Goal: Information Seeking & Learning: Learn about a topic

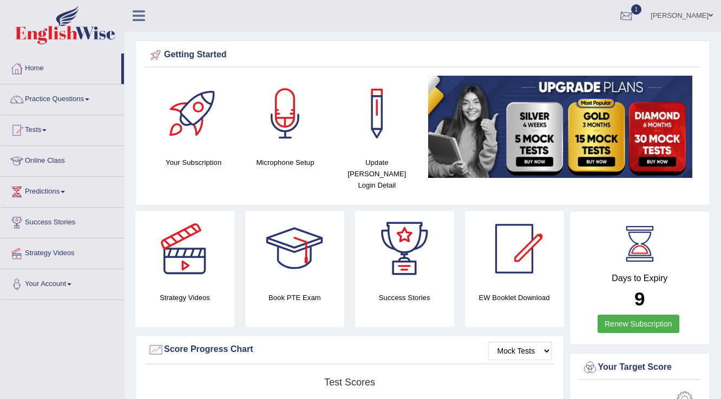
click at [634, 15] on div at bounding box center [626, 16] width 16 height 16
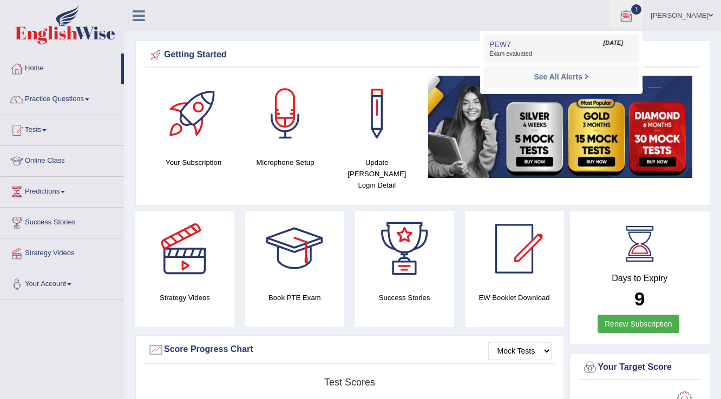
click at [573, 48] on link "PEW7 Sep 29, 2025 Exam evaluated" at bounding box center [561, 48] width 149 height 23
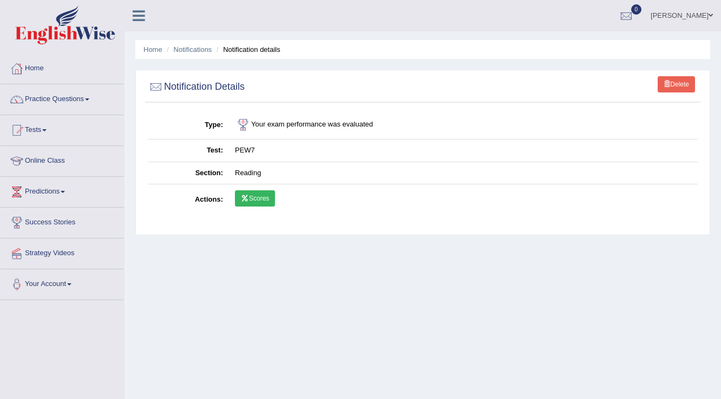
click at [274, 197] on link "Scores" at bounding box center [255, 198] width 40 height 16
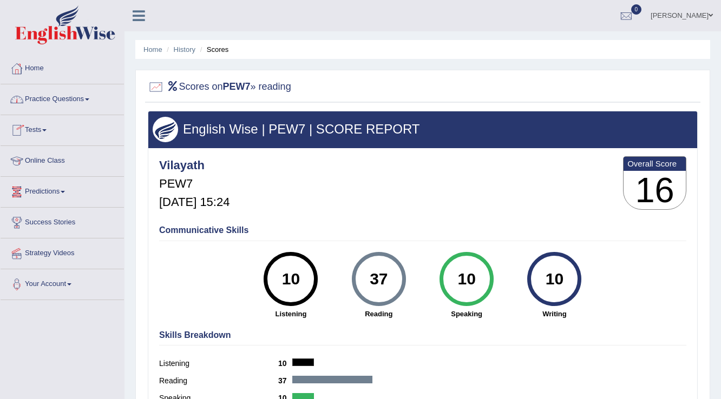
click at [80, 97] on link "Practice Questions" at bounding box center [62, 97] width 123 height 27
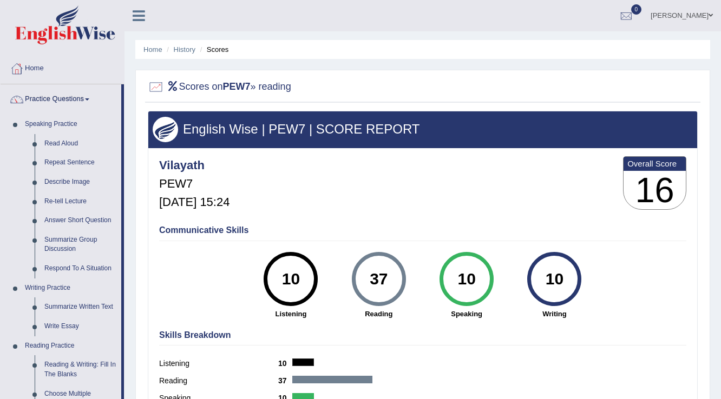
click at [80, 97] on link "Practice Questions" at bounding box center [61, 97] width 121 height 27
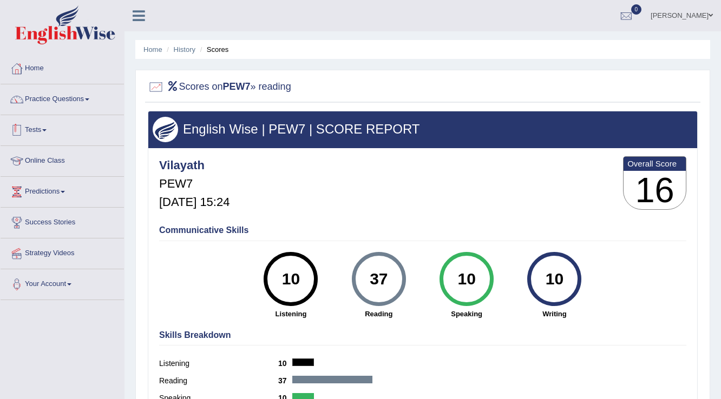
click at [46, 128] on link "Tests" at bounding box center [62, 128] width 123 height 27
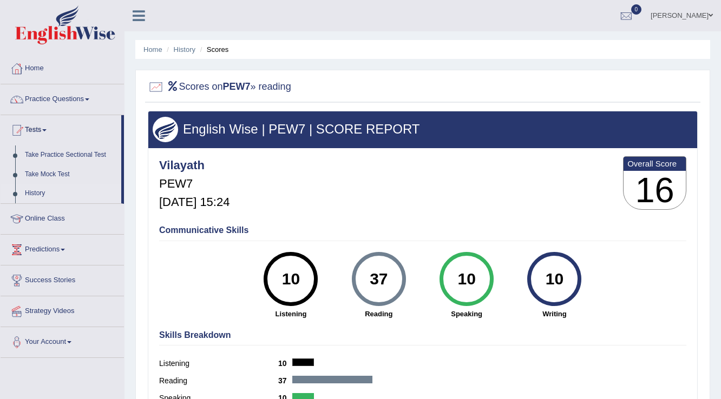
click at [37, 190] on link "History" at bounding box center [70, 193] width 101 height 19
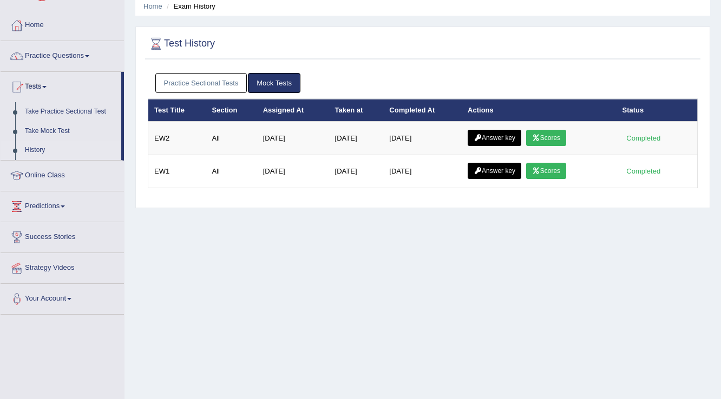
click at [178, 85] on link "Practice Sectional Tests" at bounding box center [201, 83] width 92 height 20
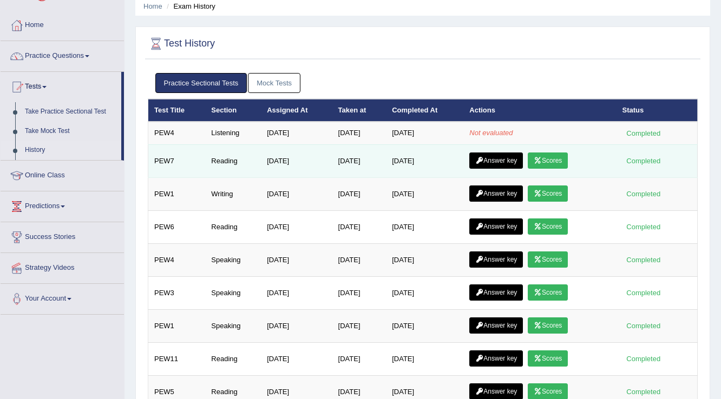
click at [507, 159] on link "Answer key" at bounding box center [496, 161] width 54 height 16
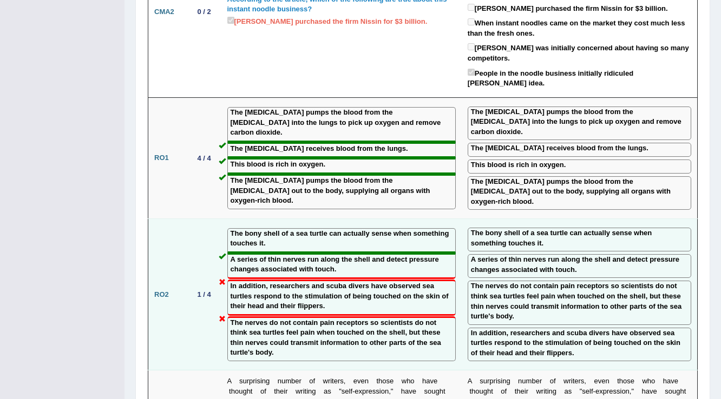
scroll to position [1169, 0]
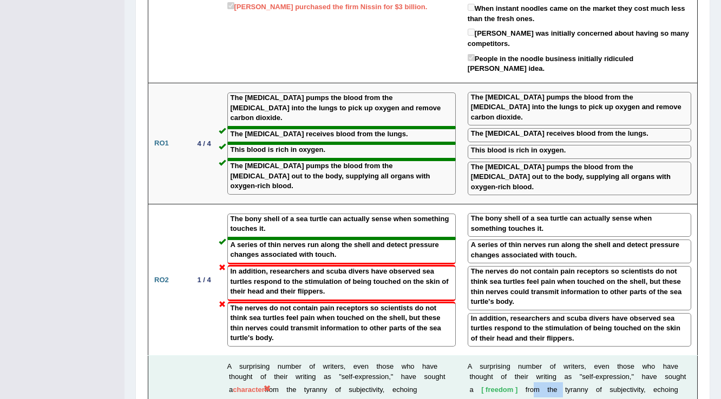
drag, startPoint x: 559, startPoint y: 333, endPoint x: 532, endPoint y: 323, distance: 28.9
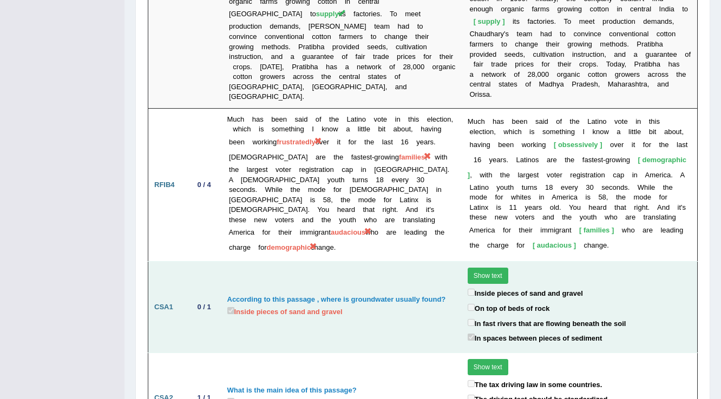
scroll to position [2244, 0]
click at [477, 267] on button "Show text" at bounding box center [488, 275] width 41 height 16
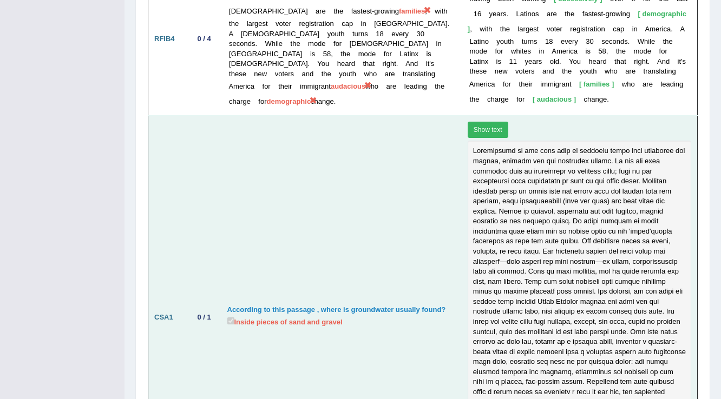
scroll to position [2374, 0]
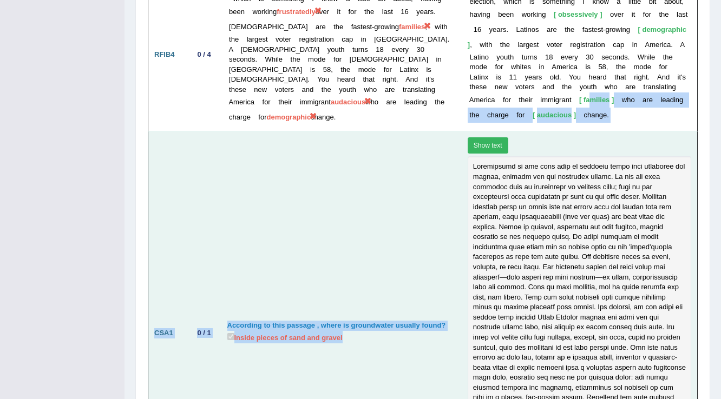
drag, startPoint x: 600, startPoint y: 50, endPoint x: 656, endPoint y: 49, distance: 56.3
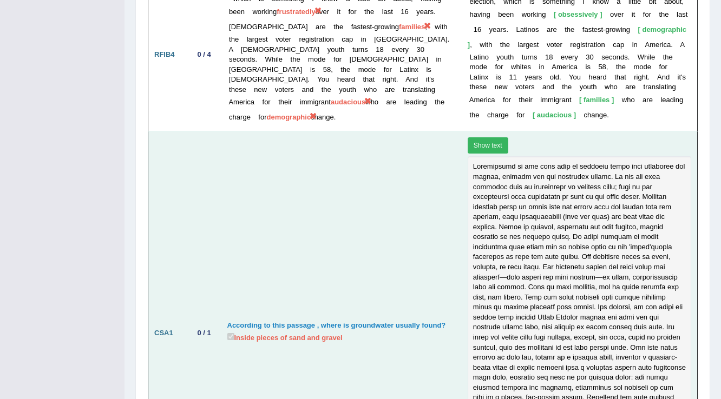
click at [551, 261] on div at bounding box center [580, 307] width 224 height 302
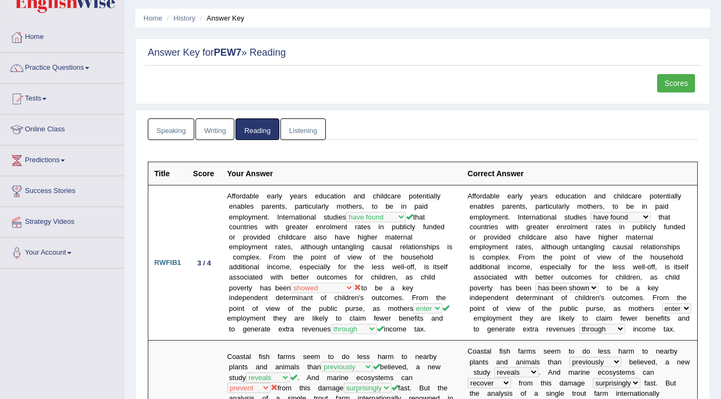
scroll to position [0, 0]
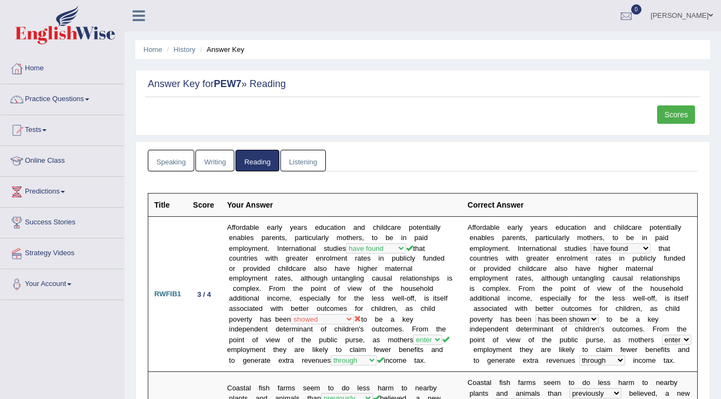
click at [634, 11] on div at bounding box center [626, 16] width 16 height 16
click at [614, 44] on div "See All Alerts" at bounding box center [561, 45] width 144 height 11
click at [634, 17] on div at bounding box center [626, 16] width 16 height 16
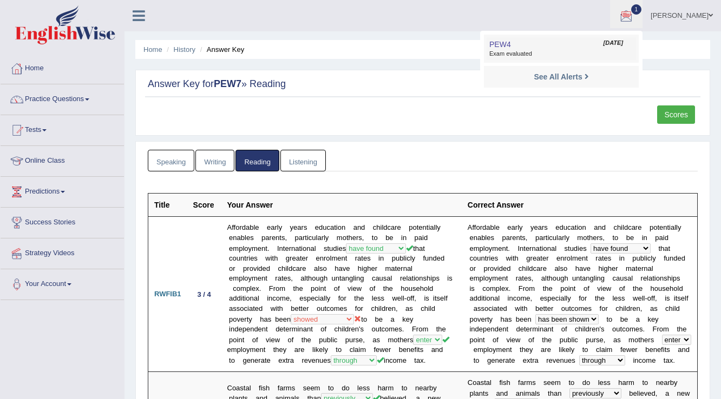
click at [584, 52] on span "Exam evaluated" at bounding box center [561, 54] width 144 height 9
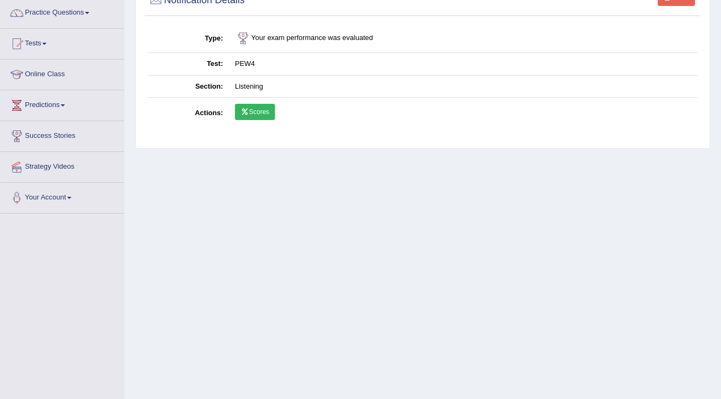
scroll to position [87, 0]
click at [275, 103] on td "Scores" at bounding box center [463, 113] width 469 height 31
click at [267, 107] on link "Scores" at bounding box center [255, 112] width 40 height 16
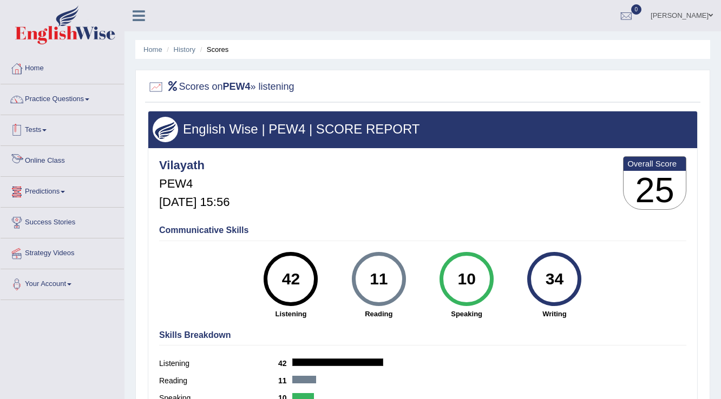
click at [29, 133] on link "Tests" at bounding box center [62, 128] width 123 height 27
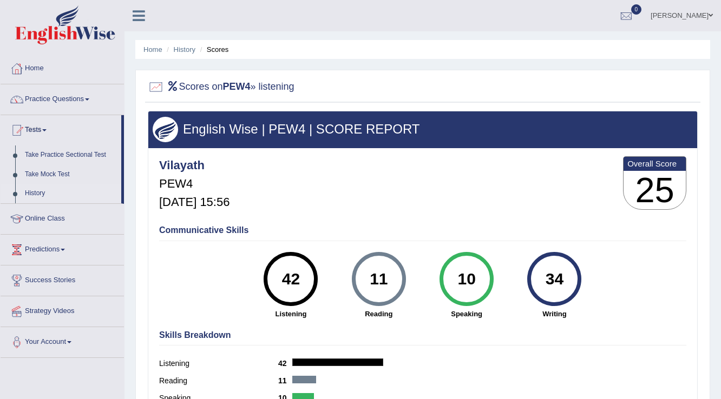
click at [39, 189] on link "History" at bounding box center [70, 193] width 101 height 19
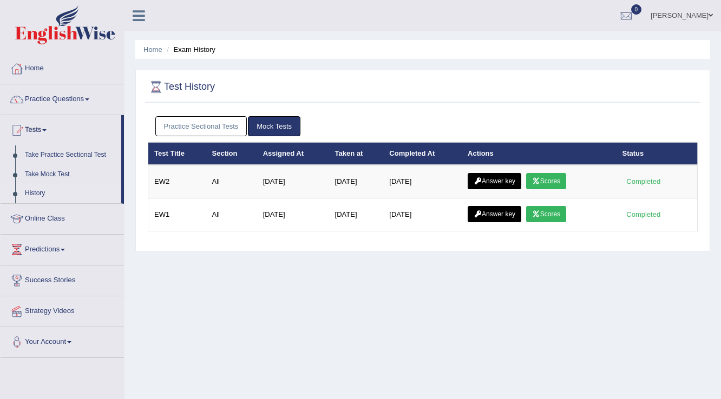
click at [204, 128] on link "Practice Sectional Tests" at bounding box center [201, 126] width 92 height 20
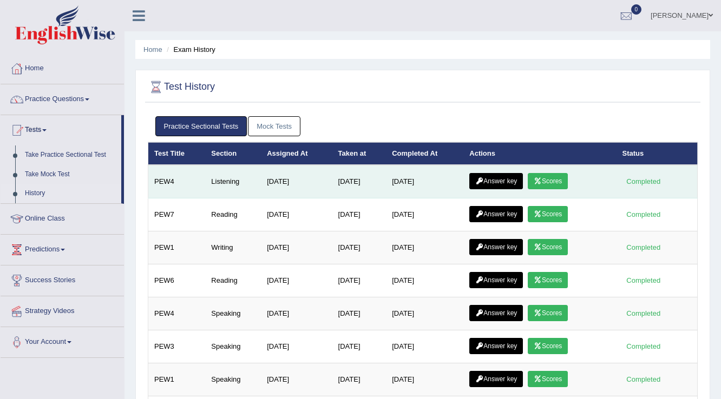
click at [501, 177] on link "Answer key" at bounding box center [496, 181] width 54 height 16
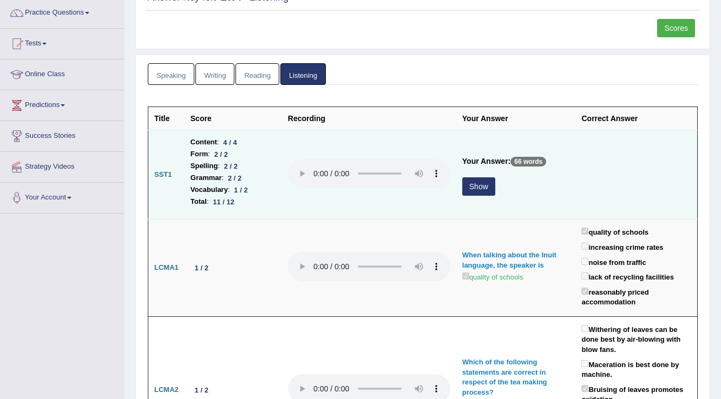
click at [487, 180] on button "Show" at bounding box center [478, 187] width 33 height 18
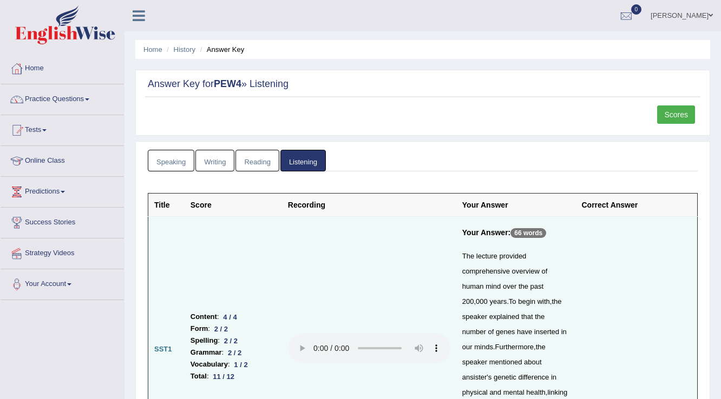
click at [672, 116] on link "Scores" at bounding box center [676, 115] width 38 height 18
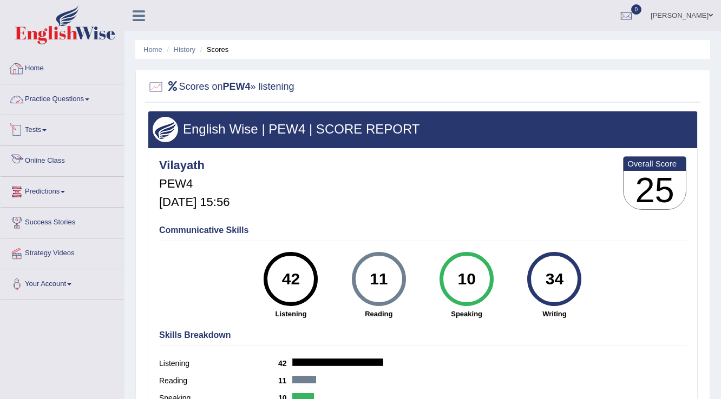
click at [33, 69] on link "Home" at bounding box center [62, 67] width 123 height 27
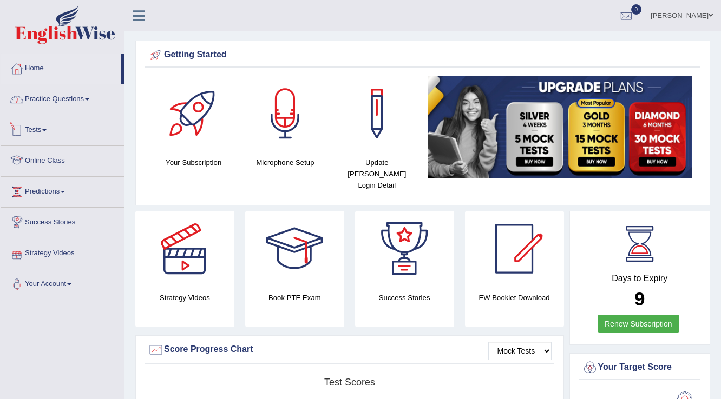
click at [58, 99] on link "Practice Questions" at bounding box center [62, 97] width 123 height 27
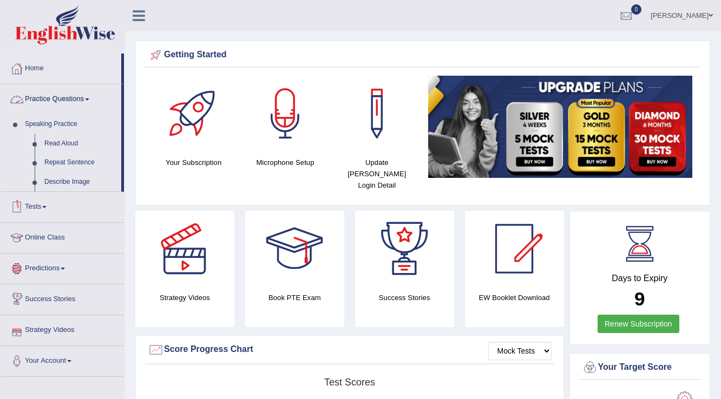
click at [58, 99] on link "Practice Questions" at bounding box center [61, 97] width 121 height 27
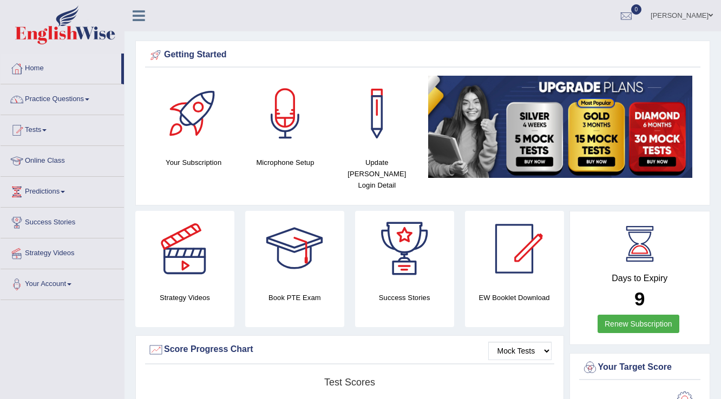
click at [39, 133] on link "Tests" at bounding box center [62, 128] width 123 height 27
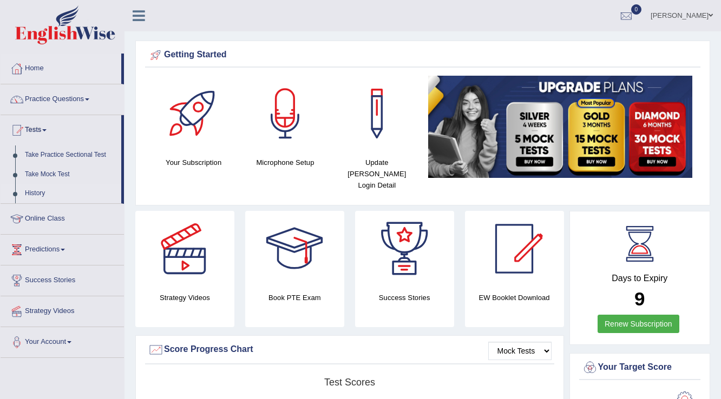
click at [28, 195] on link "History" at bounding box center [70, 193] width 101 height 19
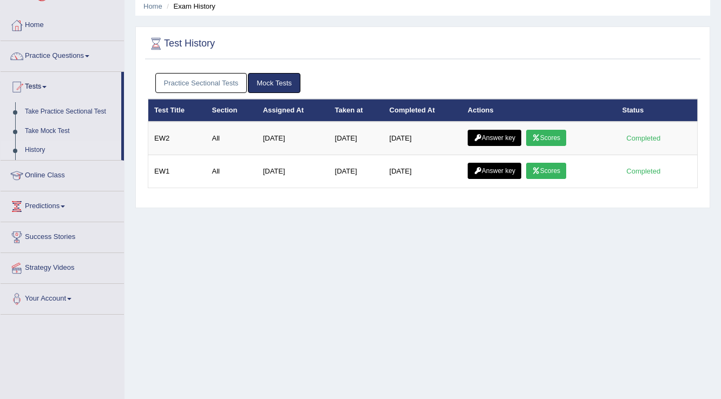
click at [187, 82] on link "Practice Sectional Tests" at bounding box center [201, 83] width 92 height 20
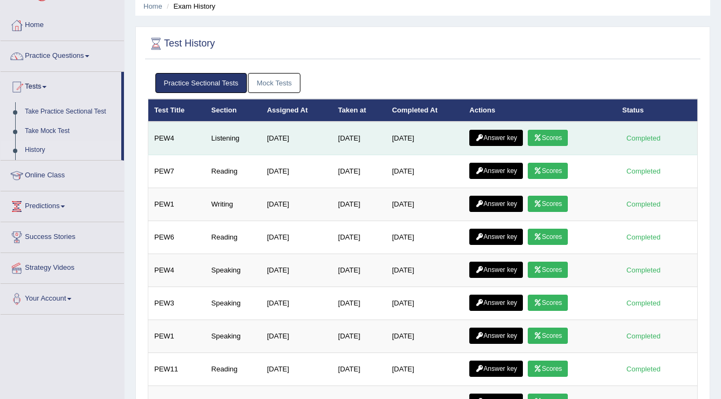
click at [498, 135] on link "Answer key" at bounding box center [496, 138] width 54 height 16
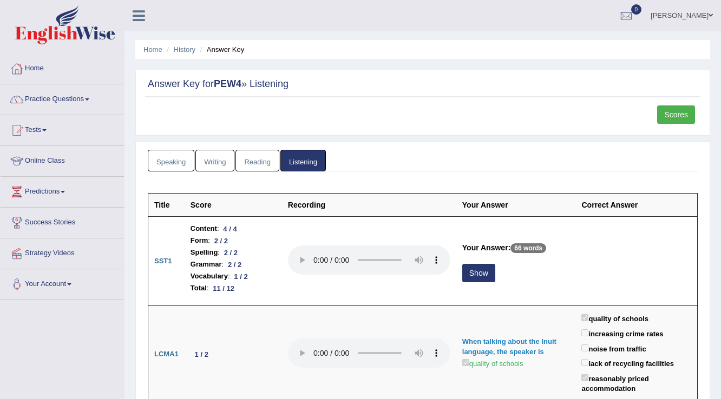
click at [49, 127] on link "Tests" at bounding box center [62, 128] width 123 height 27
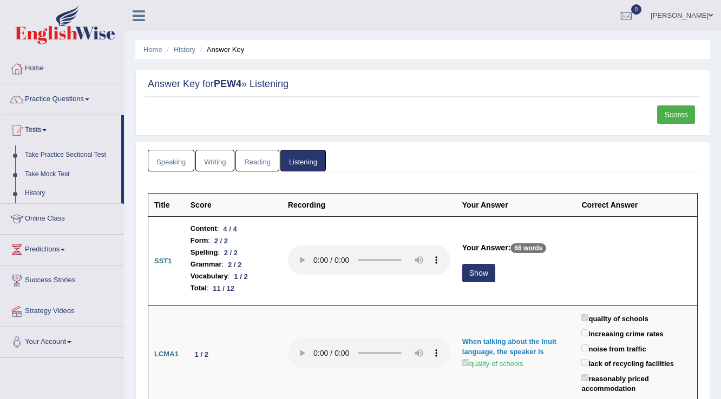
click at [38, 190] on link "History" at bounding box center [70, 193] width 101 height 19
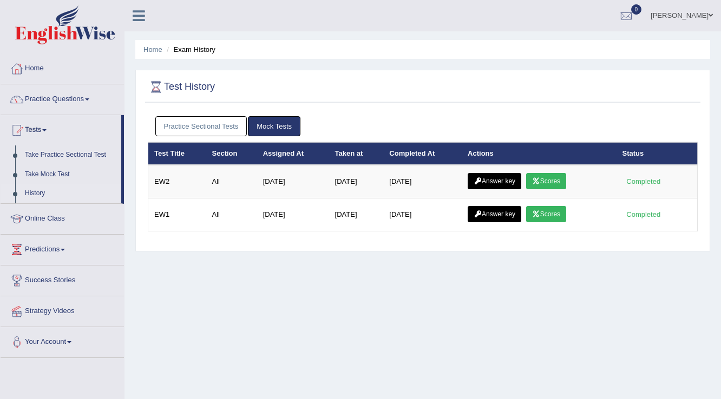
click at [199, 117] on link "Practice Sectional Tests" at bounding box center [201, 126] width 92 height 20
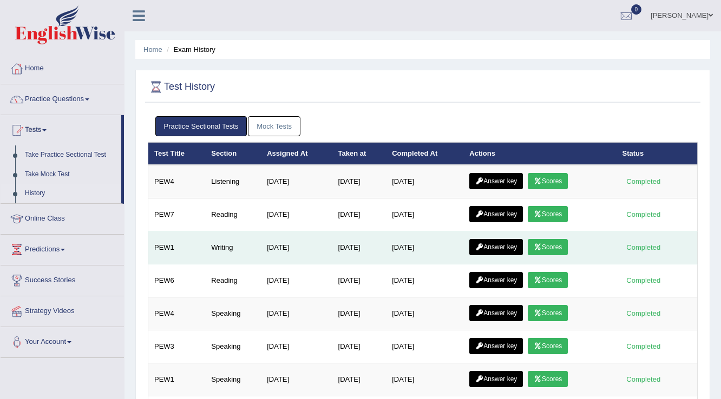
click at [507, 245] on link "Answer key" at bounding box center [496, 247] width 54 height 16
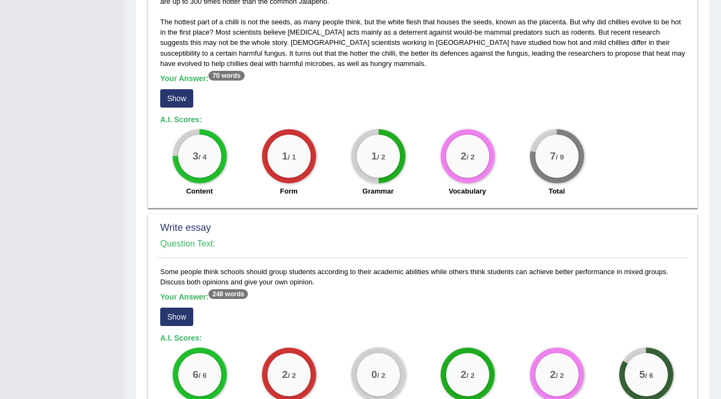
scroll to position [481, 0]
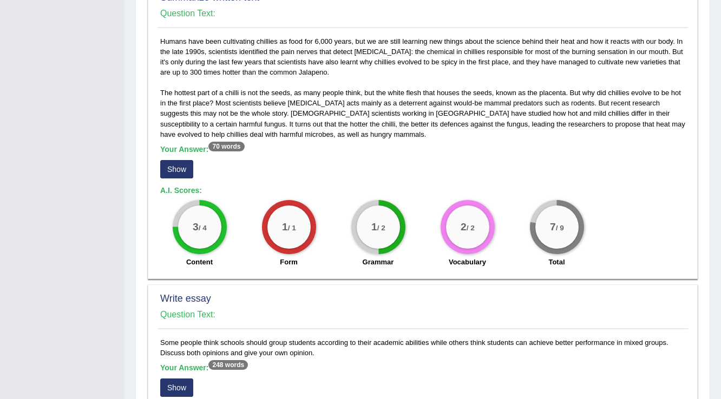
click at [167, 170] on button "Show" at bounding box center [176, 169] width 33 height 18
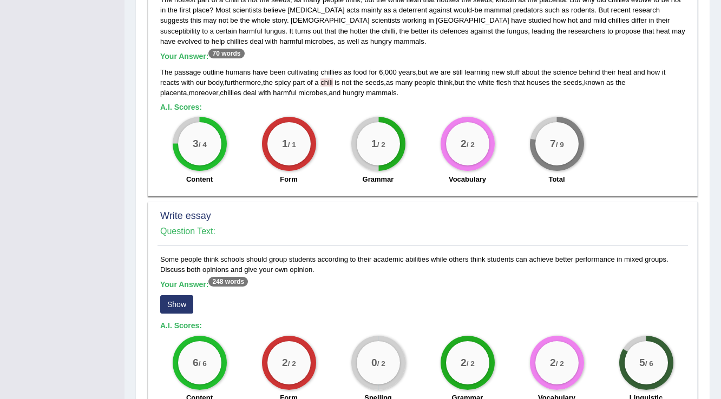
scroll to position [697, 0]
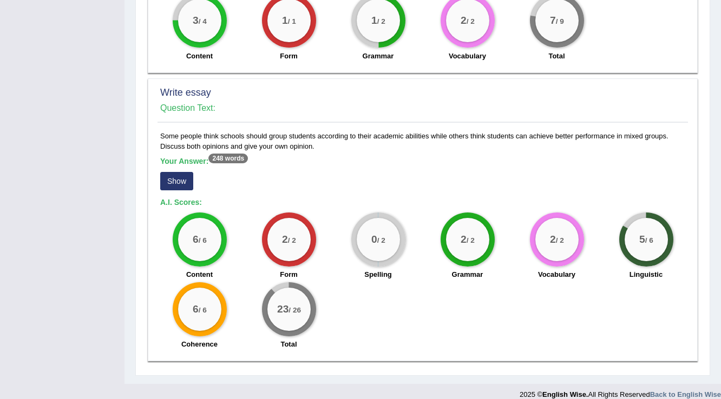
click at [183, 183] on button "Show" at bounding box center [176, 181] width 33 height 18
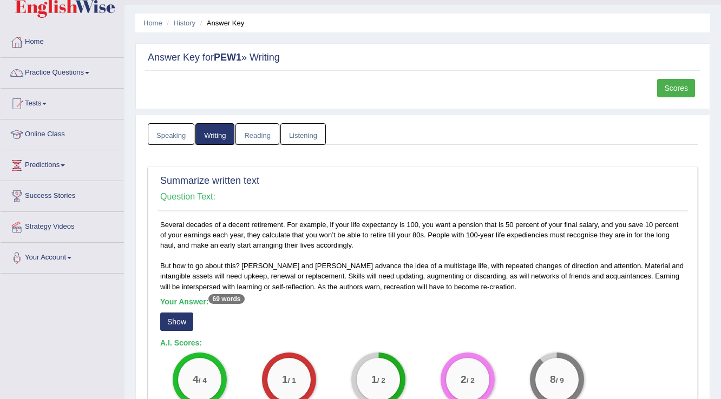
scroll to position [0, 0]
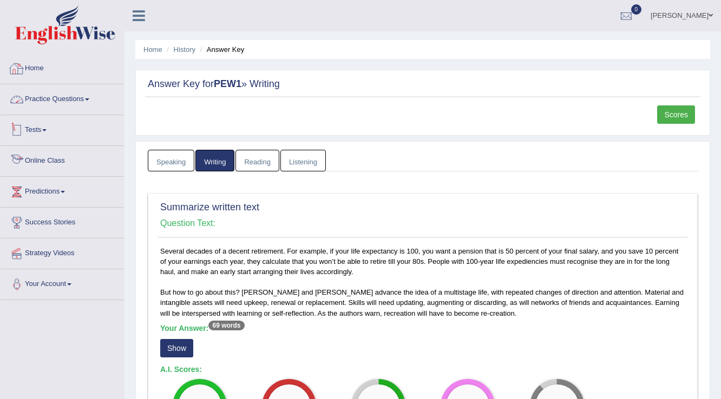
click at [16, 63] on div at bounding box center [17, 69] width 16 height 16
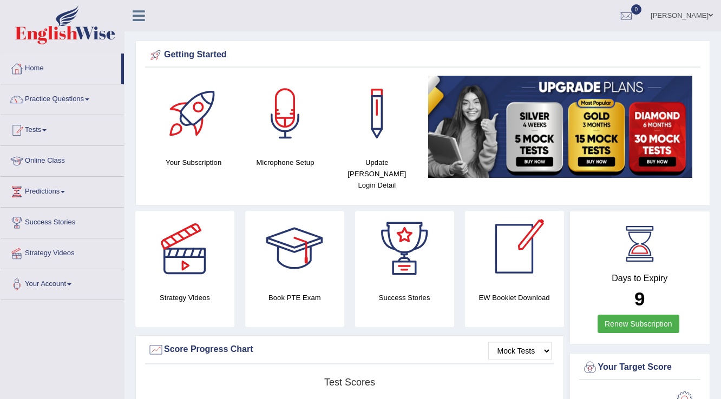
click at [689, 16] on link "Mohammed" at bounding box center [681, 14] width 78 height 28
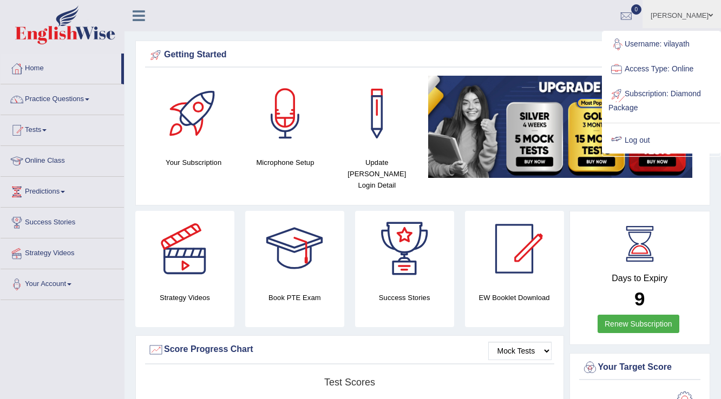
click at [634, 137] on link "Log out" at bounding box center [661, 140] width 117 height 25
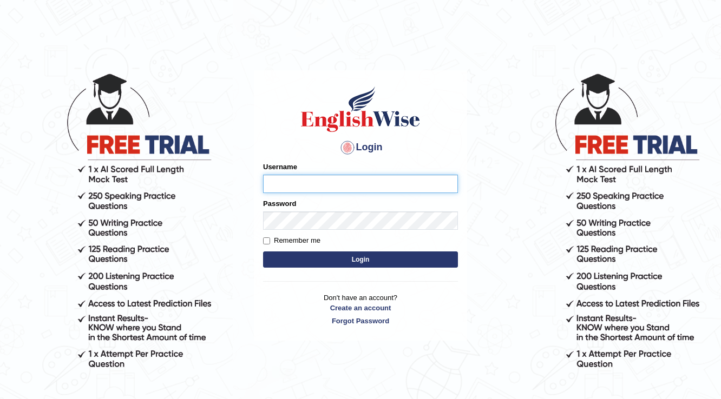
click at [309, 190] on input "Username" at bounding box center [360, 184] width 195 height 18
type input "prabhhsiimransingh"
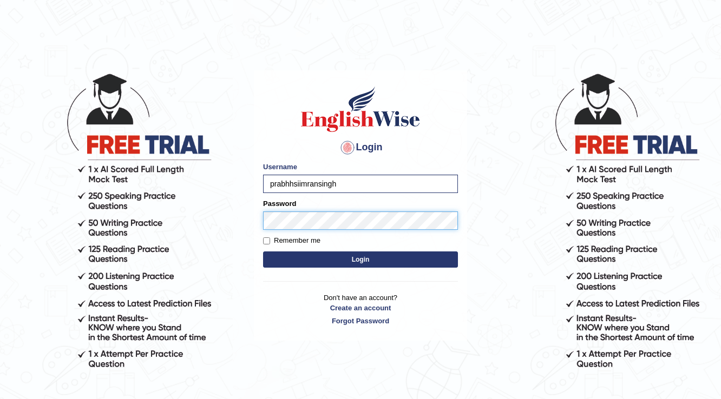
click at [263, 252] on button "Login" at bounding box center [360, 260] width 195 height 16
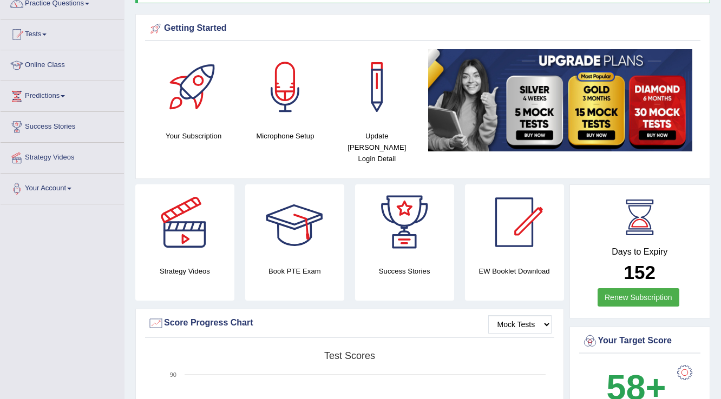
scroll to position [260, 0]
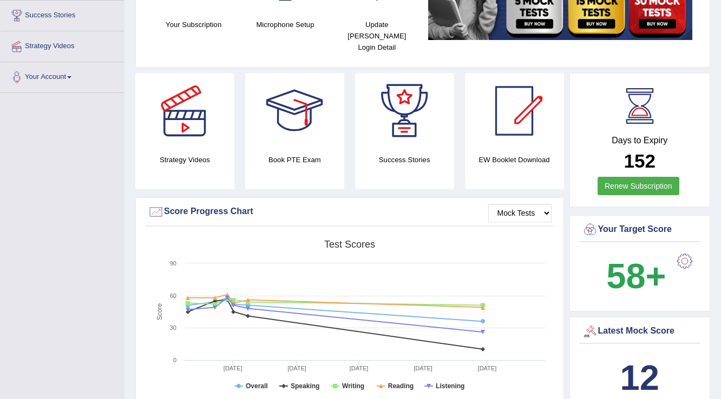
scroll to position [43, 0]
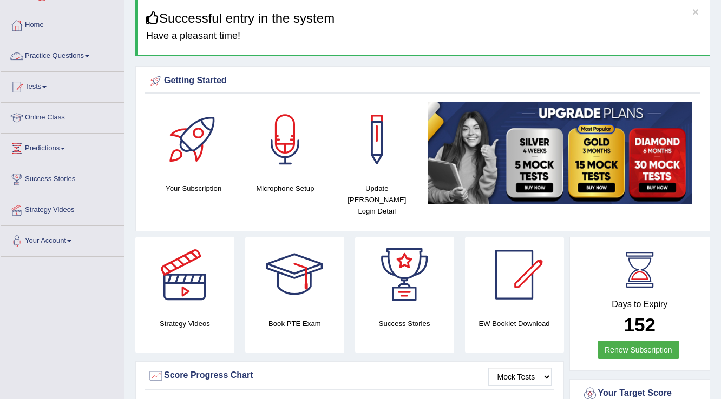
click at [52, 51] on link "Practice Questions" at bounding box center [62, 54] width 123 height 27
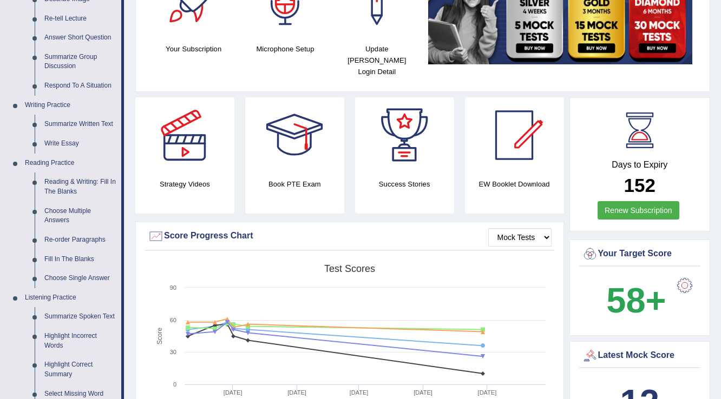
scroll to position [216, 0]
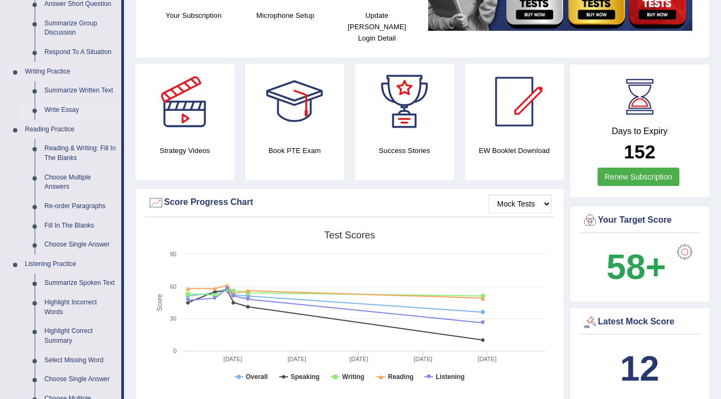
click at [65, 110] on link "Write Essay" at bounding box center [81, 110] width 82 height 19
click at [65, 120] on li "Reading Practice Reading & Writing: Fill In The Blanks Choose Multiple Answers …" at bounding box center [61, 187] width 121 height 135
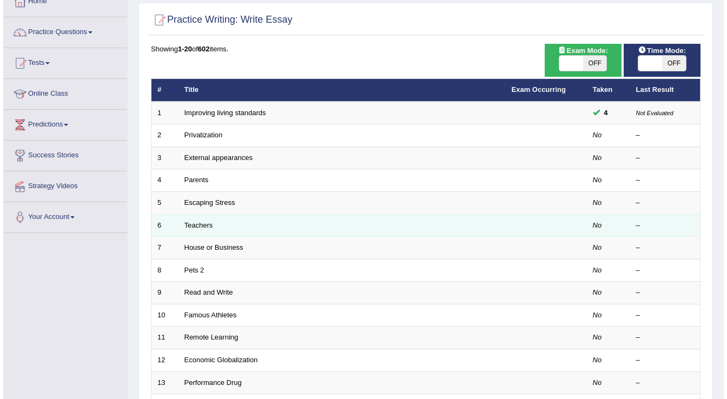
scroll to position [11, 0]
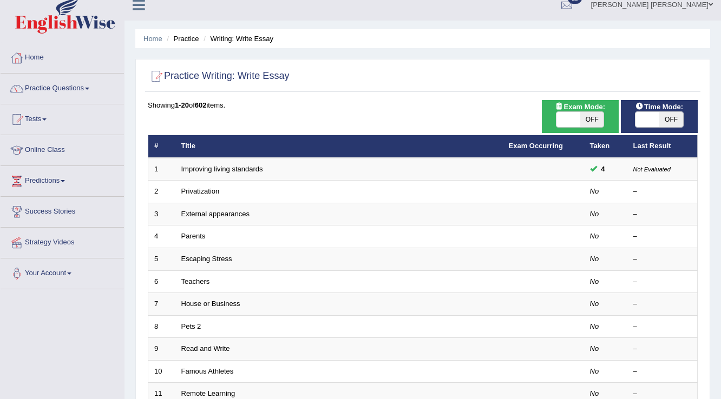
click at [590, 119] on span "OFF" at bounding box center [592, 119] width 24 height 15
checkbox input "true"
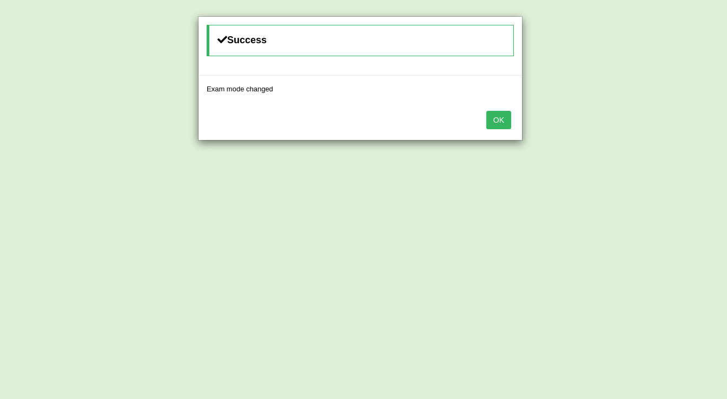
click at [496, 119] on button "OK" at bounding box center [499, 120] width 25 height 18
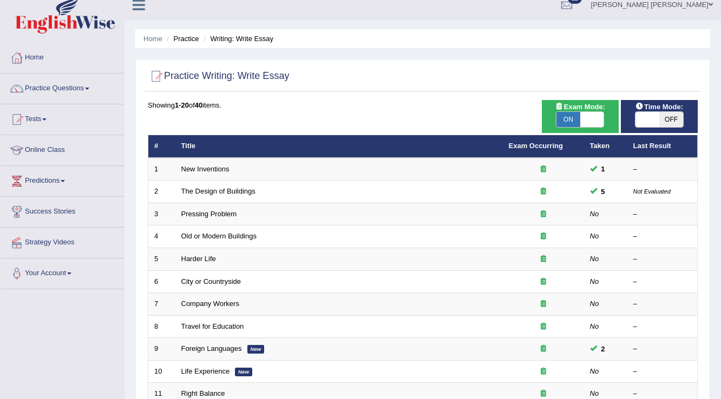
click at [665, 121] on span "OFF" at bounding box center [671, 119] width 24 height 15
checkbox input "true"
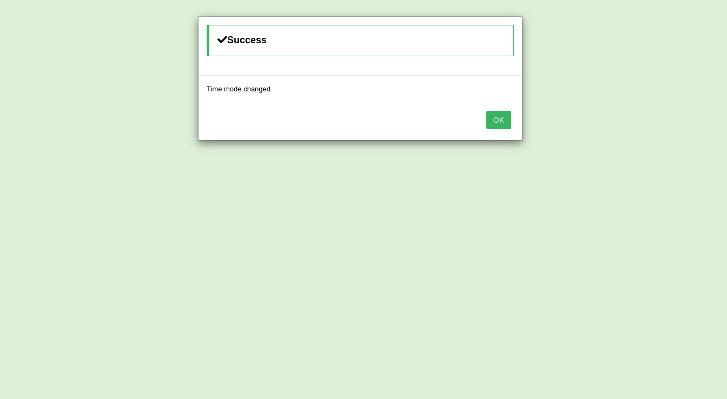
click at [496, 122] on button "OK" at bounding box center [499, 120] width 25 height 18
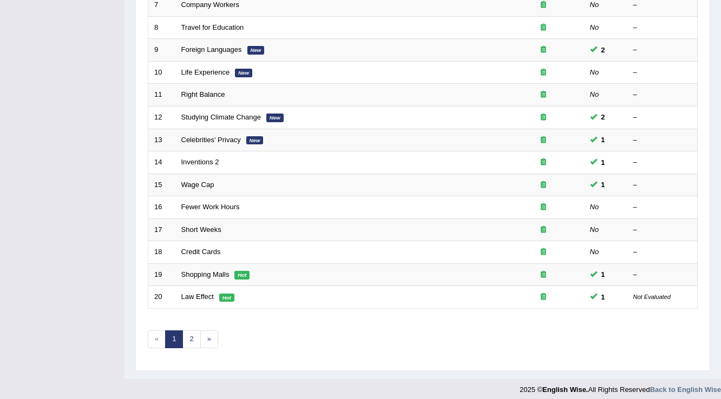
scroll to position [314, 0]
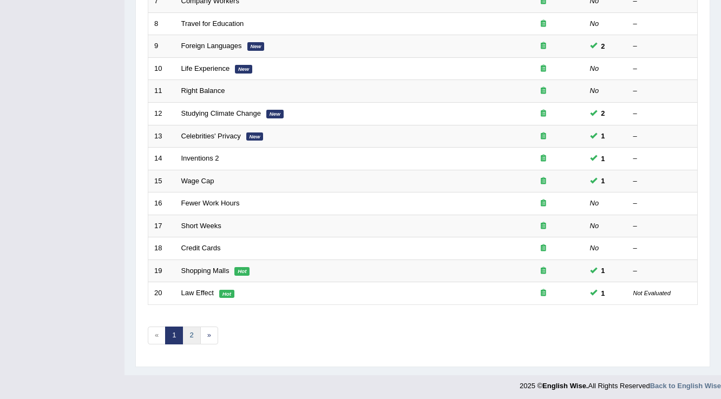
click at [193, 327] on link "2" at bounding box center [191, 336] width 18 height 18
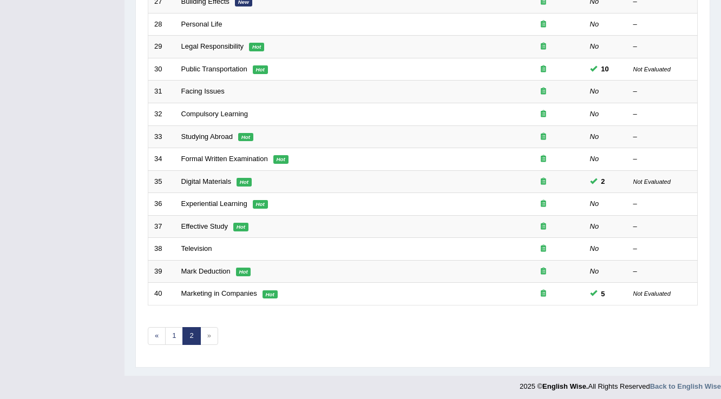
scroll to position [314, 0]
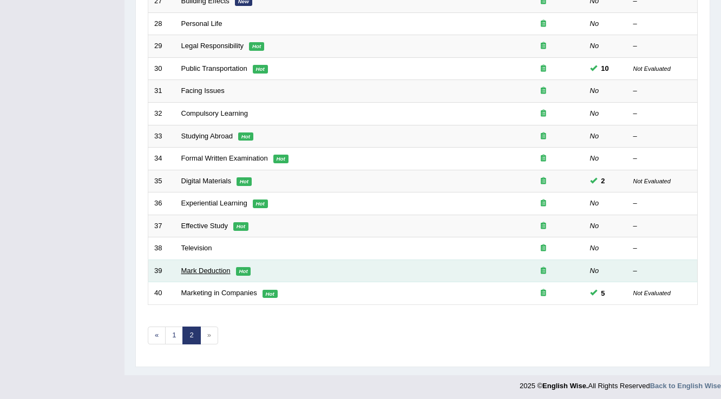
click at [206, 272] on link "Mark Deduction" at bounding box center [205, 271] width 49 height 8
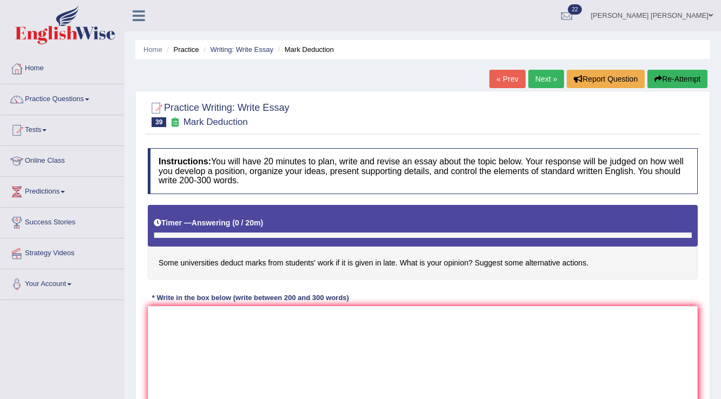
click at [196, 290] on div "Instructions: You will have 20 minutes to plan, write and revise an essay about…" at bounding box center [422, 284] width 555 height 282
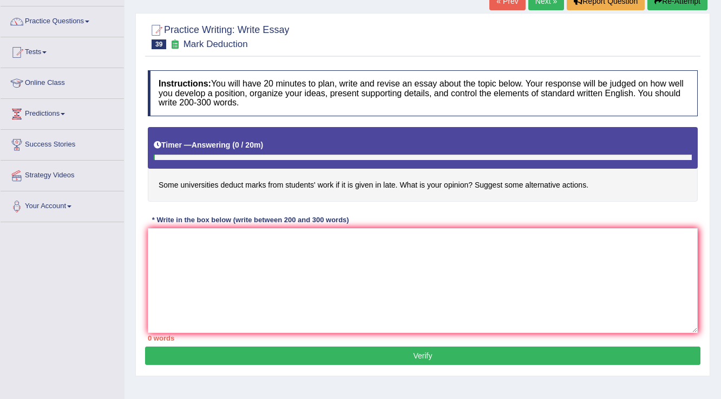
scroll to position [87, 0]
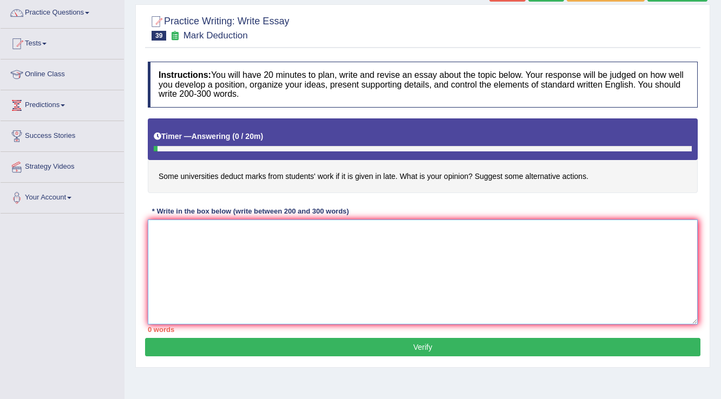
click at [436, 273] on textarea at bounding box center [423, 272] width 550 height 105
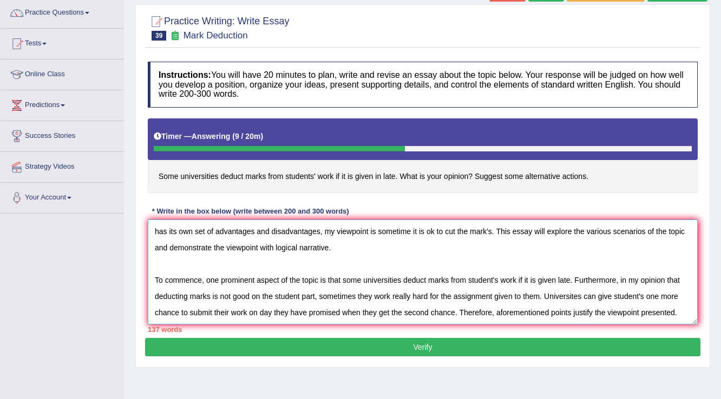
scroll to position [41, 0]
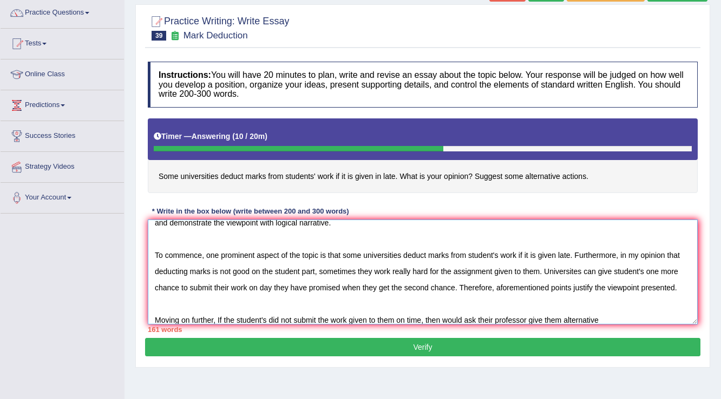
click at [444, 316] on textarea "In today's complex world, numerous issues and topics are subject to debate. One…" at bounding box center [423, 272] width 550 height 105
click at [630, 320] on textarea "In today's complex world, numerous issues and topics are subject to debate. One…" at bounding box center [423, 272] width 550 height 105
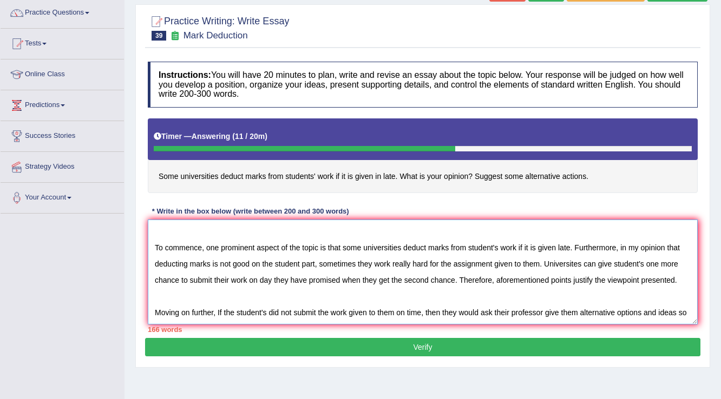
scroll to position [58, 0]
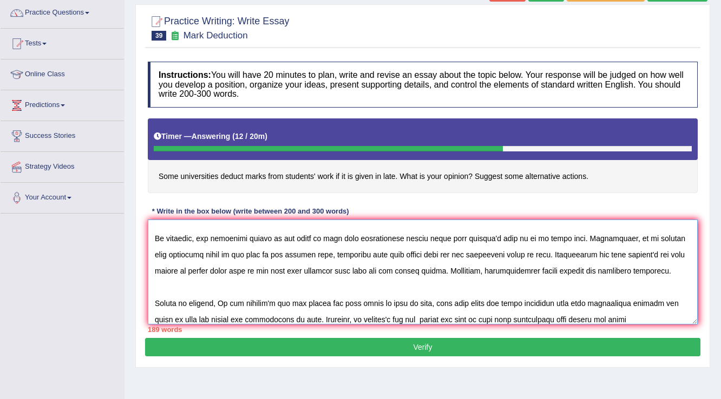
click at [593, 318] on textarea at bounding box center [423, 272] width 550 height 105
click at [636, 318] on textarea at bounding box center [423, 272] width 550 height 105
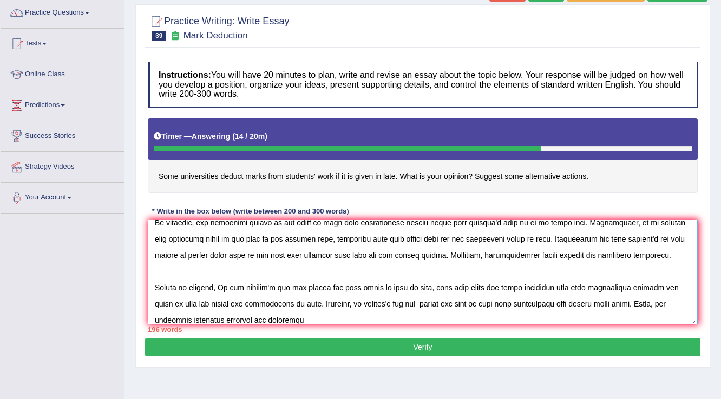
click at [673, 253] on textarea at bounding box center [423, 272] width 550 height 105
click at [314, 325] on div "195 words" at bounding box center [423, 330] width 550 height 10
click at [314, 312] on textarea at bounding box center [423, 272] width 550 height 105
click at [298, 316] on textarea at bounding box center [423, 272] width 550 height 105
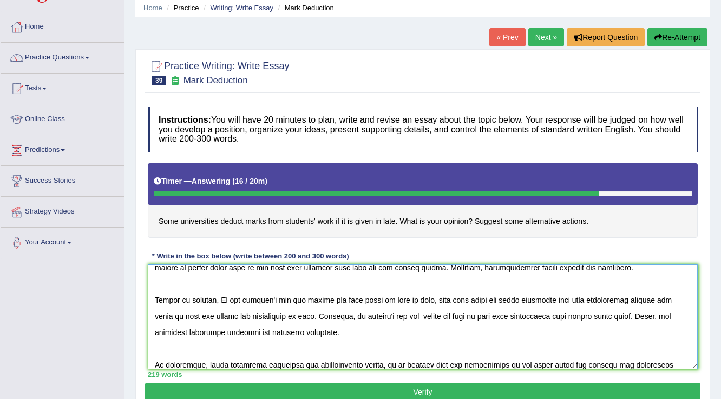
scroll to position [39, 0]
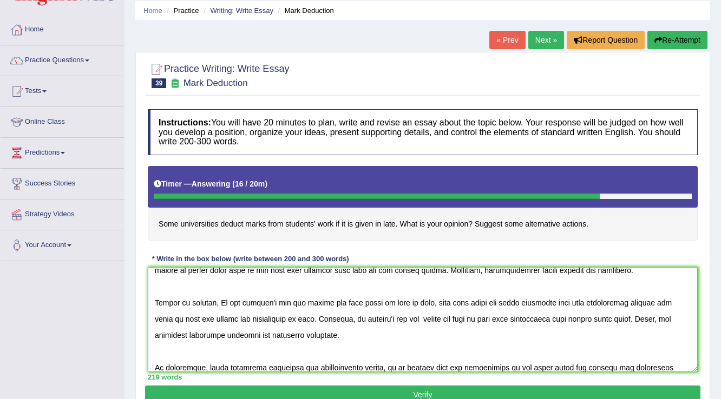
type textarea "In today's complex world, numerous issues and topics are subject to debate. One…"
click at [234, 384] on div "Instructions: You will have 20 minutes to plan, write and revise an essay about…" at bounding box center [422, 245] width 555 height 282
click at [235, 386] on button "Verify" at bounding box center [422, 395] width 555 height 18
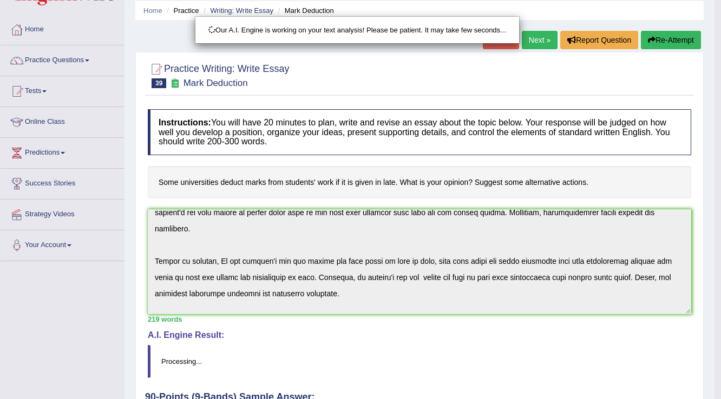
click at [418, 74] on div "Our A.I. Engine is working on your text analysis! Please be patient. It may tak…" at bounding box center [360, 199] width 721 height 399
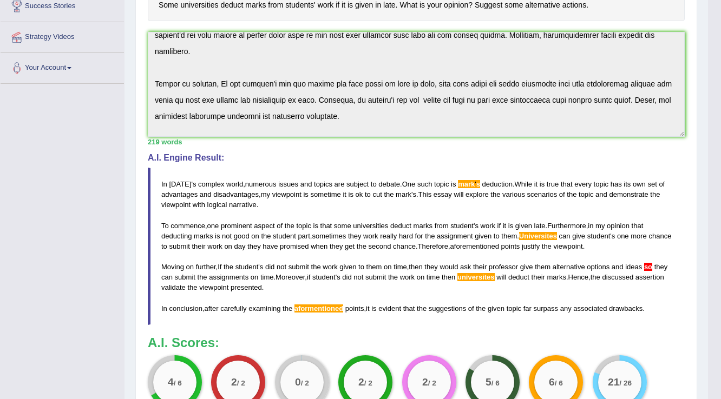
scroll to position [146, 0]
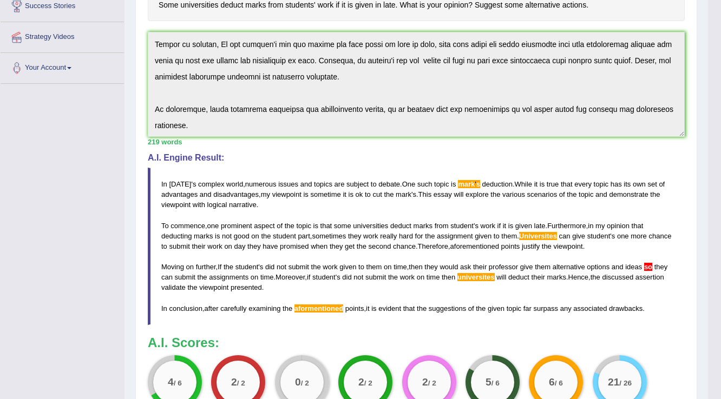
click at [655, 341] on h3 "A.I. Scores:" at bounding box center [416, 343] width 537 height 14
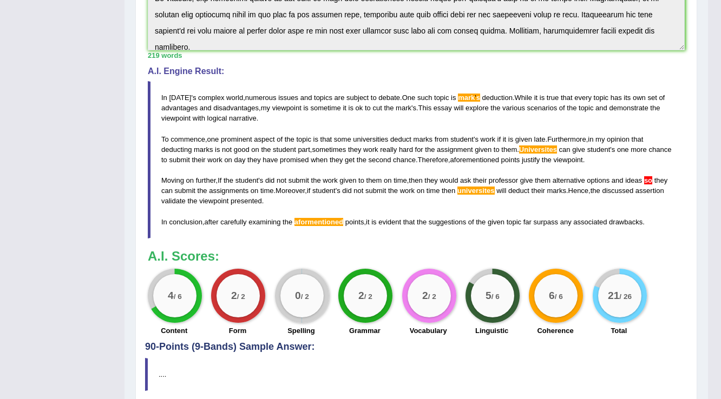
scroll to position [16, 0]
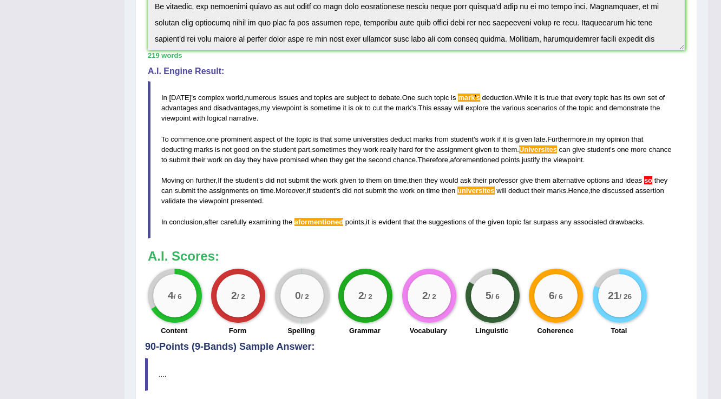
click at [531, 67] on h4 "A.I. Engine Result:" at bounding box center [416, 72] width 537 height 10
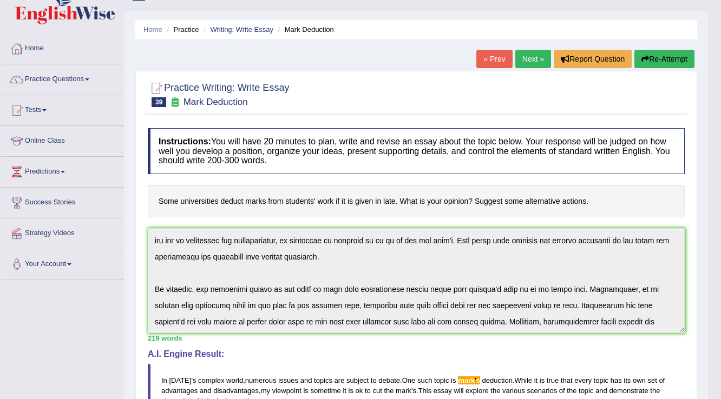
scroll to position [0, 0]
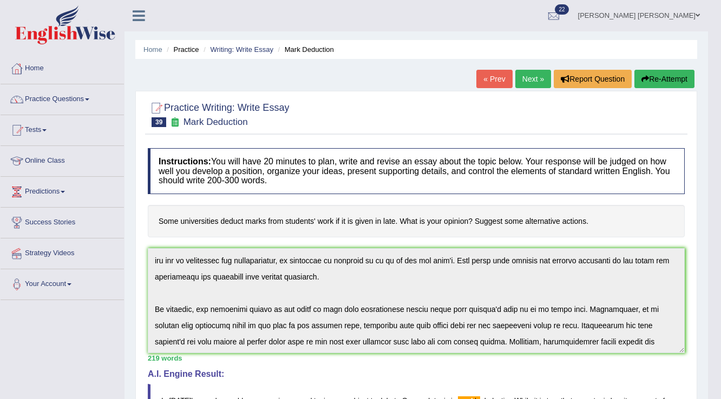
click at [669, 78] on button "Re-Attempt" at bounding box center [664, 79] width 60 height 18
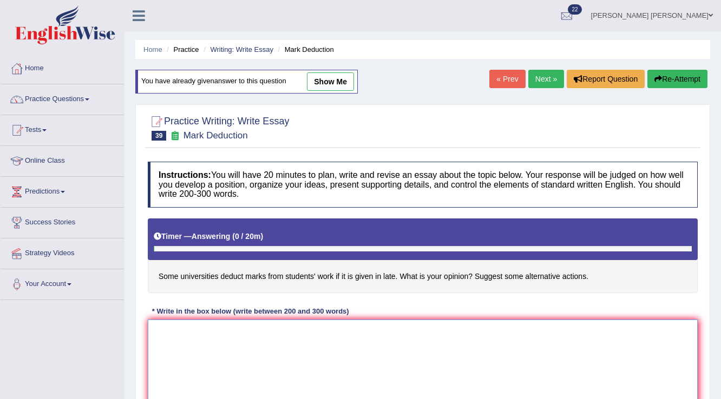
click at [356, 355] on textarea at bounding box center [423, 372] width 550 height 105
click at [326, 82] on link "show me" at bounding box center [330, 82] width 47 height 18
type textarea "In [DATE] complex world, numerous issues and topics are subject to debate. One …"
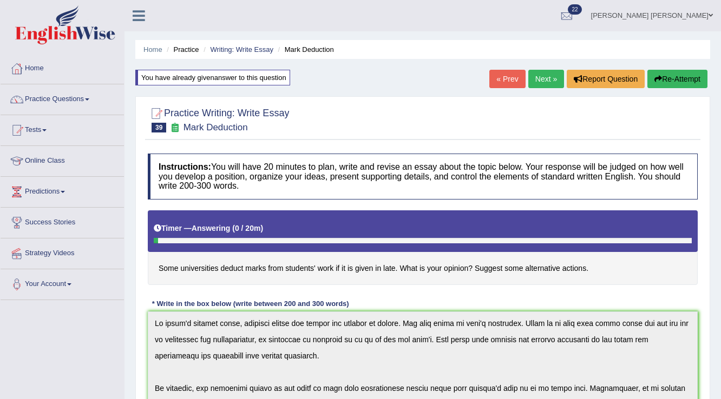
click at [680, 80] on button "Re-Attempt" at bounding box center [677, 79] width 60 height 18
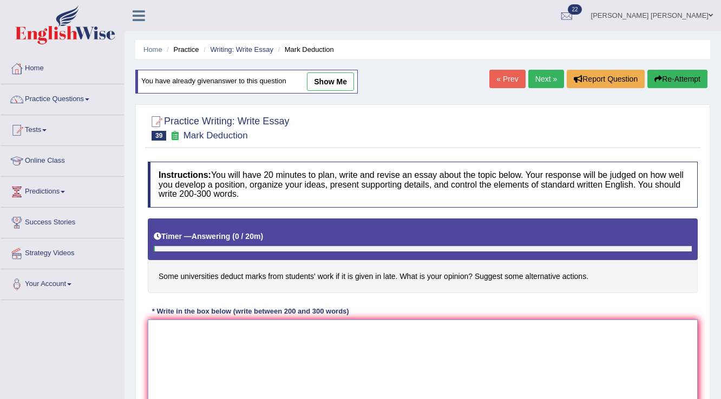
click at [527, 342] on textarea at bounding box center [423, 372] width 550 height 105
click at [327, 76] on link "show me" at bounding box center [330, 82] width 47 height 18
type textarea "In [DATE] complex world, numerous issues and topics are subject to debate. One …"
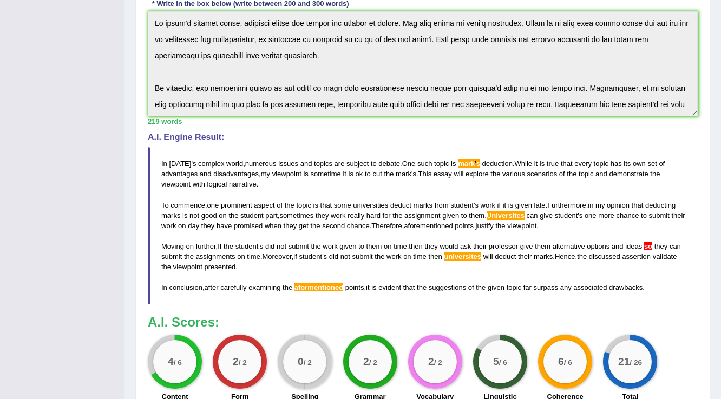
scroll to position [303, 0]
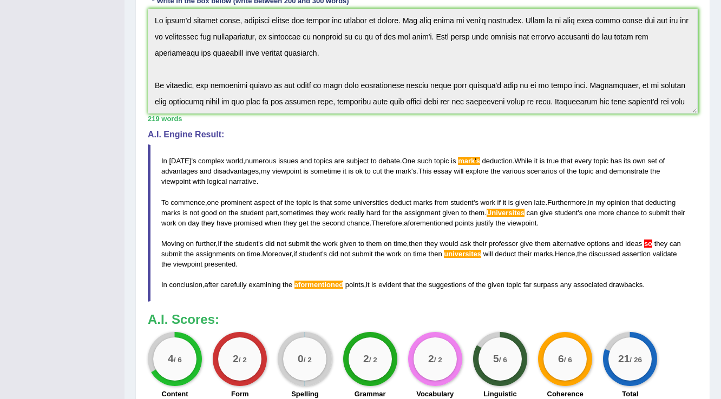
click at [413, 225] on blockquote "In today ' s complex world , numerous issues and topics are subject to debate .…" at bounding box center [423, 222] width 550 height 157
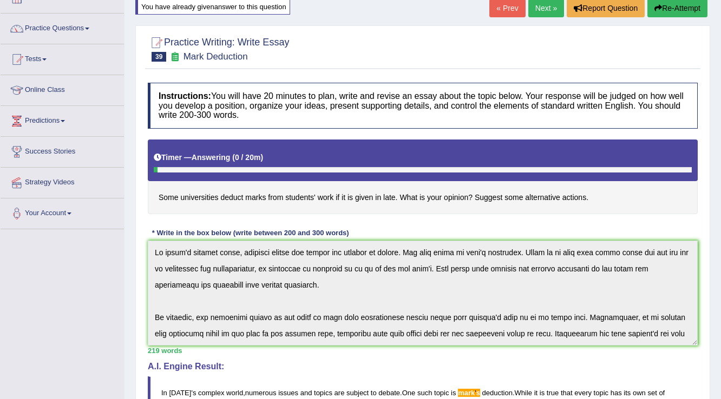
scroll to position [0, 0]
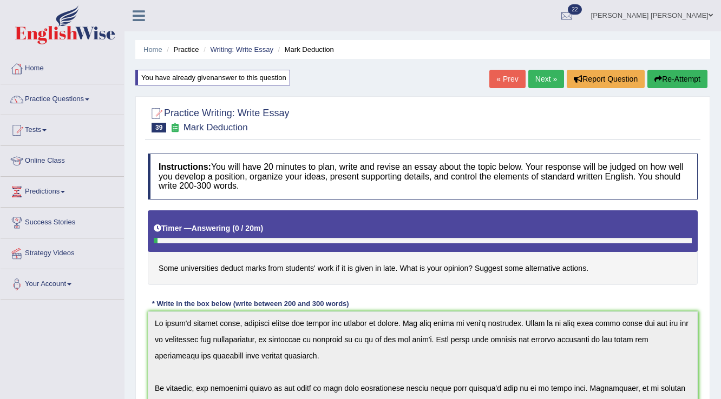
click at [693, 84] on button "Re-Attempt" at bounding box center [677, 79] width 60 height 18
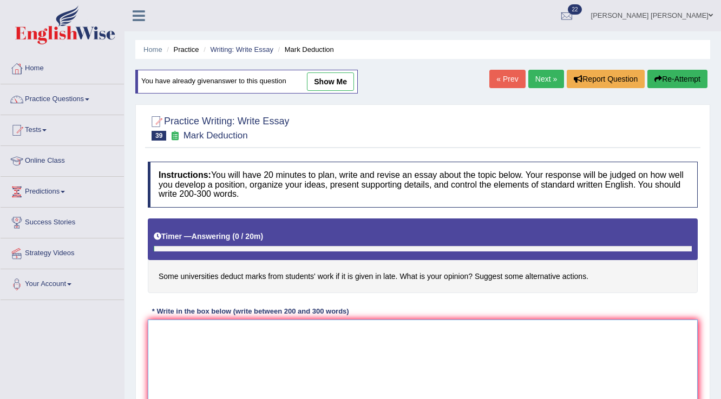
click at [435, 370] on textarea at bounding box center [423, 372] width 550 height 105
paste textarea "In today's complex world, numerous issues and topics are subject to debate. One…"
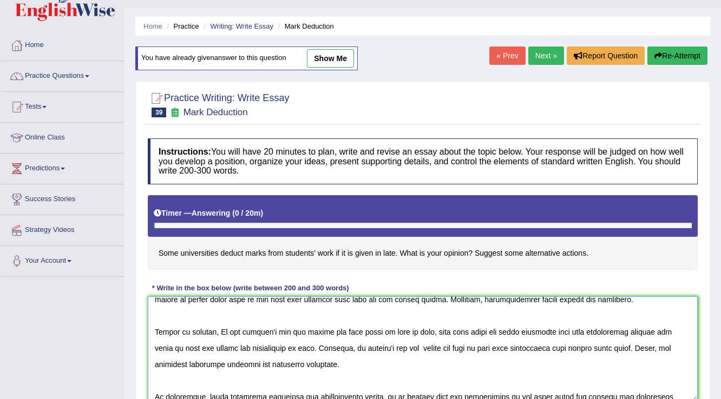
scroll to position [114, 0]
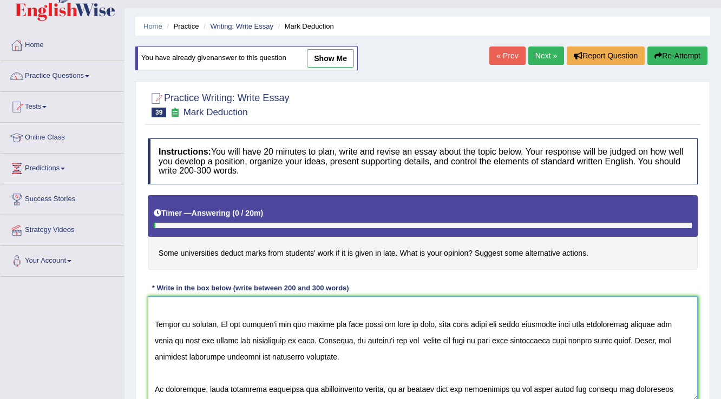
click at [443, 361] on textarea at bounding box center [423, 349] width 550 height 105
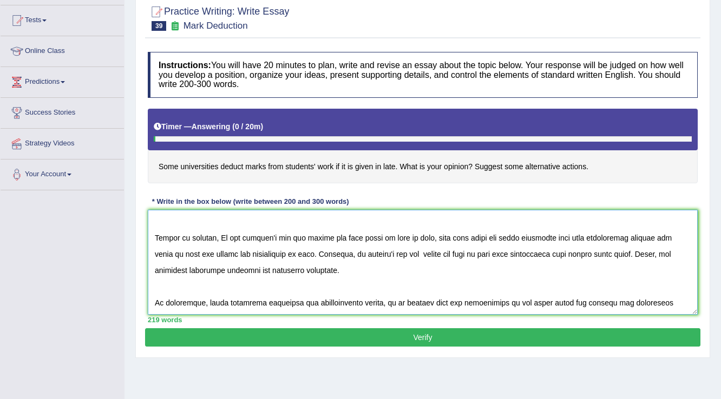
scroll to position [0, 0]
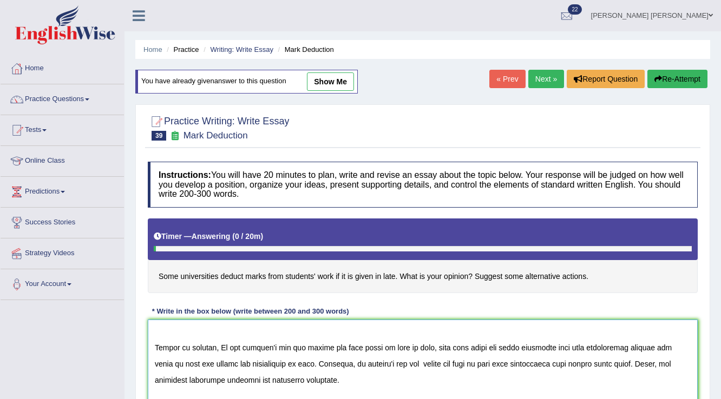
click at [454, 338] on textarea at bounding box center [423, 372] width 550 height 105
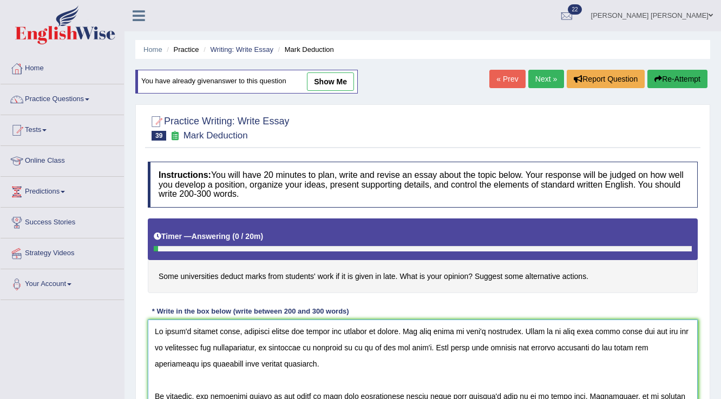
click at [490, 329] on textarea at bounding box center [423, 372] width 550 height 105
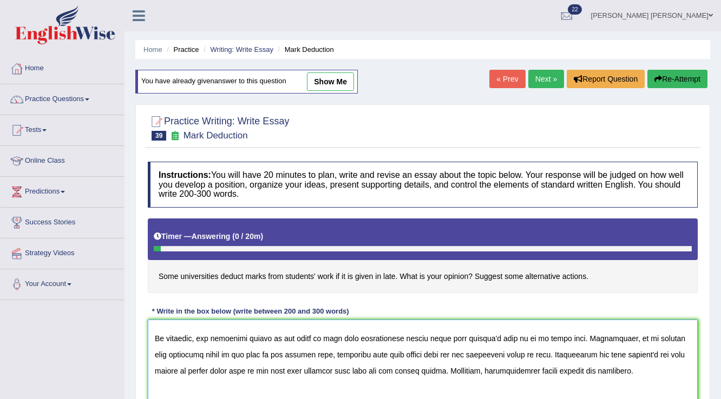
scroll to position [70, 0]
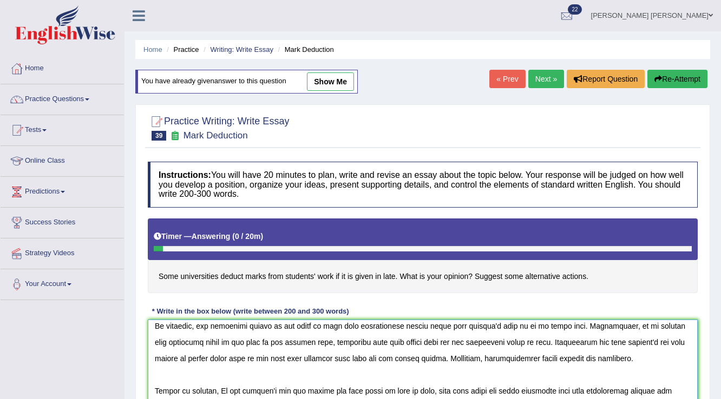
click at [573, 340] on textarea at bounding box center [423, 372] width 550 height 105
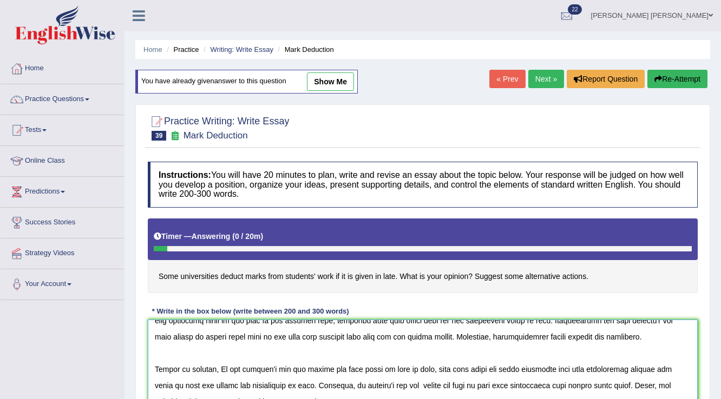
scroll to position [114, 0]
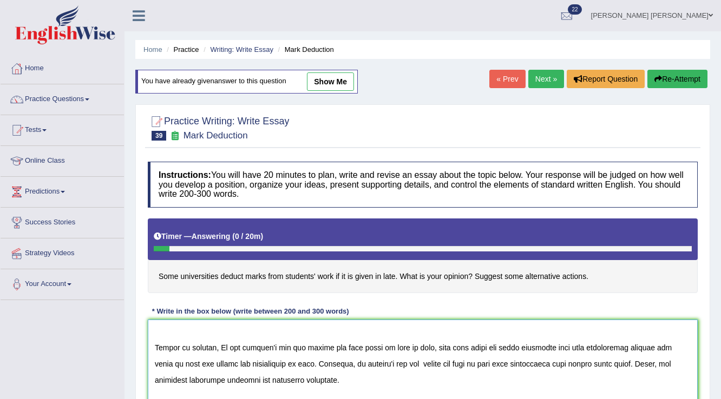
click at [535, 360] on textarea at bounding box center [423, 372] width 550 height 105
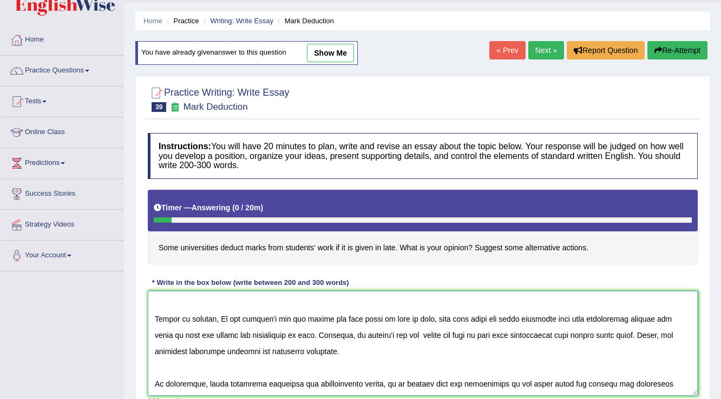
scroll to position [0, 0]
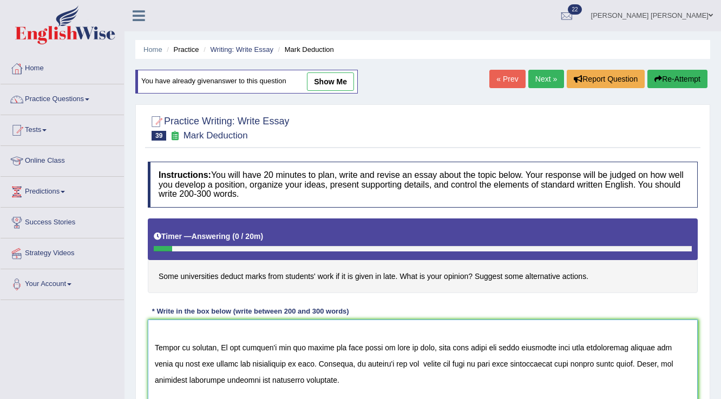
click at [541, 376] on textarea at bounding box center [423, 372] width 550 height 105
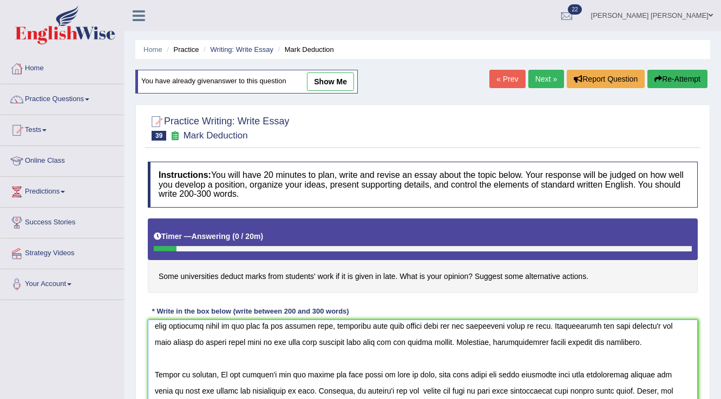
scroll to position [114, 0]
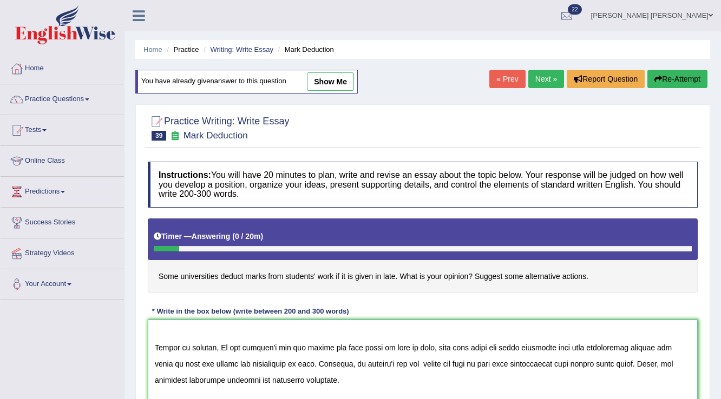
click at [163, 361] on textarea at bounding box center [423, 372] width 550 height 105
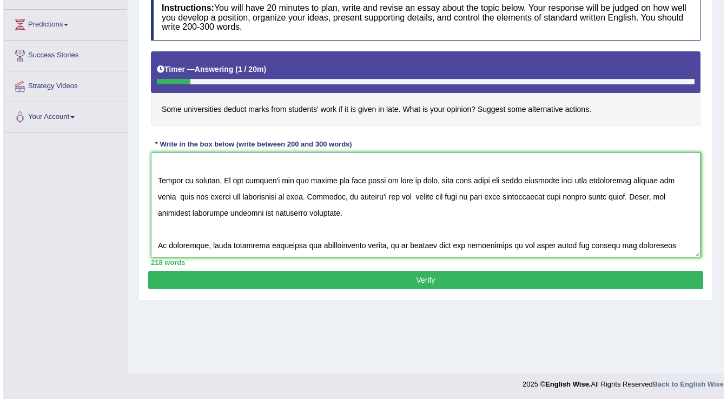
scroll to position [169, 0]
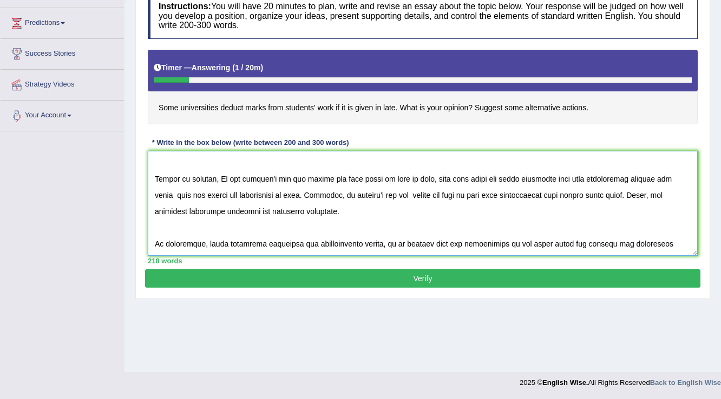
type textarea "In [DATE] complex world, numerous issues and topics are subject to debate. One …"
click at [372, 280] on button "Verify" at bounding box center [422, 278] width 555 height 18
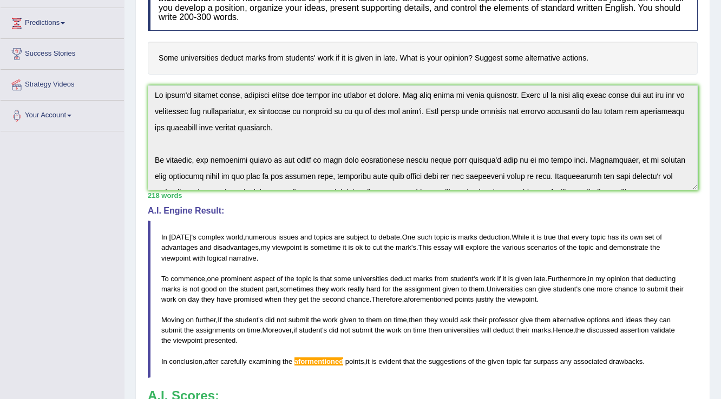
scroll to position [0, 0]
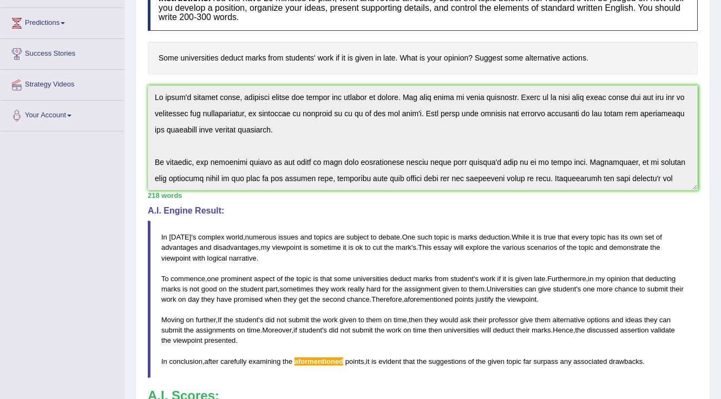
click at [683, 82] on div "Instructions: You will have 20 minutes to plan, write and revise an essay about…" at bounding box center [422, 230] width 555 height 502
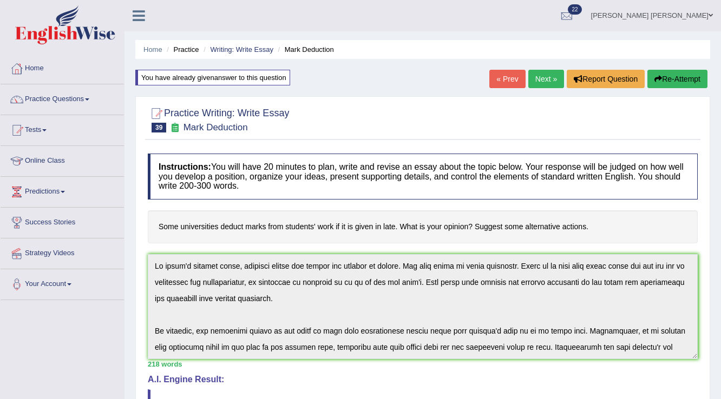
click at [683, 82] on button "Re-Attempt" at bounding box center [677, 79] width 60 height 18
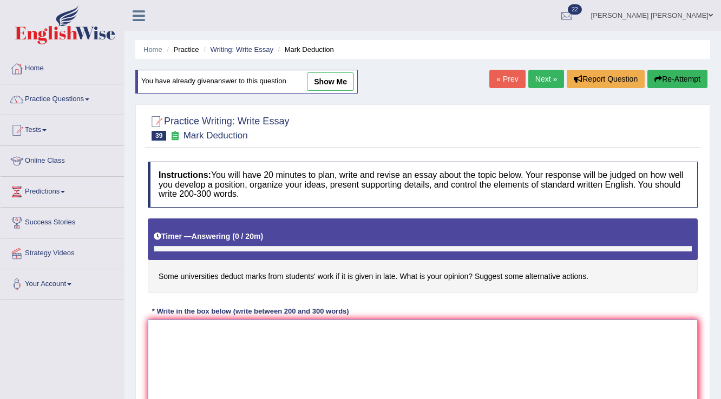
click at [447, 365] on textarea at bounding box center [423, 372] width 550 height 105
paste textarea "In [DATE] complex world, numerous issues and topics are subject to debate. One …"
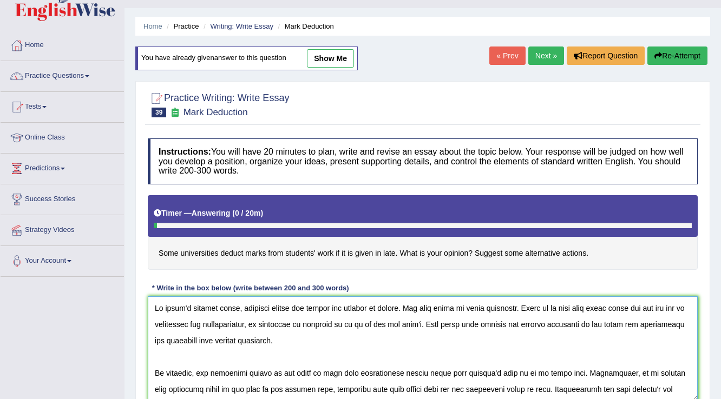
click at [452, 322] on textarea at bounding box center [423, 349] width 550 height 105
click at [447, 318] on textarea at bounding box center [423, 349] width 550 height 105
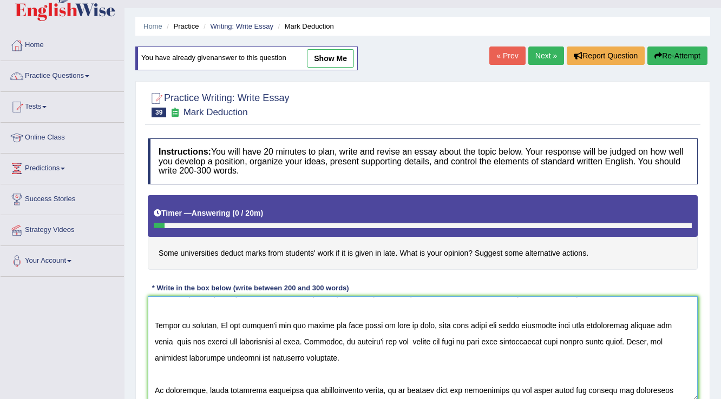
scroll to position [114, 0]
click at [312, 385] on textarea at bounding box center [423, 349] width 550 height 105
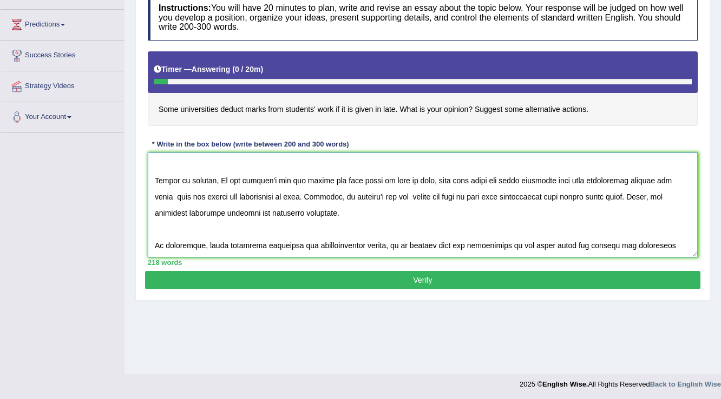
scroll to position [169, 0]
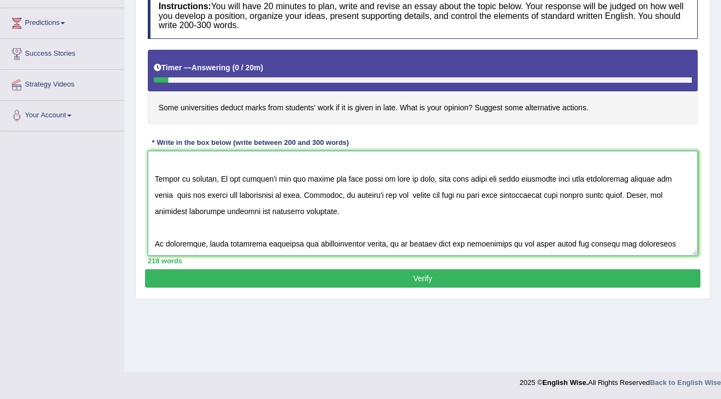
type textarea "In today's complex world, numerous issues and topics are subject to debate. One…"
click at [400, 283] on button "Verify" at bounding box center [422, 278] width 555 height 18
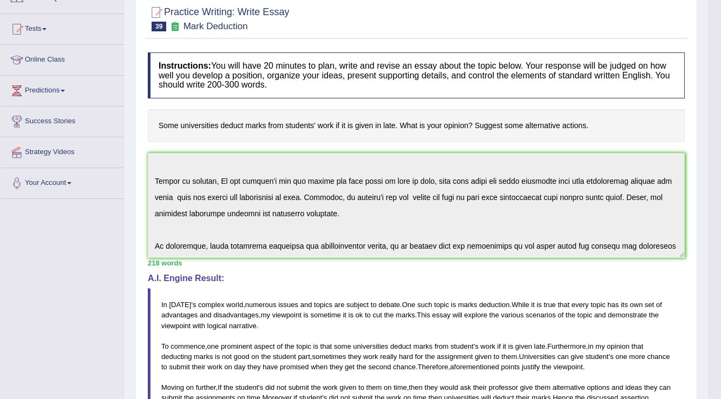
scroll to position [39, 0]
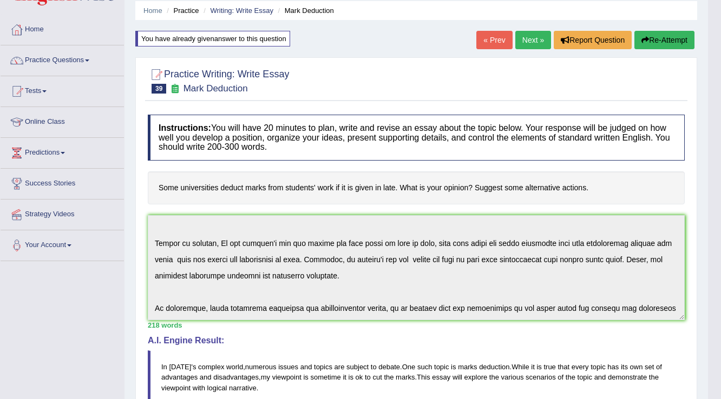
click at [666, 43] on button "Re-Attempt" at bounding box center [664, 40] width 60 height 18
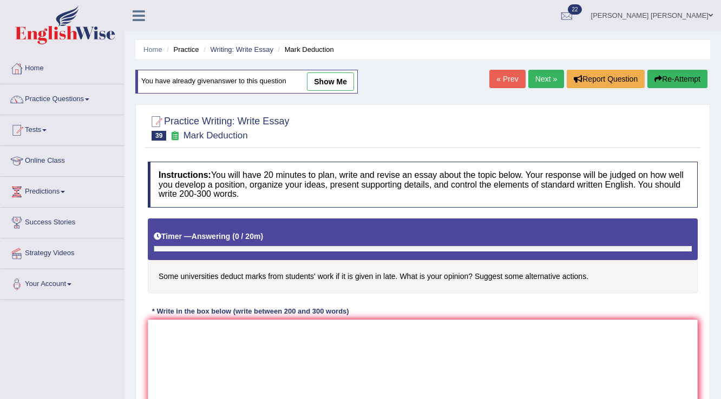
click at [444, 346] on textarea at bounding box center [423, 372] width 550 height 105
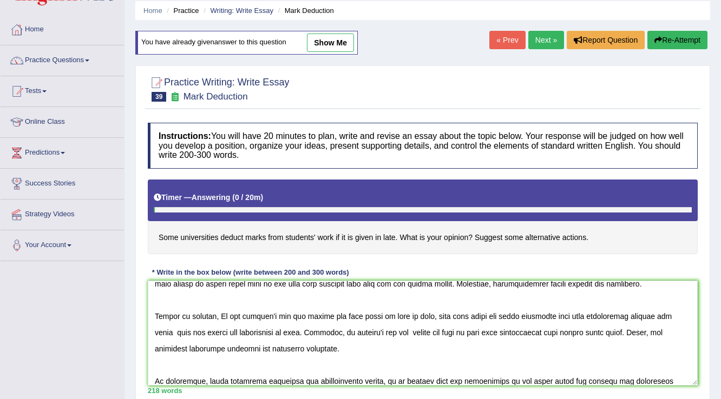
scroll to position [114, 0]
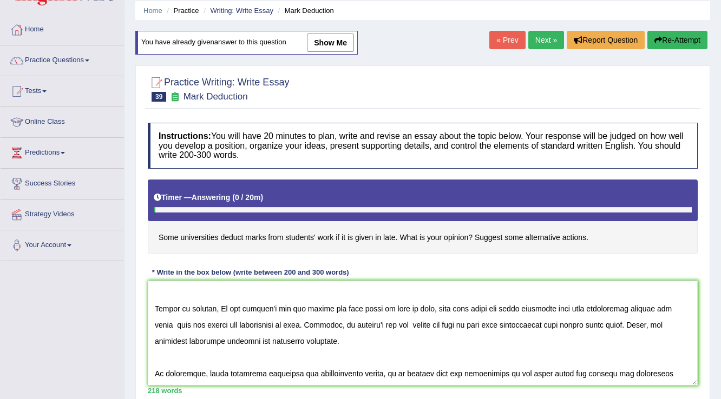
click at [444, 346] on textarea at bounding box center [423, 333] width 550 height 105
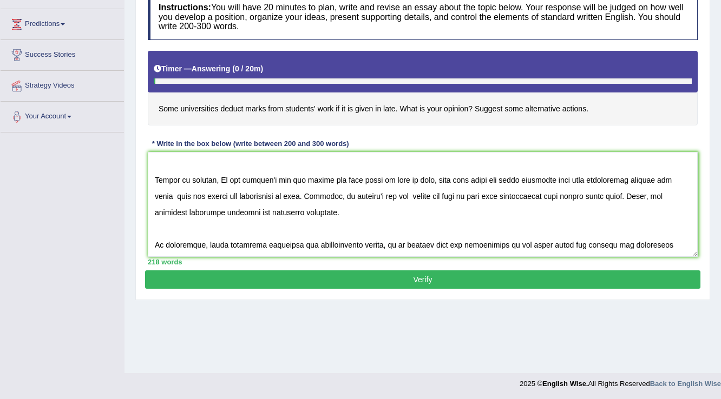
scroll to position [169, 0]
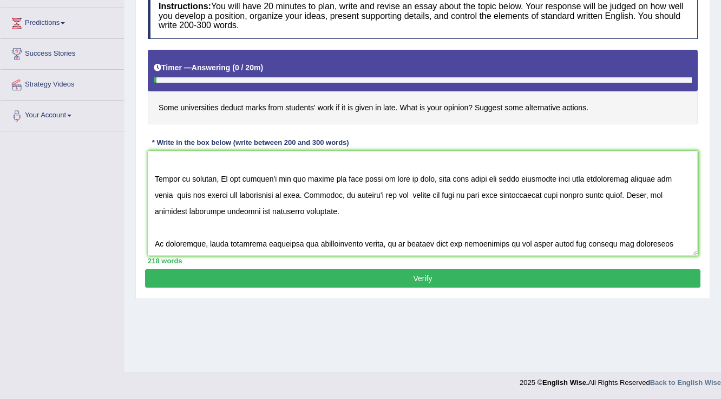
type textarea "In [DATE] complex world, numerous issues and topics are subject to debate. One …"
click at [364, 279] on button "Verify" at bounding box center [422, 278] width 555 height 18
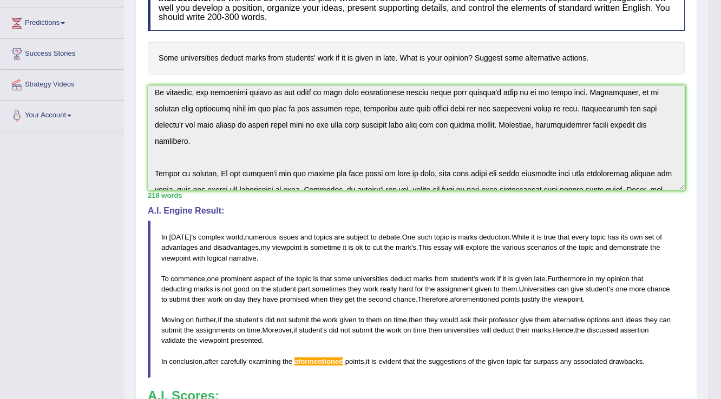
scroll to position [0, 0]
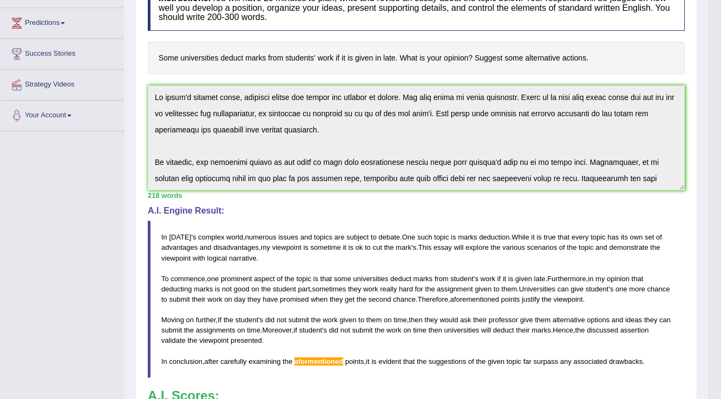
click at [696, 52] on div "Practice Writing: Write Essay 39 Mark Deduction Instructions: You will have 20 …" at bounding box center [416, 267] width 562 height 680
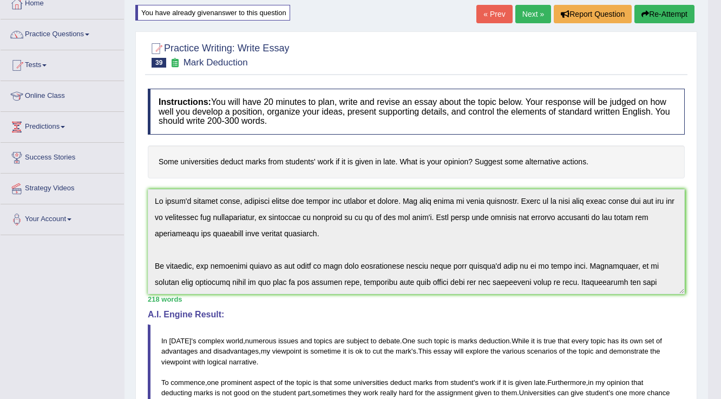
scroll to position [39, 0]
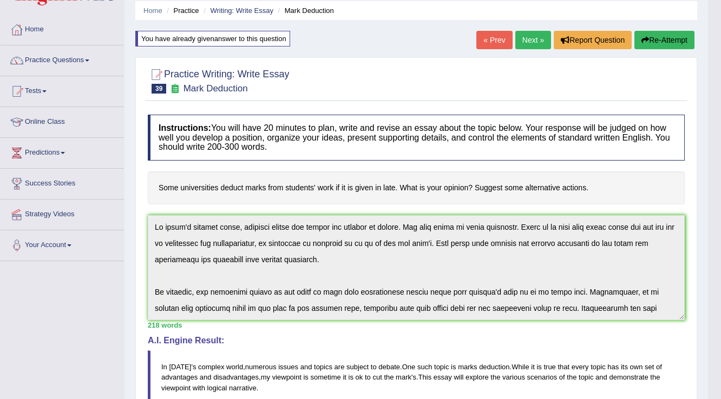
click at [647, 39] on button "Re-Attempt" at bounding box center [664, 40] width 60 height 18
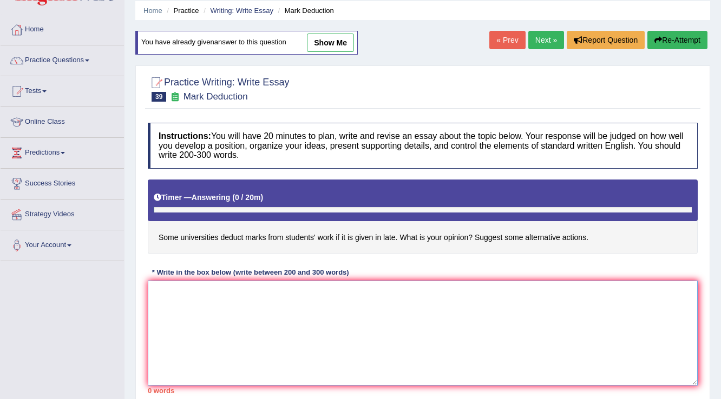
click at [356, 344] on textarea at bounding box center [423, 333] width 550 height 105
paste textarea "In [DATE] complex world, numerous issues and topics are subject to debate. One …"
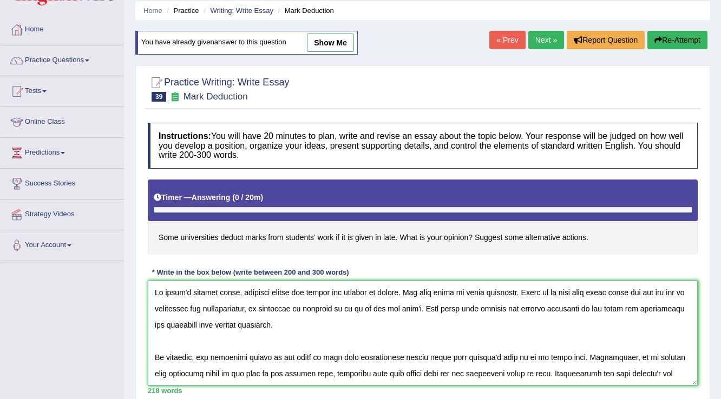
scroll to position [106, 0]
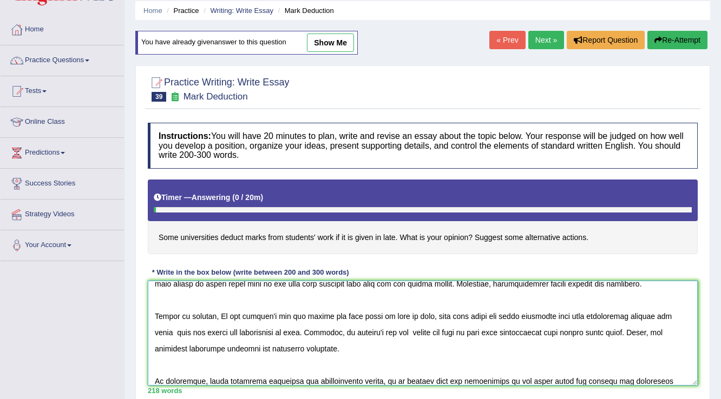
click at [346, 378] on textarea at bounding box center [423, 333] width 550 height 105
drag, startPoint x: 346, startPoint y: 377, endPoint x: 352, endPoint y: 385, distance: 10.5
click at [349, 381] on textarea at bounding box center [423, 333] width 550 height 105
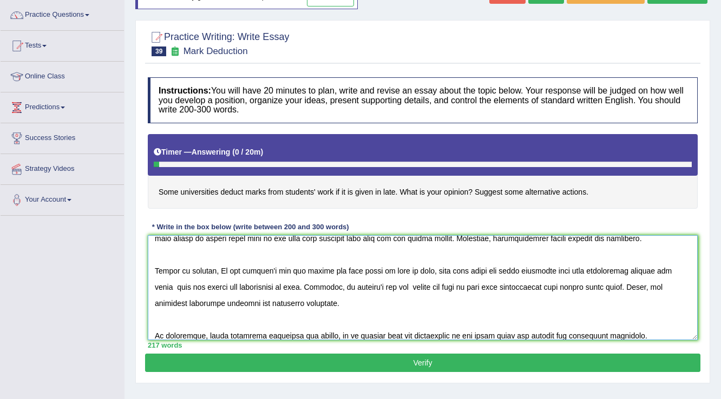
scroll to position [169, 0]
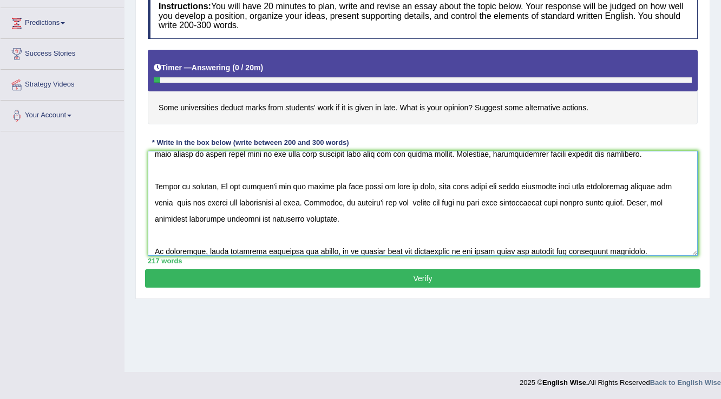
type textarea "In today's complex world, numerous issues and topics are subject to debate. One…"
click at [370, 280] on button "Verify" at bounding box center [422, 278] width 555 height 18
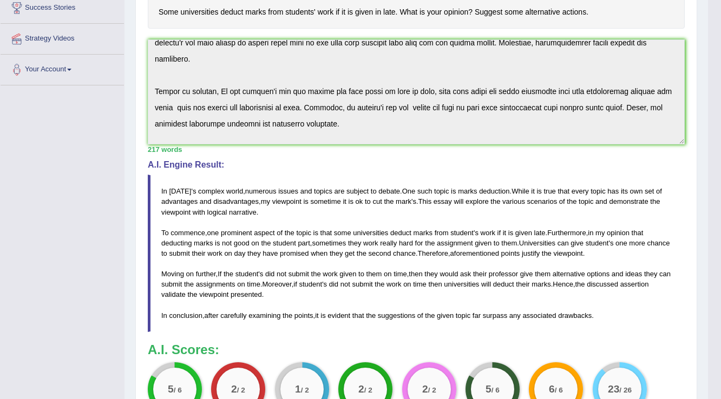
scroll to position [212, 0]
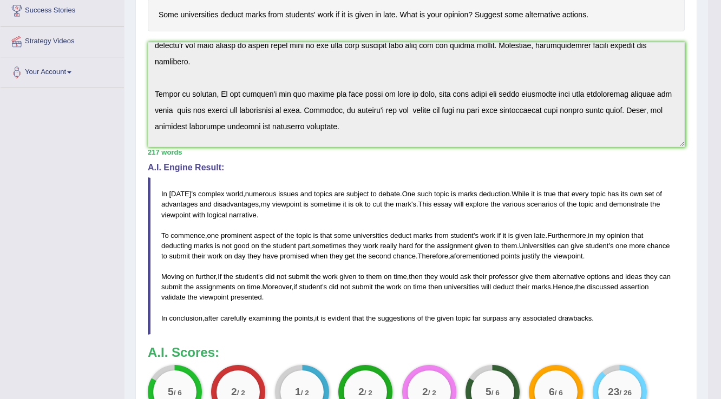
click at [392, 271] on blockquote "In today ' s complex world , numerous issues and topics are subject to debate .…" at bounding box center [416, 256] width 537 height 157
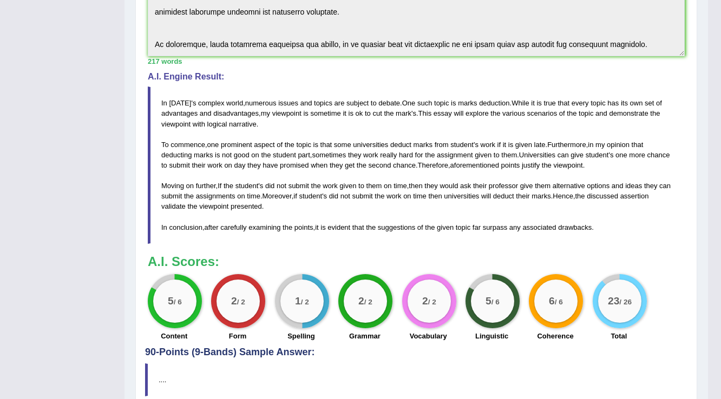
scroll to position [390, 0]
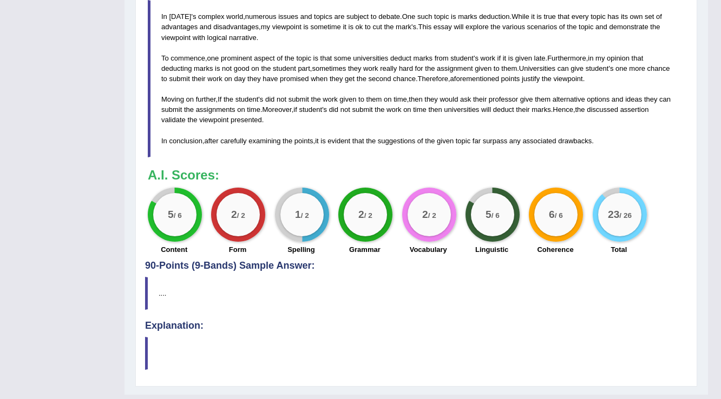
click at [492, 160] on div "Instructions: You will have 20 minutes to plan, write and revise an essay about…" at bounding box center [416, 10] width 542 height 502
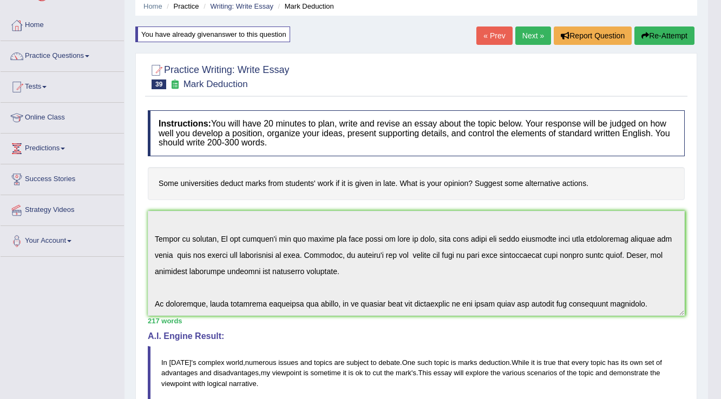
scroll to position [0, 0]
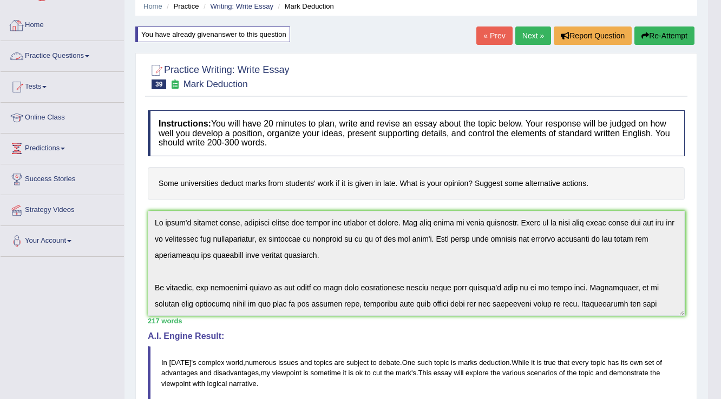
click at [82, 57] on link "Practice Questions" at bounding box center [62, 54] width 123 height 27
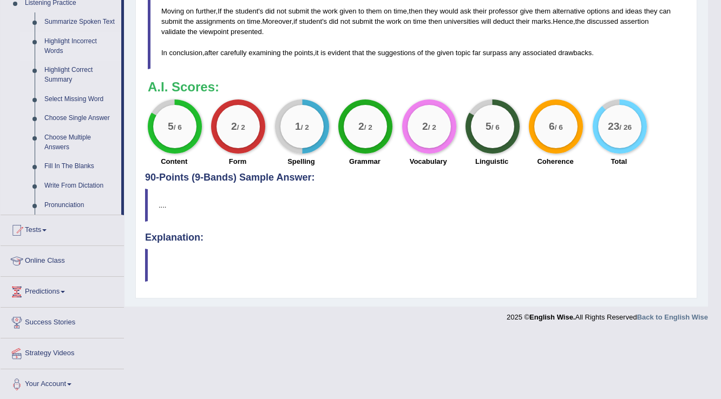
scroll to position [478, 0]
click at [80, 187] on link "Write From Dictation" at bounding box center [81, 185] width 82 height 19
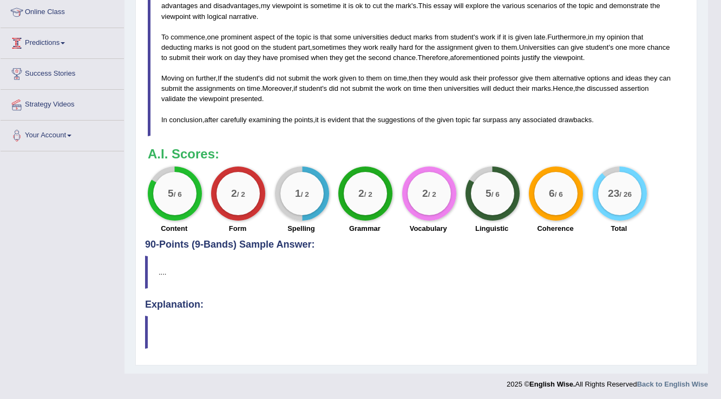
scroll to position [153, 0]
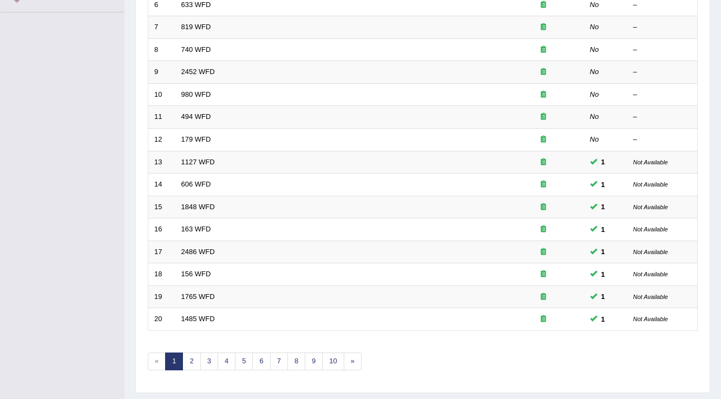
scroll to position [314, 0]
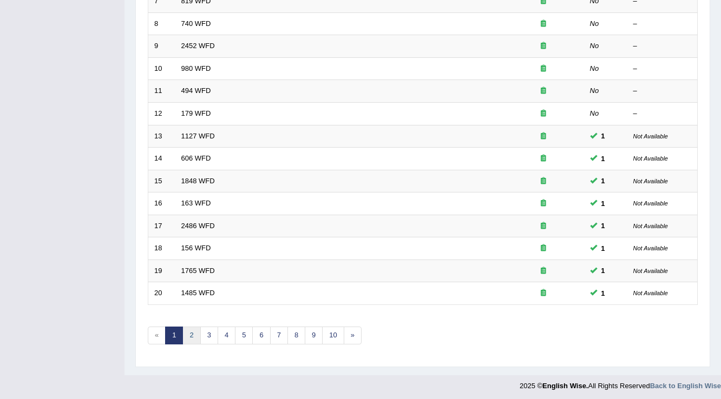
click at [186, 336] on link "2" at bounding box center [191, 336] width 18 height 18
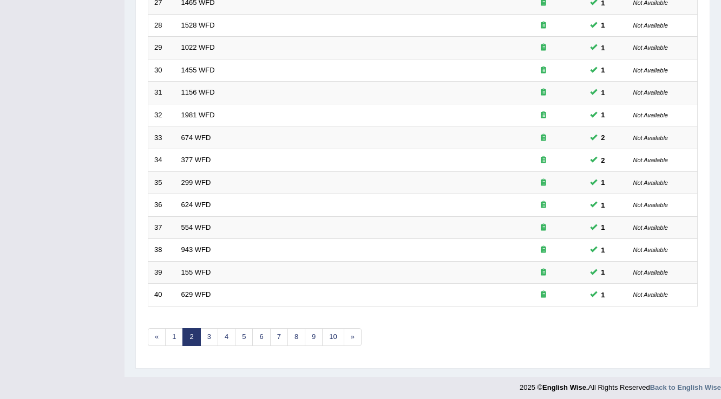
scroll to position [314, 0]
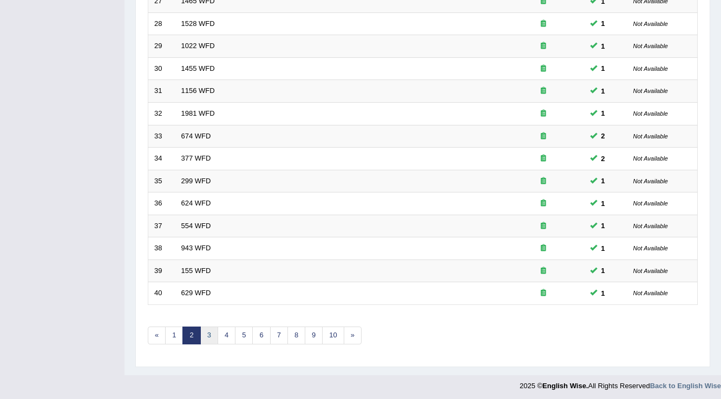
click at [200, 338] on link "3" at bounding box center [209, 336] width 18 height 18
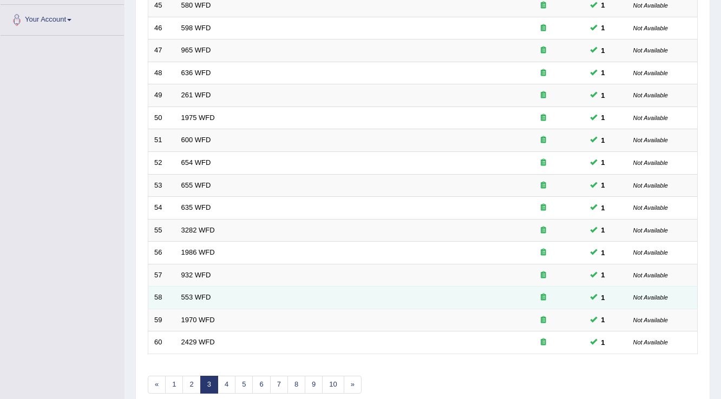
scroll to position [314, 0]
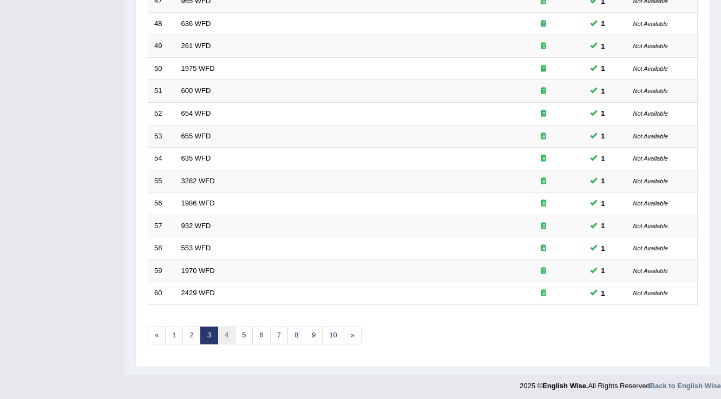
click at [227, 334] on link "4" at bounding box center [227, 336] width 18 height 18
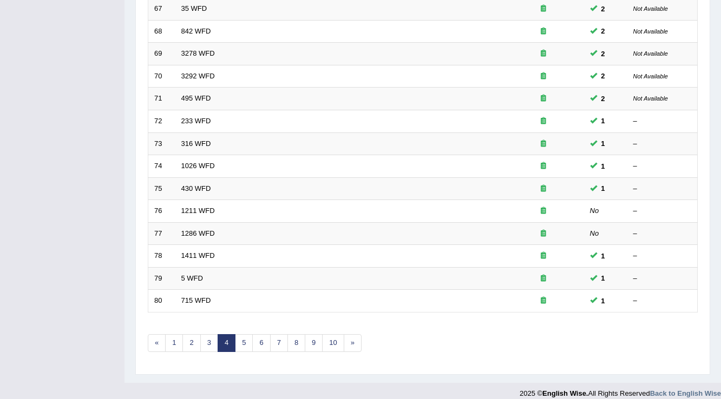
scroll to position [314, 0]
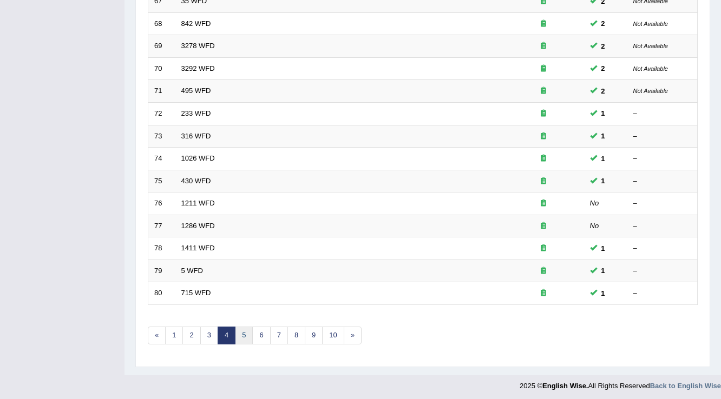
click at [242, 336] on link "5" at bounding box center [244, 336] width 18 height 18
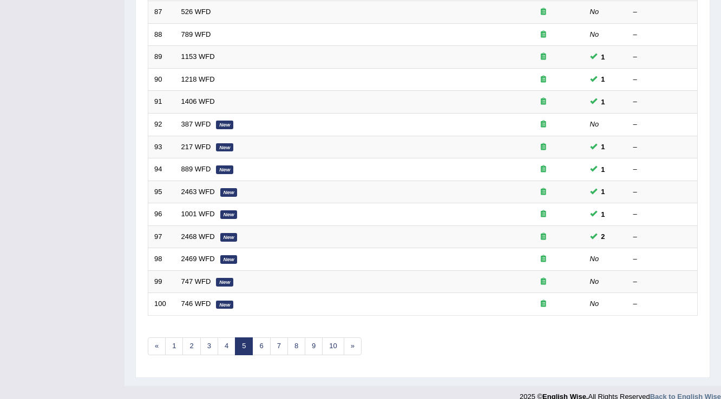
scroll to position [314, 0]
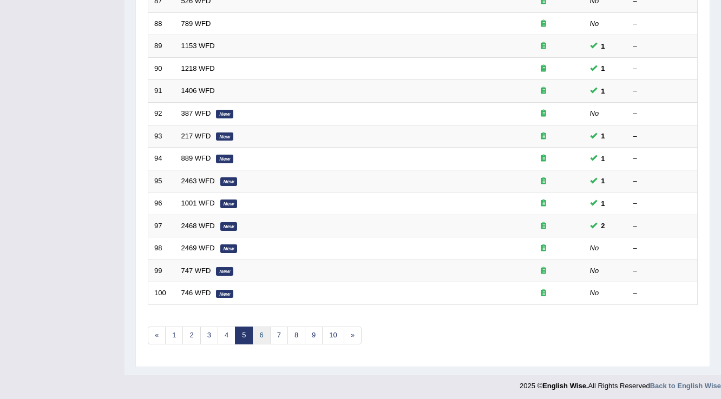
click at [262, 333] on link "6" at bounding box center [261, 336] width 18 height 18
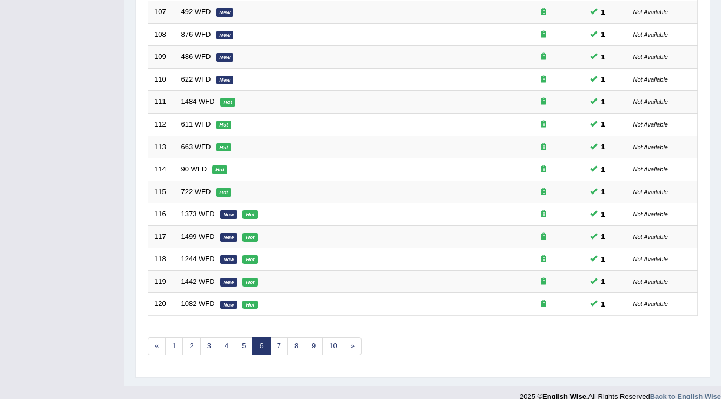
scroll to position [314, 0]
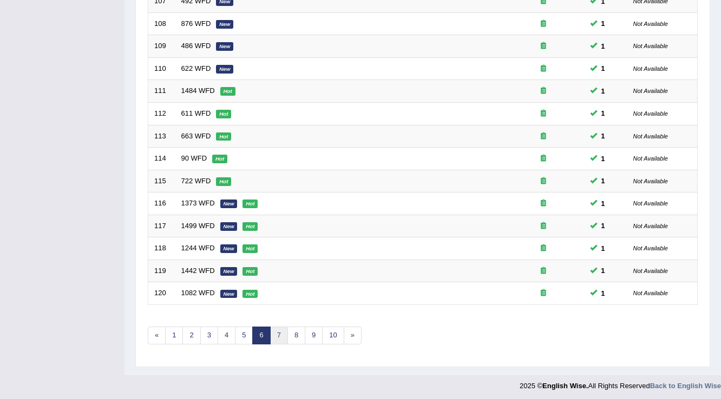
click at [272, 333] on link "7" at bounding box center [279, 336] width 18 height 18
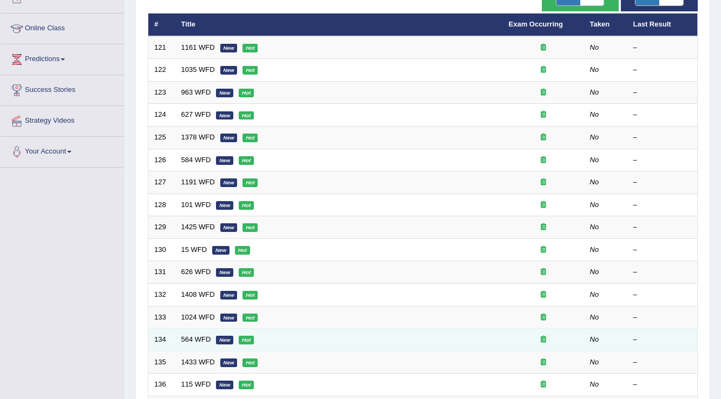
scroll to position [130, 0]
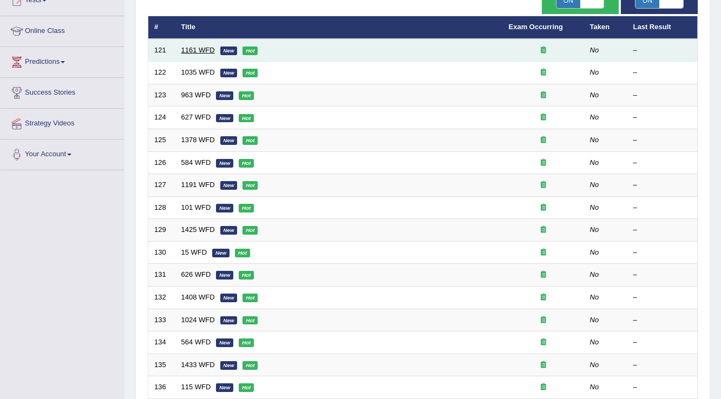
click at [188, 50] on link "1161 WFD" at bounding box center [198, 50] width 34 height 8
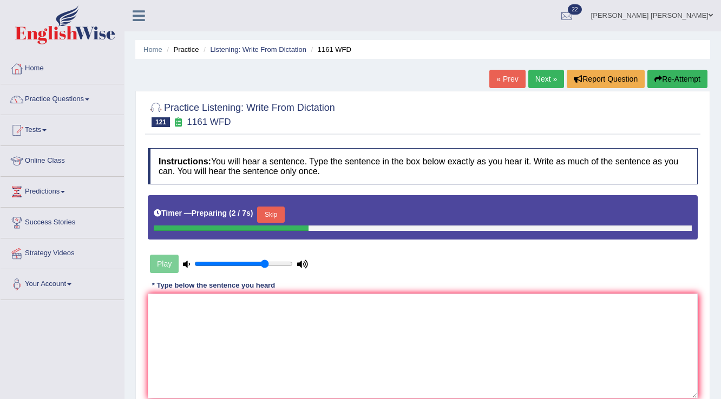
click at [265, 262] on input "range" at bounding box center [243, 264] width 98 height 9
type input "0.65"
click at [255, 261] on input "range" at bounding box center [243, 264] width 98 height 9
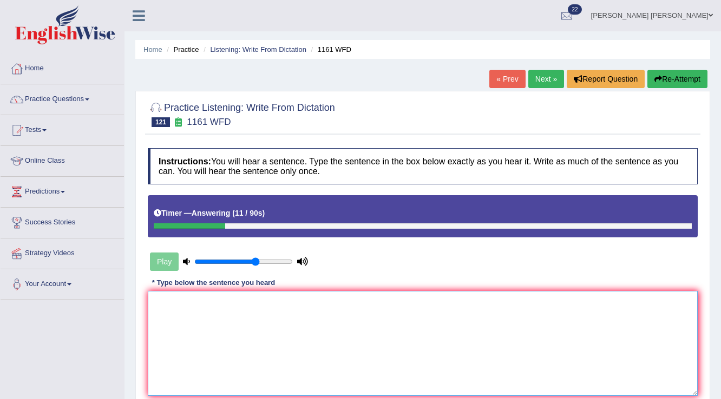
click at [307, 318] on textarea at bounding box center [423, 343] width 550 height 105
type textarea "b"
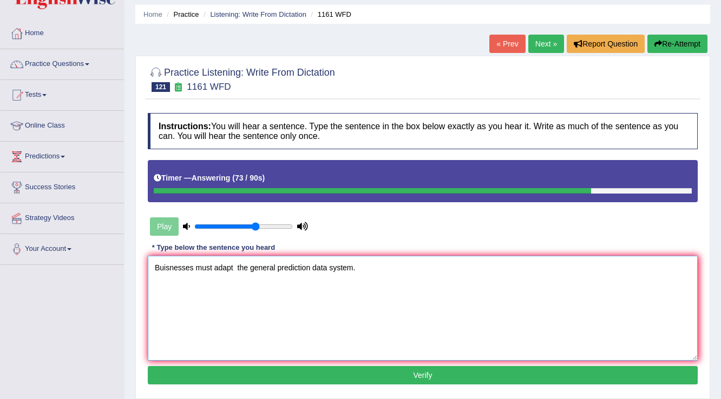
scroll to position [130, 0]
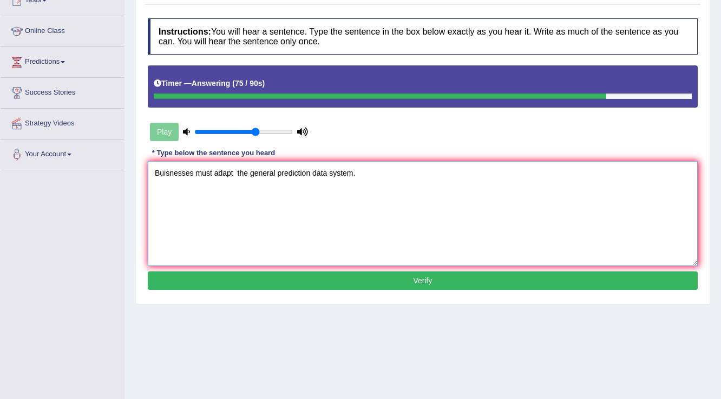
type textarea "Buisnesses must adapt the general prediction data system."
click at [340, 284] on button "Verify" at bounding box center [423, 281] width 550 height 18
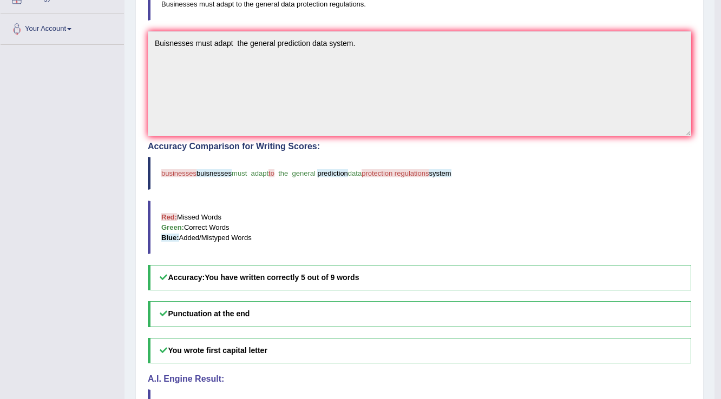
scroll to position [260, 0]
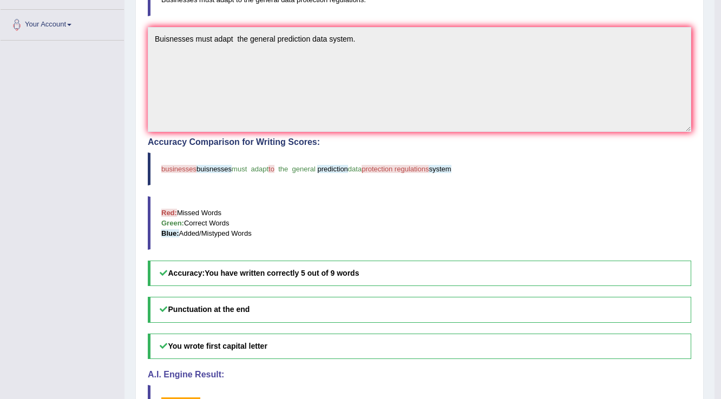
click at [658, 203] on blockquote "Red: Missed Words Green: Correct Words Blue: Added/Mistyped Words" at bounding box center [419, 223] width 543 height 54
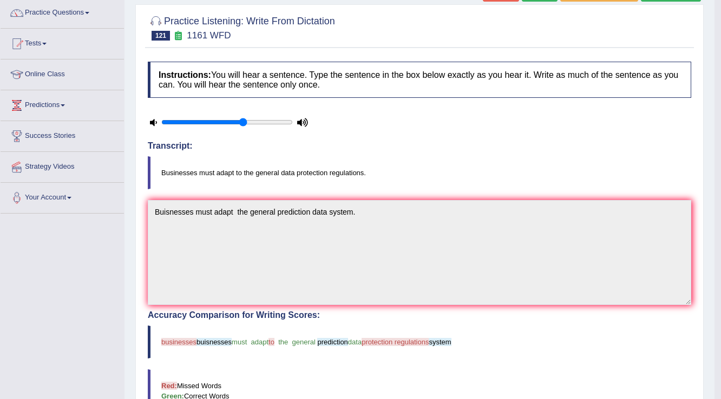
scroll to position [43, 0]
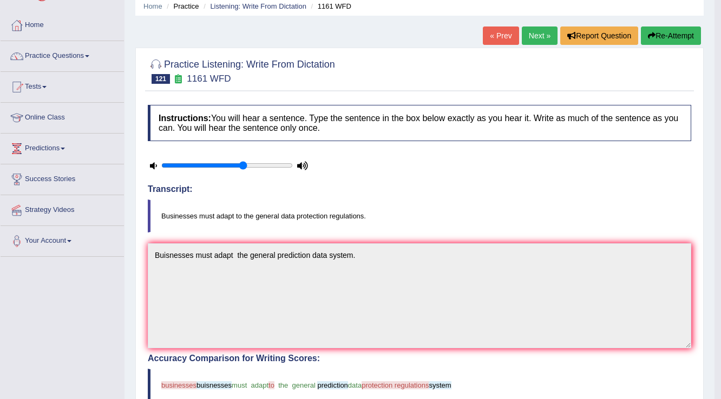
click at [542, 35] on link "Next »" at bounding box center [540, 36] width 36 height 18
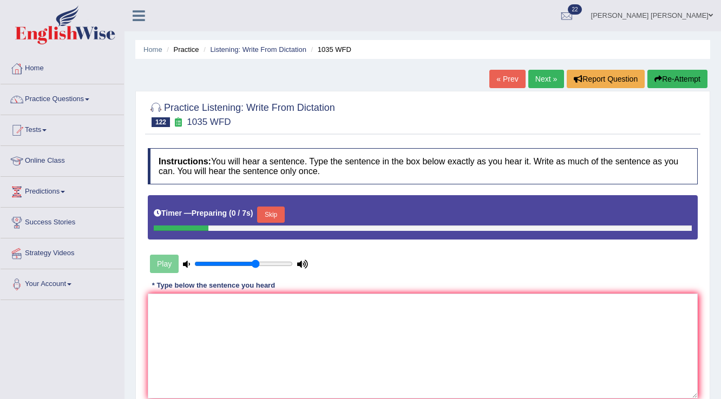
click at [507, 78] on link "« Prev" at bounding box center [507, 79] width 36 height 18
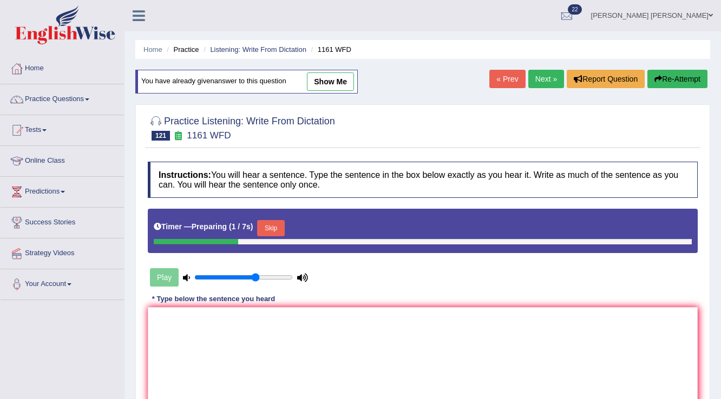
click at [323, 83] on link "show me" at bounding box center [330, 82] width 47 height 18
type textarea "Buisnesses must adapt the general prediction data system."
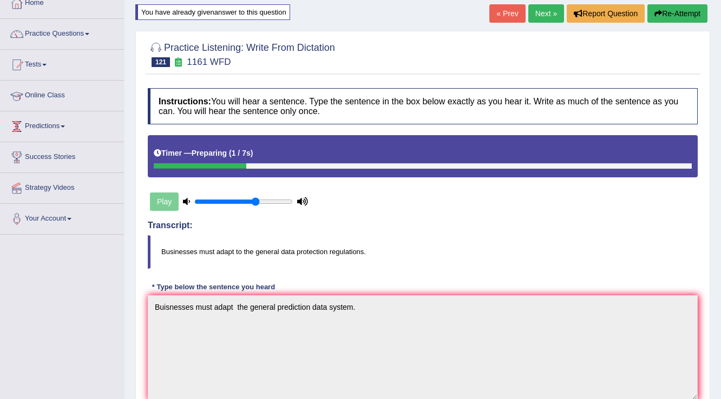
scroll to position [58, 0]
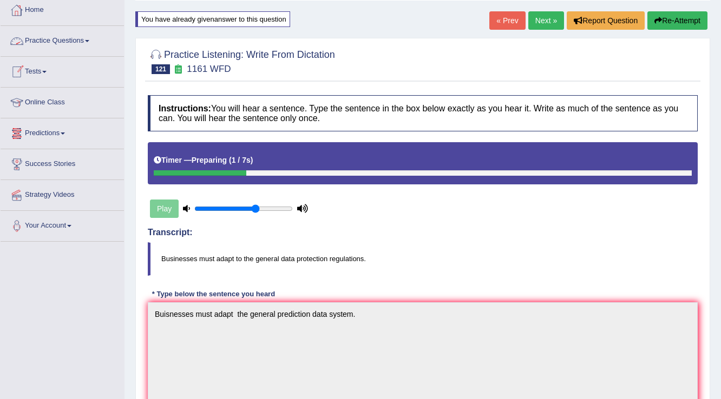
click at [77, 37] on link "Practice Questions" at bounding box center [62, 39] width 123 height 27
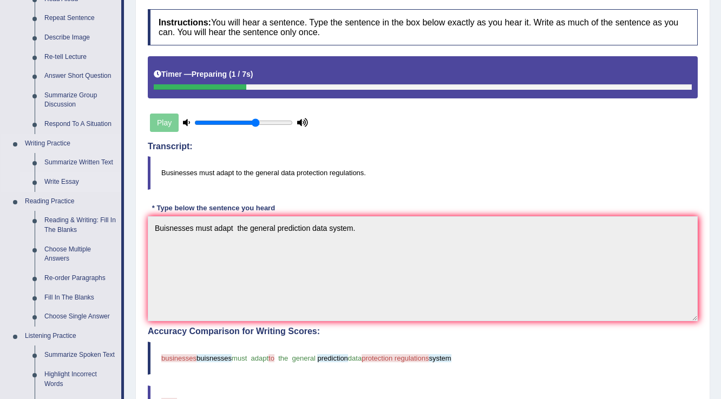
scroll to position [145, 0]
click at [62, 179] on link "Write Essay" at bounding box center [81, 181] width 82 height 19
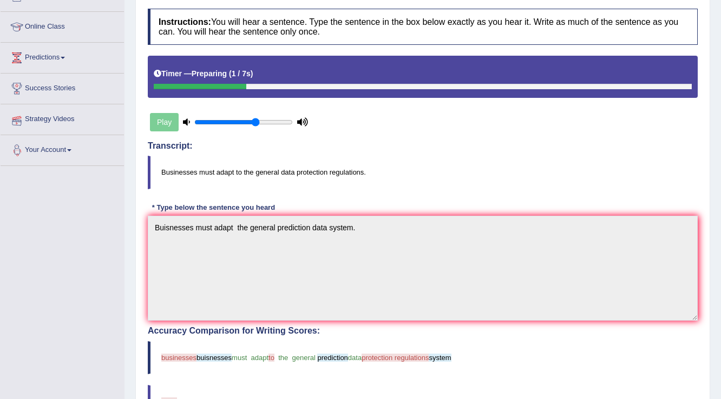
scroll to position [225, 0]
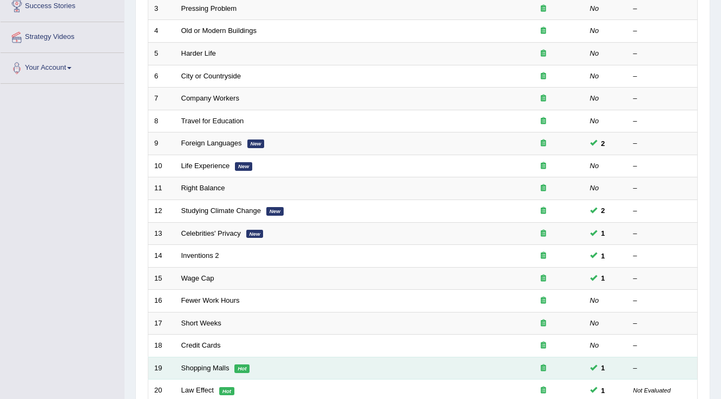
scroll to position [314, 0]
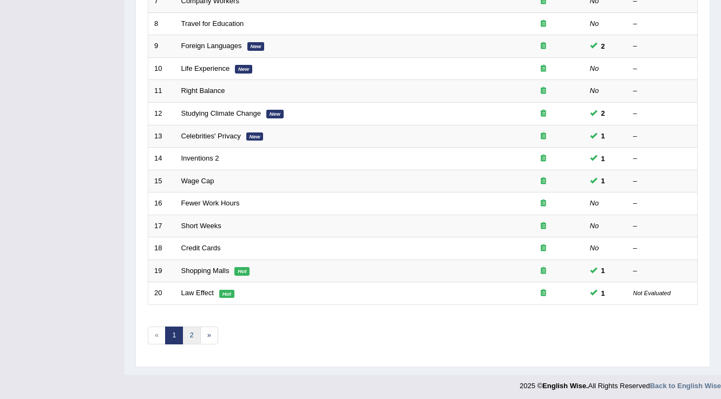
click at [193, 331] on link "2" at bounding box center [191, 336] width 18 height 18
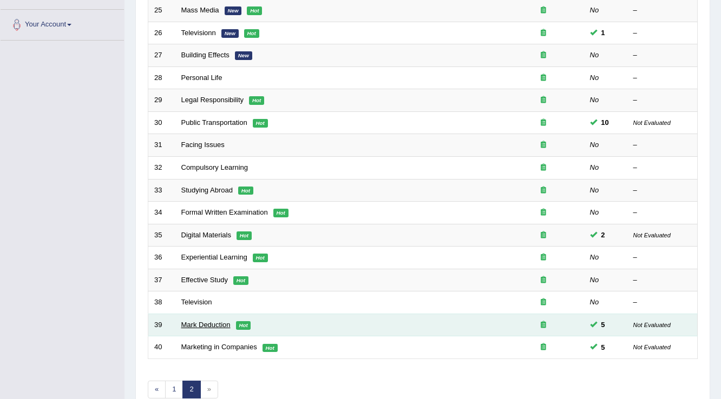
click at [212, 321] on link "Mark Deduction" at bounding box center [205, 325] width 49 height 8
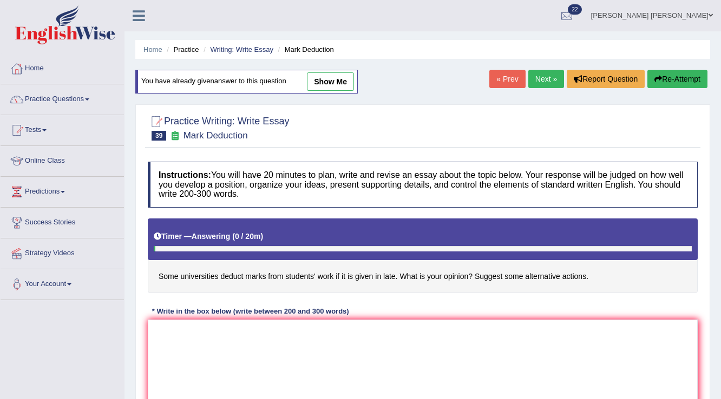
click at [326, 76] on link "show me" at bounding box center [330, 82] width 47 height 18
type textarea "In [DATE] complex world, numerous issues and topics are subject to debate. One …"
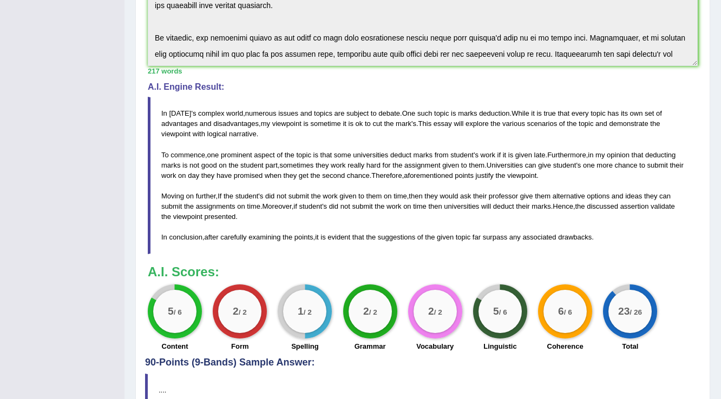
scroll to position [346, 0]
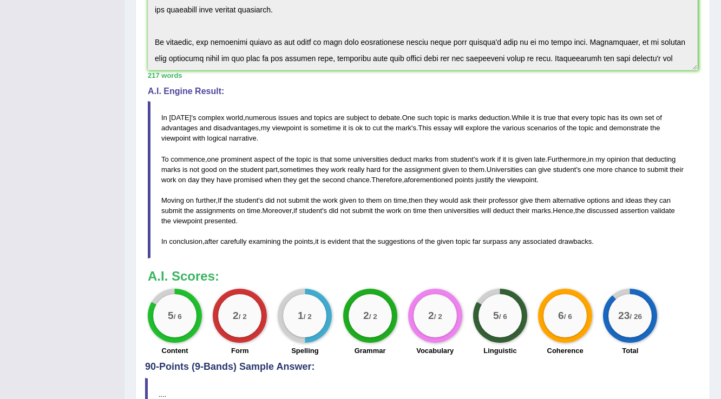
click at [513, 114] on span "While" at bounding box center [520, 118] width 18 height 8
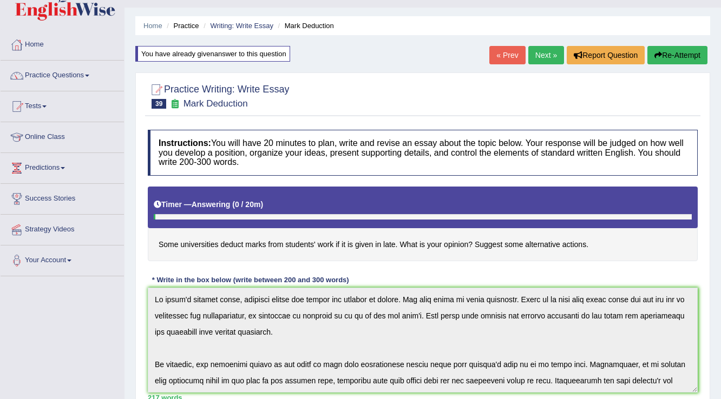
scroll to position [0, 0]
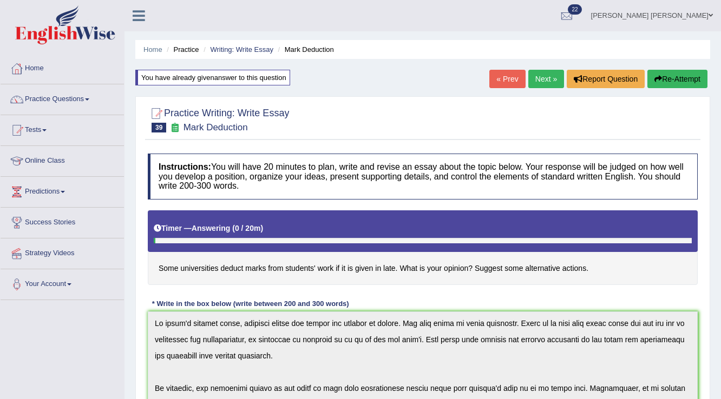
click at [680, 80] on button "Re-Attempt" at bounding box center [677, 79] width 60 height 18
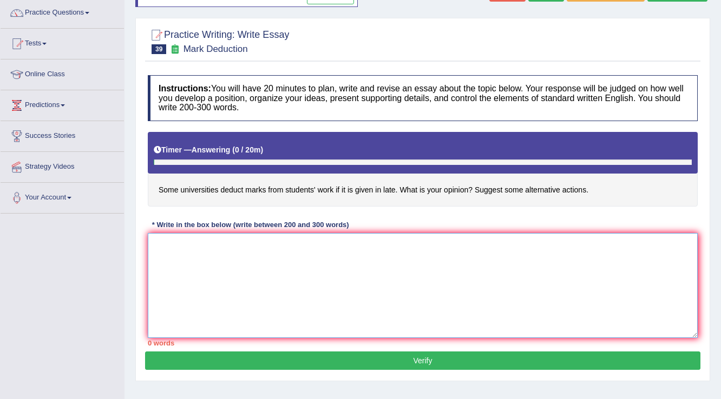
click at [554, 256] on textarea at bounding box center [423, 285] width 550 height 105
paste textarea "In today's complex world, numerous issues and topics are subject to debate. One…"
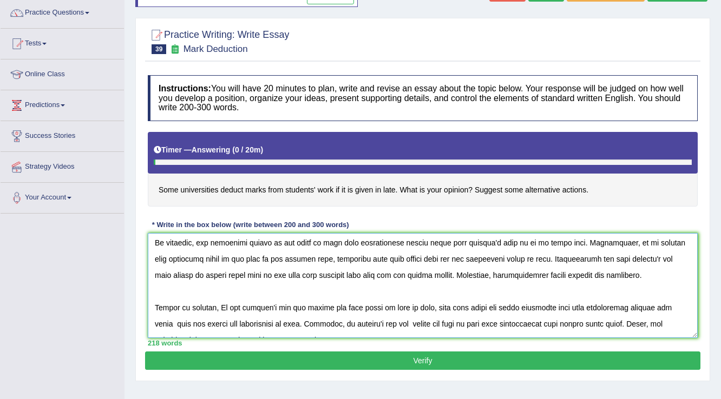
scroll to position [19, 0]
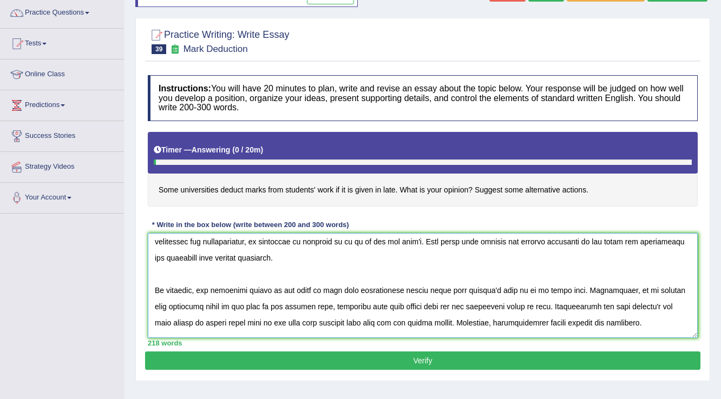
click at [576, 287] on textarea at bounding box center [423, 285] width 550 height 105
click at [457, 241] on textarea at bounding box center [423, 285] width 550 height 105
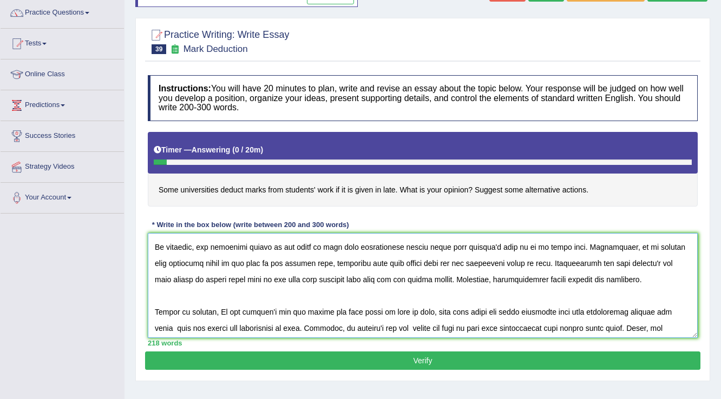
click at [461, 275] on textarea at bounding box center [423, 285] width 550 height 105
click at [459, 274] on textarea at bounding box center [423, 285] width 550 height 105
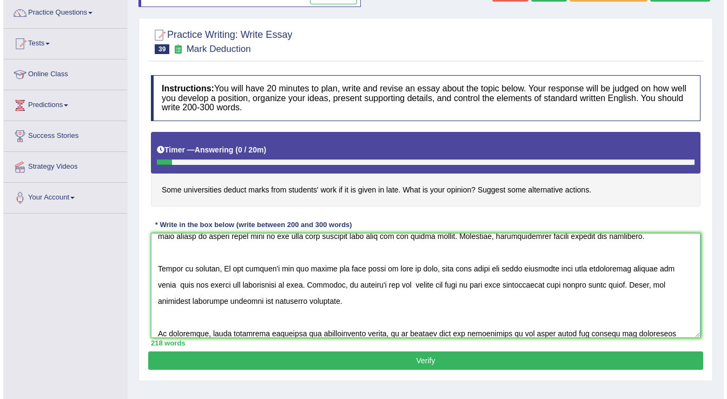
scroll to position [114, 0]
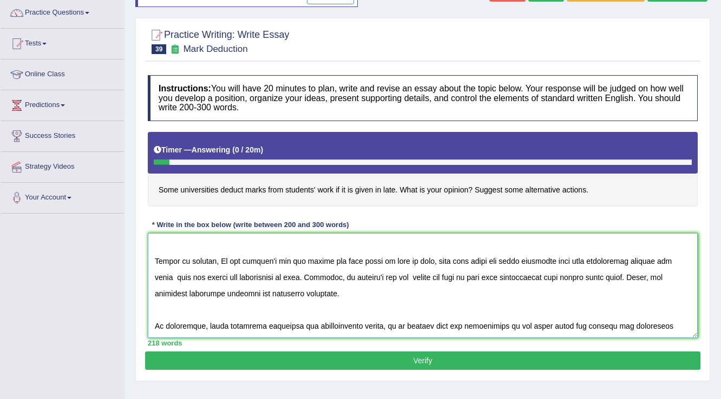
type textarea "In today's complex world, numerous issues and topics are subject to debate. One…"
click at [455, 366] on button "Verify" at bounding box center [422, 361] width 555 height 18
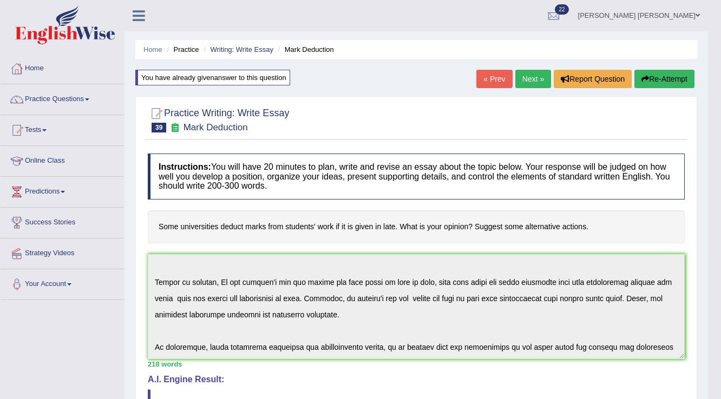
scroll to position [0, 0]
click at [78, 99] on link "Practice Questions" at bounding box center [62, 97] width 123 height 27
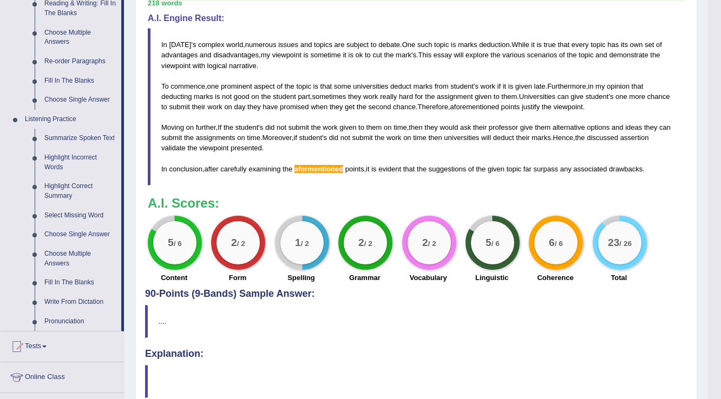
scroll to position [346, 0]
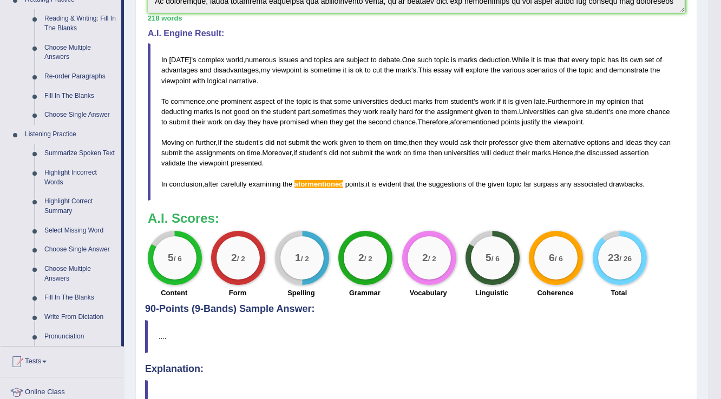
click at [672, 185] on blockquote "In today ' s complex world , numerous issues and topics are subject to debate .…" at bounding box center [416, 121] width 537 height 157
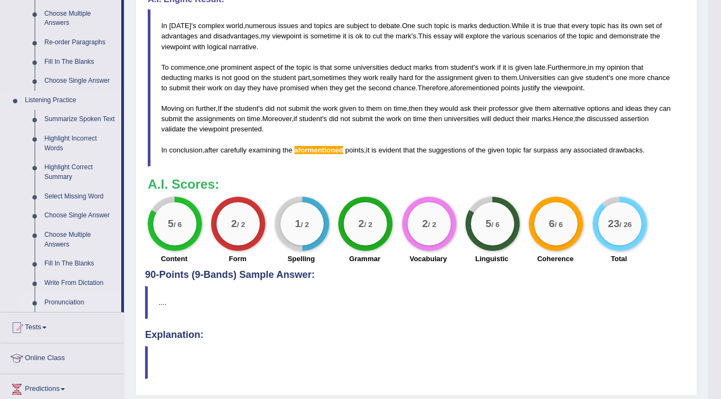
scroll to position [478, 0]
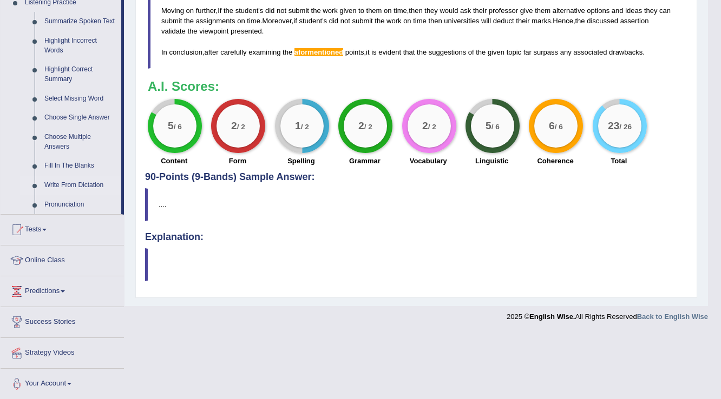
click at [74, 183] on link "Write From Dictation" at bounding box center [81, 185] width 82 height 19
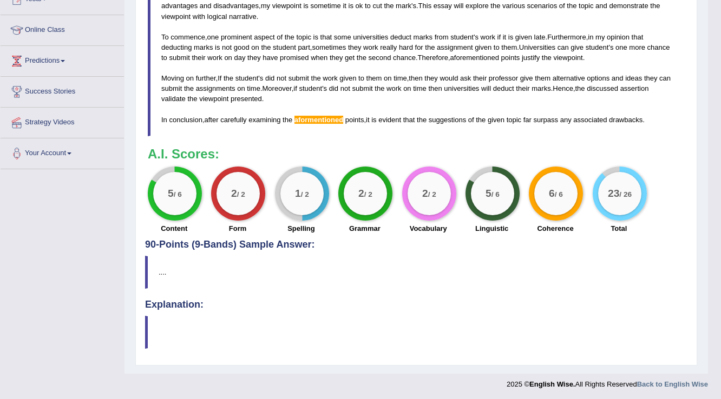
scroll to position [190, 0]
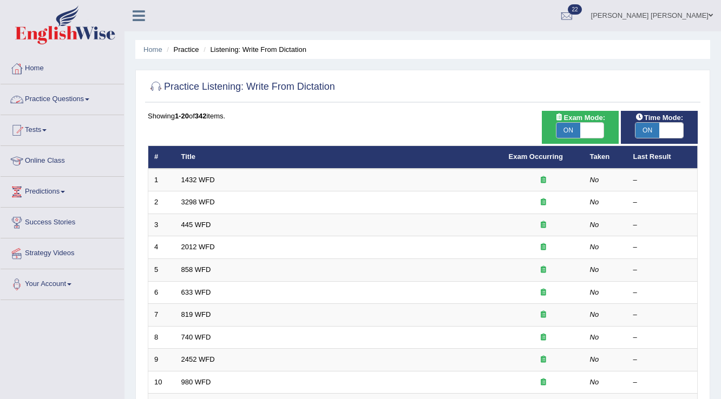
click at [63, 100] on link "Practice Questions" at bounding box center [62, 97] width 123 height 27
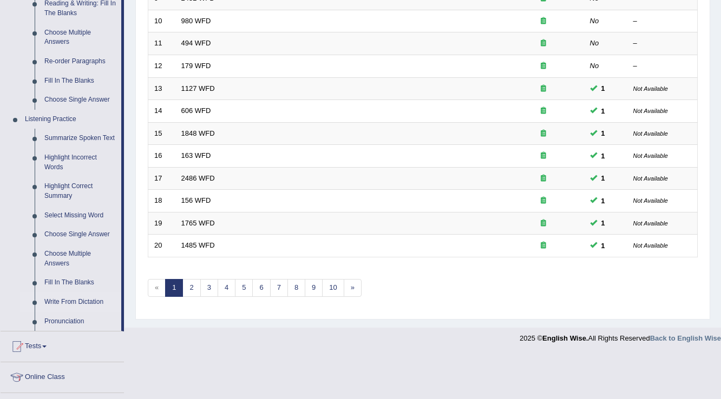
scroll to position [390, 0]
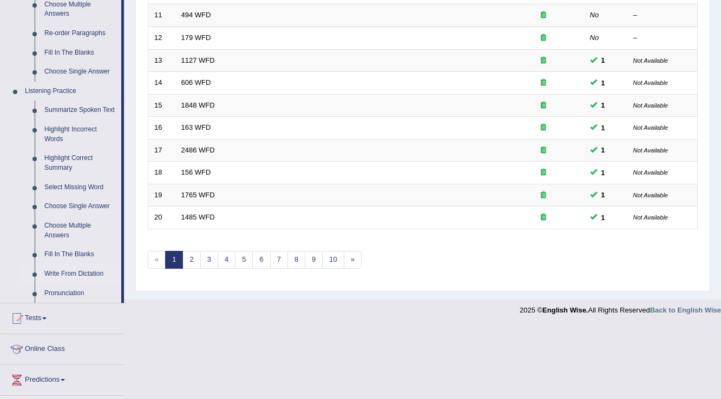
click at [88, 273] on link "Write From Dictation" at bounding box center [81, 274] width 82 height 19
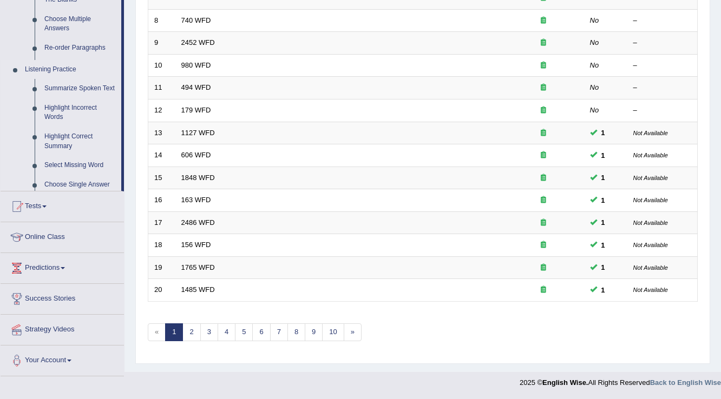
scroll to position [314, 0]
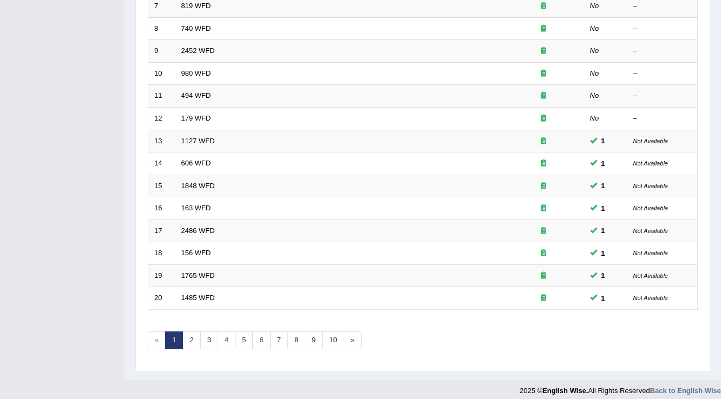
scroll to position [314, 0]
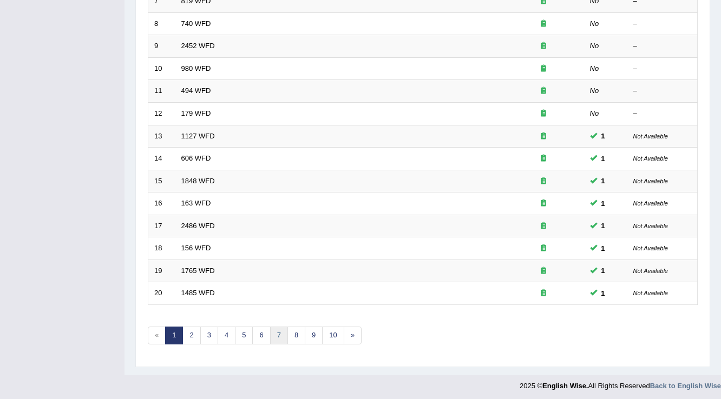
click at [274, 332] on link "7" at bounding box center [279, 336] width 18 height 18
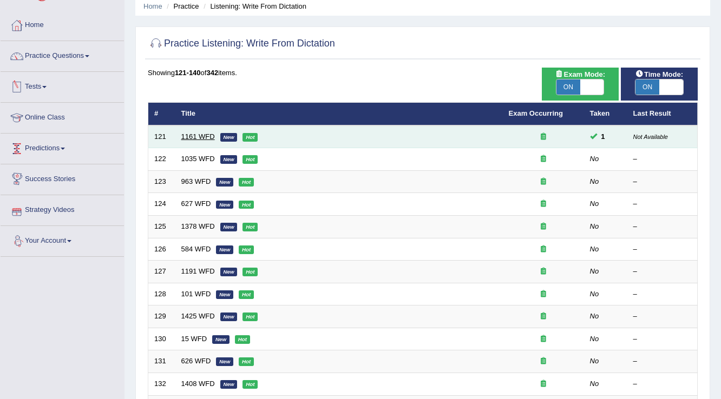
click at [201, 133] on link "1161 WFD" at bounding box center [198, 137] width 34 height 8
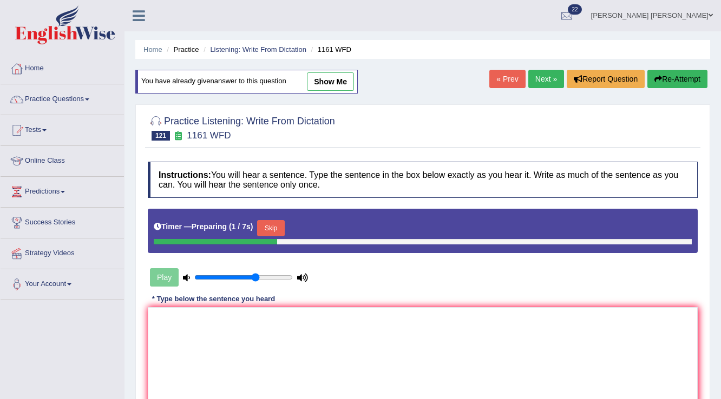
click at [543, 77] on link "Next »" at bounding box center [546, 79] width 36 height 18
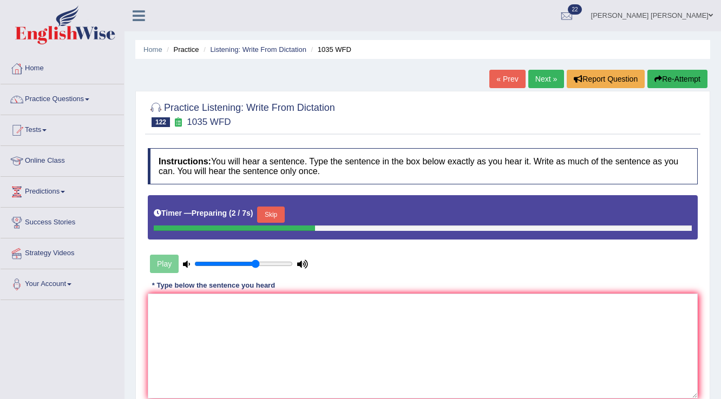
click at [276, 221] on button "Skip" at bounding box center [270, 215] width 27 height 16
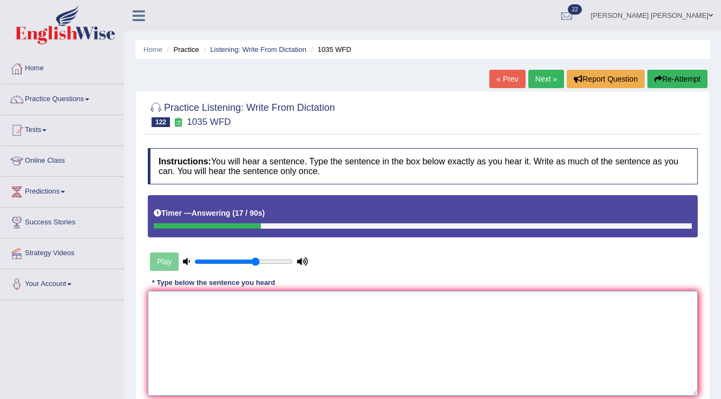
click at [279, 316] on textarea at bounding box center [423, 343] width 550 height 105
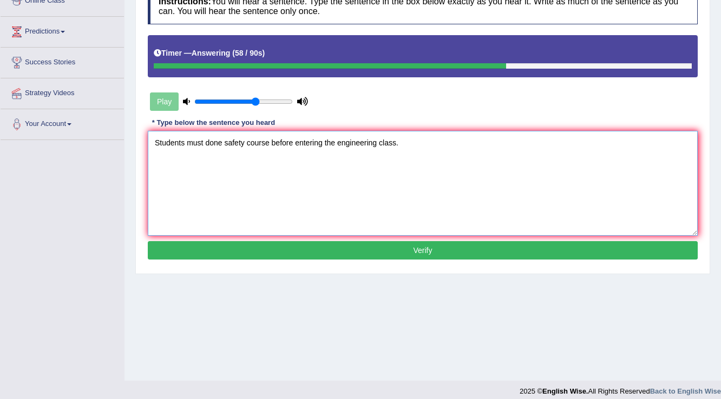
scroll to position [169, 0]
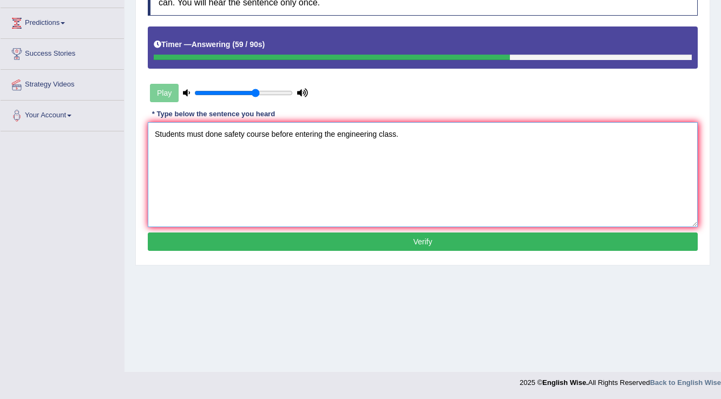
type textarea "Students must done safety course before entering the engineering class."
click at [376, 242] on button "Verify" at bounding box center [423, 242] width 550 height 18
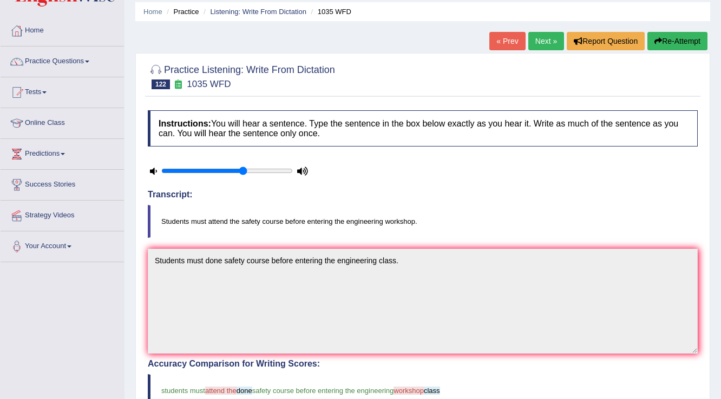
scroll to position [28, 0]
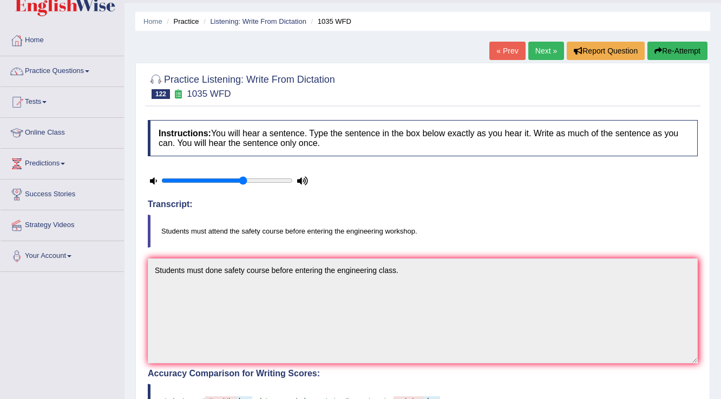
click at [548, 50] on link "Next »" at bounding box center [546, 51] width 36 height 18
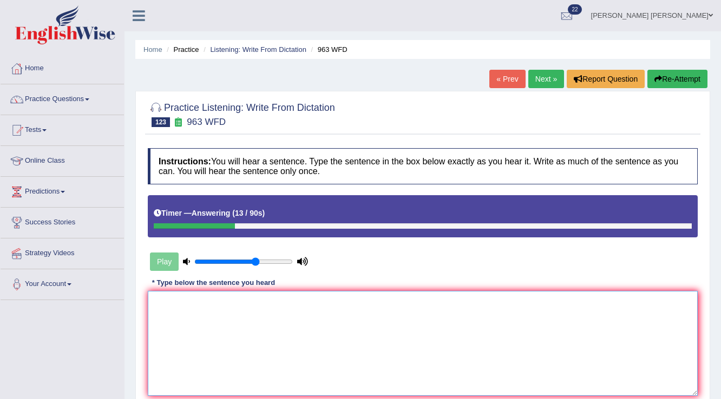
click at [272, 305] on textarea at bounding box center [423, 343] width 550 height 105
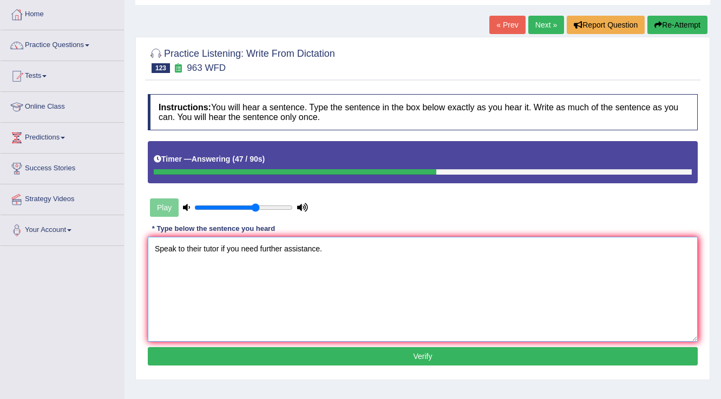
scroll to position [130, 0]
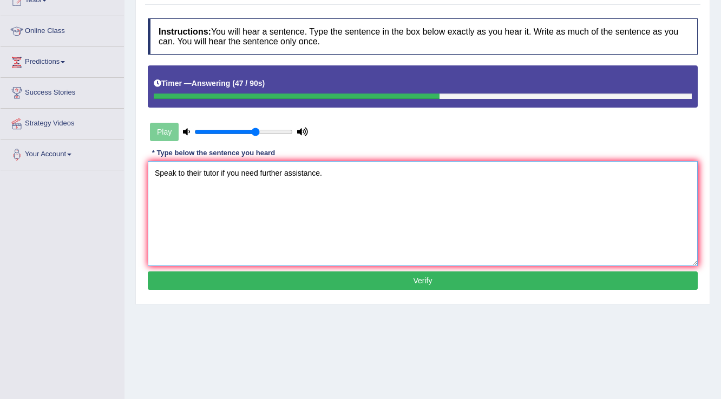
type textarea "Speak to their tutor if you need further assistance."
click at [382, 272] on button "Verify" at bounding box center [423, 281] width 550 height 18
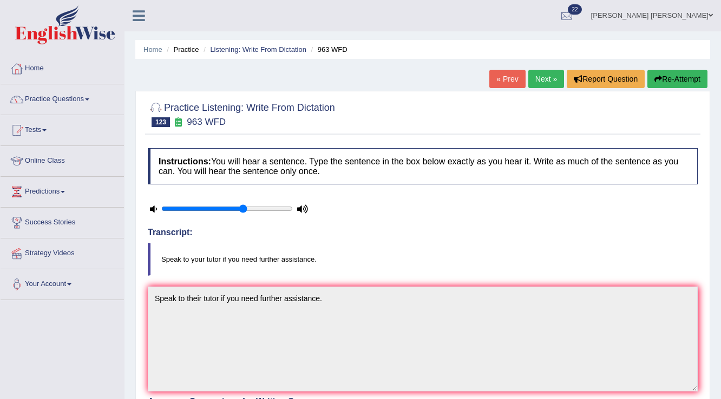
scroll to position [0, 0]
click at [543, 85] on link "Next »" at bounding box center [546, 79] width 36 height 18
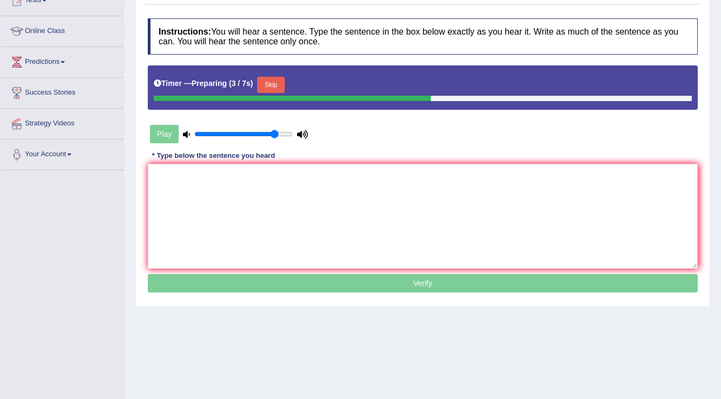
click at [273, 134] on input "range" at bounding box center [243, 134] width 98 height 9
type input "0.75"
click at [266, 131] on input "range" at bounding box center [243, 134] width 98 height 9
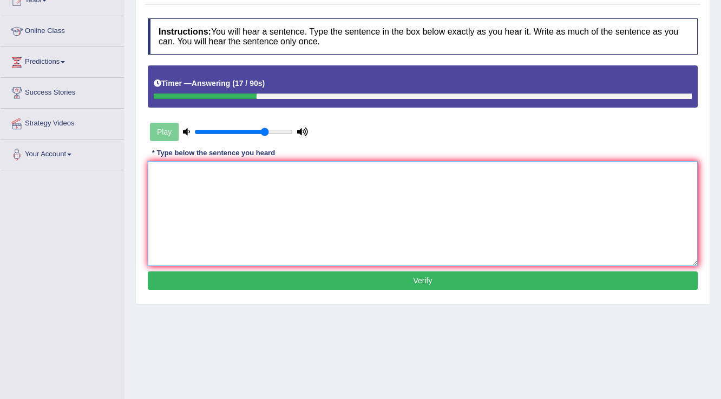
click at [326, 165] on textarea at bounding box center [423, 213] width 550 height 105
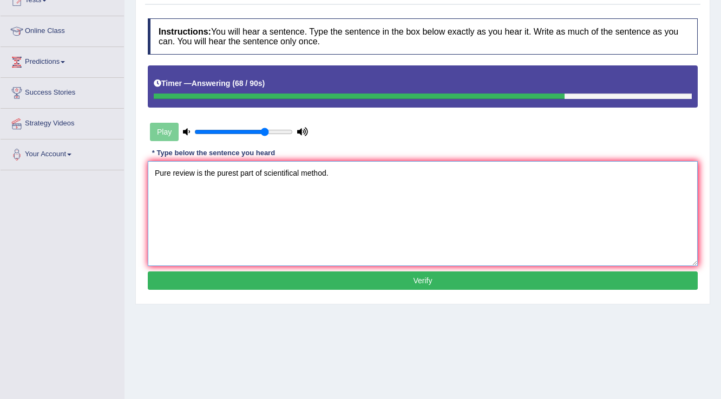
type textarea "Pure review is the purest part of scientifical method."
click at [344, 284] on button "Verify" at bounding box center [423, 281] width 550 height 18
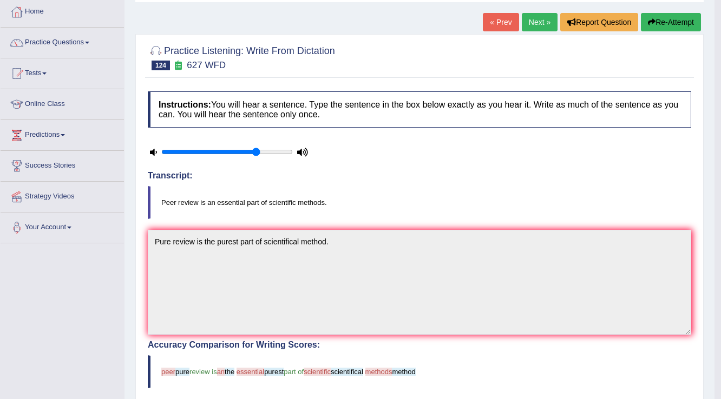
scroll to position [43, 0]
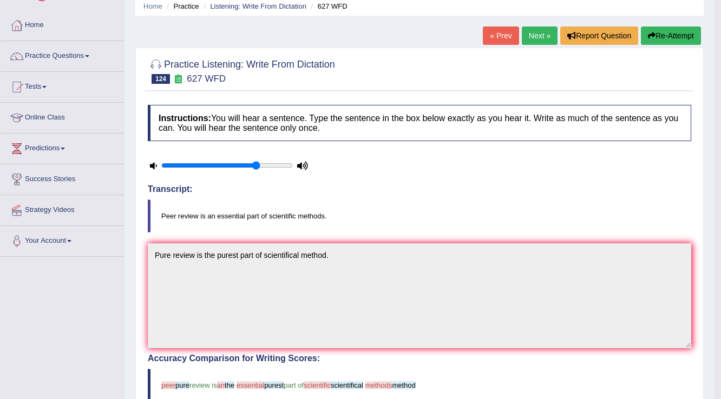
click at [539, 40] on link "Next »" at bounding box center [540, 36] width 36 height 18
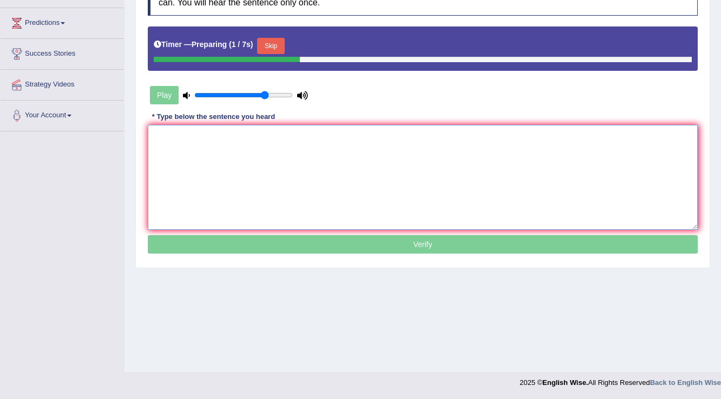
click at [319, 169] on textarea at bounding box center [423, 177] width 550 height 105
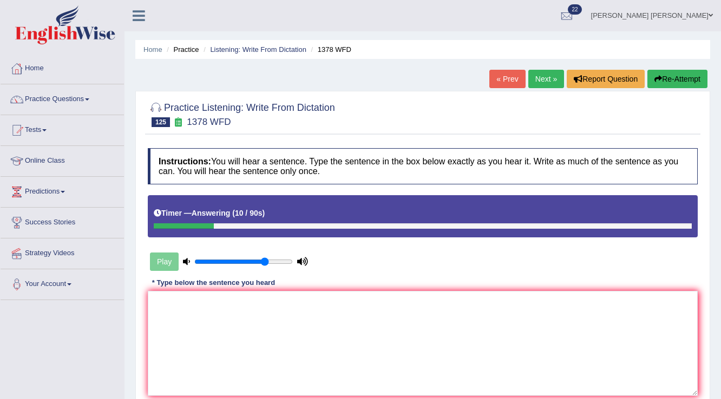
click at [666, 84] on button "Re-Attempt" at bounding box center [677, 79] width 60 height 18
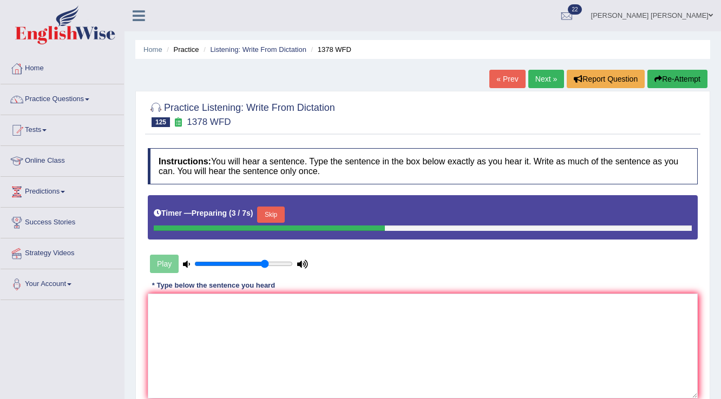
click at [269, 213] on button "Skip" at bounding box center [270, 215] width 27 height 16
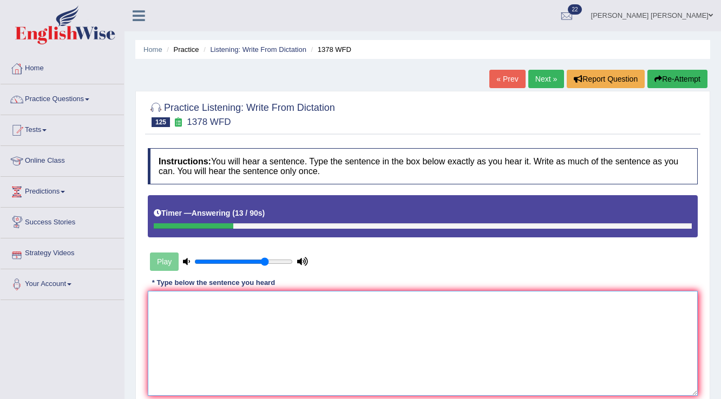
click at [275, 341] on textarea at bounding box center [423, 343] width 550 height 105
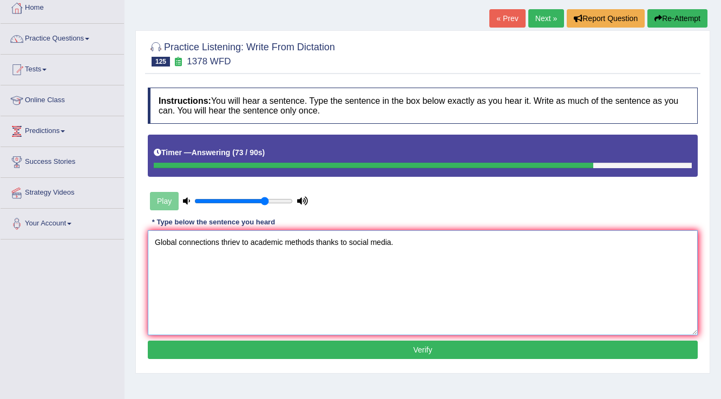
scroll to position [169, 0]
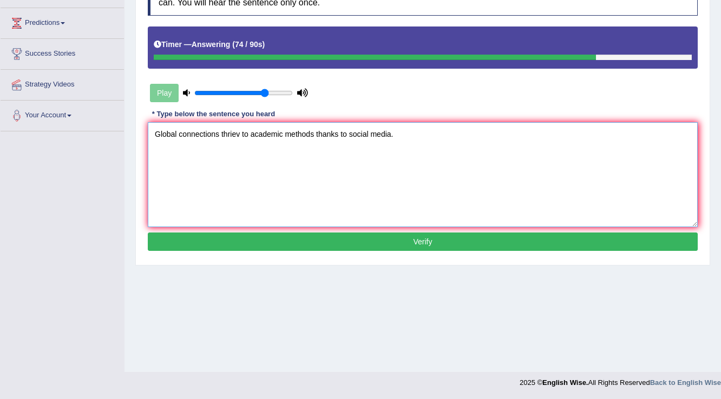
type textarea "Global connections thriev to academic methods thanks to social media."
click at [322, 239] on button "Verify" at bounding box center [423, 242] width 550 height 18
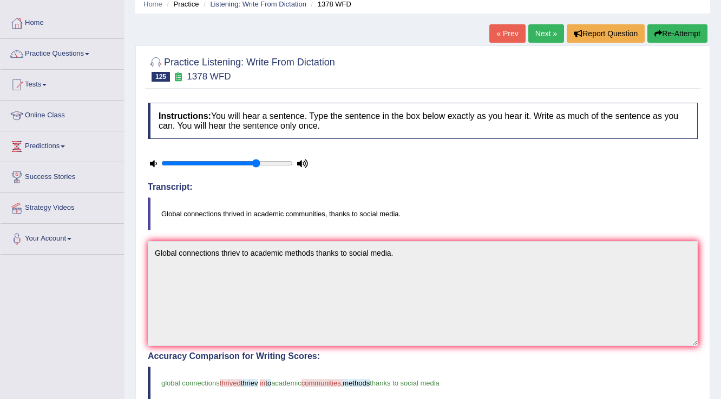
scroll to position [0, 0]
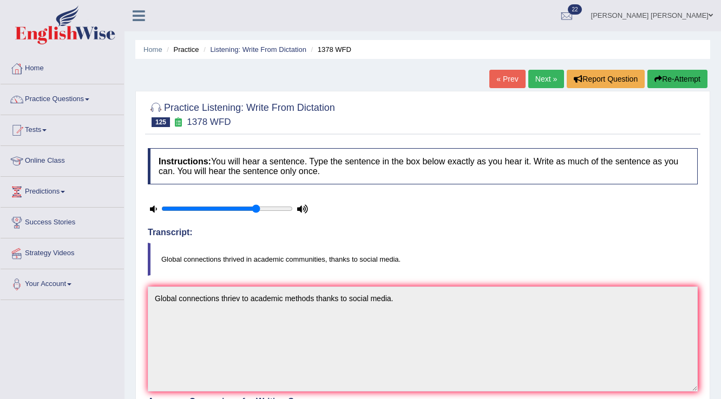
click at [536, 80] on link "Next »" at bounding box center [546, 79] width 36 height 18
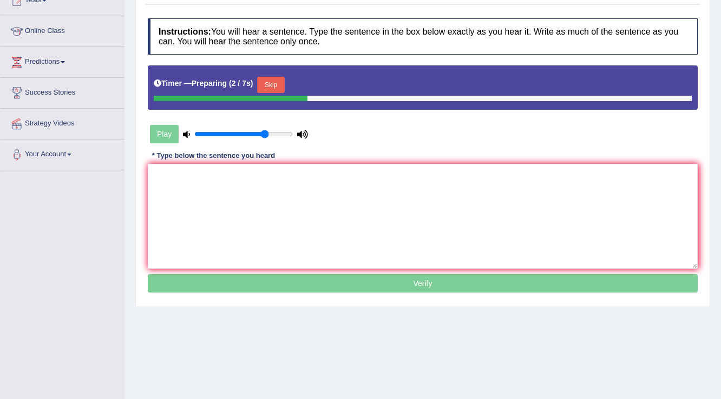
click at [275, 83] on button "Skip" at bounding box center [270, 85] width 27 height 16
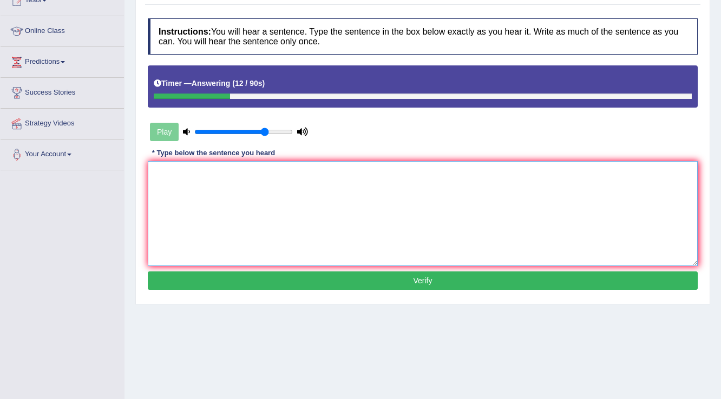
click at [253, 169] on textarea at bounding box center [423, 213] width 550 height 105
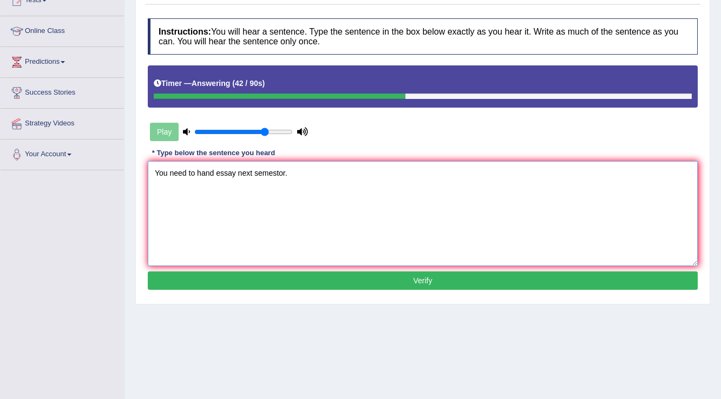
type textarea "You need to hand essay next semestor."
click at [463, 286] on button "Verify" at bounding box center [423, 281] width 550 height 18
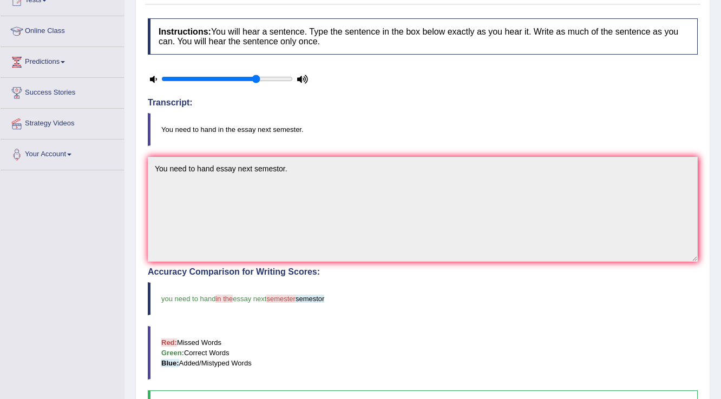
click at [463, 286] on blockquote "you need to hand in the essay next semester semestor" at bounding box center [423, 298] width 550 height 33
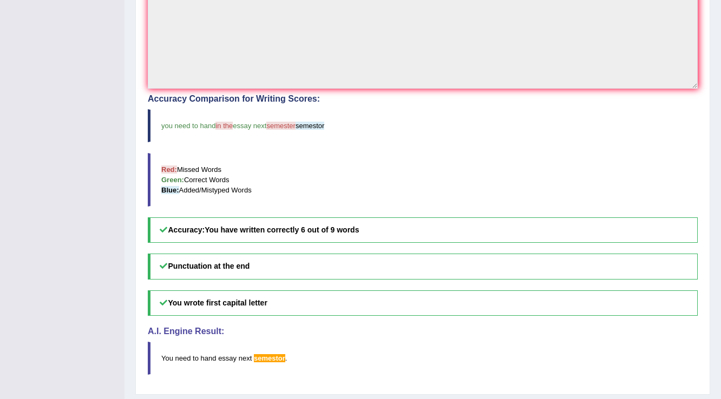
scroll to position [288, 0]
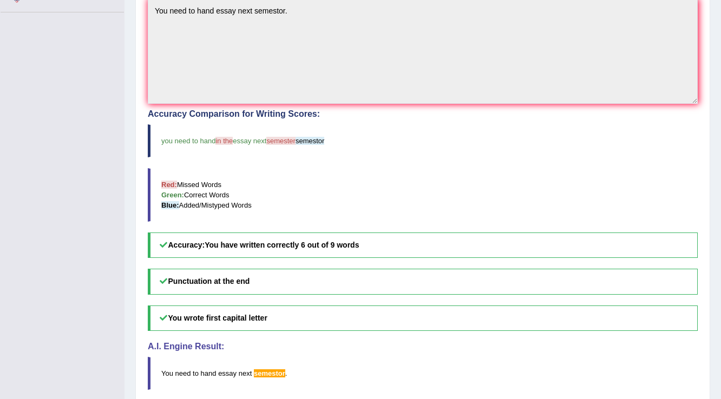
click at [546, 196] on blockquote "Red: Missed Words Green: Correct Words Blue: Added/Mistyped Words" at bounding box center [423, 195] width 550 height 54
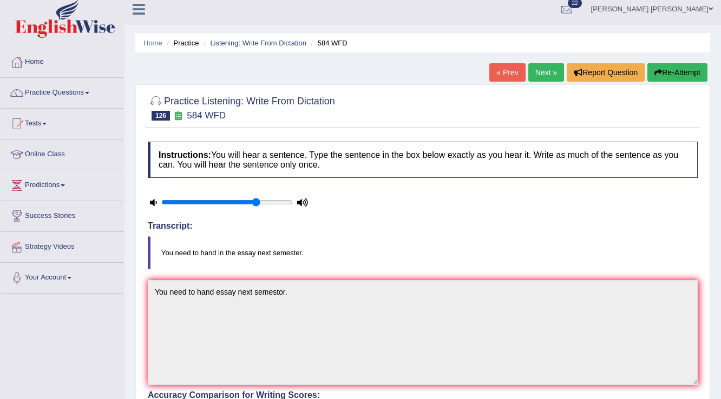
scroll to position [0, 0]
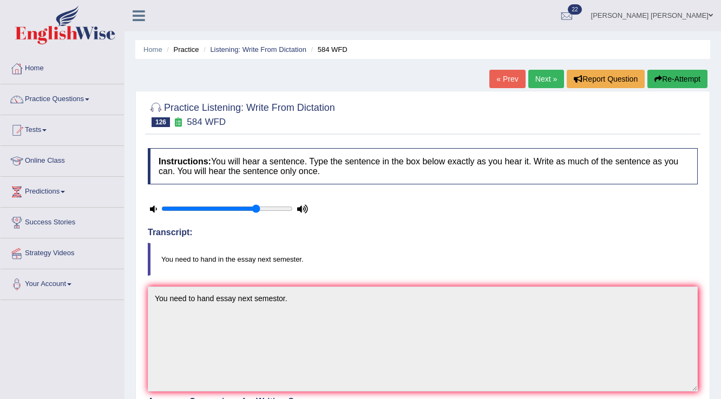
click at [541, 82] on link "Next »" at bounding box center [546, 79] width 36 height 18
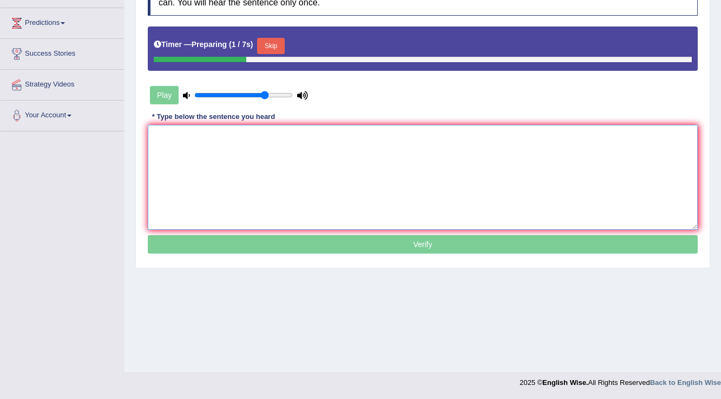
click at [399, 153] on textarea at bounding box center [423, 177] width 550 height 105
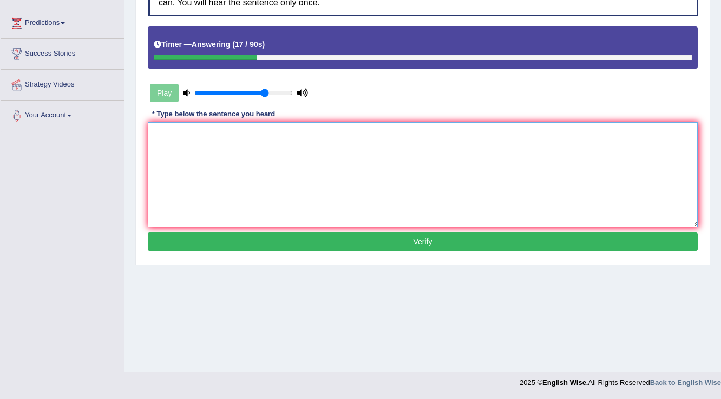
click at [399, 153] on textarea at bounding box center [423, 174] width 550 height 105
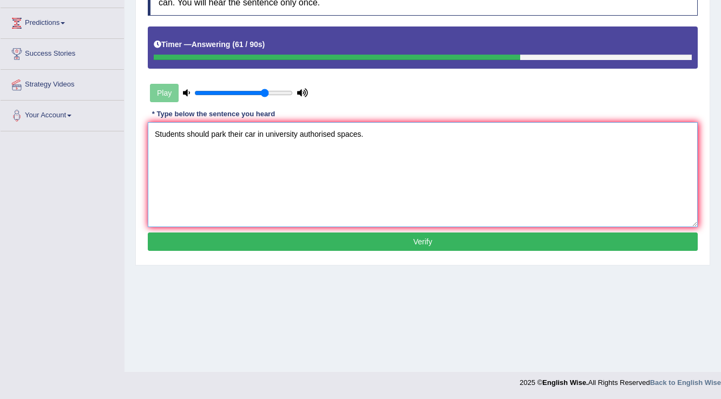
click at [264, 132] on textarea "Students should park their car in university authorised spaces." at bounding box center [423, 174] width 550 height 105
type textarea "Students should park their car in the university authorised spaces."
click at [459, 243] on button "Verify" at bounding box center [423, 242] width 550 height 18
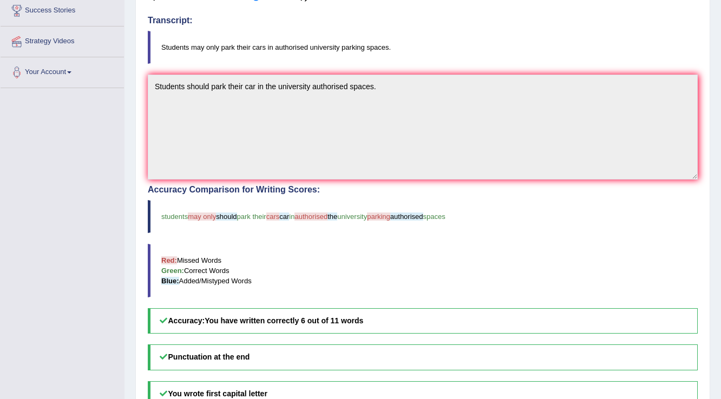
scroll to position [255, 0]
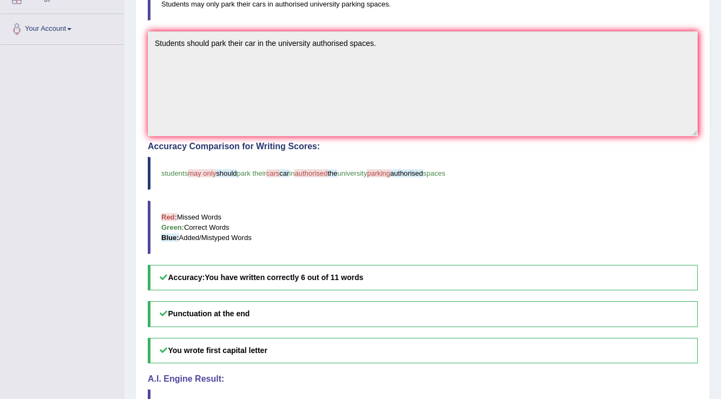
click at [715, 164] on div "Home Practice Listening: Write From Dictation 1191 WFD « Prev Next » Report Que…" at bounding box center [422, 98] width 596 height 706
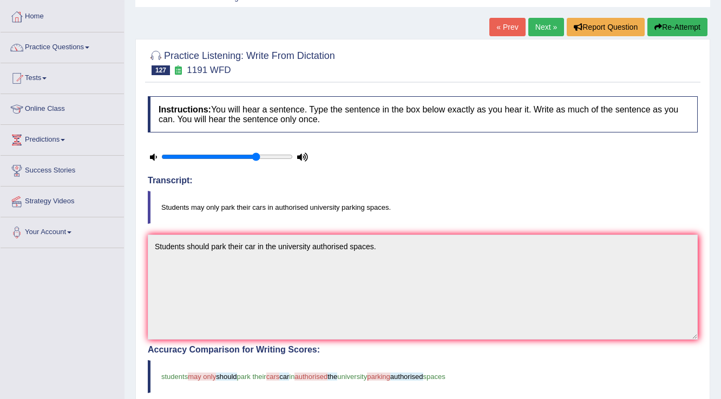
scroll to position [28, 0]
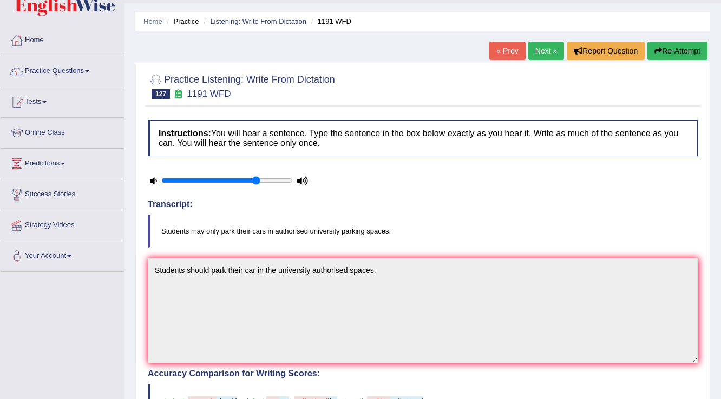
click at [551, 52] on link "Next »" at bounding box center [546, 51] width 36 height 18
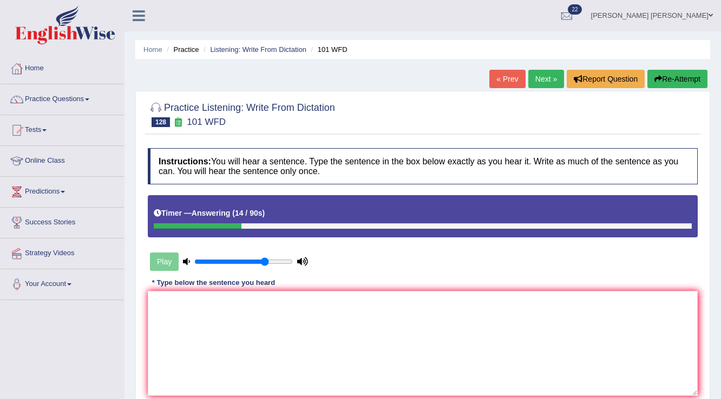
click at [695, 81] on button "Re-Attempt" at bounding box center [677, 79] width 60 height 18
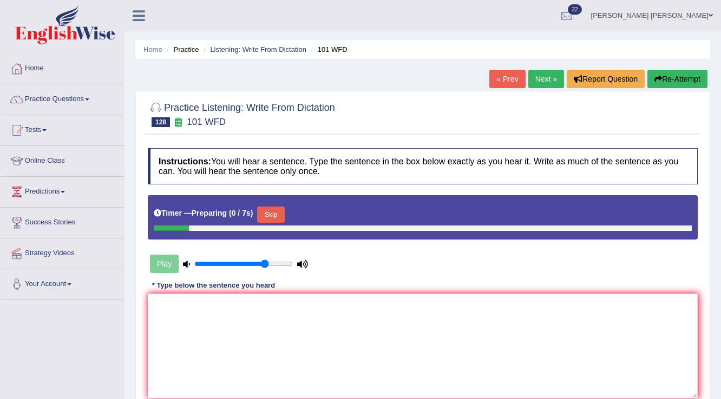
click at [282, 216] on button "Skip" at bounding box center [270, 215] width 27 height 16
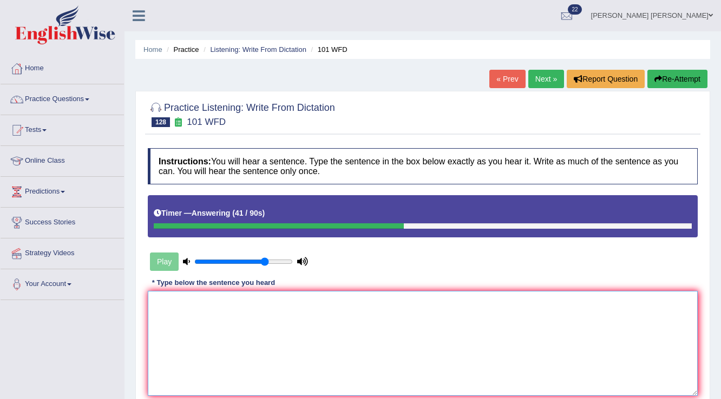
click at [261, 334] on textarea at bounding box center [423, 343] width 550 height 105
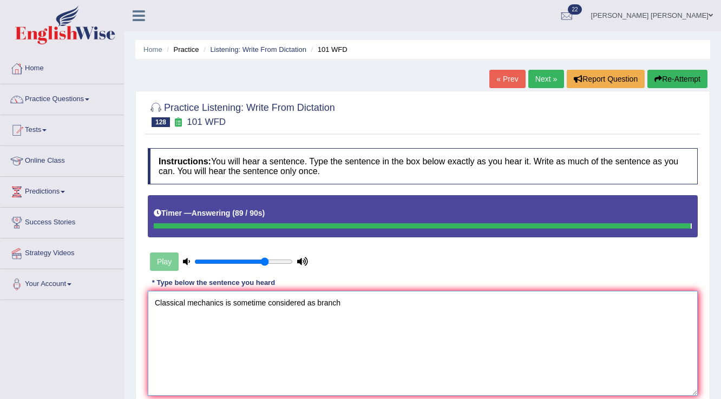
type textarea "Classical mechanics is sometime considered as branch"
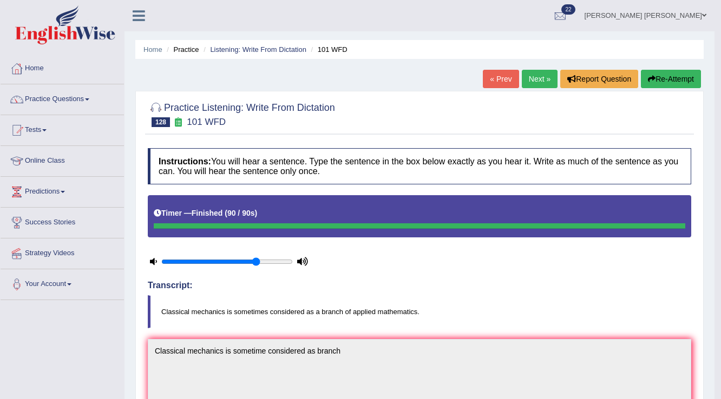
click at [537, 80] on link "Next »" at bounding box center [540, 79] width 36 height 18
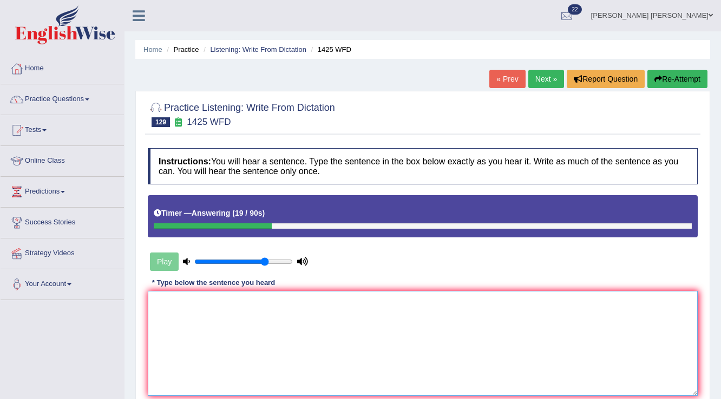
click at [380, 298] on textarea at bounding box center [423, 343] width 550 height 105
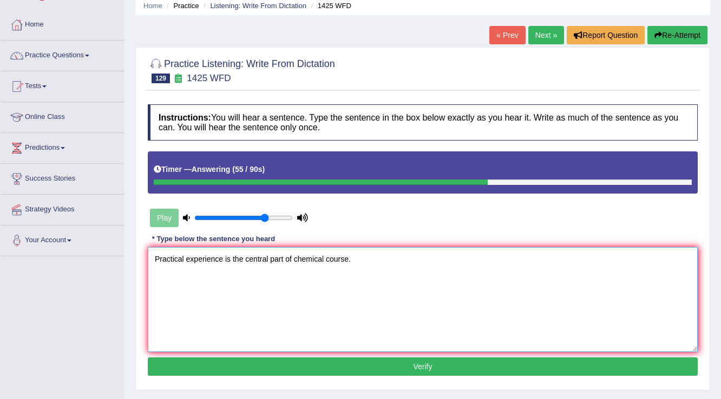
scroll to position [130, 0]
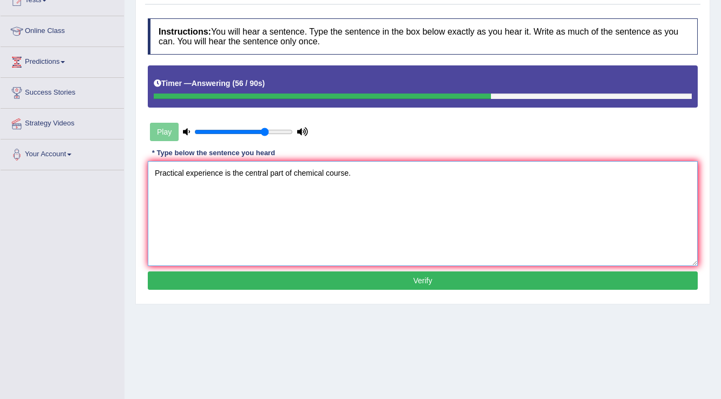
type textarea "Practical experience is the central part of chemical course."
click at [353, 268] on div "Instructions: You will hear a sentence. Type the sentence in the box below exac…" at bounding box center [422, 156] width 555 height 286
click at [351, 272] on button "Verify" at bounding box center [423, 281] width 550 height 18
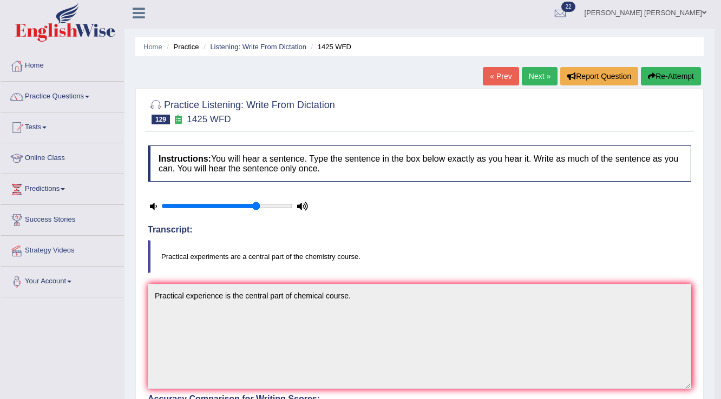
scroll to position [0, 0]
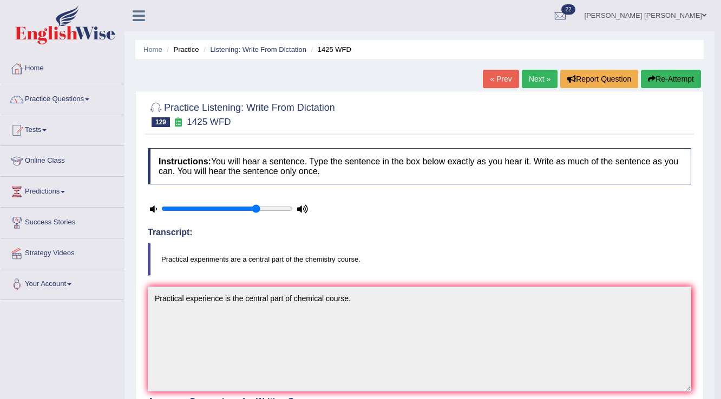
click at [529, 79] on link "Next »" at bounding box center [540, 79] width 36 height 18
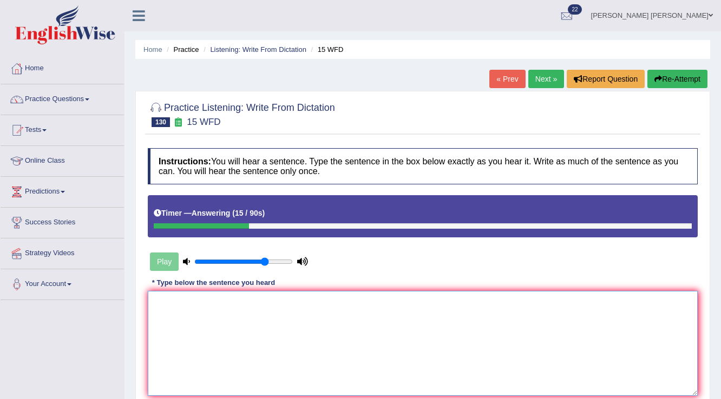
click at [250, 347] on textarea at bounding box center [423, 343] width 550 height 105
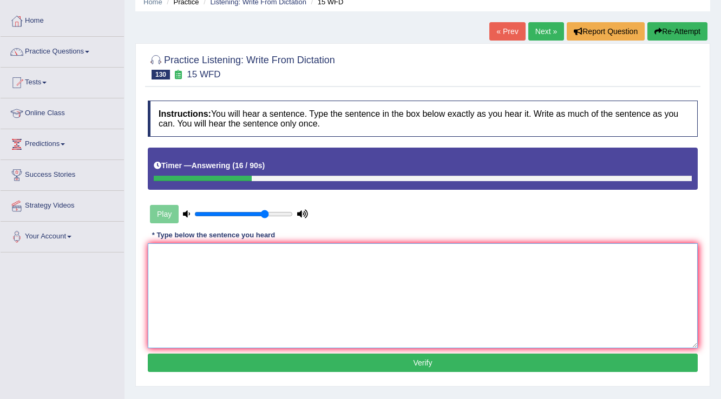
scroll to position [87, 0]
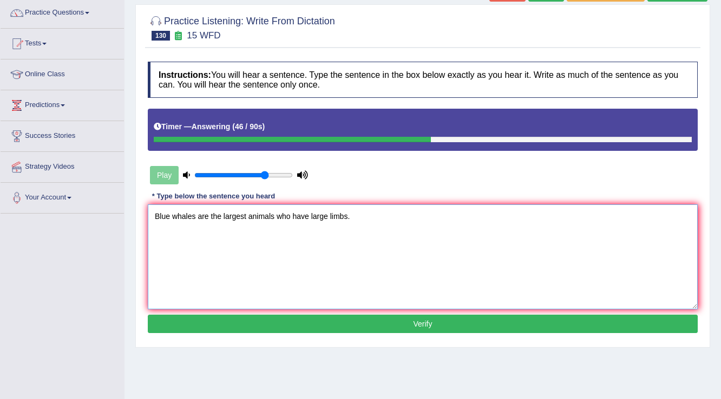
type textarea "Blue whales are the largest animals who have large limbs."
click at [261, 327] on button "Verify" at bounding box center [423, 324] width 550 height 18
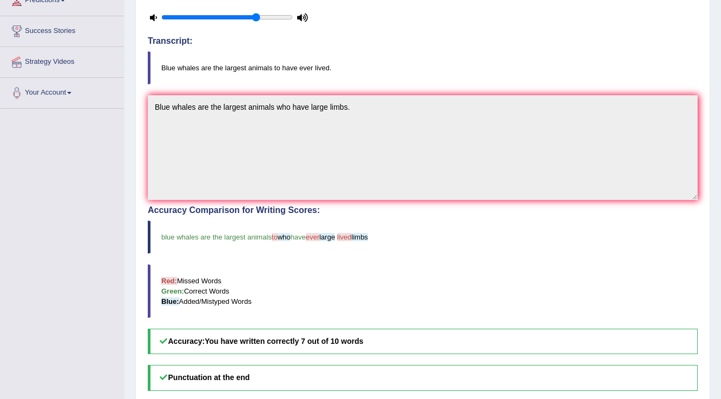
scroll to position [0, 0]
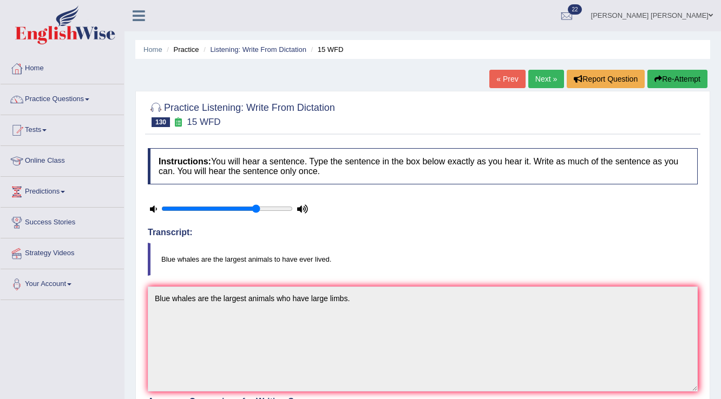
click at [541, 77] on link "Next »" at bounding box center [546, 79] width 36 height 18
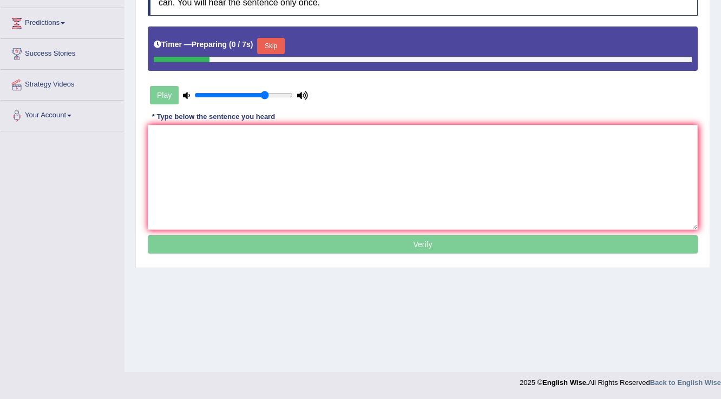
scroll to position [169, 0]
click at [249, 139] on textarea at bounding box center [423, 177] width 550 height 105
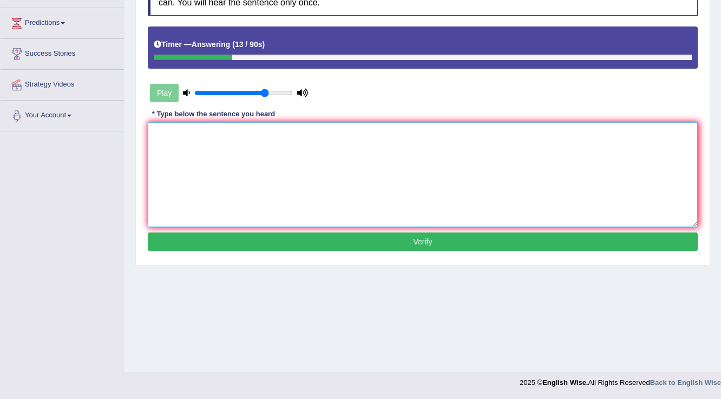
click at [249, 139] on textarea at bounding box center [423, 174] width 550 height 105
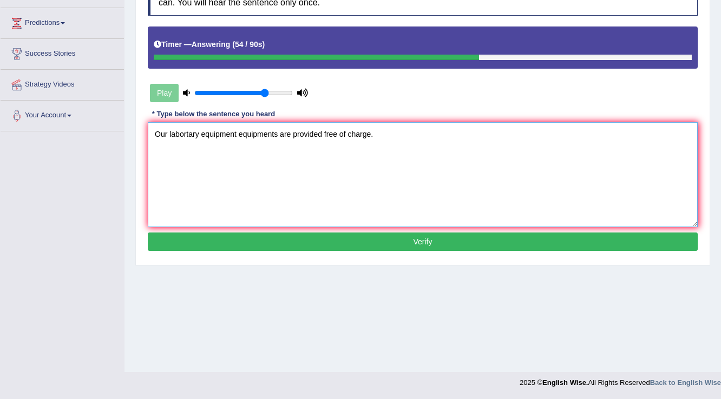
type textarea "Our labortary equipment equipments are provided free of charge."
click at [396, 239] on button "Verify" at bounding box center [423, 242] width 550 height 18
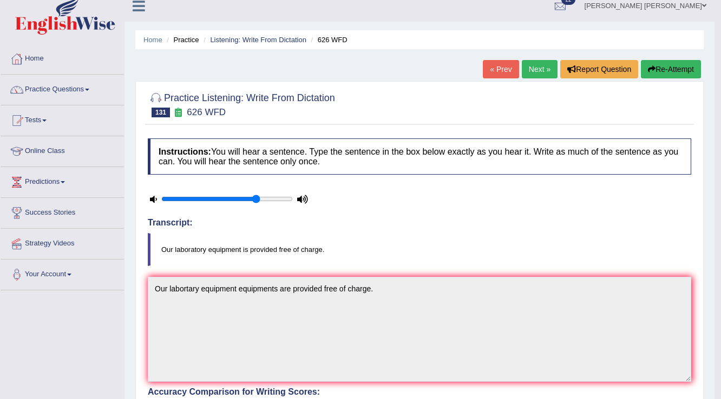
scroll to position [0, 0]
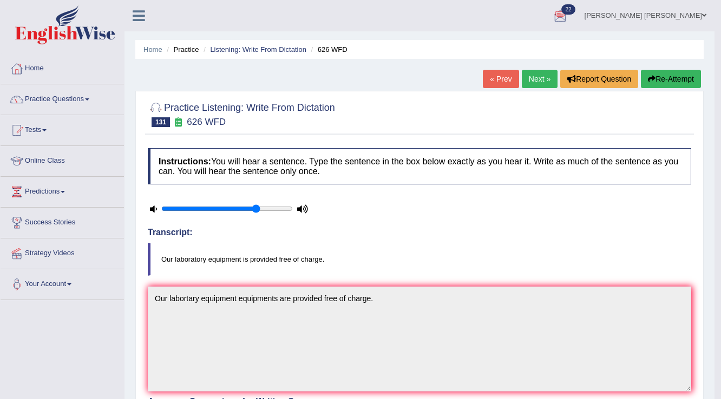
click at [541, 80] on link "Next »" at bounding box center [540, 79] width 36 height 18
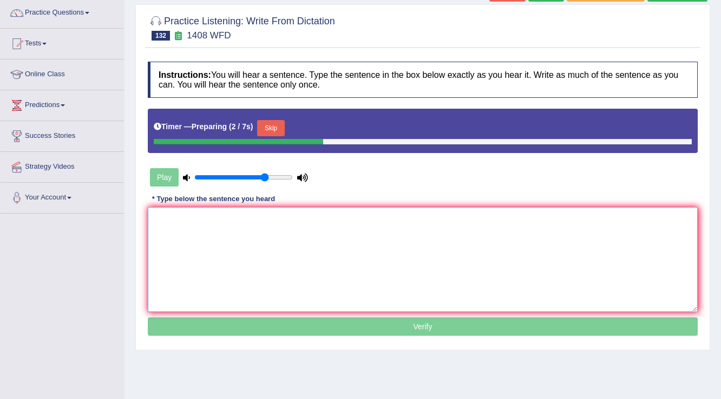
click at [236, 227] on textarea at bounding box center [423, 259] width 550 height 105
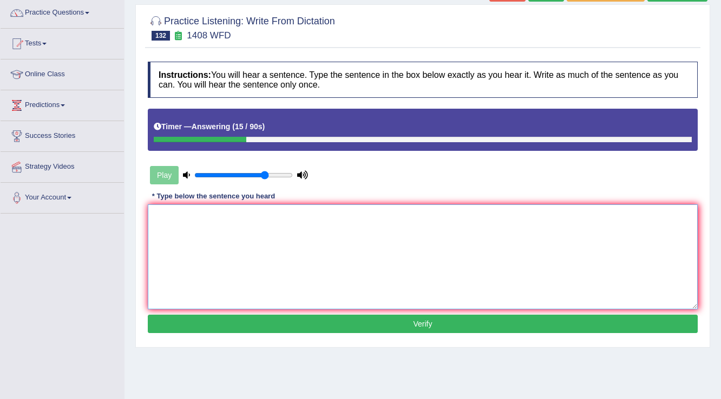
click at [236, 227] on textarea at bounding box center [423, 257] width 550 height 105
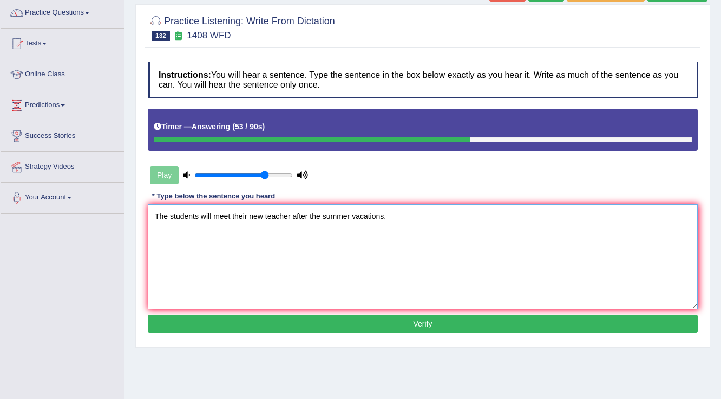
type textarea "The students will meet their new teacher after the summer vacations."
click at [388, 325] on button "Verify" at bounding box center [423, 324] width 550 height 18
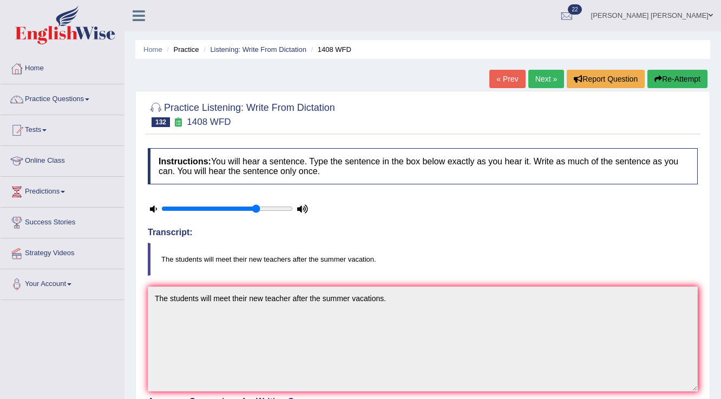
click at [538, 83] on link "Next »" at bounding box center [546, 79] width 36 height 18
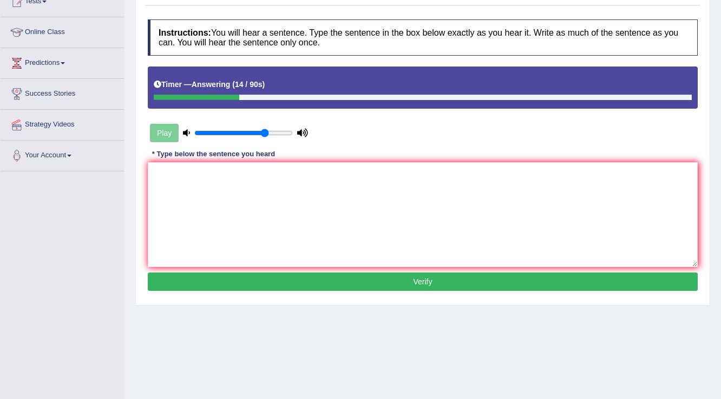
scroll to position [130, 0]
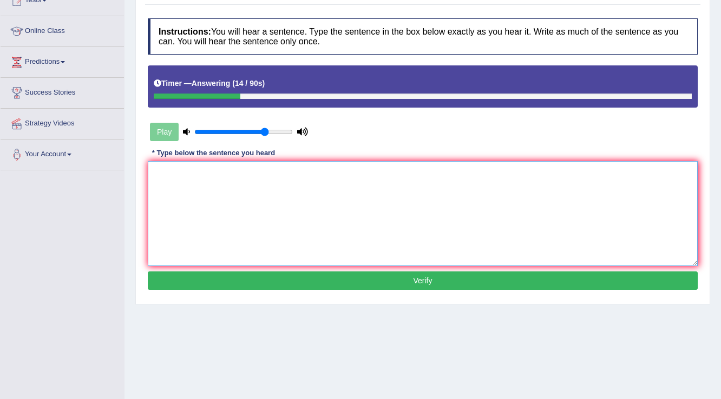
click at [341, 202] on textarea at bounding box center [423, 213] width 550 height 105
type textarea "t"
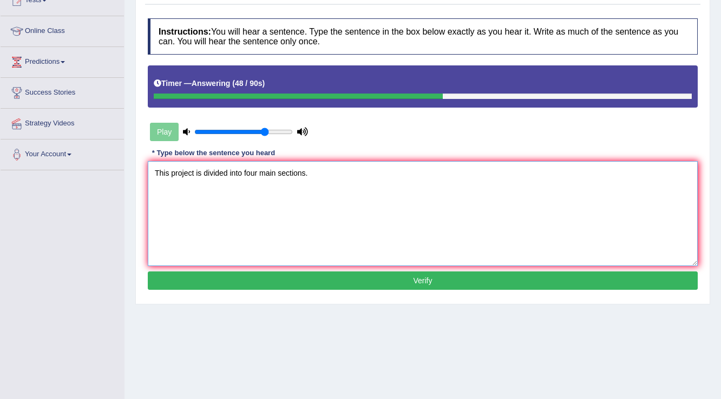
type textarea "This project is divided into four main sections."
click at [452, 281] on button "Verify" at bounding box center [423, 281] width 550 height 18
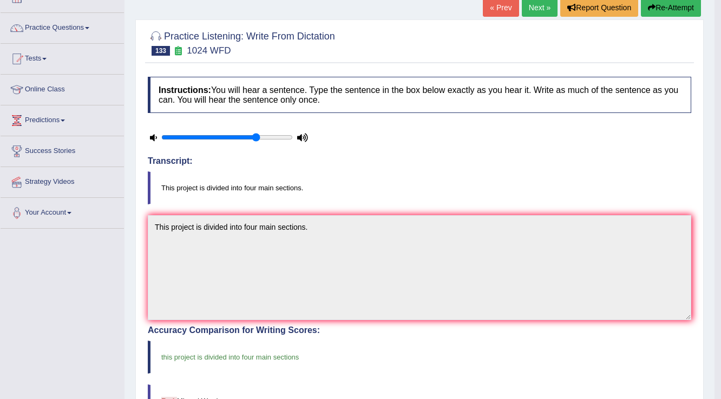
scroll to position [0, 0]
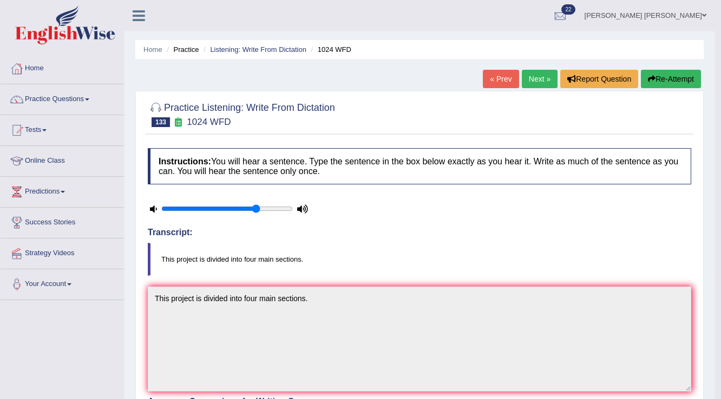
click at [532, 77] on link "Next »" at bounding box center [540, 79] width 36 height 18
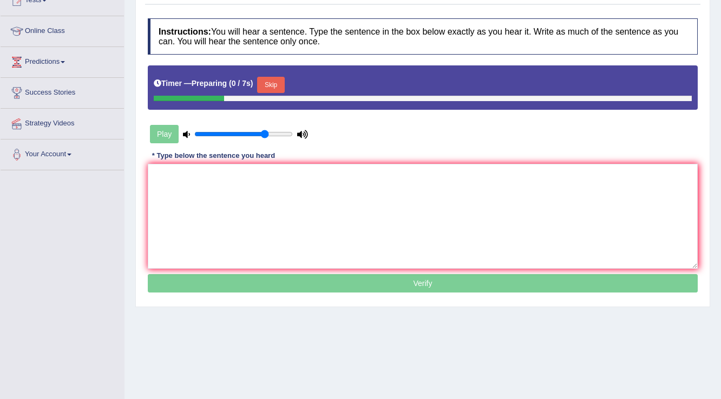
click at [458, 173] on textarea at bounding box center [423, 216] width 550 height 105
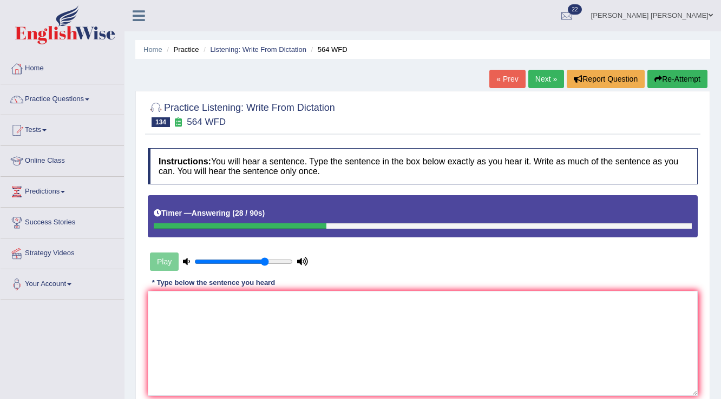
click at [665, 80] on button "Re-Attempt" at bounding box center [677, 79] width 60 height 18
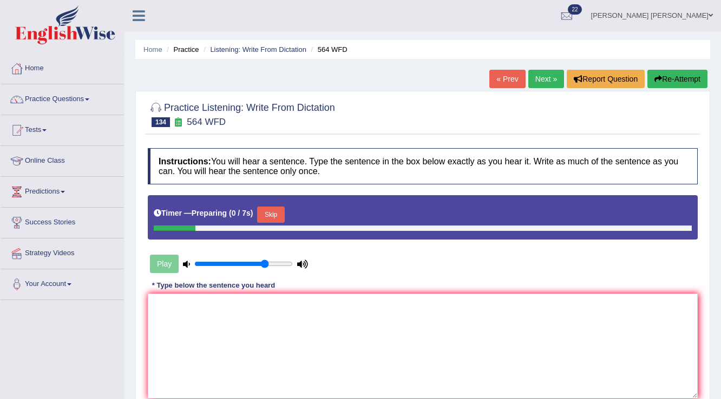
click at [268, 214] on button "Skip" at bounding box center [270, 215] width 27 height 16
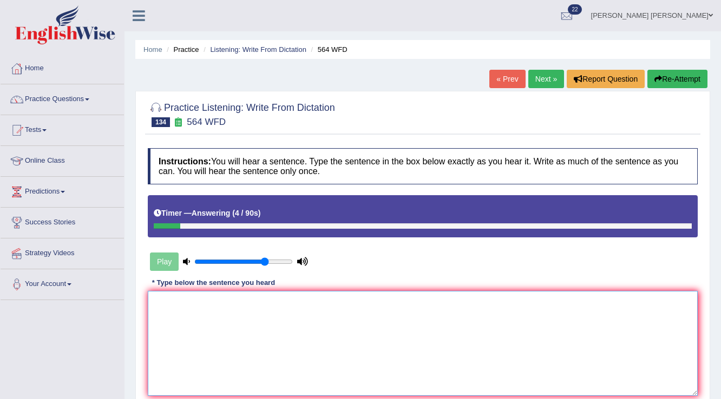
click at [201, 321] on textarea at bounding box center [423, 343] width 550 height 105
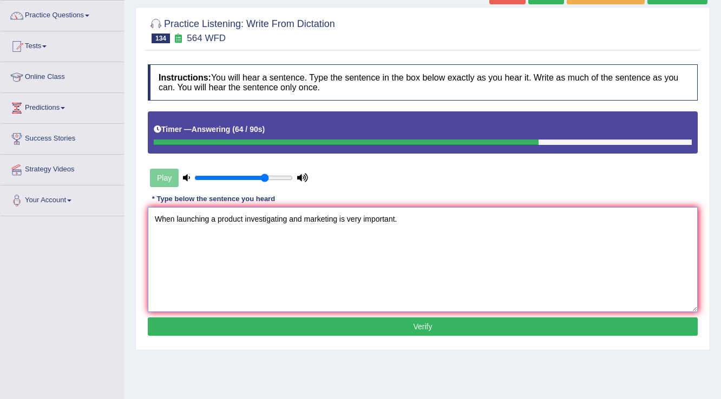
scroll to position [87, 0]
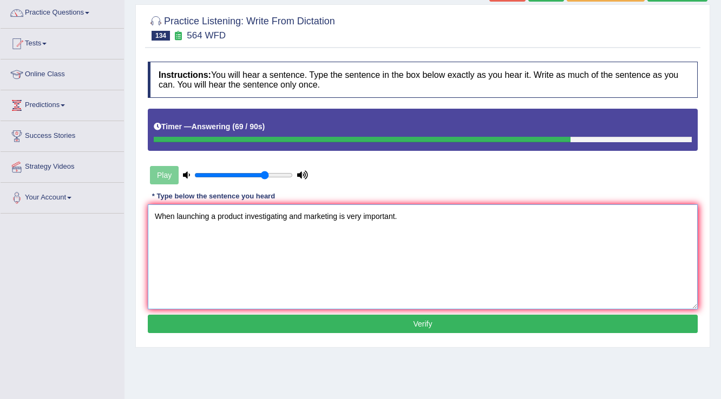
type textarea "When launching a product investigating and marketing is very important."
click at [437, 317] on button "Verify" at bounding box center [423, 324] width 550 height 18
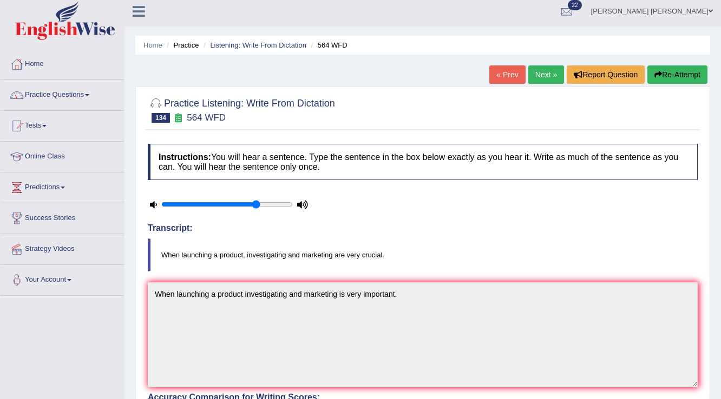
scroll to position [0, 0]
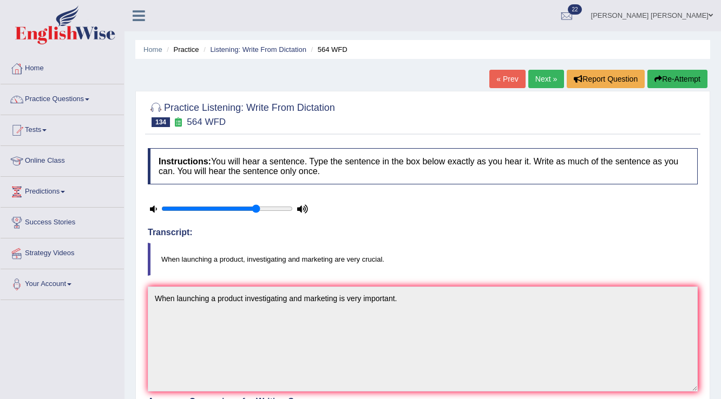
click at [672, 80] on button "Re-Attempt" at bounding box center [677, 79] width 60 height 18
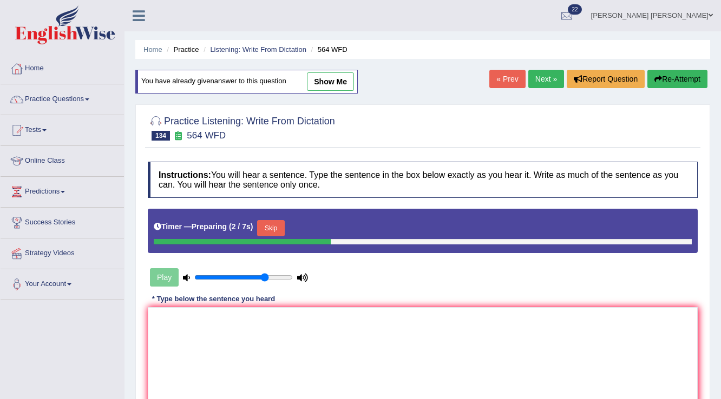
click at [545, 80] on link "Next »" at bounding box center [546, 79] width 36 height 18
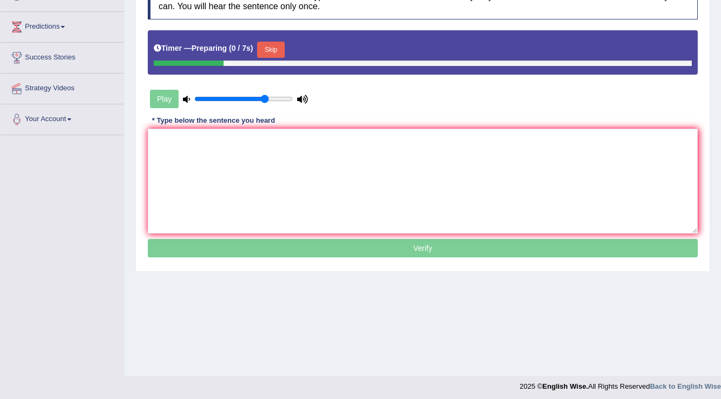
scroll to position [169, 0]
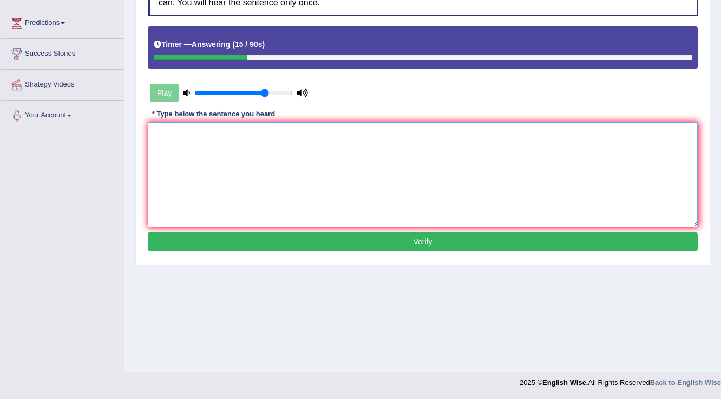
click at [470, 141] on textarea at bounding box center [423, 174] width 550 height 105
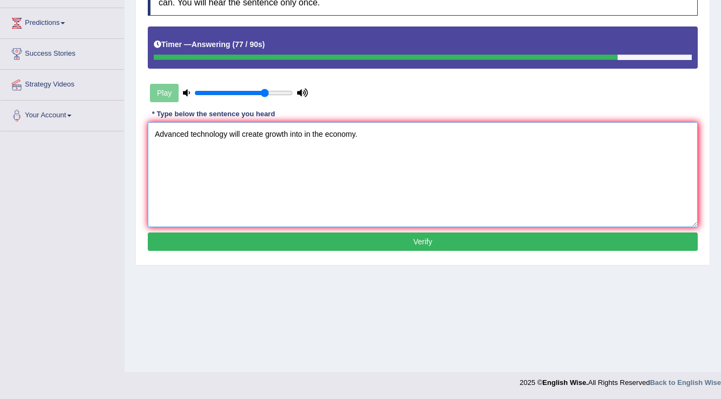
type textarea "Advanced technology will create growth into in the economy."
click at [416, 246] on button "Verify" at bounding box center [423, 242] width 550 height 18
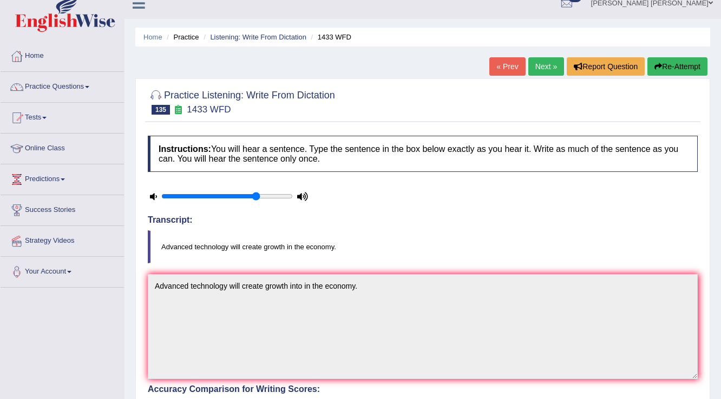
scroll to position [0, 0]
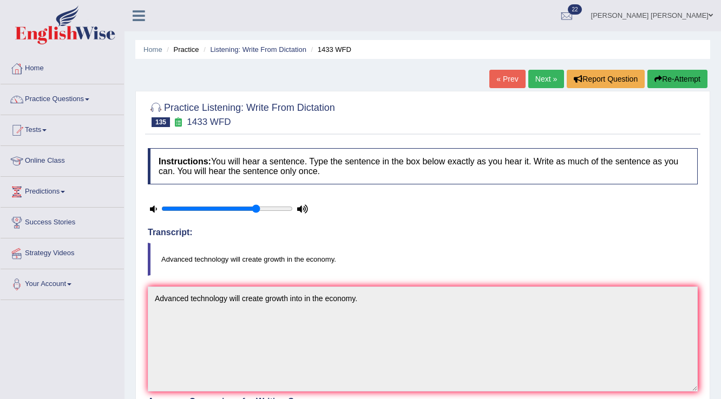
click at [543, 80] on link "Next »" at bounding box center [546, 79] width 36 height 18
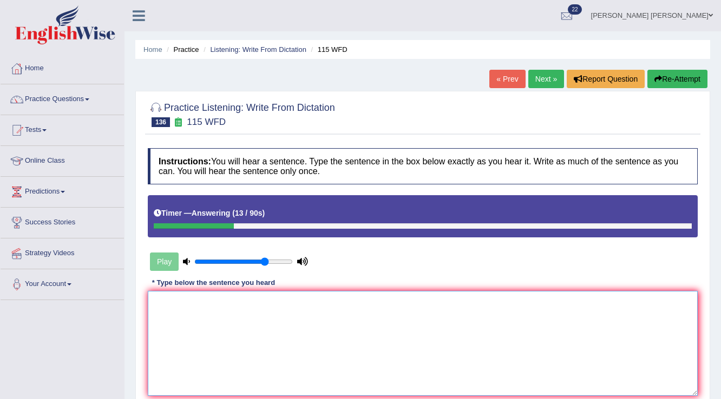
click at [458, 352] on textarea at bounding box center [423, 343] width 550 height 105
type textarea "e"
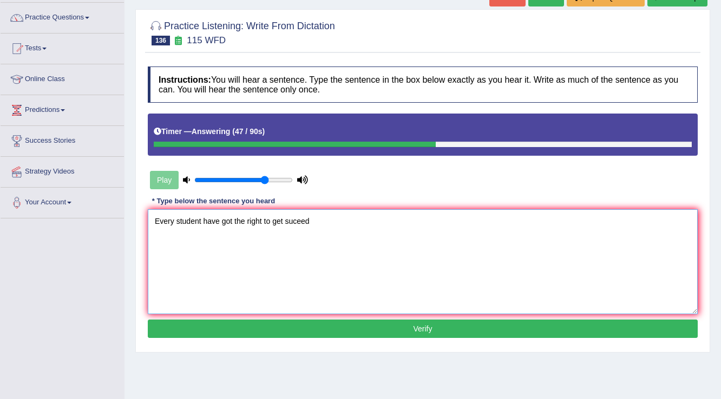
scroll to position [87, 0]
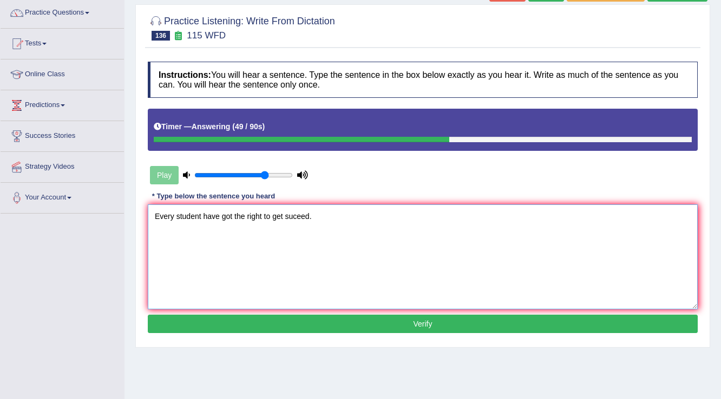
type textarea "Every student have got the right to get suceed."
click at [395, 323] on button "Verify" at bounding box center [423, 324] width 550 height 18
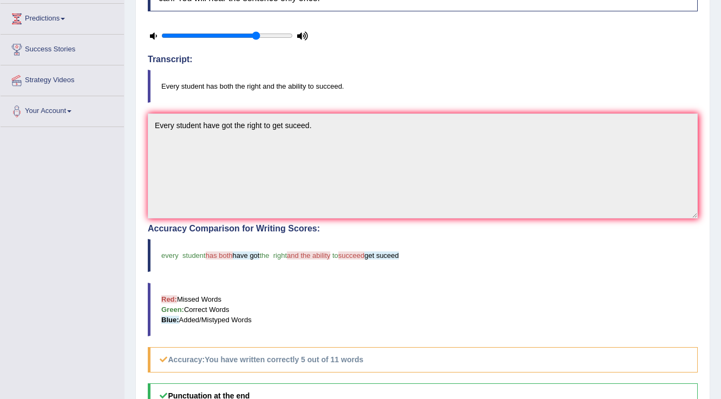
scroll to position [0, 0]
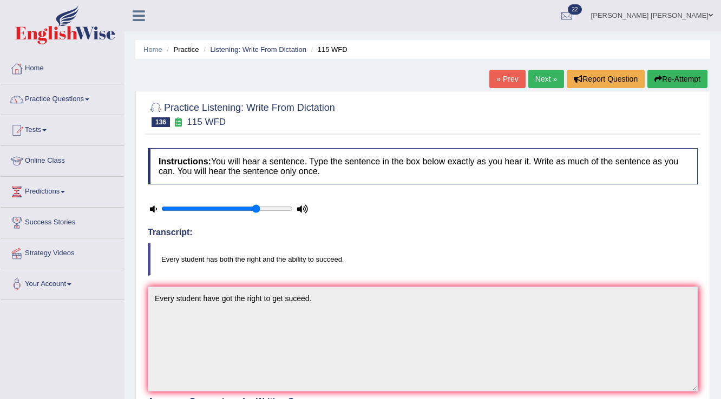
click at [541, 82] on link "Next »" at bounding box center [546, 79] width 36 height 18
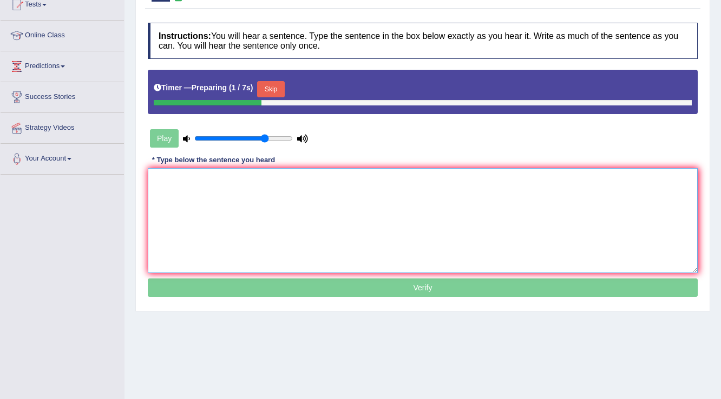
click at [438, 182] on textarea at bounding box center [423, 220] width 550 height 105
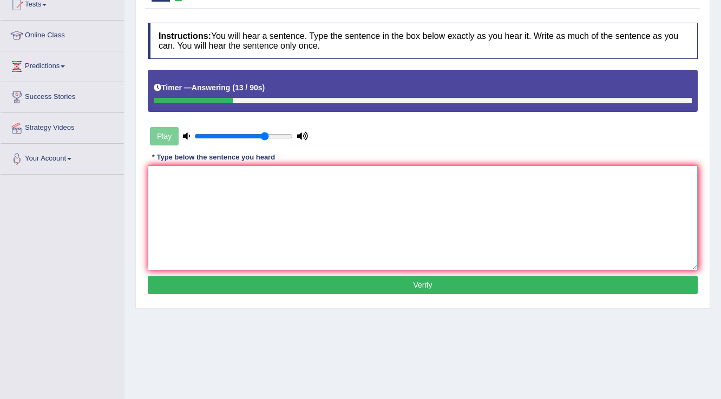
click at [432, 192] on textarea at bounding box center [423, 218] width 550 height 105
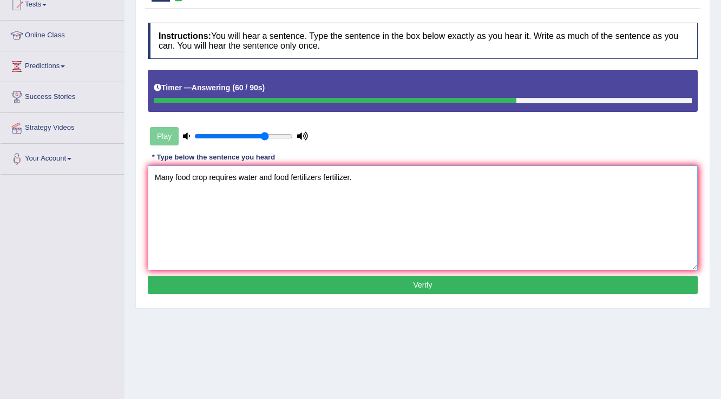
type textarea "Many food crop requires water and food fertilizers fertilizer."
click at [576, 288] on button "Verify" at bounding box center [423, 285] width 550 height 18
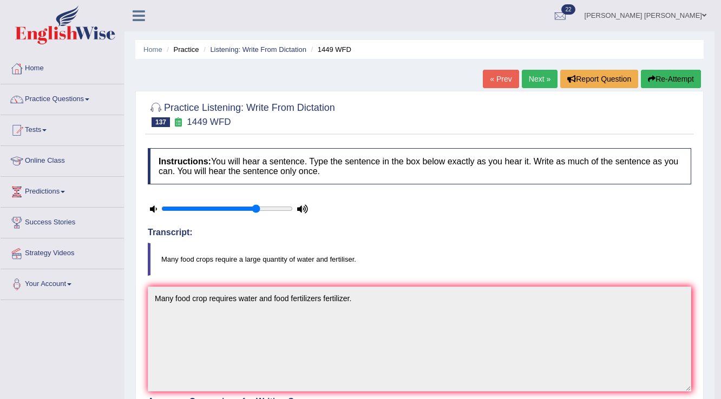
click at [528, 83] on link "Next »" at bounding box center [540, 79] width 36 height 18
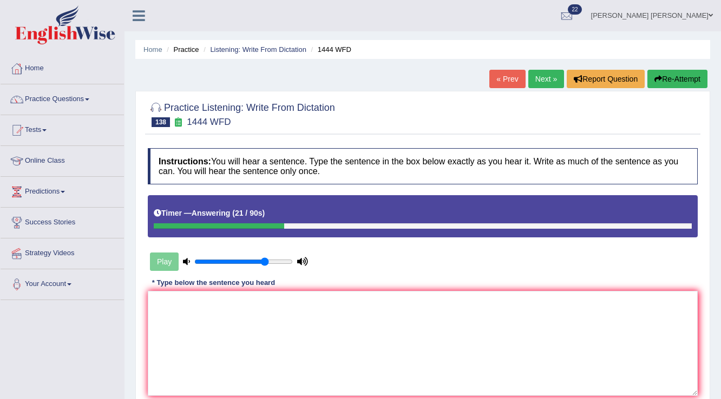
click at [691, 74] on button "Re-Attempt" at bounding box center [677, 79] width 60 height 18
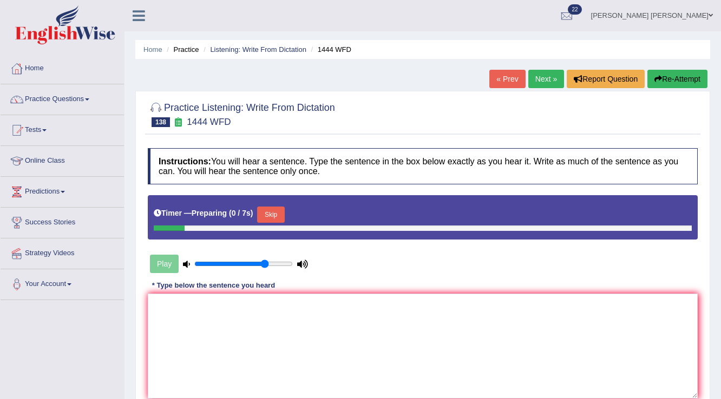
click at [269, 215] on button "Skip" at bounding box center [270, 215] width 27 height 16
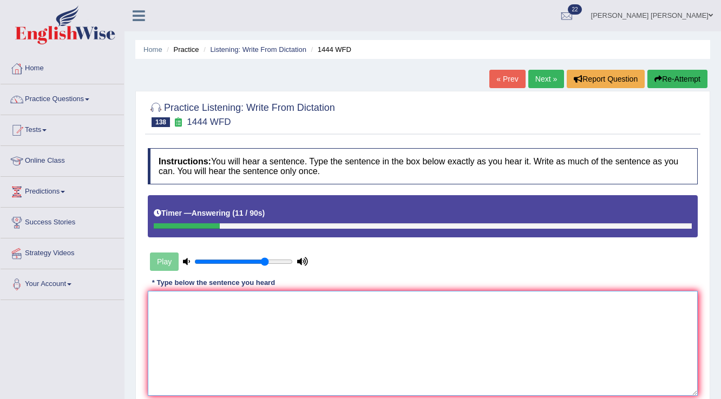
click at [281, 320] on textarea at bounding box center [423, 343] width 550 height 105
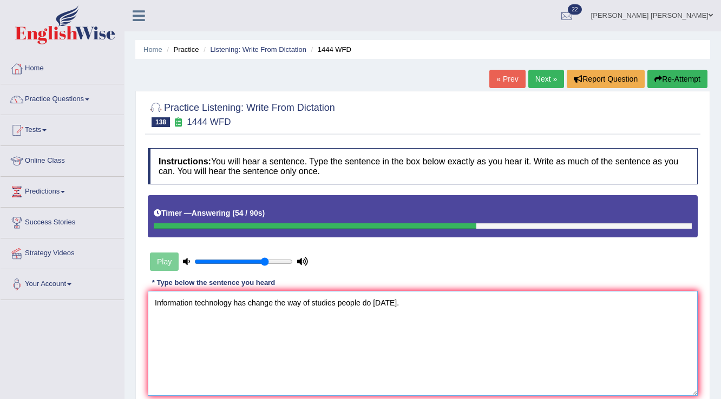
scroll to position [130, 0]
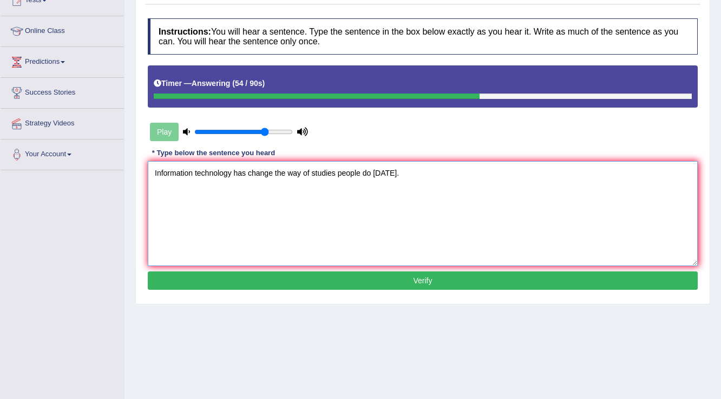
type textarea "Information technology has change the way of studies people do today."
click at [325, 280] on button "Verify" at bounding box center [423, 281] width 550 height 18
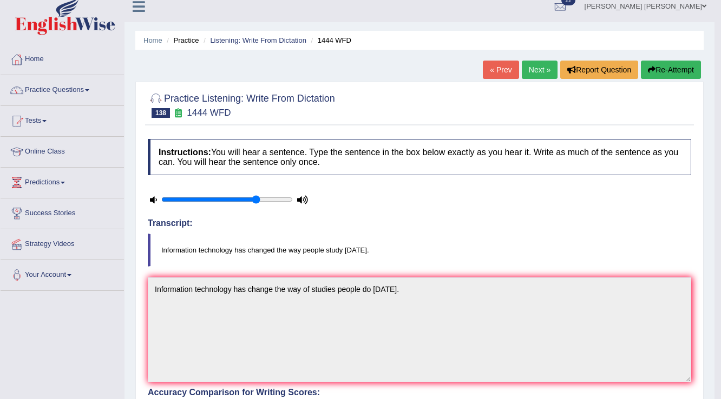
scroll to position [0, 0]
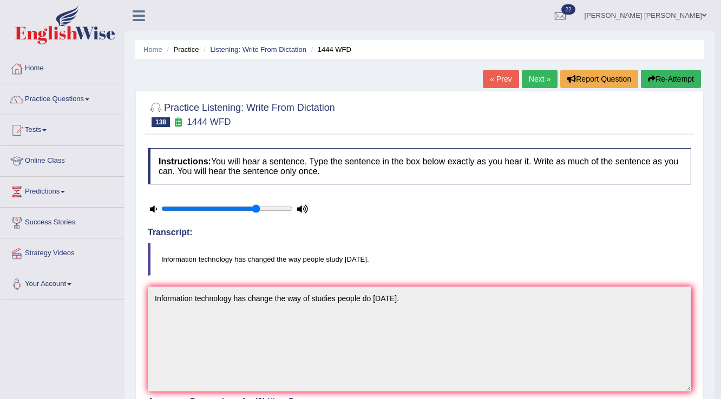
click at [530, 78] on link "Next »" at bounding box center [540, 79] width 36 height 18
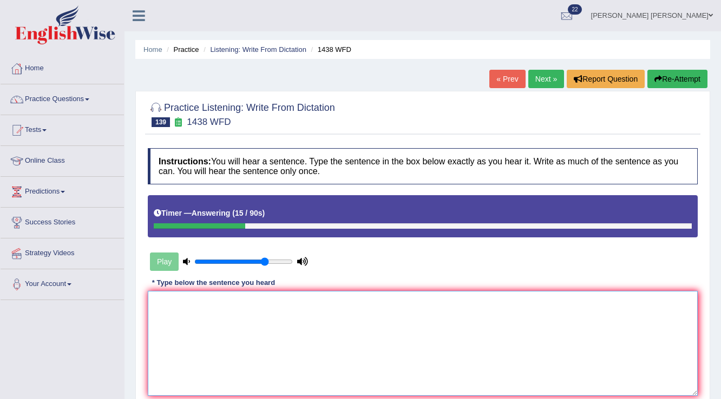
click at [452, 315] on textarea at bounding box center [423, 343] width 550 height 105
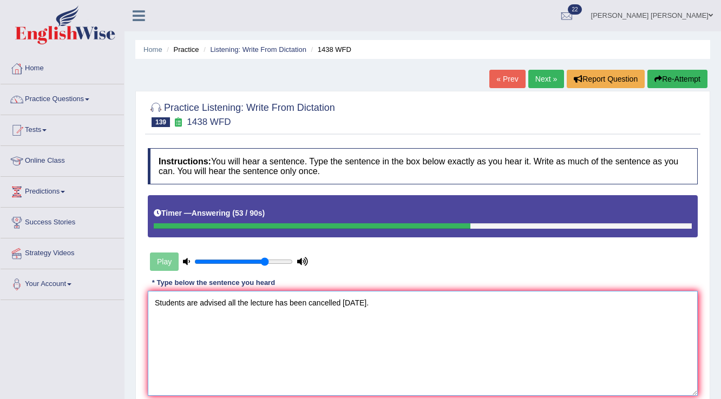
click at [273, 301] on textarea "Students are advised all the lecture has been cancelled today." at bounding box center [423, 343] width 550 height 105
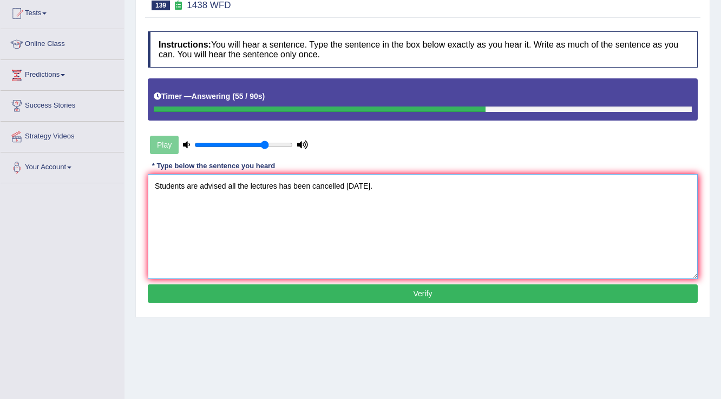
scroll to position [130, 0]
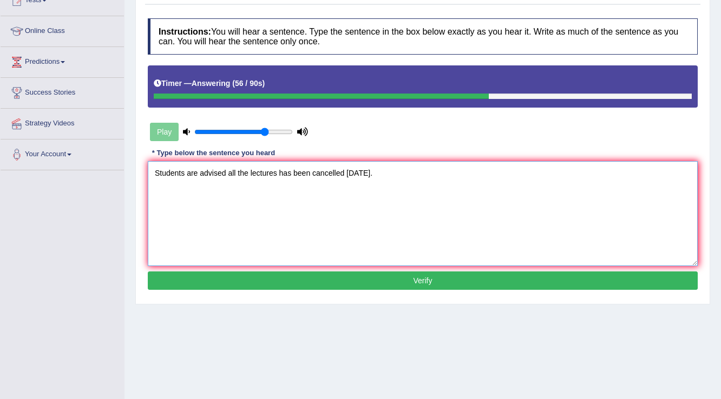
type textarea "Students are advised all the lectures has been cancelled today."
click at [429, 280] on button "Verify" at bounding box center [423, 281] width 550 height 18
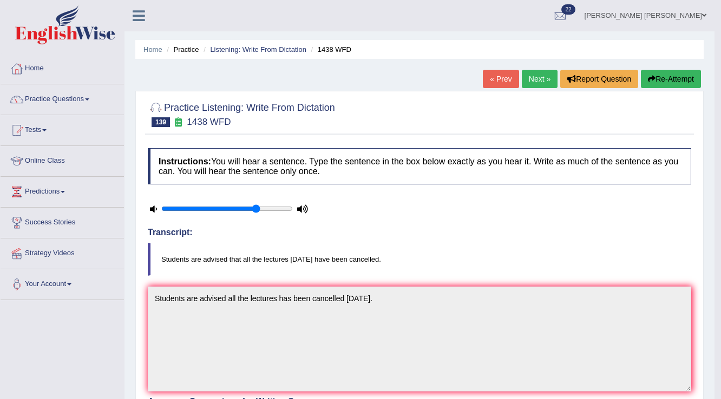
scroll to position [0, 0]
click at [539, 76] on link "Next »" at bounding box center [540, 79] width 36 height 18
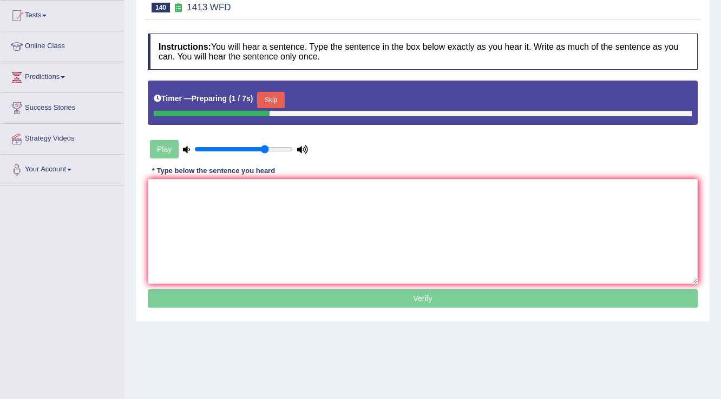
scroll to position [130, 0]
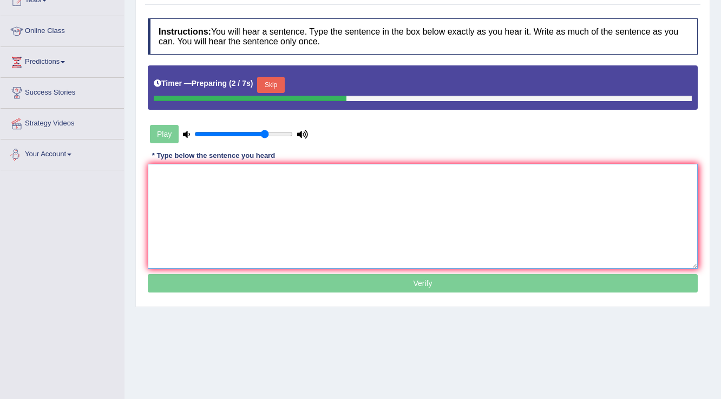
click at [172, 175] on textarea at bounding box center [423, 216] width 550 height 105
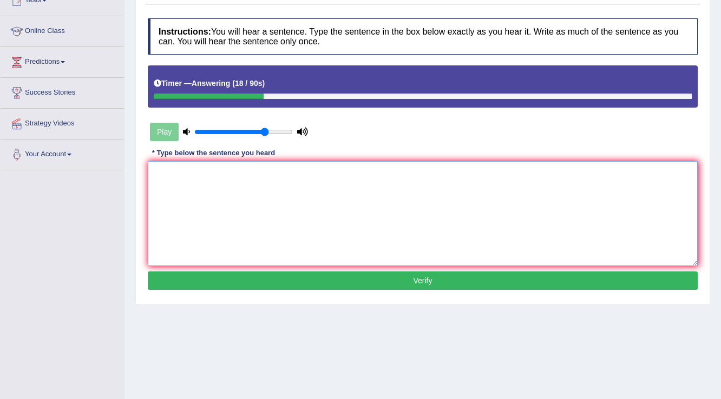
drag, startPoint x: 182, startPoint y: 196, endPoint x: 196, endPoint y: 193, distance: 15.1
click at [182, 196] on textarea at bounding box center [423, 213] width 550 height 105
type textarea "l"
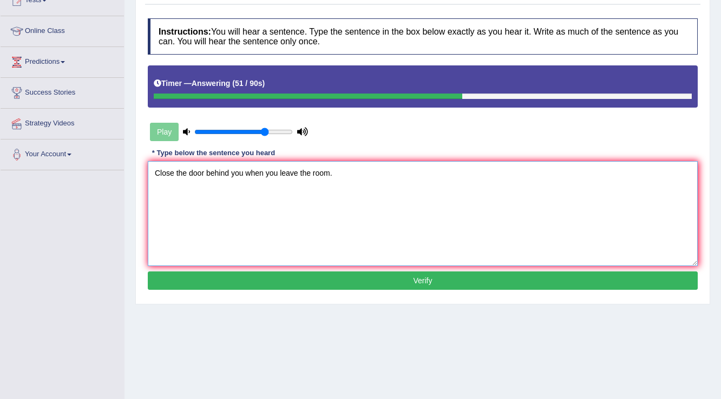
type textarea "Close the door behind you when you leave the room."
click at [452, 277] on button "Verify" at bounding box center [423, 281] width 550 height 18
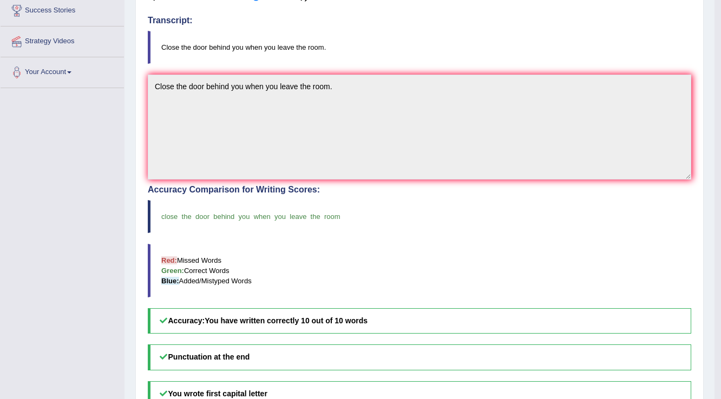
scroll to position [216, 0]
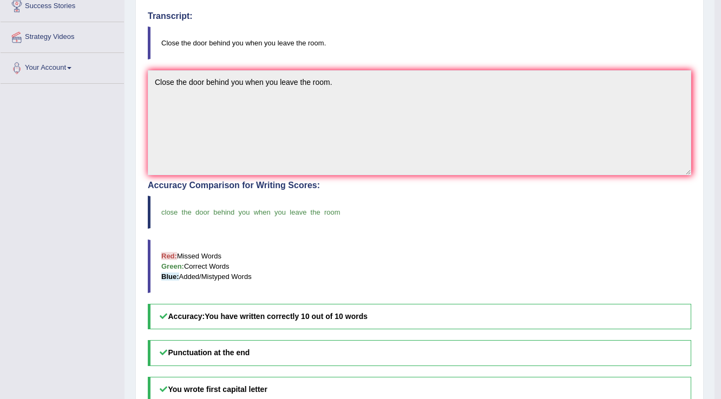
click at [102, 160] on div "Toggle navigation Home Practice Questions Speaking Practice Read Aloud Repeat S…" at bounding box center [357, 148] width 714 height 728
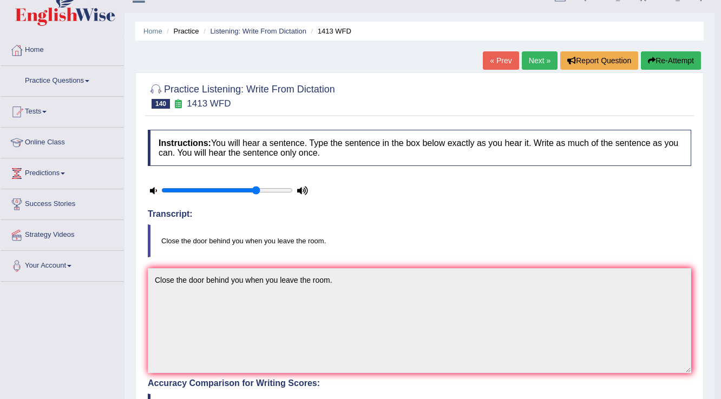
scroll to position [0, 0]
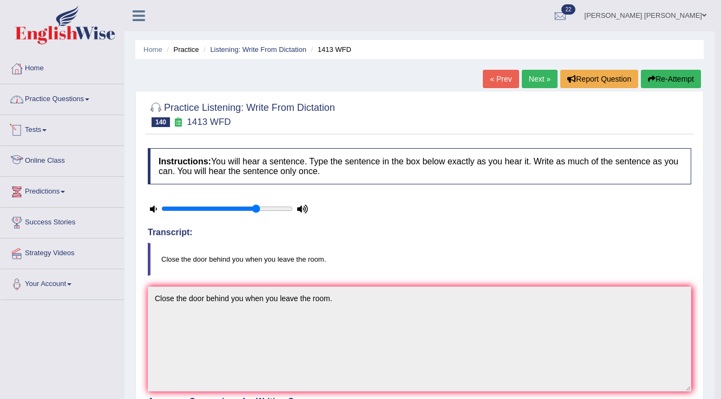
click at [73, 98] on link "Practice Questions" at bounding box center [62, 97] width 123 height 27
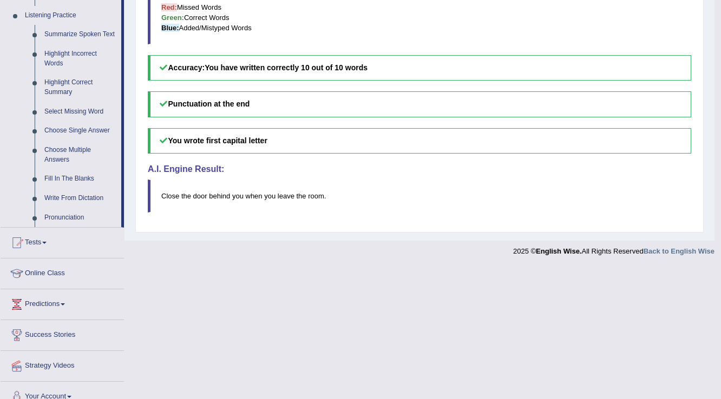
scroll to position [478, 0]
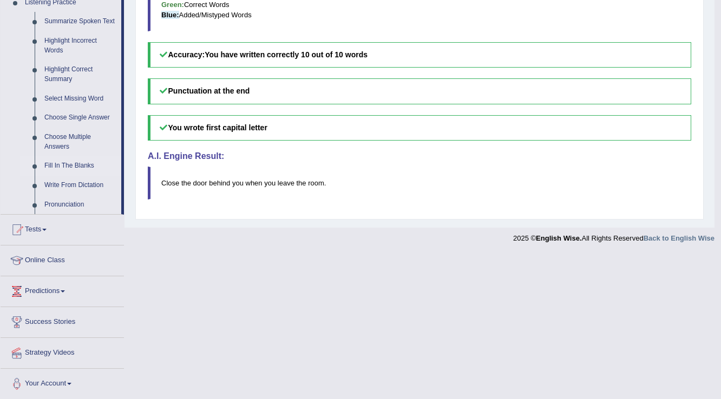
click at [80, 166] on link "Fill In The Blanks" at bounding box center [81, 165] width 82 height 19
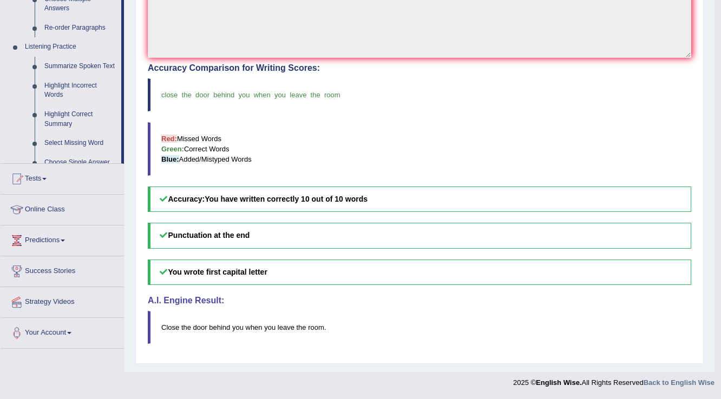
scroll to position [331, 0]
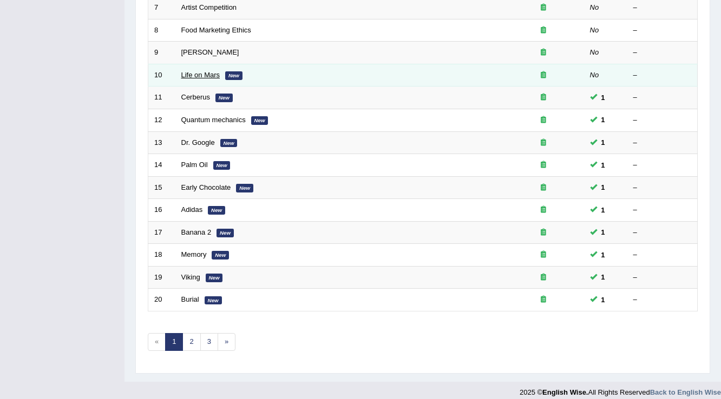
scroll to position [314, 0]
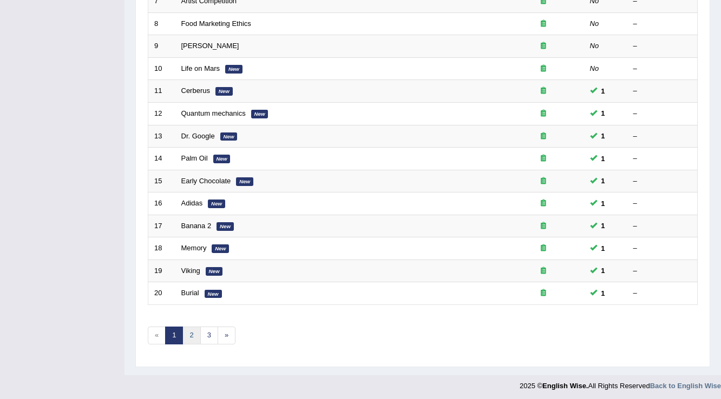
click at [194, 335] on link "2" at bounding box center [191, 336] width 18 height 18
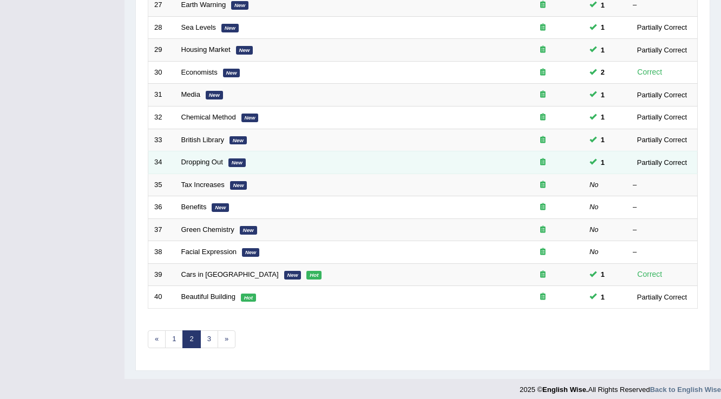
scroll to position [314, 0]
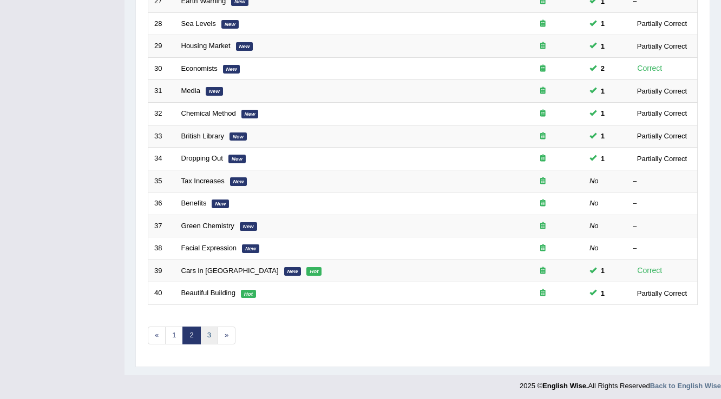
click at [209, 330] on link "3" at bounding box center [209, 336] width 18 height 18
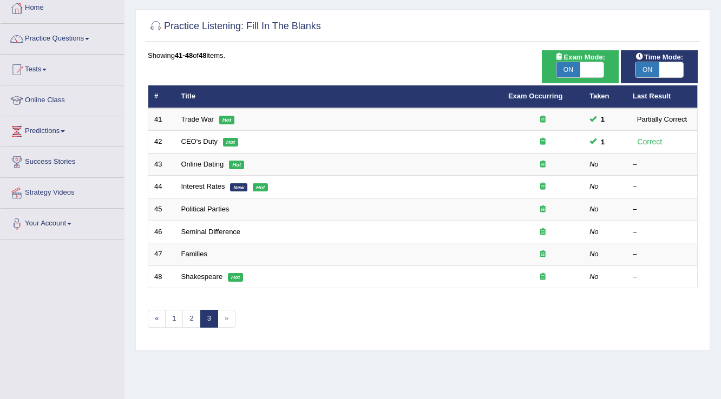
scroll to position [87, 0]
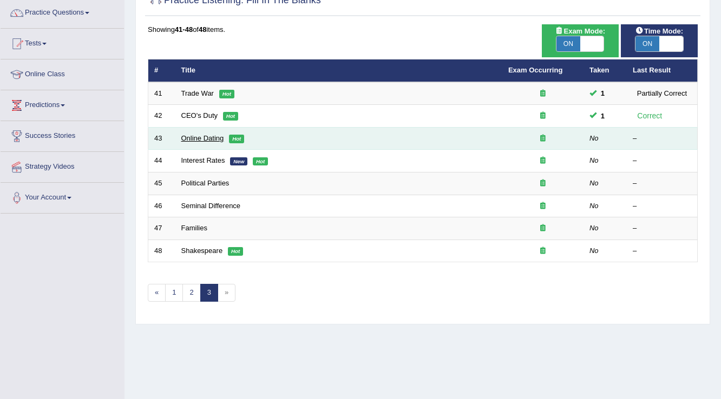
click at [200, 139] on link "Online Dating" at bounding box center [202, 138] width 43 height 8
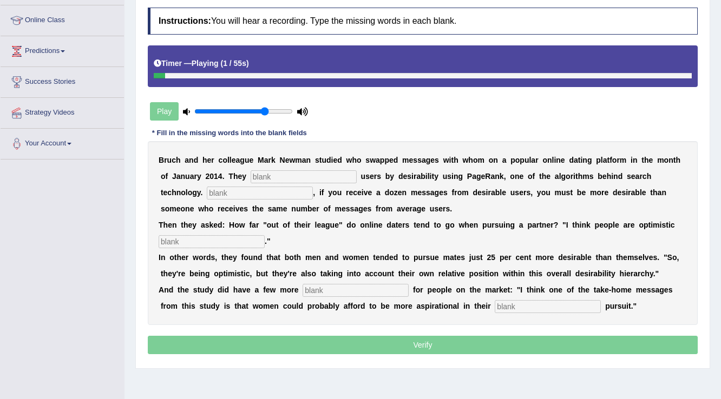
scroll to position [126, 0]
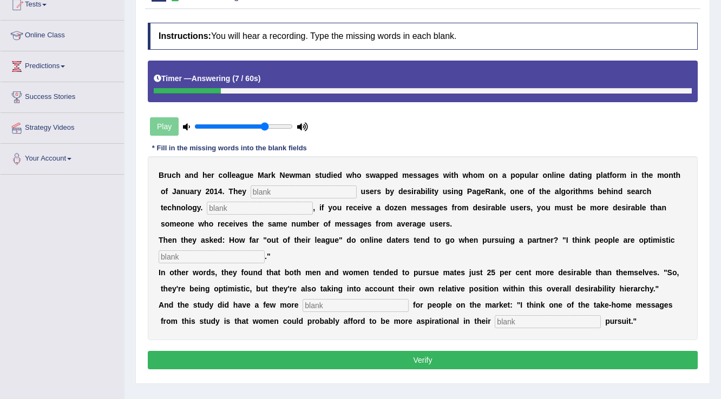
click at [325, 189] on input "text" at bounding box center [304, 192] width 106 height 13
type input "catergorised"
click at [242, 211] on input "text" at bounding box center [260, 208] width 106 height 13
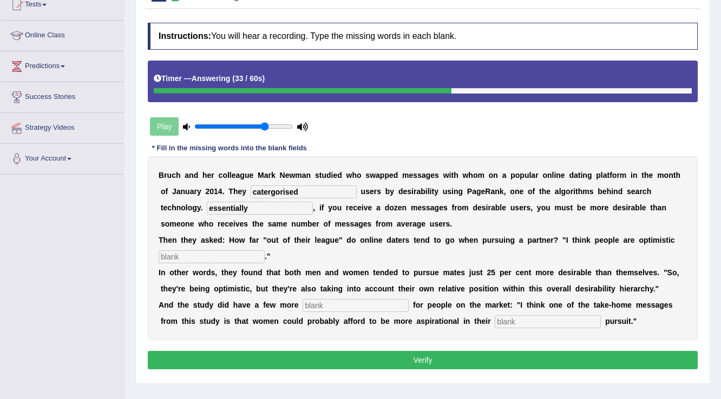
type input "essentially"
click at [238, 257] on input "text" at bounding box center [212, 257] width 106 height 13
type input "realist"
click at [354, 313] on div "B r u c h a n d h e r c o l l e a g u e M a r k N e w m a n s t u d i e d w h o…" at bounding box center [423, 248] width 550 height 184
click at [358, 308] on input "text" at bounding box center [356, 305] width 106 height 13
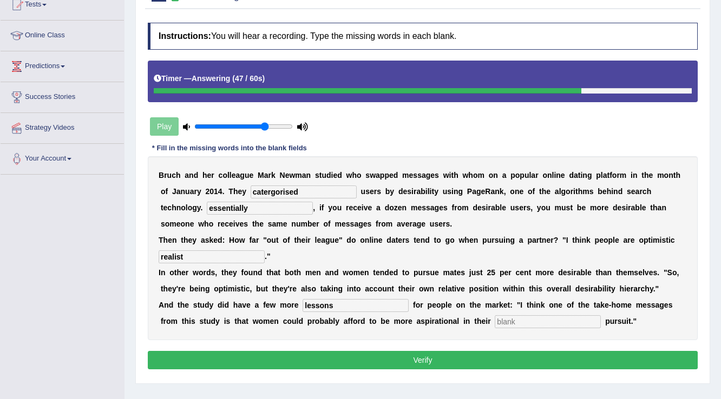
type input "lessons"
click at [528, 323] on input "text" at bounding box center [548, 321] width 106 height 13
type input "make"
click at [304, 359] on button "Verify" at bounding box center [423, 360] width 550 height 18
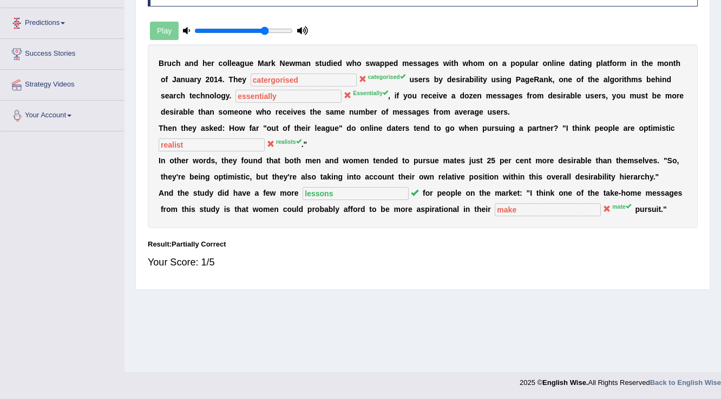
scroll to position [0, 0]
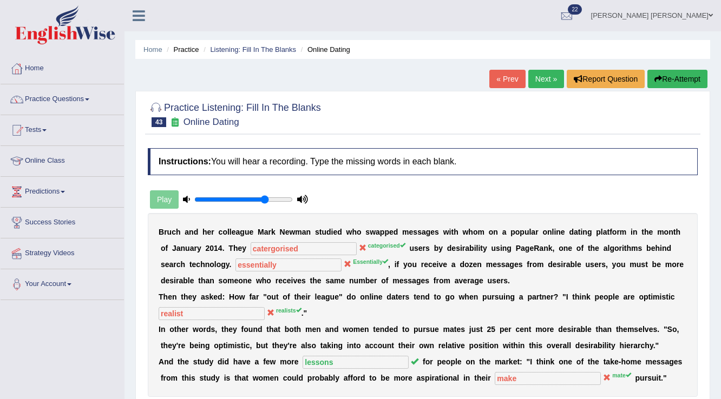
click at [535, 82] on link "Next »" at bounding box center [546, 79] width 36 height 18
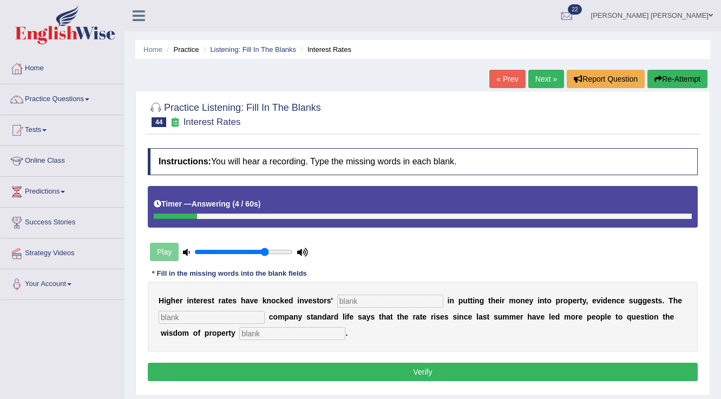
click at [381, 304] on input "text" at bounding box center [390, 301] width 106 height 13
type input "confidence"
click at [188, 313] on input "text" at bounding box center [212, 317] width 106 height 13
type input "insurance"
click at [331, 332] on input "text" at bounding box center [292, 333] width 106 height 13
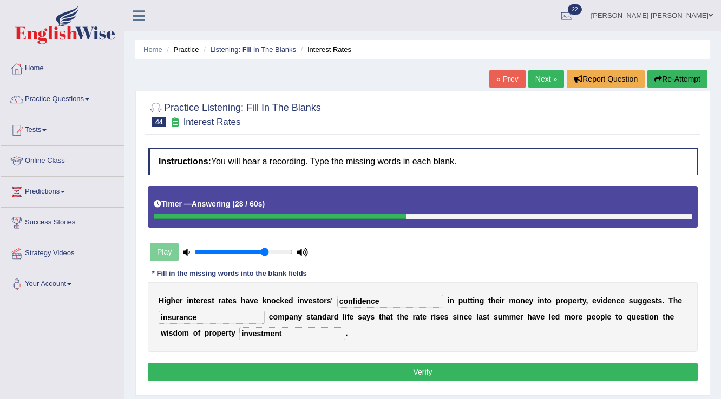
type input "investment"
click at [336, 368] on button "Verify" at bounding box center [423, 372] width 550 height 18
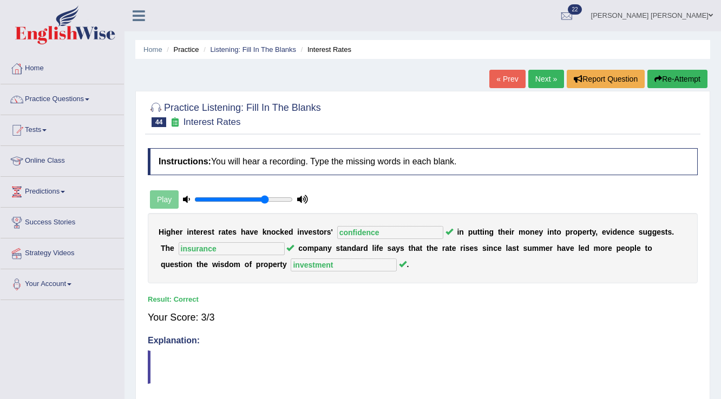
click at [568, 136] on div "Practice Listening: Fill In The Blanks 44 Interest Rates Instructions: You will…" at bounding box center [422, 247] width 575 height 313
click at [547, 76] on link "Next »" at bounding box center [546, 79] width 36 height 18
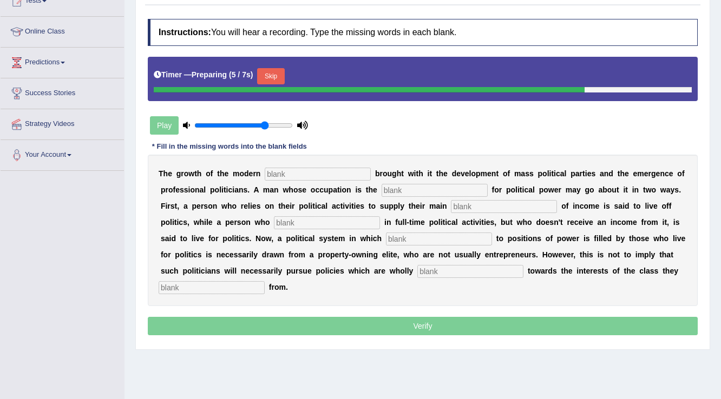
scroll to position [130, 0]
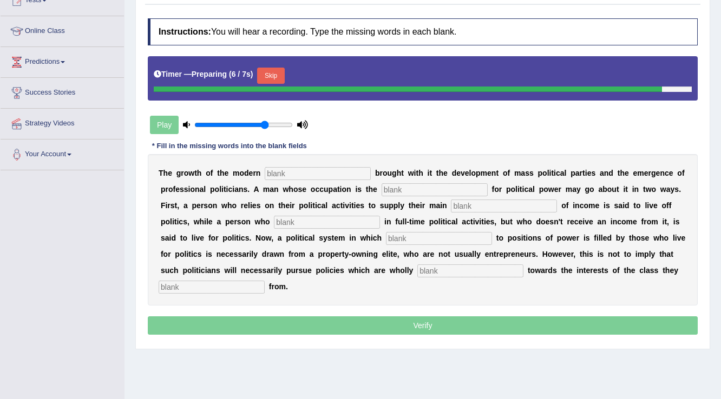
click at [339, 181] on div "T h e g r o w t h o f t h e m o d e r n b r o u g h t w i t h i t t h e d e v e…" at bounding box center [423, 230] width 550 height 152
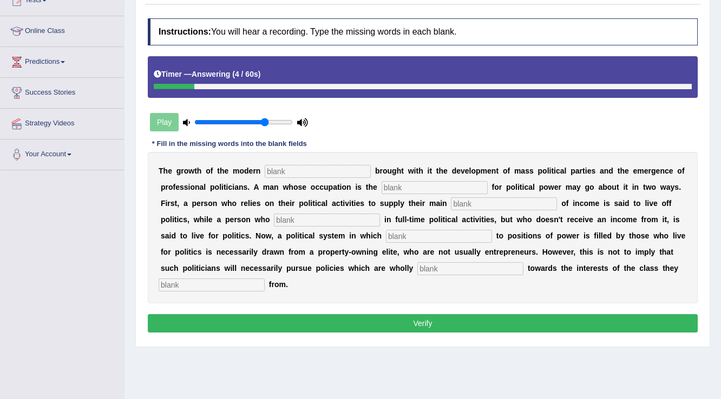
click at [348, 169] on input "text" at bounding box center [318, 171] width 106 height 13
type input "state"
click at [450, 182] on input "text" at bounding box center [435, 187] width 106 height 13
type input "struggle"
click at [499, 203] on input "text" at bounding box center [504, 204] width 106 height 13
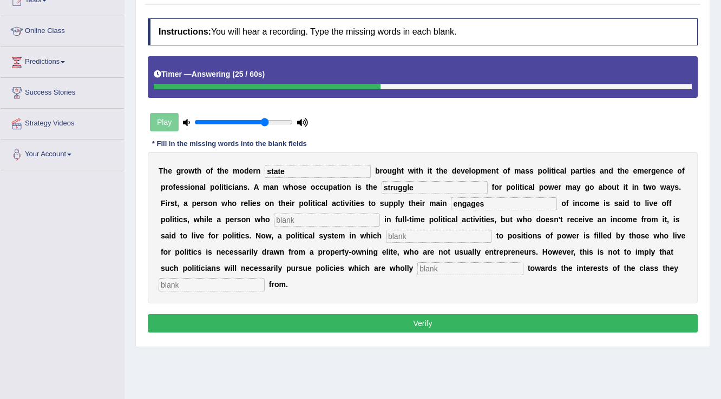
type input "engages"
click at [333, 214] on input "text" at bounding box center [327, 220] width 106 height 13
type input "recuirtment"
click at [442, 234] on input "text" at bounding box center [439, 236] width 106 height 13
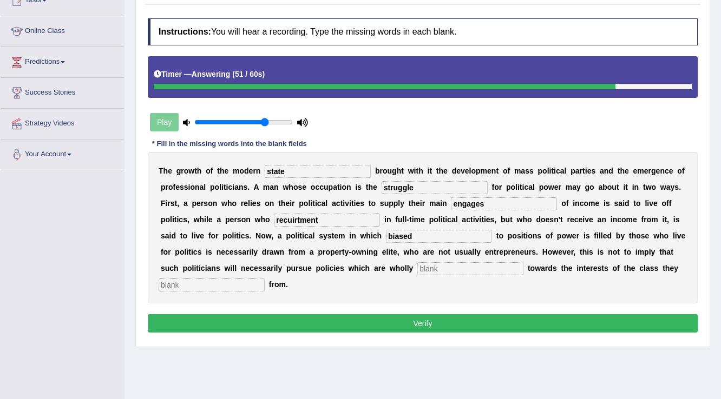
type input "biased"
click at [469, 271] on input "text" at bounding box center [470, 268] width 106 height 13
click at [514, 203] on input "engages" at bounding box center [504, 204] width 106 height 13
type input "e"
type input "sor"
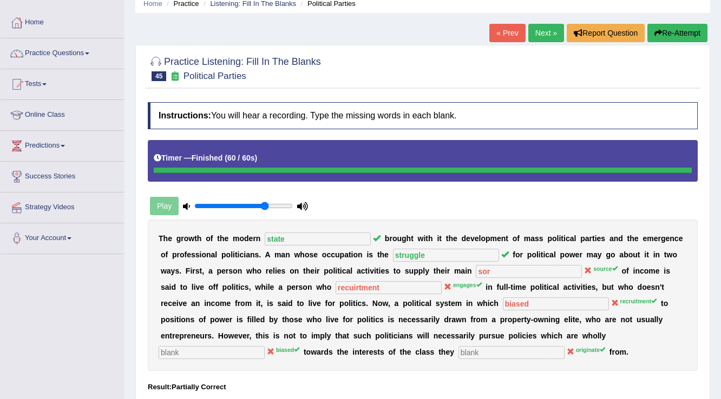
scroll to position [43, 0]
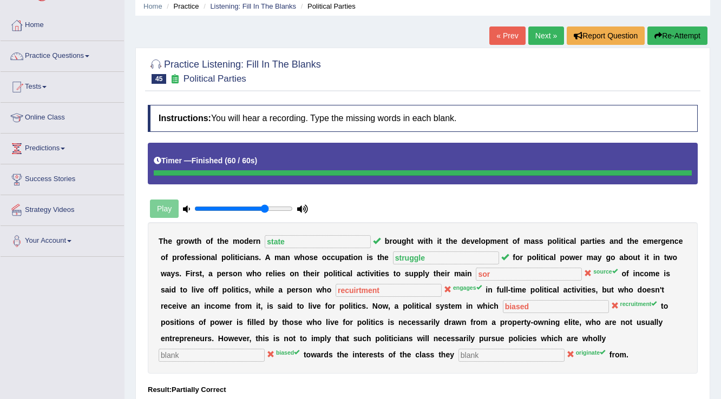
click at [689, 28] on button "Re-Attempt" at bounding box center [677, 36] width 60 height 18
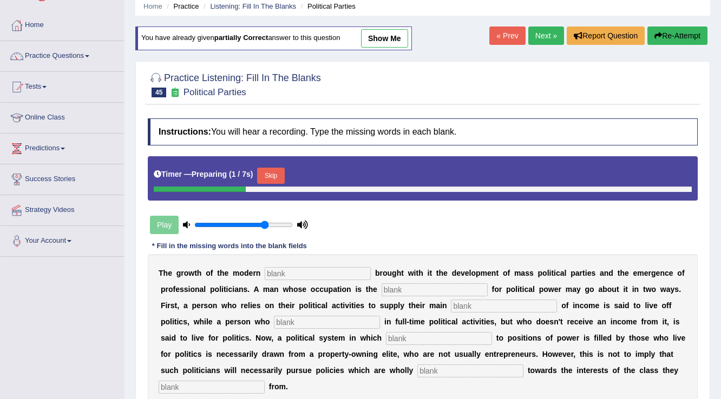
click at [302, 271] on input "text" at bounding box center [318, 273] width 106 height 13
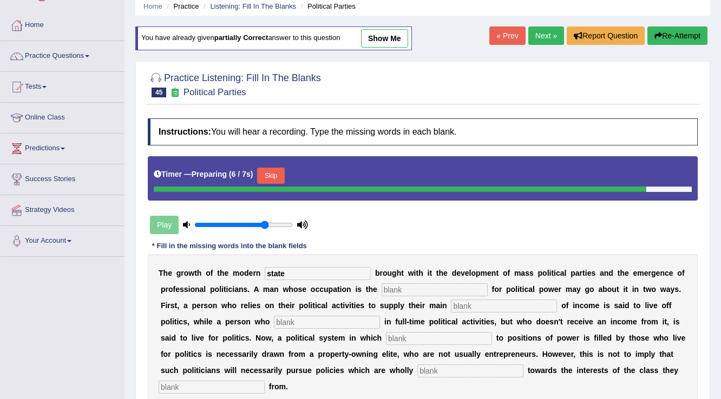
type input "state"
click at [479, 287] on input "text" at bounding box center [435, 290] width 106 height 13
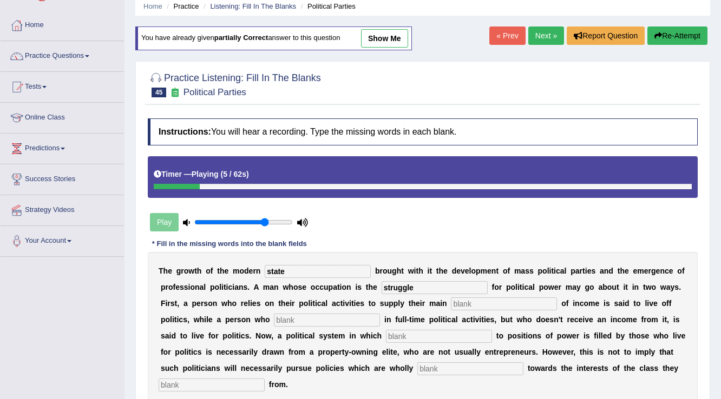
type input "struggle"
click at [474, 305] on input "text" at bounding box center [504, 304] width 106 height 13
type input "source"
click at [331, 322] on input "text" at bounding box center [327, 320] width 106 height 13
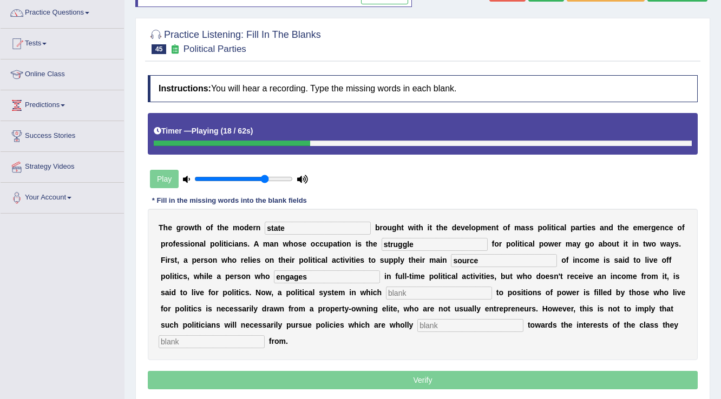
type input "engages"
click at [420, 295] on input "text" at bounding box center [439, 293] width 106 height 13
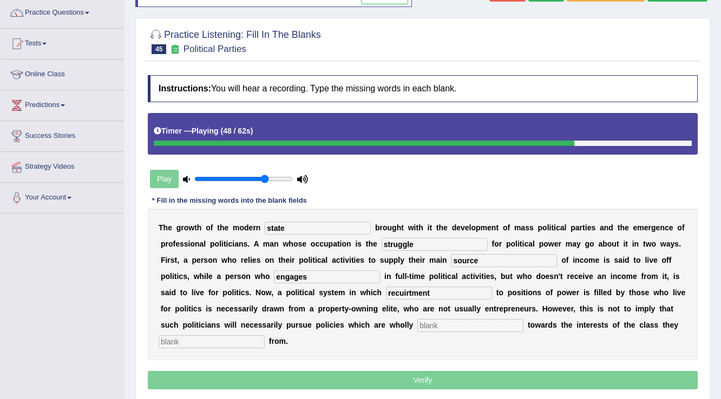
type input "recuirtment"
click at [466, 326] on input "text" at bounding box center [470, 325] width 106 height 13
type input "biased"
click at [196, 338] on input "text" at bounding box center [212, 342] width 106 height 13
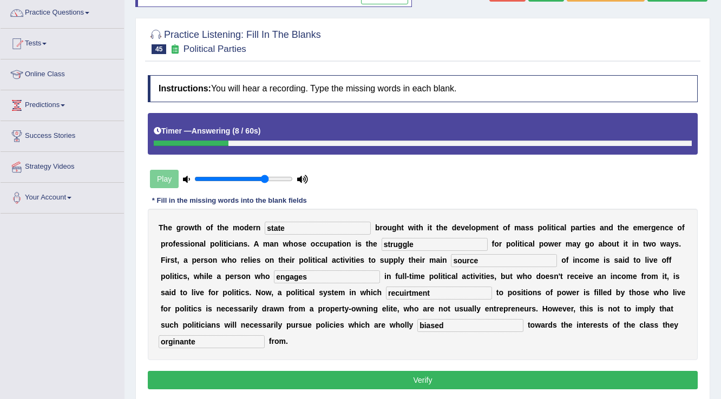
type input "orginante"
click at [396, 382] on button "Verify" at bounding box center [423, 380] width 550 height 18
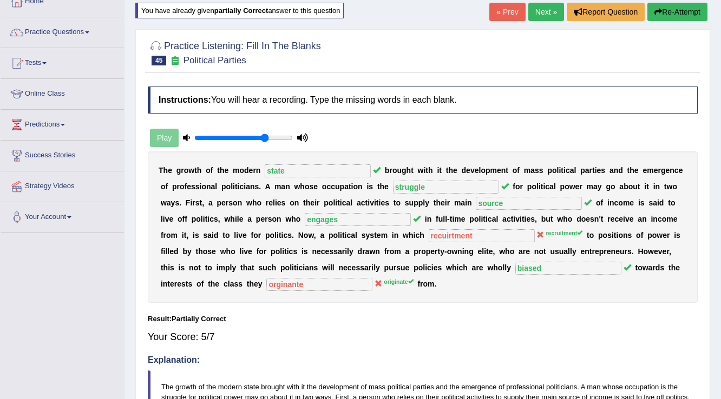
scroll to position [0, 0]
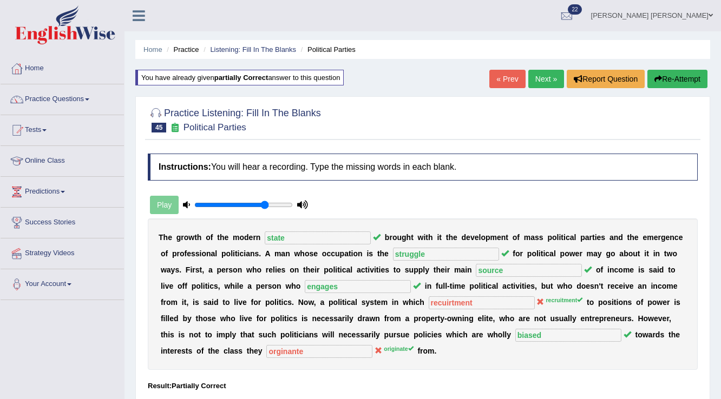
click at [545, 82] on link "Next »" at bounding box center [546, 79] width 36 height 18
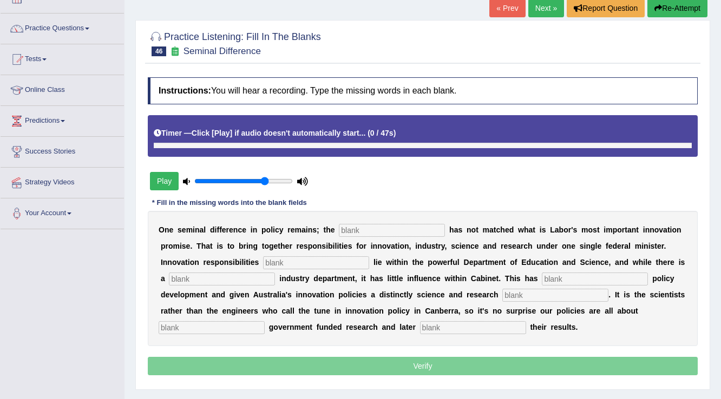
scroll to position [87, 0]
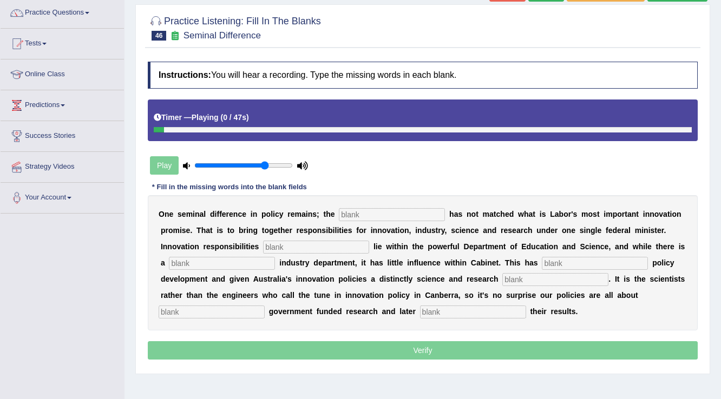
click at [418, 209] on input "text" at bounding box center [392, 214] width 106 height 13
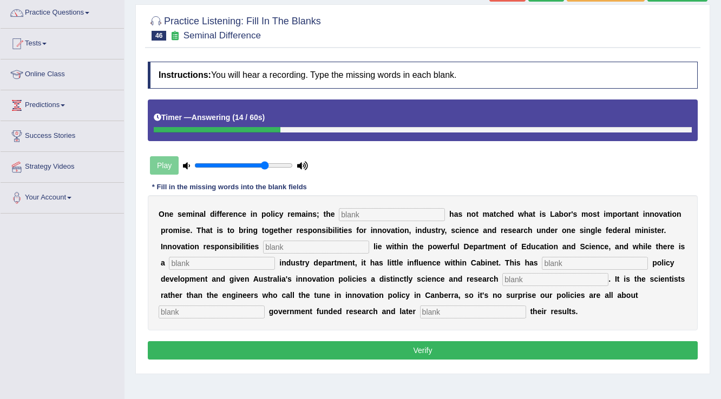
click at [374, 211] on input "text" at bounding box center [392, 214] width 106 height 13
type input "coollance"
click at [305, 249] on input "text" at bounding box center [316, 247] width 106 height 13
type input "currently"
click at [243, 258] on input "text" at bounding box center [222, 263] width 106 height 13
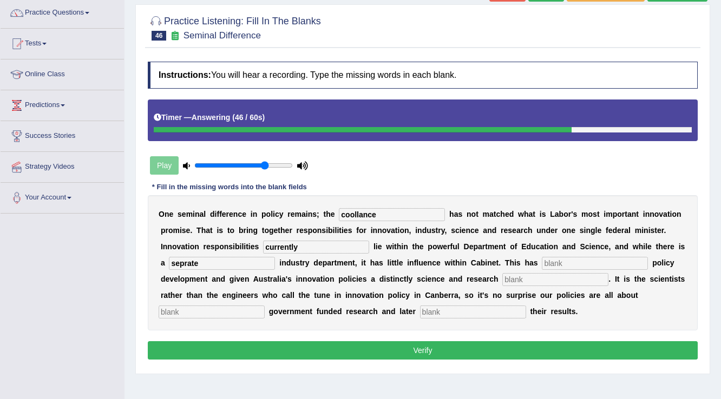
type input "seprate"
click at [616, 269] on div "O n e s e m i n a l d i f f e r e n c e i n p o l i c y r e m a i n s ; t h e c…" at bounding box center [423, 262] width 550 height 135
click at [617, 268] on input "text" at bounding box center [595, 263] width 106 height 13
click at [577, 264] on input "text" at bounding box center [595, 263] width 106 height 13
type input "impounded"
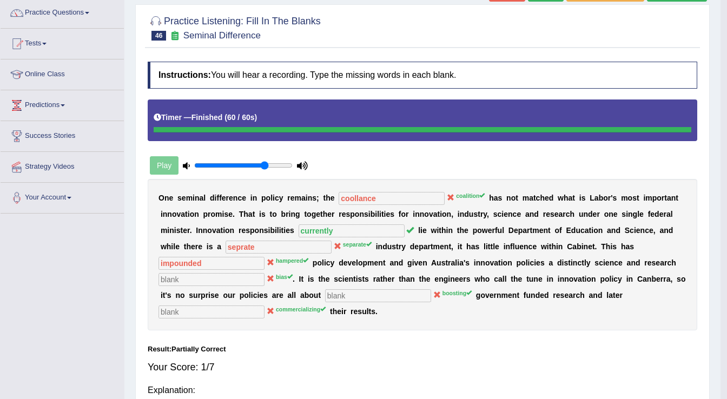
click at [522, 285] on body "Toggle navigation Home Practice Questions Speaking Practice Read Aloud Repeat S…" at bounding box center [363, 112] width 727 height 399
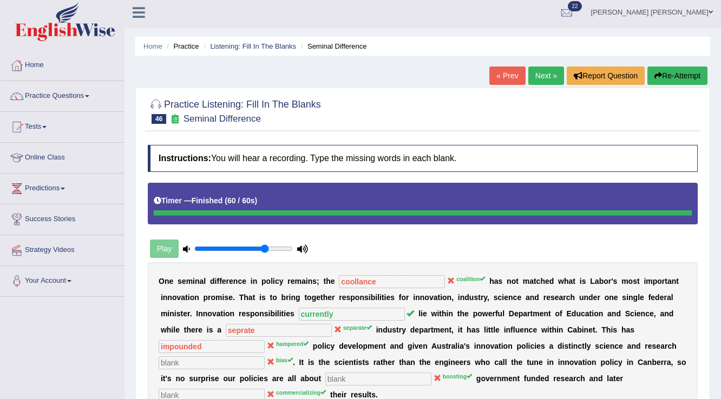
scroll to position [0, 0]
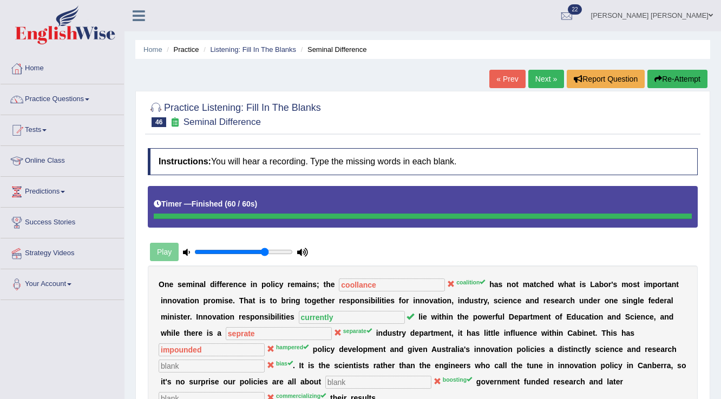
drag, startPoint x: 533, startPoint y: 341, endPoint x: 500, endPoint y: 346, distance: 32.8
click at [686, 83] on button "Re-Attempt" at bounding box center [677, 79] width 60 height 18
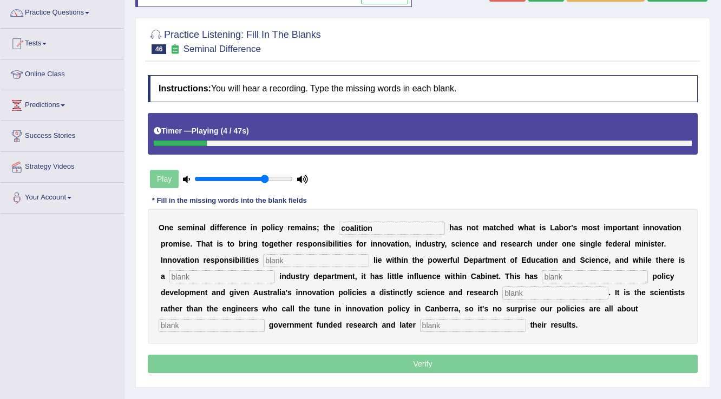
type input "coalition"
click at [273, 256] on input "text" at bounding box center [316, 260] width 106 height 13
type input "currently"
click at [260, 275] on input "text" at bounding box center [222, 277] width 106 height 13
click at [569, 278] on input "text" at bounding box center [595, 277] width 106 height 13
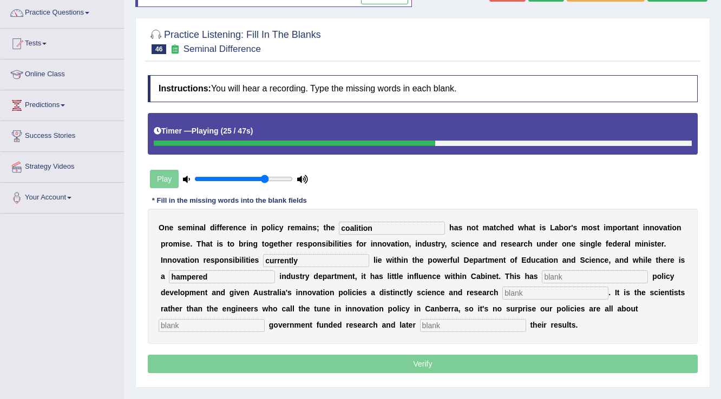
click at [267, 271] on input "hampered" at bounding box center [222, 277] width 106 height 13
type input "h"
type input "separate"
click at [619, 278] on input "text" at bounding box center [595, 277] width 106 height 13
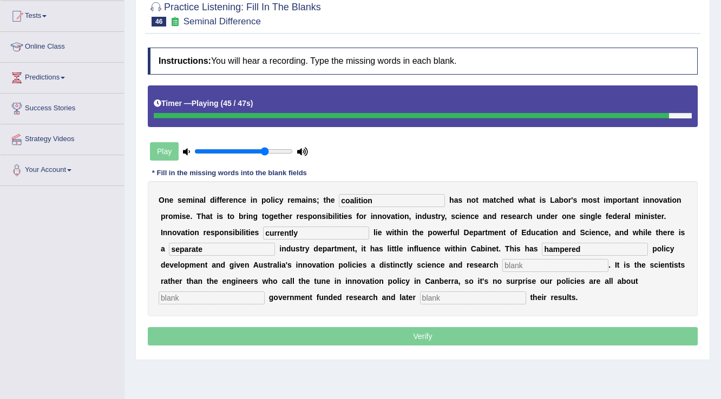
scroll to position [130, 0]
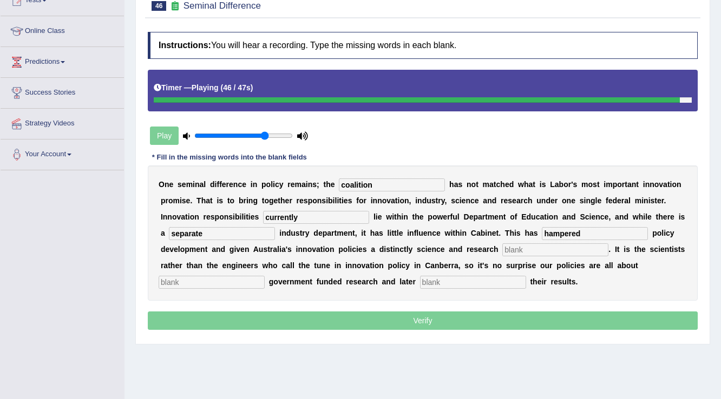
type input "hampered"
click at [563, 248] on input "text" at bounding box center [555, 250] width 106 height 13
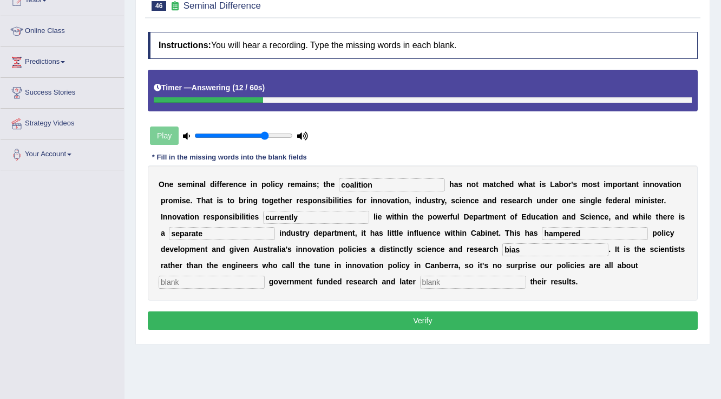
type input "bias"
click at [225, 280] on input "text" at bounding box center [212, 282] width 106 height 13
type input "boosting"
click at [429, 279] on input "text" at bounding box center [473, 282] width 106 height 13
type input "commercializing"
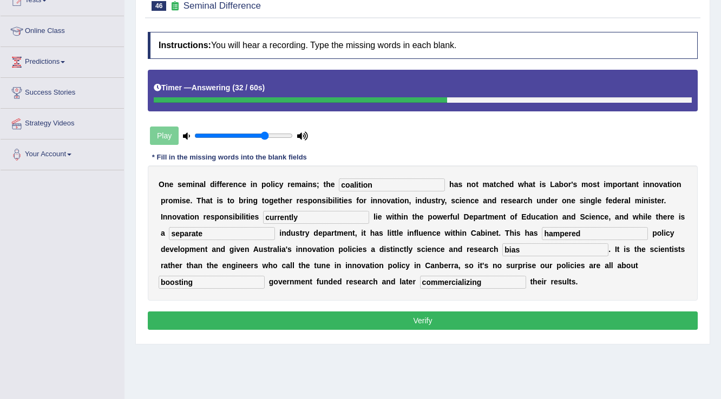
click at [455, 326] on button "Verify" at bounding box center [423, 321] width 550 height 18
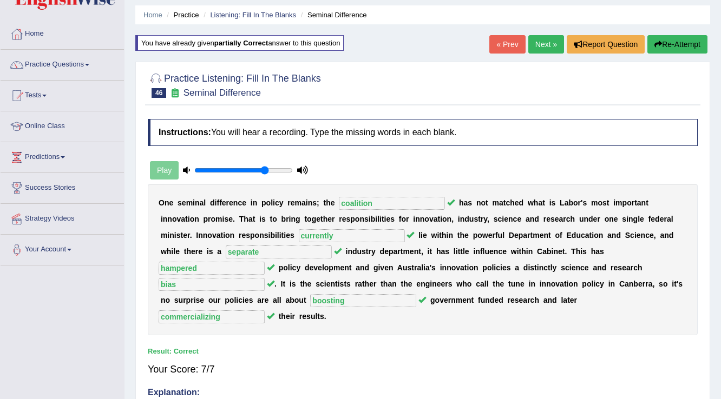
scroll to position [0, 0]
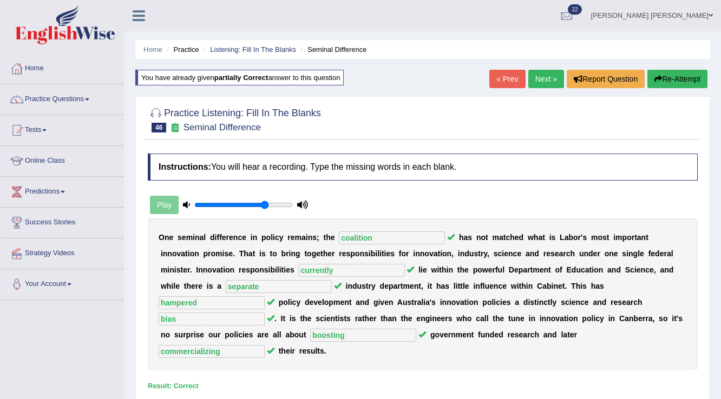
click at [541, 76] on link "Next »" at bounding box center [546, 79] width 36 height 18
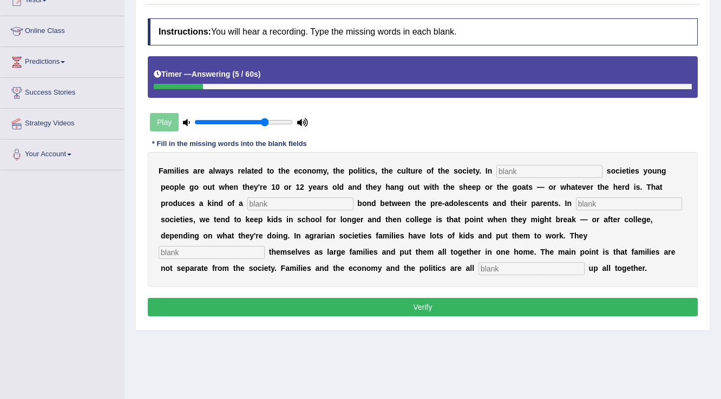
click at [553, 168] on input "text" at bounding box center [549, 171] width 106 height 13
type input "hered"
click at [316, 205] on input "text" at bounding box center [300, 204] width 106 height 13
type input "loose"
click at [661, 198] on input "text" at bounding box center [629, 204] width 106 height 13
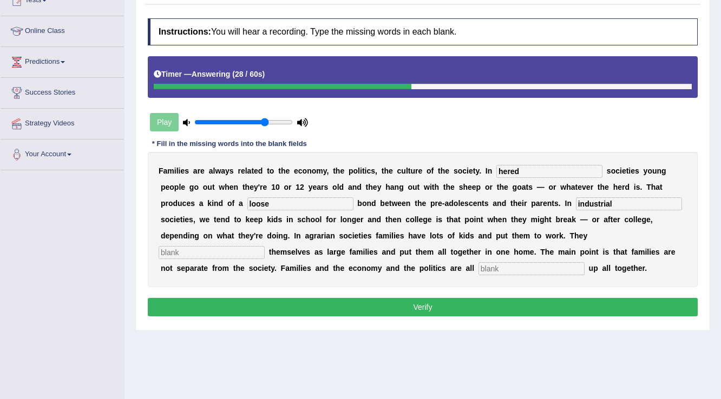
type input "industrial"
click at [227, 256] on input "text" at bounding box center [212, 252] width 106 height 13
type input "structure"
click at [507, 265] on input "text" at bounding box center [531, 268] width 106 height 13
type input "wraped"
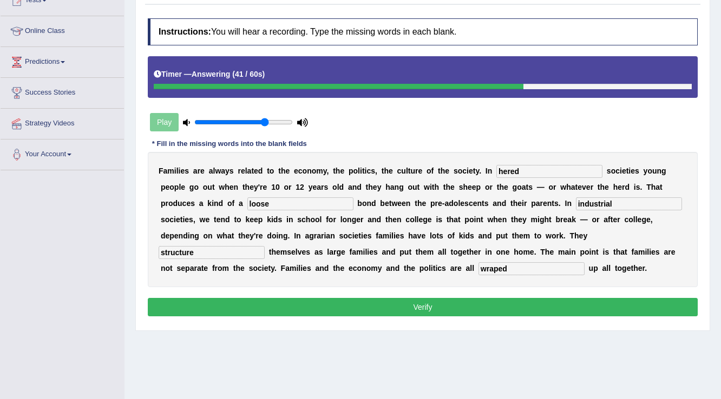
click at [451, 313] on button "Verify" at bounding box center [423, 307] width 550 height 18
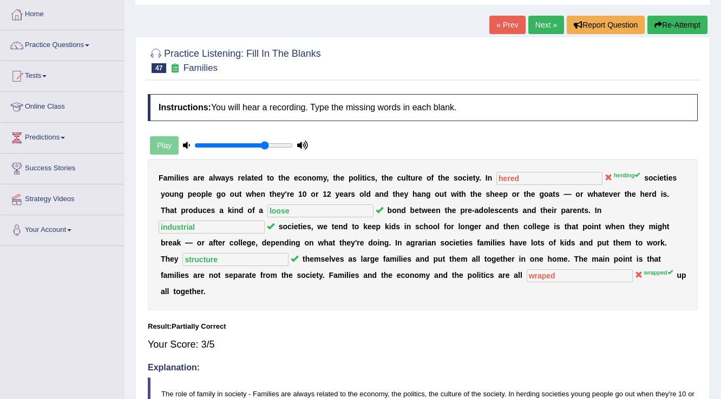
scroll to position [39, 0]
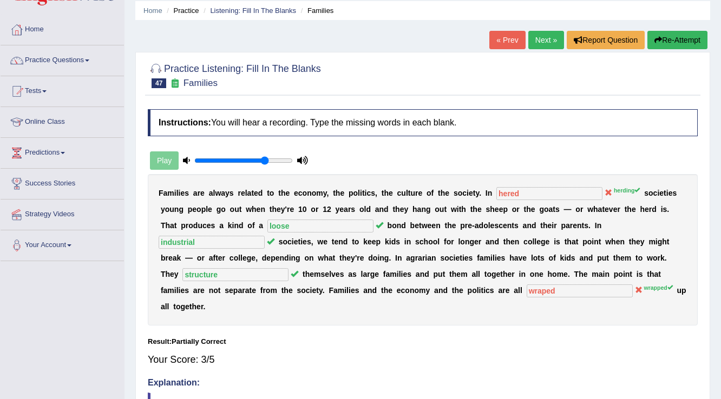
click at [548, 48] on link "Next »" at bounding box center [546, 40] width 36 height 18
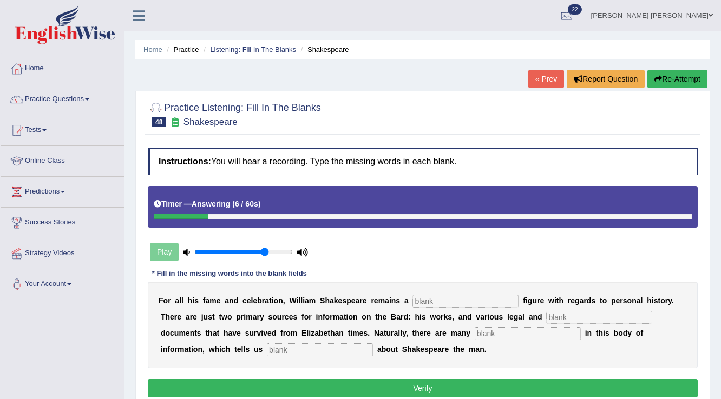
click at [673, 85] on button "Re-Attempt" at bounding box center [677, 79] width 60 height 18
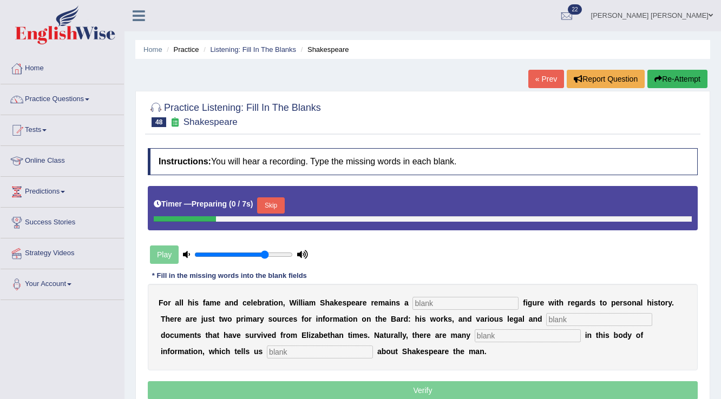
click at [264, 203] on button "Skip" at bounding box center [270, 206] width 27 height 16
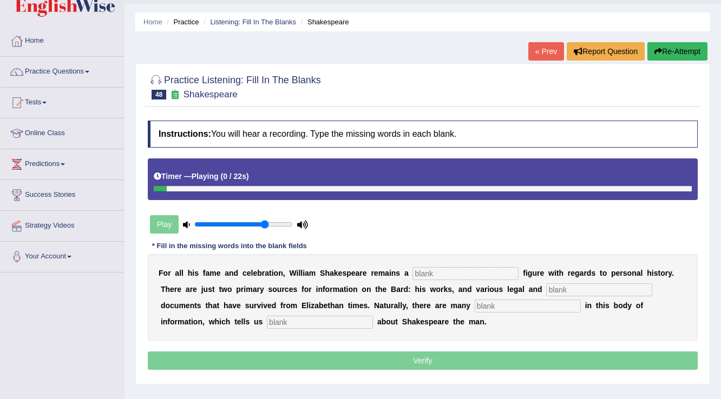
scroll to position [43, 0]
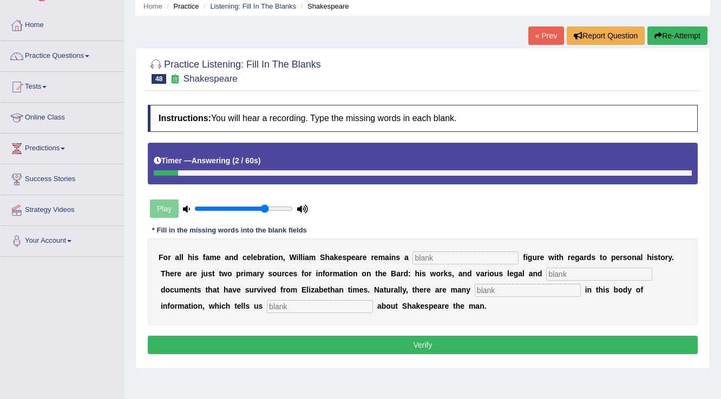
click at [458, 257] on input "text" at bounding box center [465, 258] width 106 height 13
type input "mysterious"
click at [557, 278] on input "text" at bounding box center [599, 274] width 106 height 13
type input "church"
click at [492, 292] on input "text" at bounding box center [528, 290] width 106 height 13
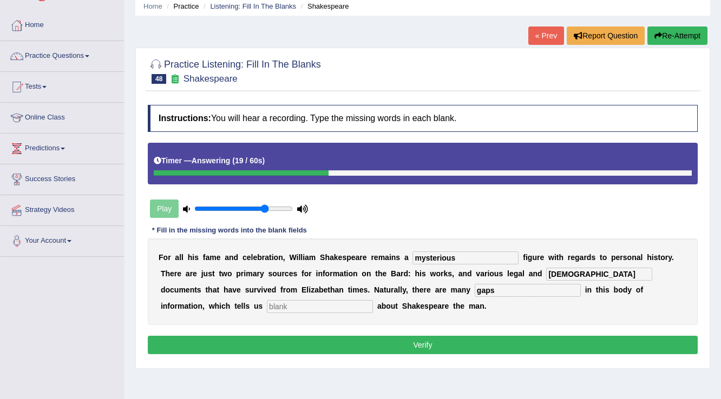
type input "gaps"
click at [308, 308] on input "text" at bounding box center [320, 306] width 106 height 13
type input "little"
click at [331, 337] on button "Verify" at bounding box center [423, 345] width 550 height 18
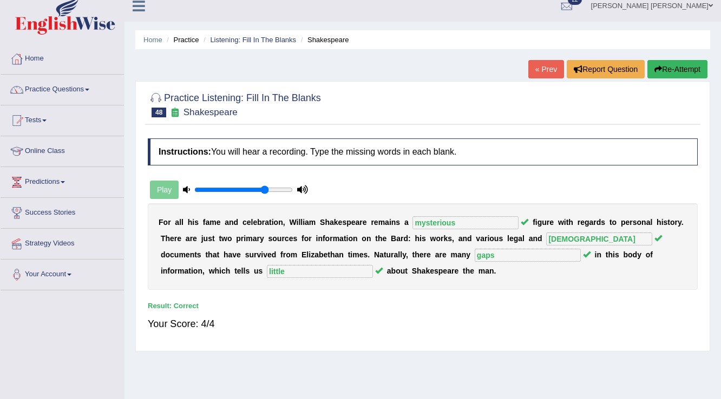
scroll to position [0, 0]
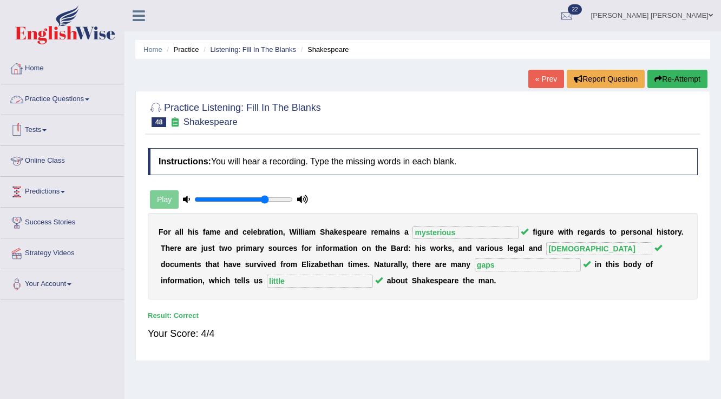
click at [75, 93] on link "Practice Questions" at bounding box center [62, 97] width 123 height 27
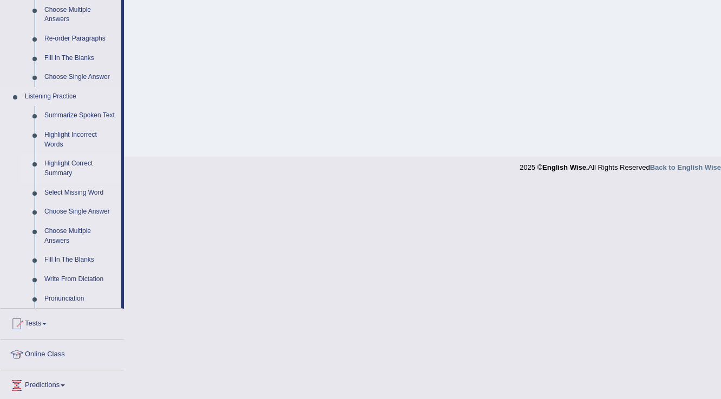
scroll to position [390, 0]
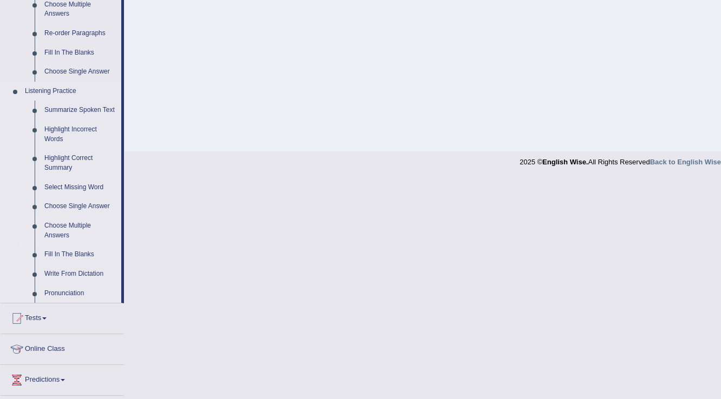
click at [73, 223] on link "Choose Multiple Answers" at bounding box center [81, 230] width 82 height 29
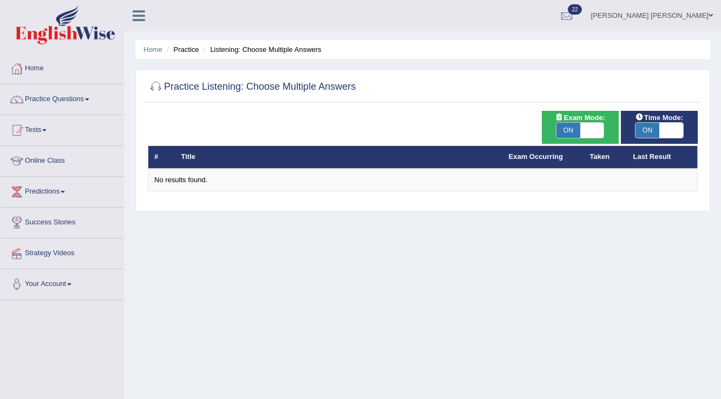
click at [575, 131] on span "ON" at bounding box center [568, 130] width 24 height 15
checkbox input "false"
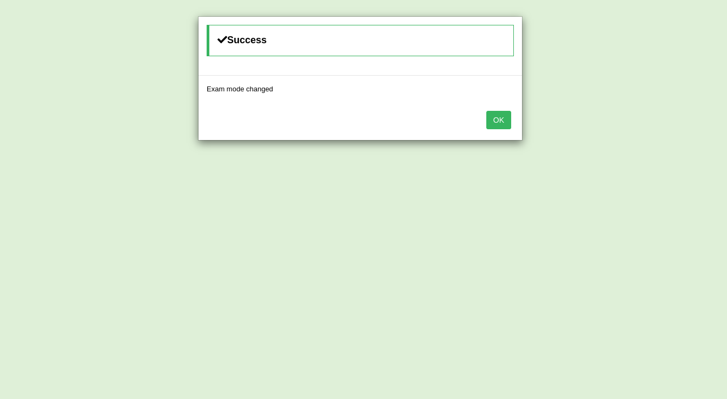
click at [498, 126] on button "OK" at bounding box center [499, 120] width 25 height 18
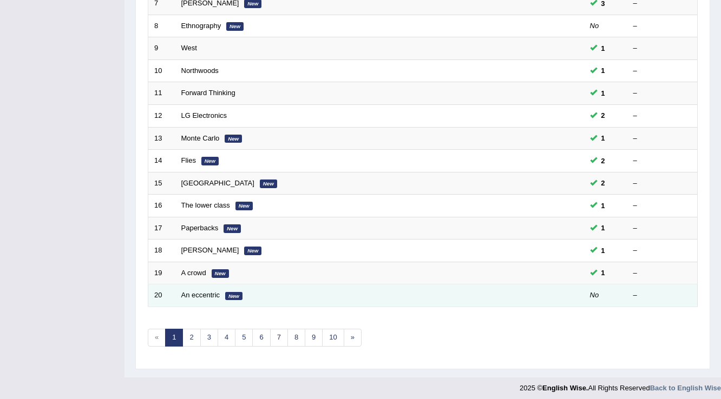
scroll to position [314, 0]
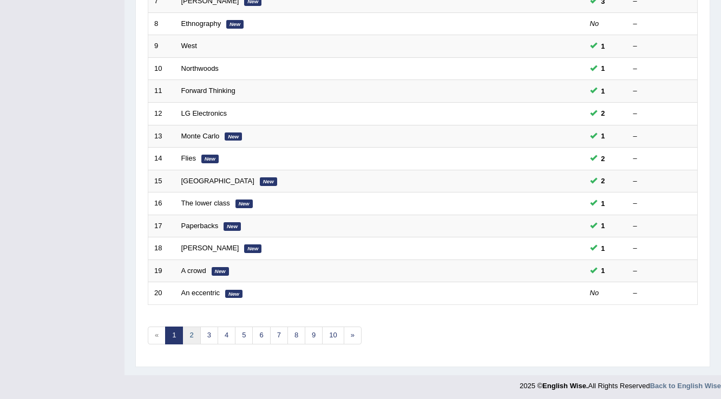
click at [193, 331] on link "2" at bounding box center [191, 336] width 18 height 18
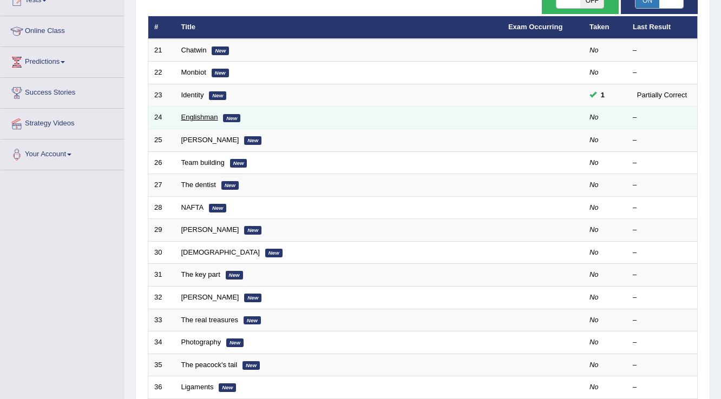
click at [202, 119] on link "Englishman" at bounding box center [199, 117] width 37 height 8
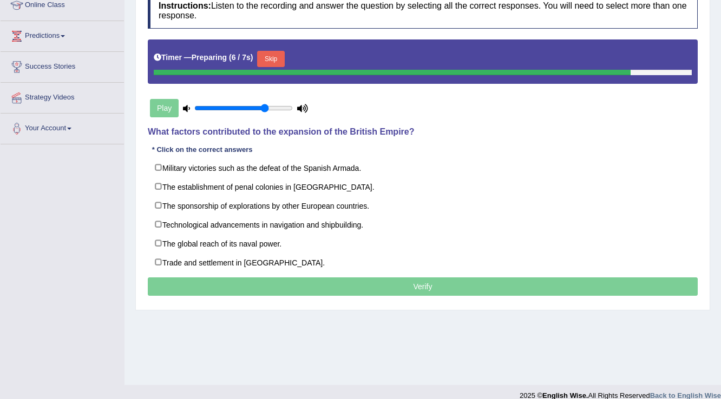
scroll to position [169, 0]
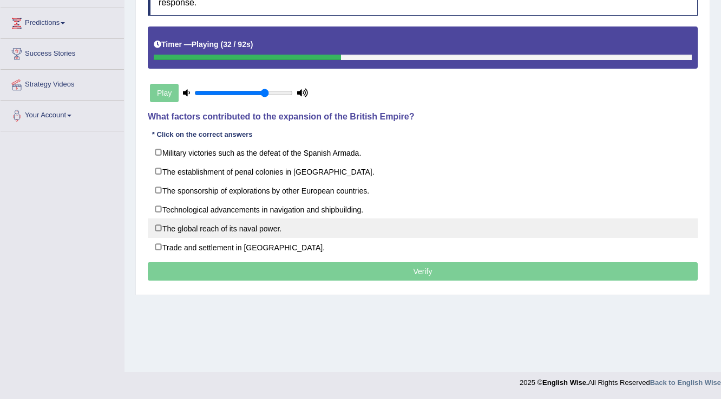
click at [158, 226] on label "The global reach of its naval power." at bounding box center [423, 228] width 550 height 19
checkbox input "true"
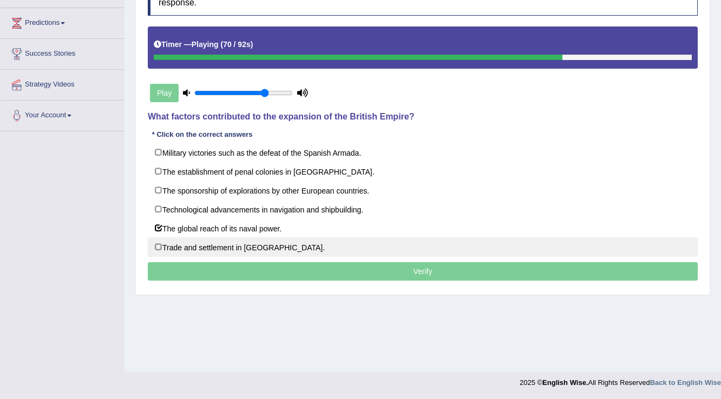
click at [157, 244] on label "Trade and settlement in new territories." at bounding box center [423, 247] width 550 height 19
checkbox input "true"
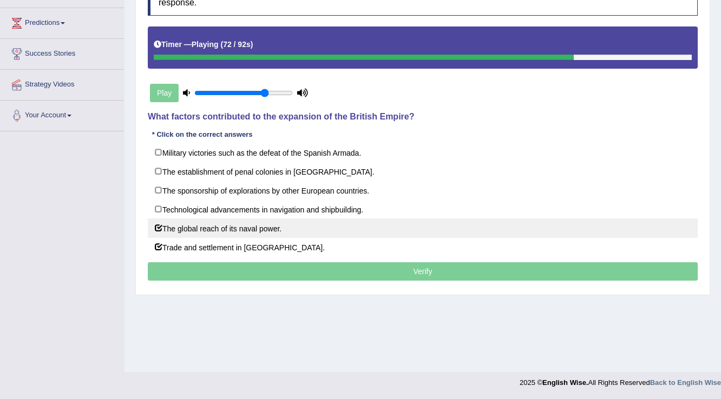
click at [159, 223] on label "The global reach of its naval power." at bounding box center [423, 228] width 550 height 19
checkbox input "false"
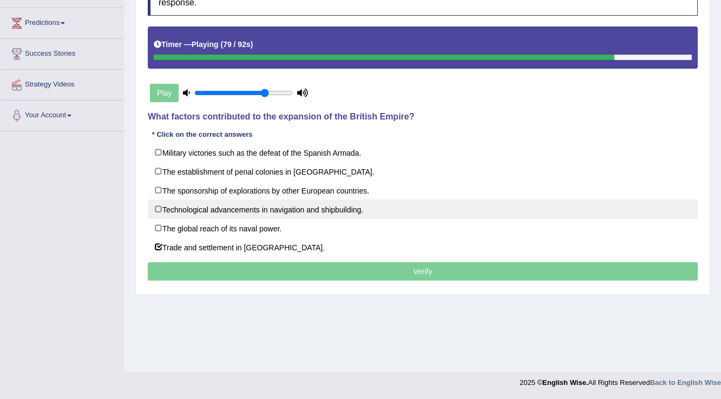
click at [162, 206] on label "Technological advancements in navigation and shipbuilding." at bounding box center [423, 209] width 550 height 19
checkbox input "true"
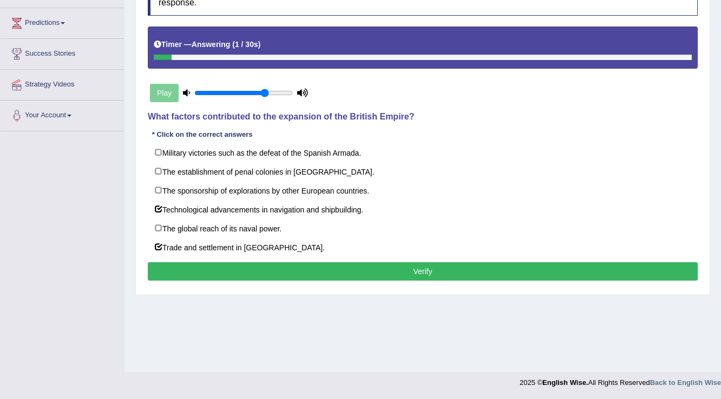
click at [435, 277] on button "Verify" at bounding box center [423, 271] width 550 height 18
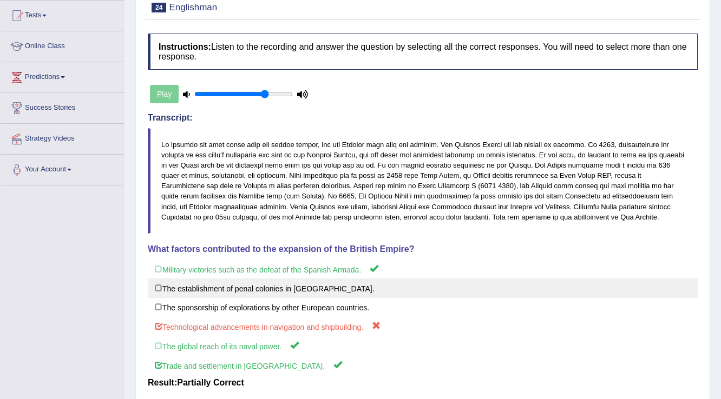
scroll to position [82, 0]
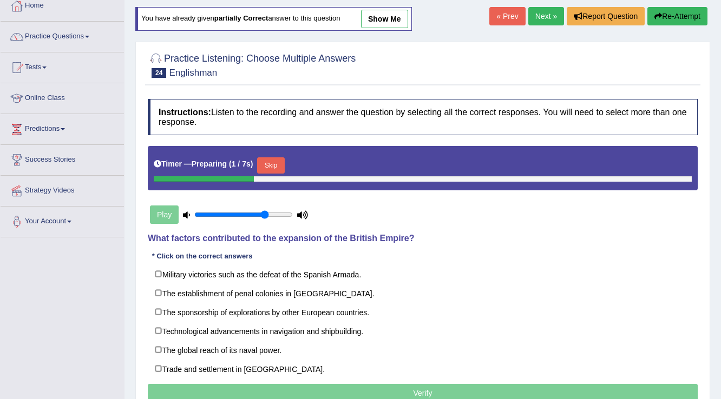
scroll to position [48, 0]
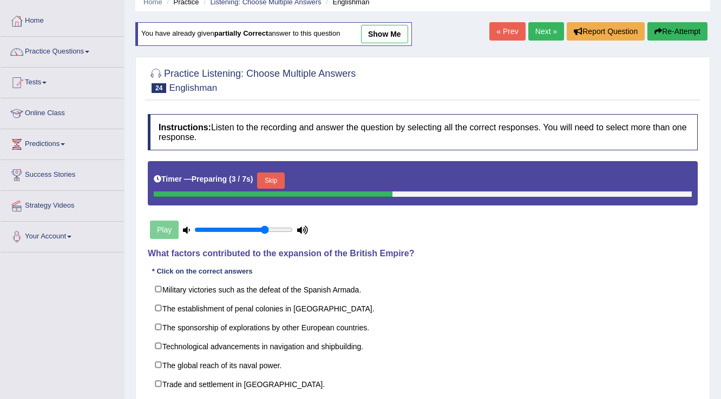
click at [389, 35] on link "show me" at bounding box center [384, 34] width 47 height 18
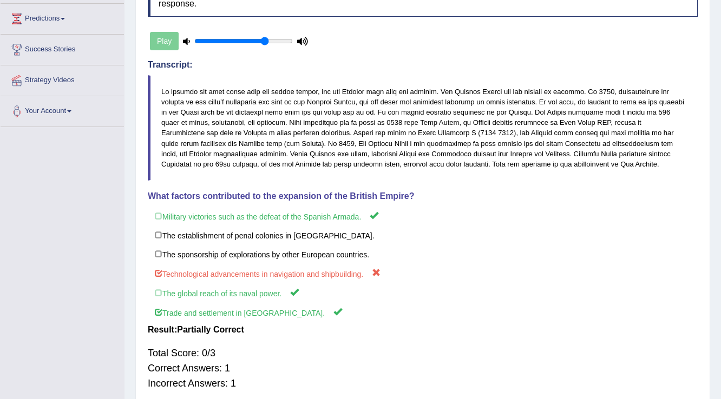
scroll to position [178, 0]
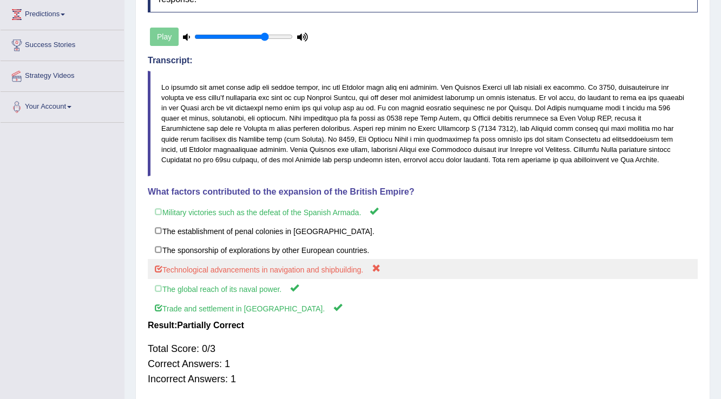
click at [373, 275] on label "Technological advancements in navigation and shipbuilding." at bounding box center [423, 269] width 550 height 20
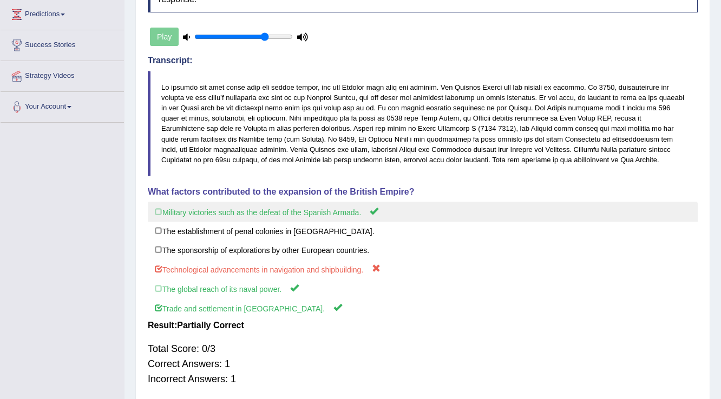
click at [367, 211] on label "Military victories such as the defeat of the Spanish Armada." at bounding box center [423, 212] width 550 height 20
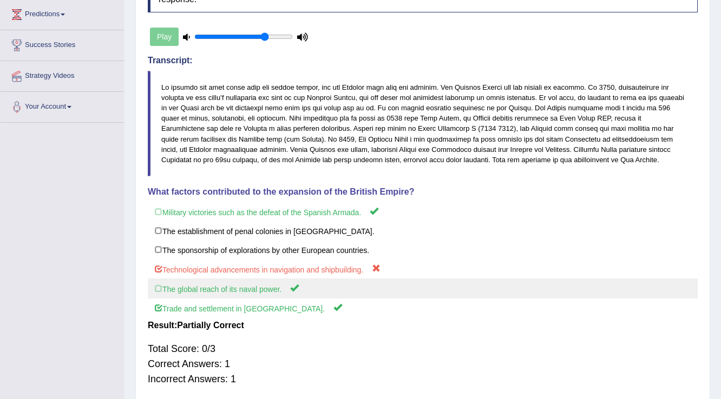
click at [268, 294] on label "The global reach of its naval power." at bounding box center [423, 289] width 550 height 20
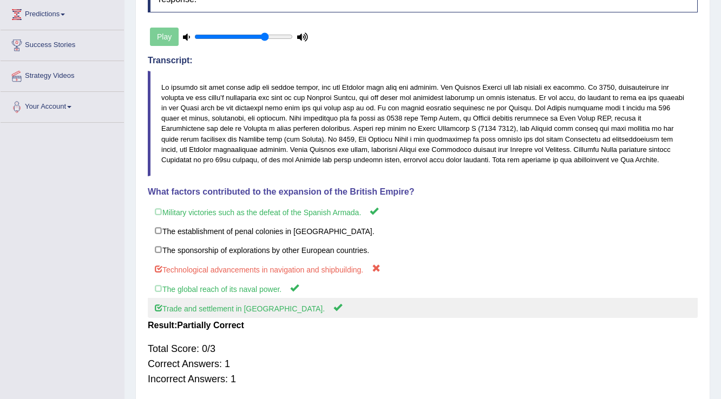
click at [277, 308] on label "Trade and settlement in [GEOGRAPHIC_DATA]." at bounding box center [423, 308] width 550 height 20
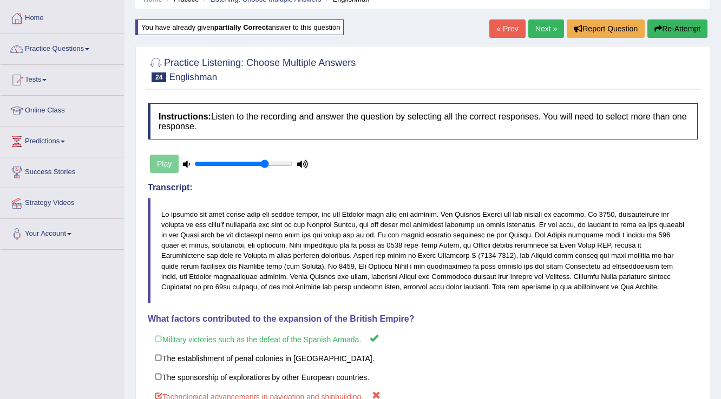
scroll to position [0, 0]
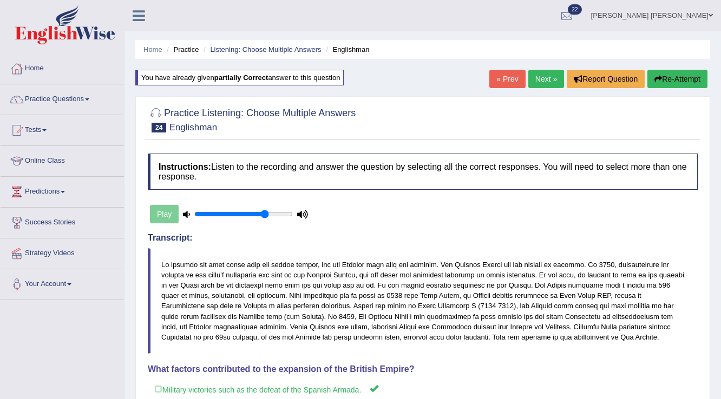
click at [544, 78] on link "Next »" at bounding box center [546, 79] width 36 height 18
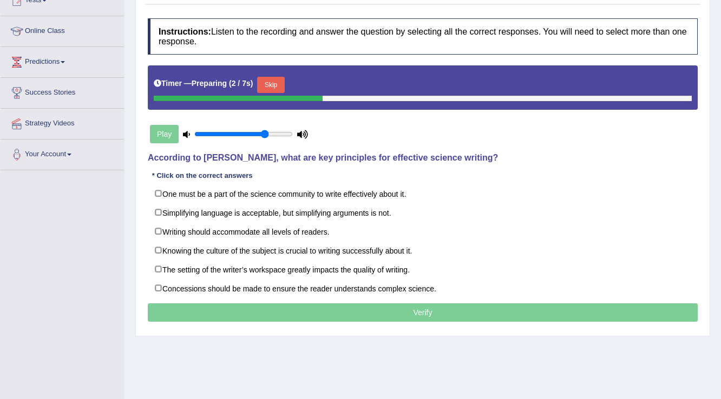
click at [277, 86] on button "Skip" at bounding box center [270, 85] width 27 height 16
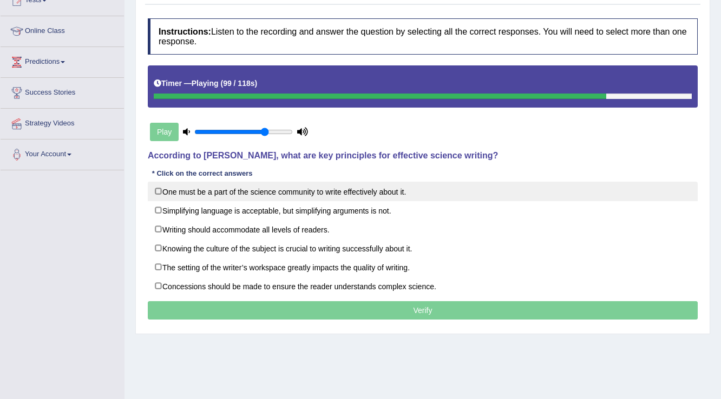
click at [160, 192] on label "One must be a part of the science community to write effectively about it." at bounding box center [423, 191] width 550 height 19
checkbox input "true"
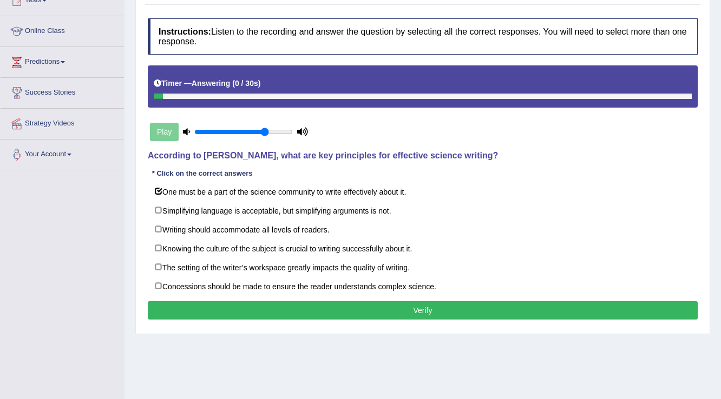
click at [312, 313] on button "Verify" at bounding box center [423, 310] width 550 height 18
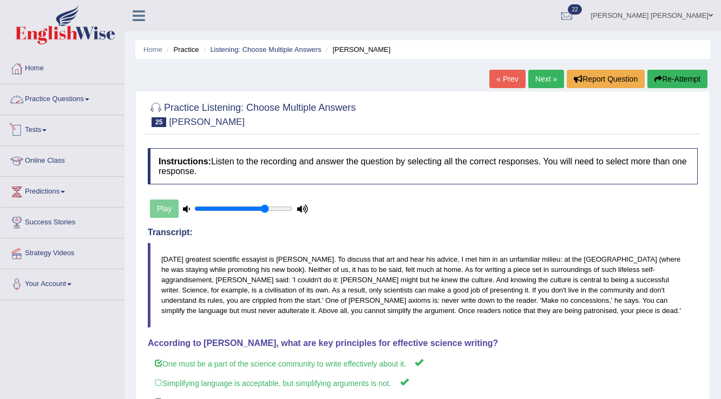
click at [64, 100] on link "Practice Questions" at bounding box center [62, 97] width 123 height 27
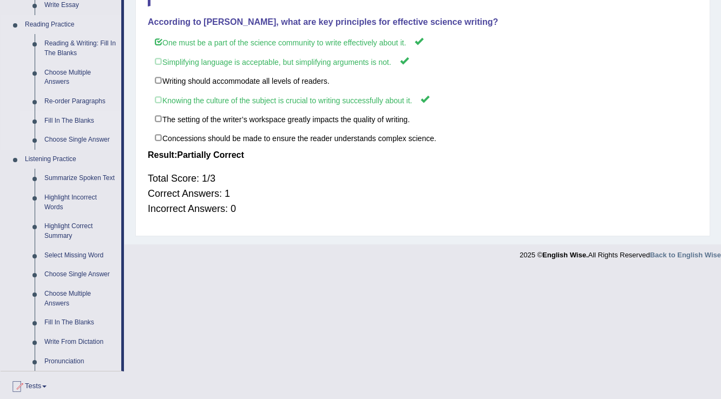
scroll to position [392, 0]
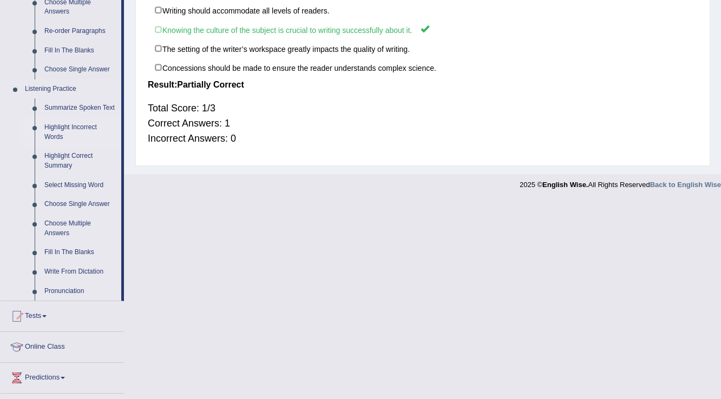
click at [84, 126] on link "Highlight Incorrect Words" at bounding box center [81, 132] width 82 height 29
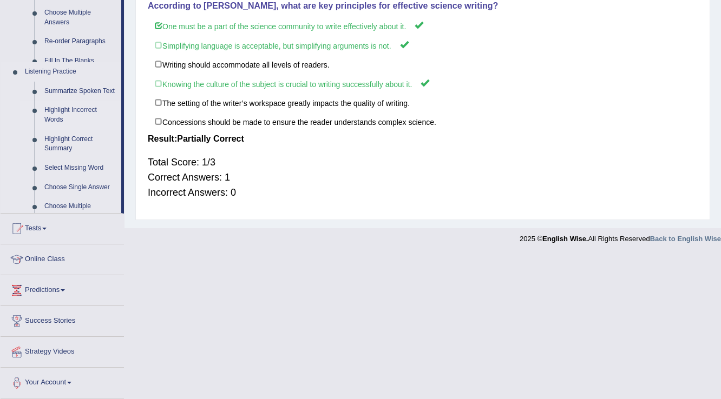
scroll to position [195, 0]
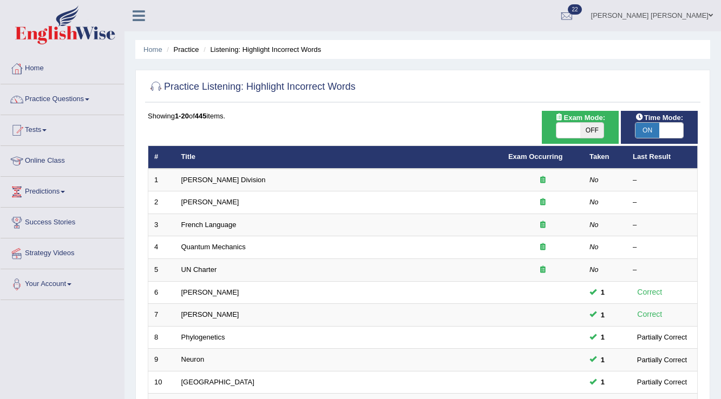
click at [593, 132] on span "OFF" at bounding box center [592, 130] width 24 height 15
checkbox input "true"
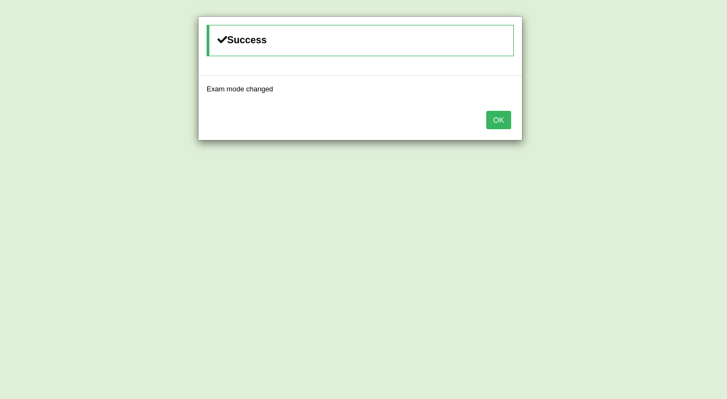
click at [504, 126] on button "OK" at bounding box center [499, 120] width 25 height 18
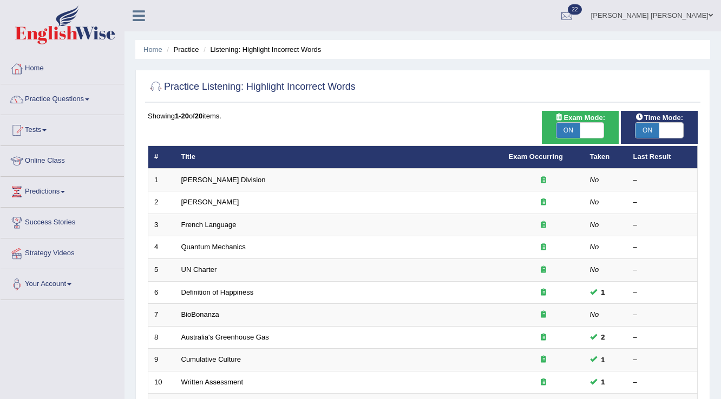
click at [578, 132] on span "ON" at bounding box center [568, 130] width 24 height 15
checkbox input "false"
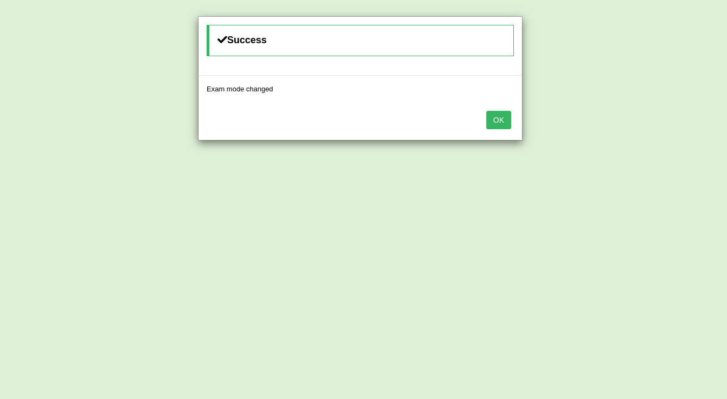
click at [498, 117] on button "OK" at bounding box center [499, 120] width 25 height 18
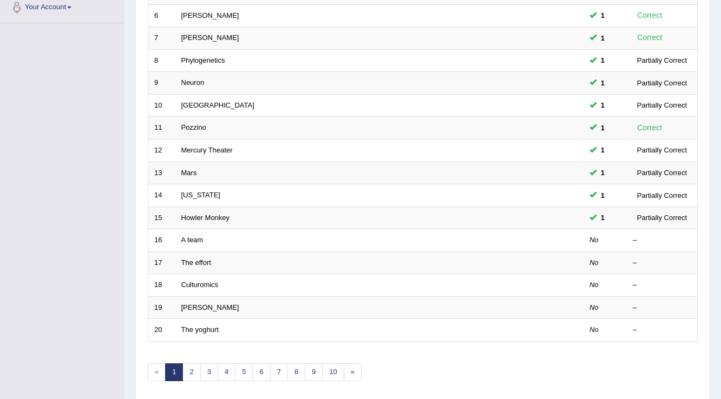
scroll to position [303, 0]
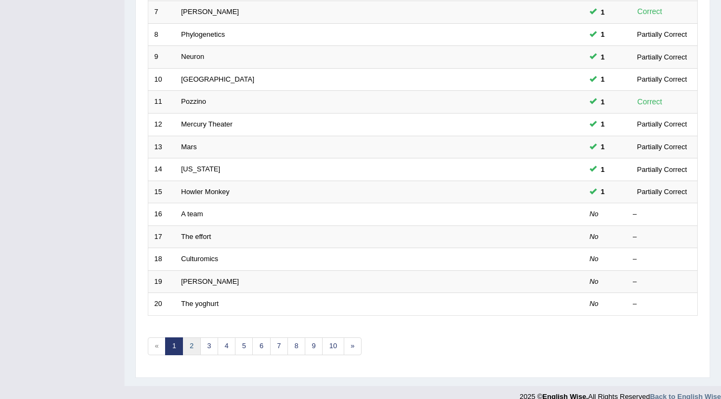
click at [190, 345] on link "2" at bounding box center [191, 347] width 18 height 18
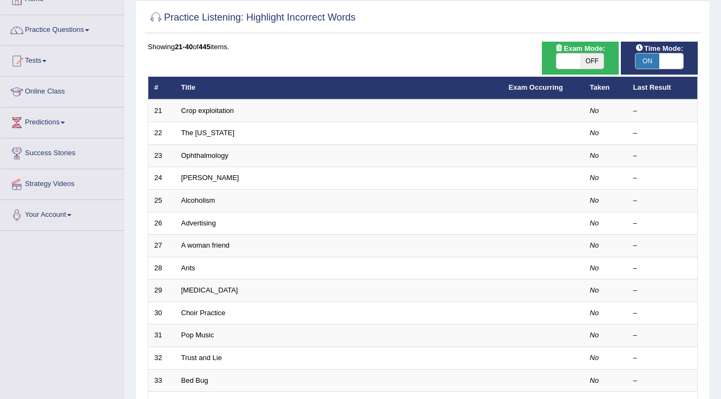
scroll to position [43, 0]
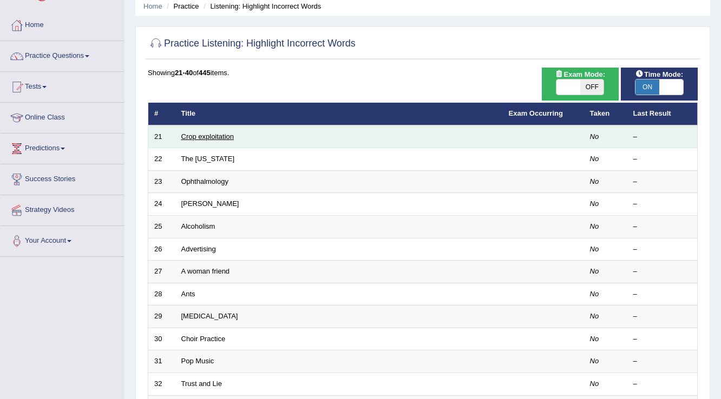
click at [204, 133] on link "Crop exploitation" at bounding box center [207, 137] width 53 height 8
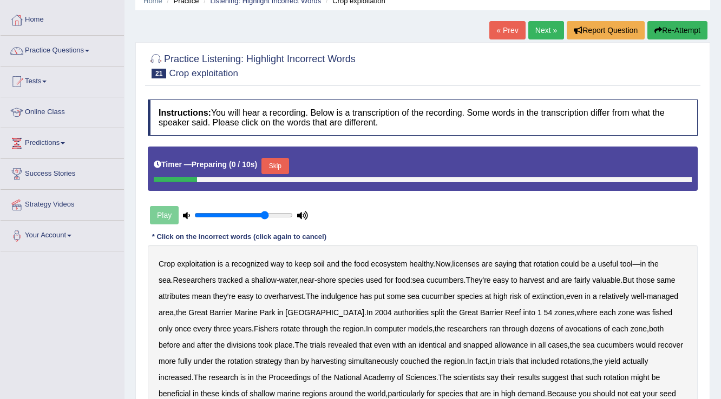
scroll to position [87, 0]
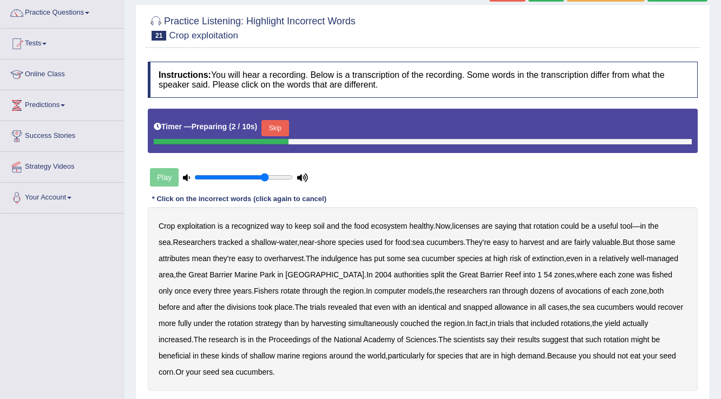
click at [284, 127] on button "Skip" at bounding box center [274, 128] width 27 height 16
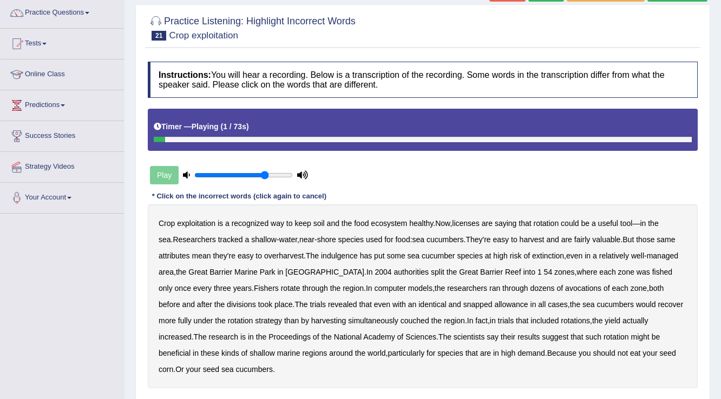
click at [192, 225] on b "exploitation" at bounding box center [196, 223] width 38 height 9
click at [477, 222] on b "licenses" at bounding box center [466, 223] width 28 height 9
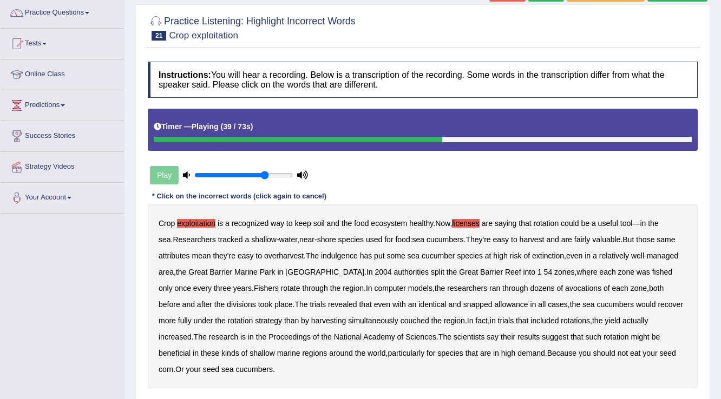
click at [565, 288] on b "avocations" at bounding box center [583, 288] width 36 height 9
click at [463, 303] on b "snapped" at bounding box center [477, 304] width 29 height 9
click at [400, 320] on b "couched" at bounding box center [414, 321] width 29 height 9
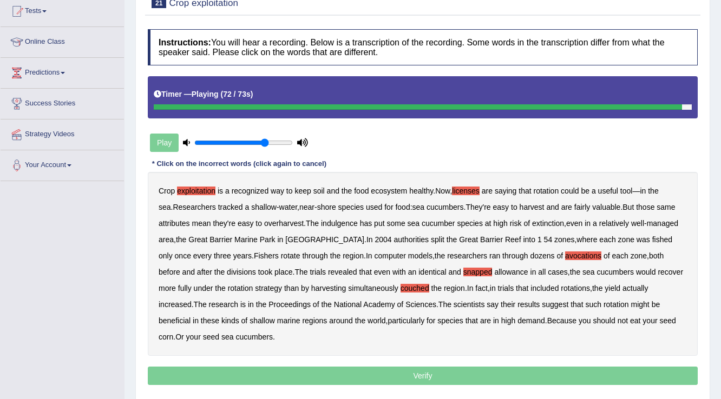
scroll to position [169, 0]
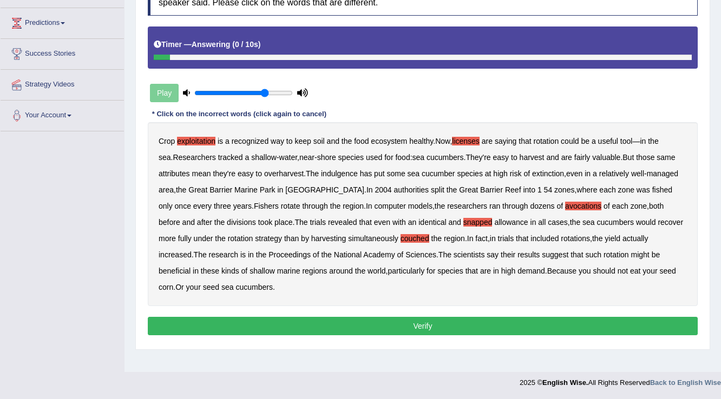
click at [394, 328] on button "Verify" at bounding box center [423, 326] width 550 height 18
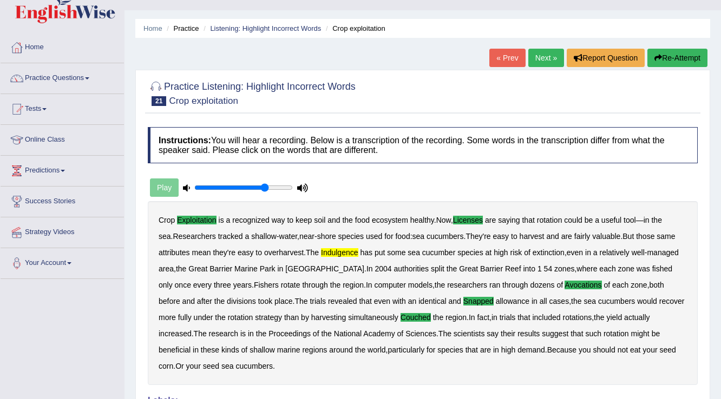
scroll to position [0, 0]
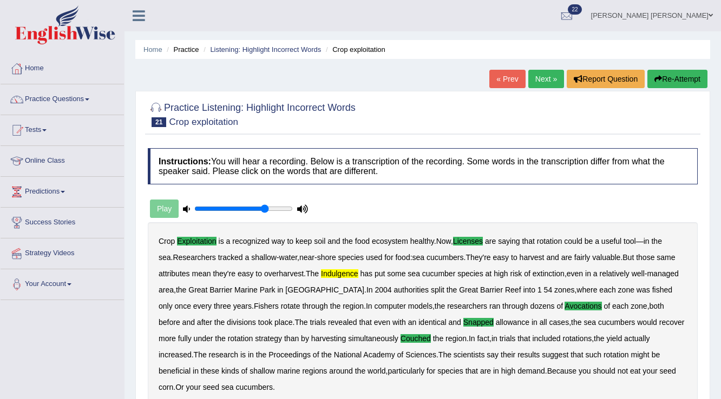
click at [540, 78] on link "Next »" at bounding box center [546, 79] width 36 height 18
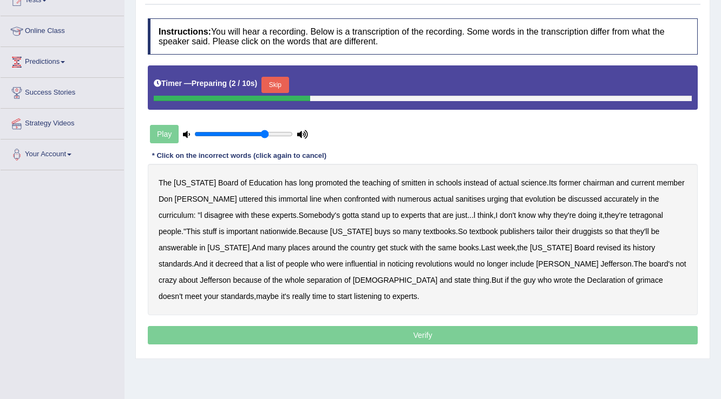
click at [286, 86] on button "Skip" at bounding box center [274, 85] width 27 height 16
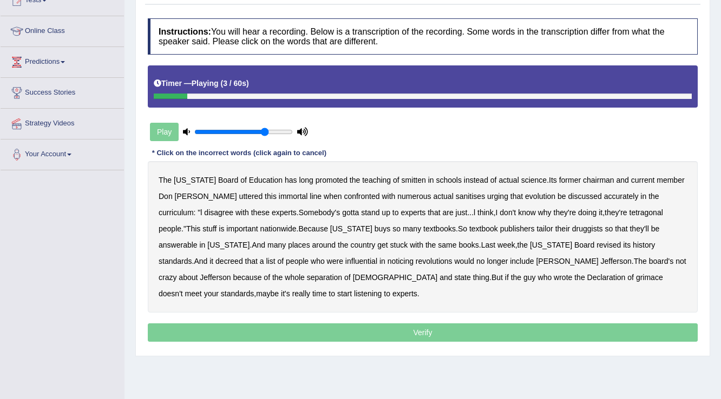
click at [402, 176] on b "smitten" at bounding box center [414, 180] width 24 height 9
click at [456, 192] on b "sanitises" at bounding box center [470, 196] width 29 height 9
click at [477, 212] on b "think" at bounding box center [485, 212] width 16 height 9
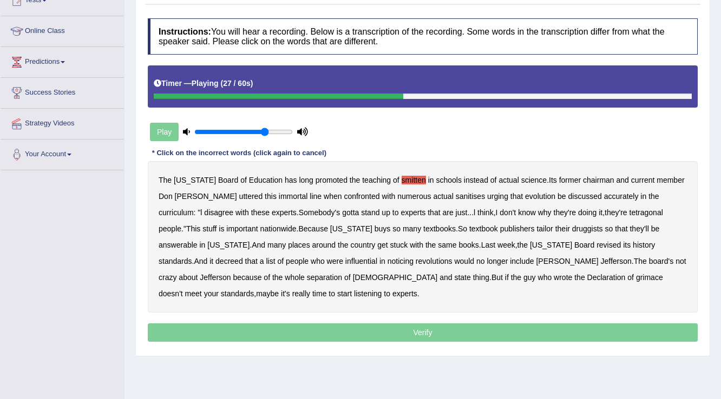
click at [629, 213] on b "tetragonal" at bounding box center [646, 212] width 34 height 9
click at [572, 230] on b "druggists" at bounding box center [587, 229] width 31 height 9
click at [198, 241] on b "answerable" at bounding box center [178, 245] width 39 height 9
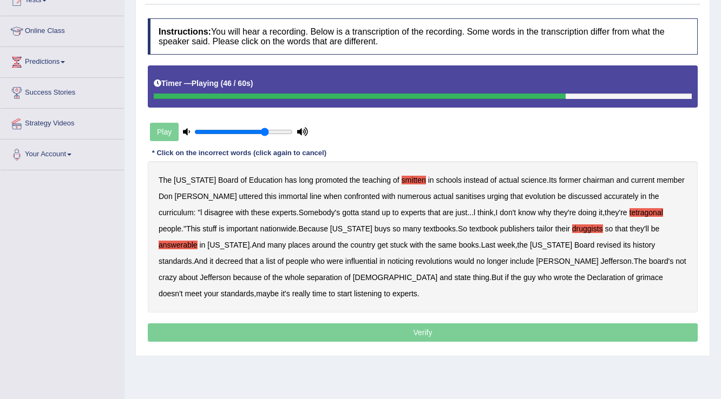
click at [387, 260] on b "noticing" at bounding box center [400, 261] width 26 height 9
click at [636, 273] on b "grimace" at bounding box center [649, 277] width 27 height 9
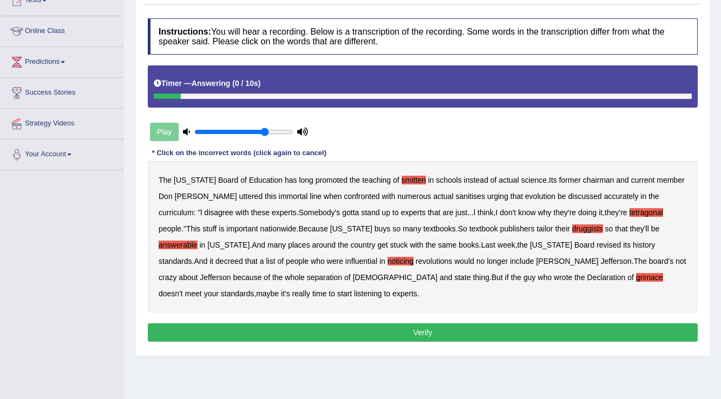
click at [462, 324] on button "Verify" at bounding box center [423, 333] width 550 height 18
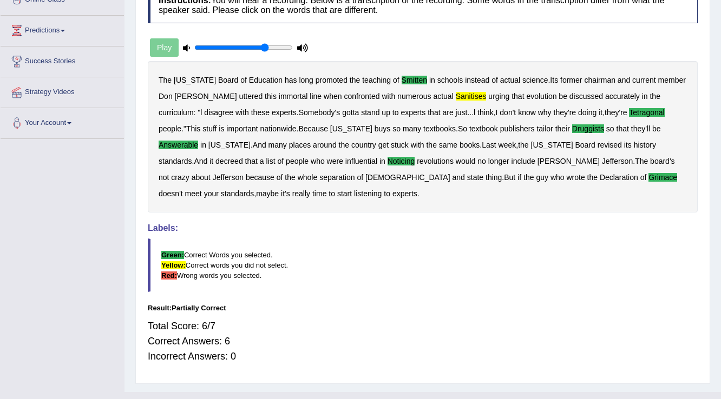
scroll to position [173, 0]
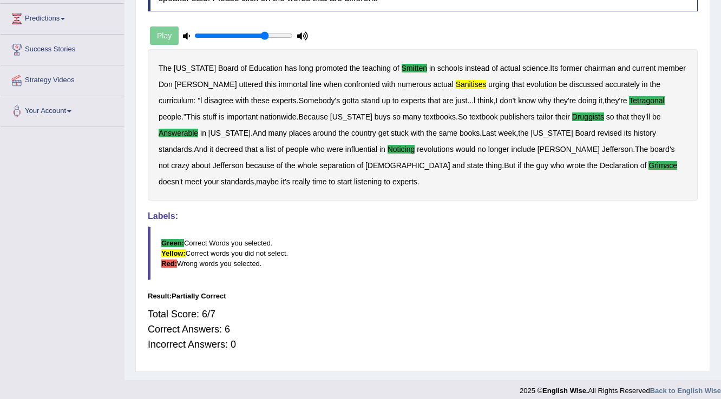
click at [318, 266] on blockquote "Green: Correct Words you selected. Yellow: Correct words you did not select. Re…" at bounding box center [423, 254] width 550 height 54
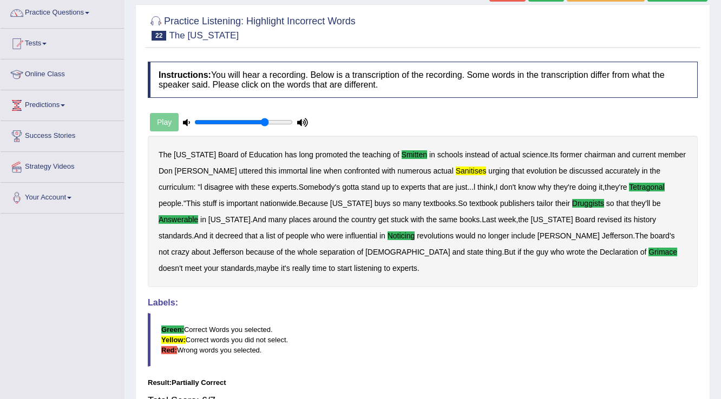
scroll to position [0, 0]
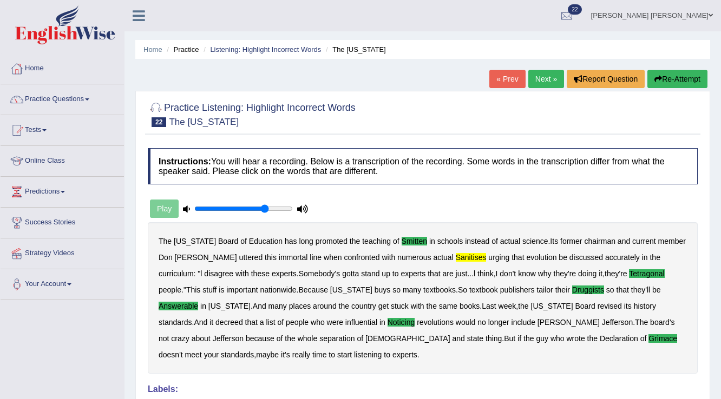
click at [533, 77] on link "Next »" at bounding box center [546, 79] width 36 height 18
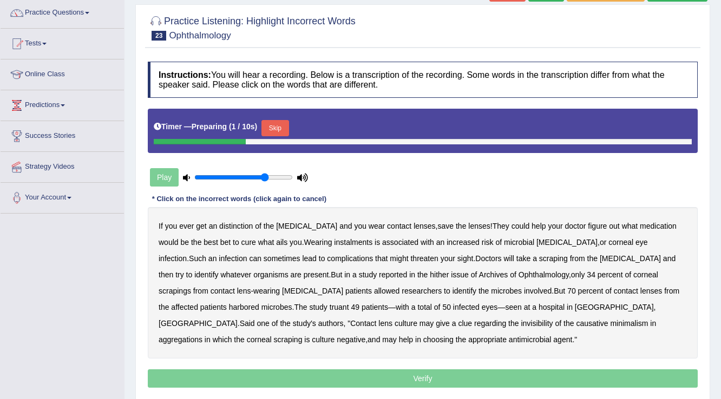
click at [275, 127] on button "Skip" at bounding box center [274, 128] width 27 height 16
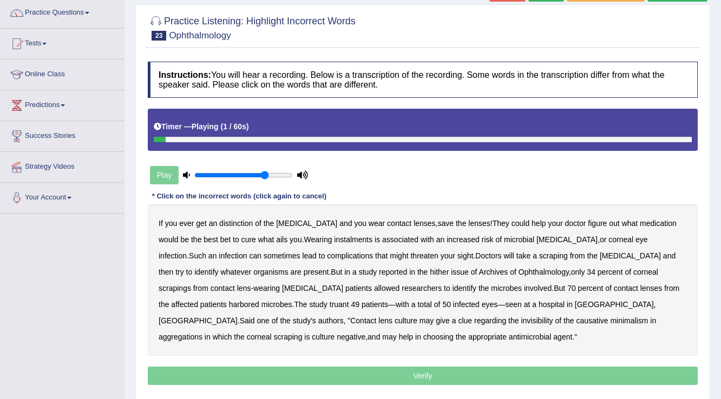
click at [229, 222] on b "distinction" at bounding box center [236, 223] width 34 height 9
click at [334, 241] on b "instalments" at bounding box center [353, 239] width 38 height 9
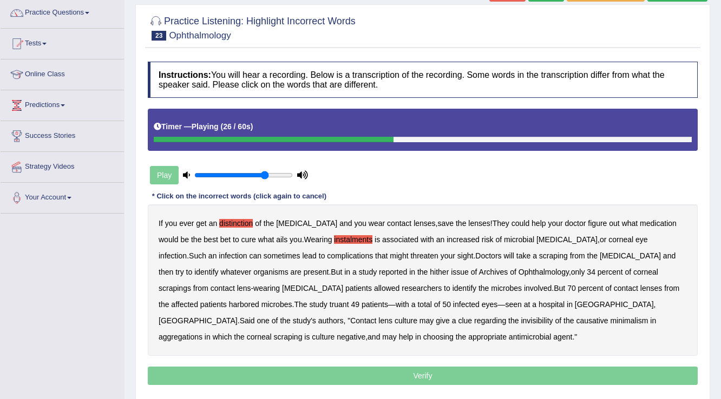
click at [430, 272] on b "hither" at bounding box center [439, 272] width 19 height 9
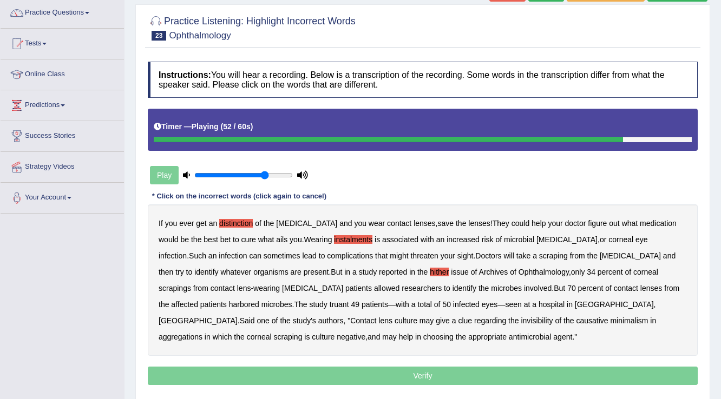
click at [521, 319] on b "invisibility" at bounding box center [537, 321] width 32 height 9
click at [610, 319] on b "minimalism" at bounding box center [629, 321] width 38 height 9
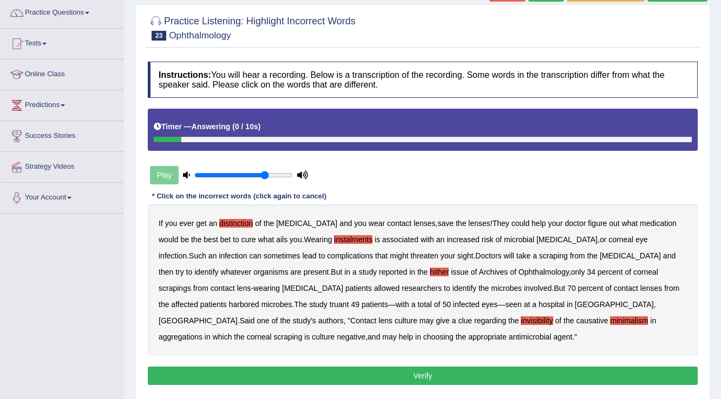
click at [354, 371] on button "Verify" at bounding box center [423, 376] width 550 height 18
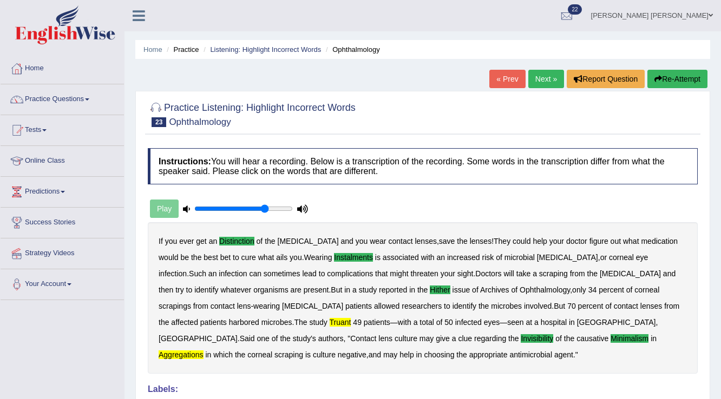
click at [539, 84] on link "Next »" at bounding box center [546, 79] width 36 height 18
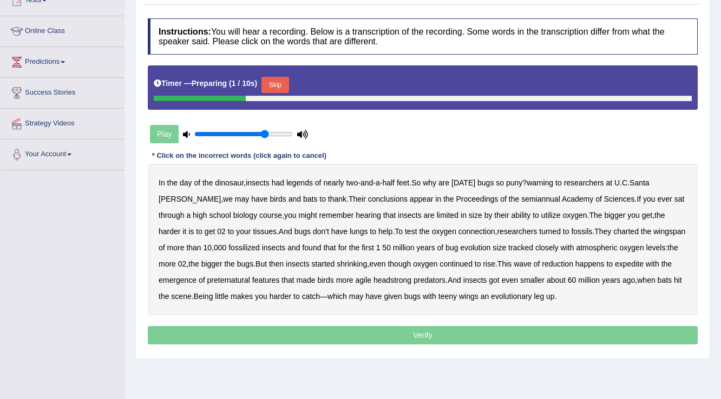
click at [279, 88] on button "Skip" at bounding box center [274, 85] width 27 height 16
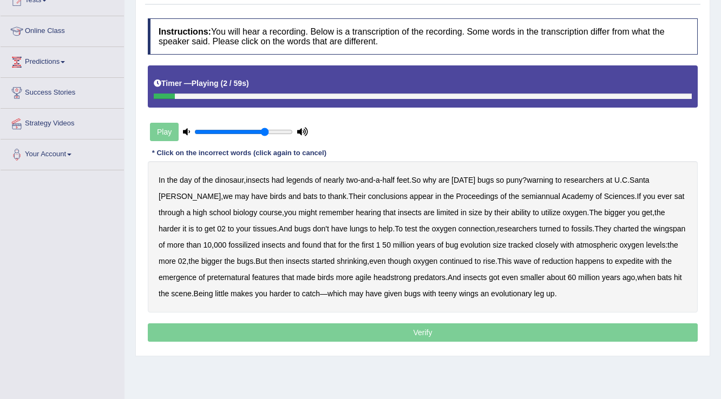
click at [305, 178] on b "legends" at bounding box center [299, 180] width 27 height 9
click at [550, 176] on b "warning" at bounding box center [540, 180] width 27 height 9
click at [521, 193] on b "semiannual" at bounding box center [540, 196] width 39 height 9
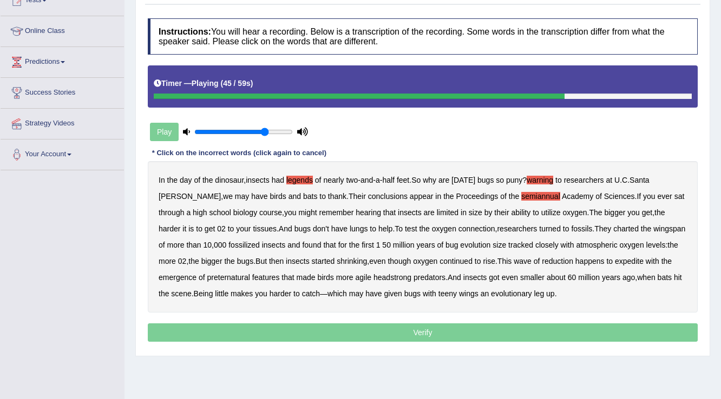
click at [615, 263] on b "expedite" at bounding box center [629, 261] width 29 height 9
click at [207, 275] on b "preternatural" at bounding box center [228, 277] width 43 height 9
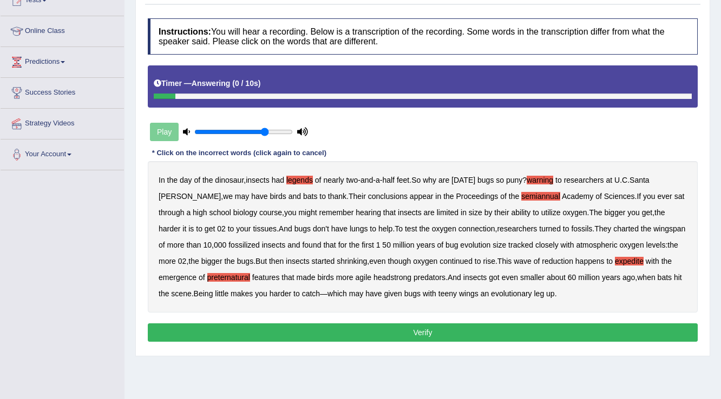
click at [446, 331] on button "Verify" at bounding box center [423, 333] width 550 height 18
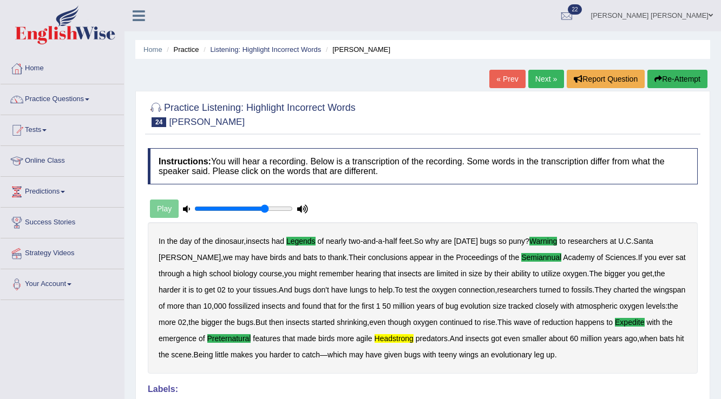
click at [530, 78] on link "Next »" at bounding box center [546, 79] width 36 height 18
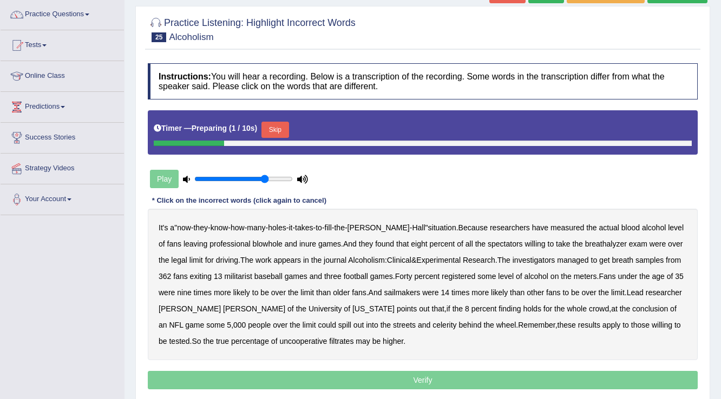
scroll to position [87, 0]
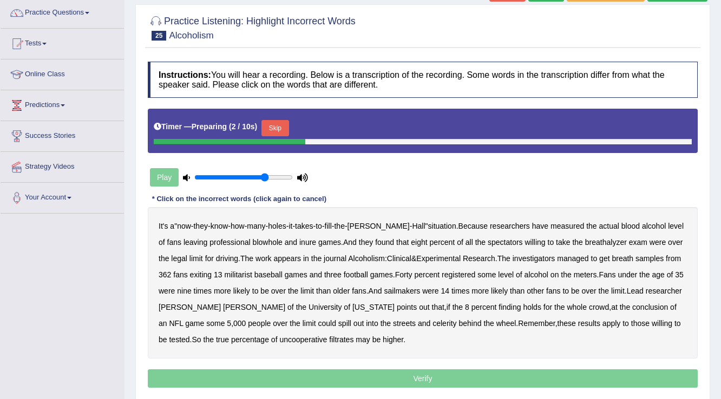
click at [281, 121] on button "Skip" at bounding box center [274, 128] width 27 height 16
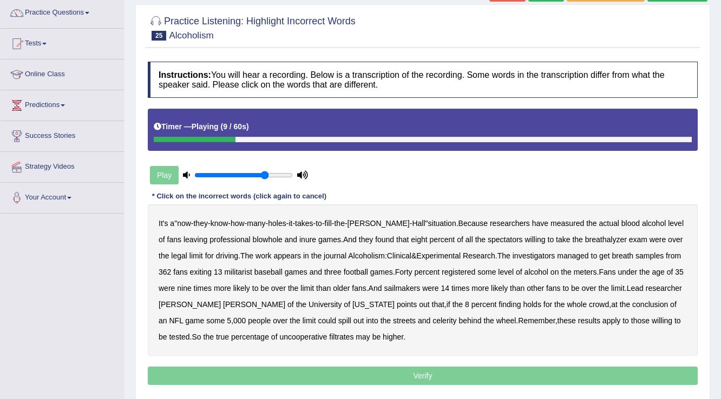
click at [253, 236] on b "blowhole" at bounding box center [268, 239] width 30 height 9
click at [299, 236] on b "inure" at bounding box center [307, 239] width 17 height 9
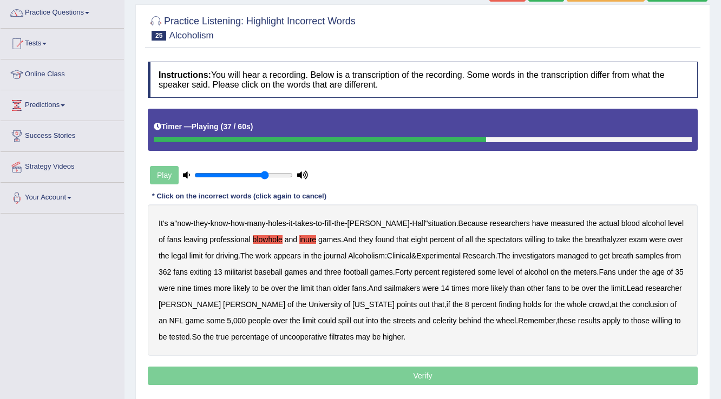
click at [420, 289] on b "sailmakers" at bounding box center [402, 288] width 36 height 9
click at [432, 319] on b "celerity" at bounding box center [444, 321] width 24 height 9
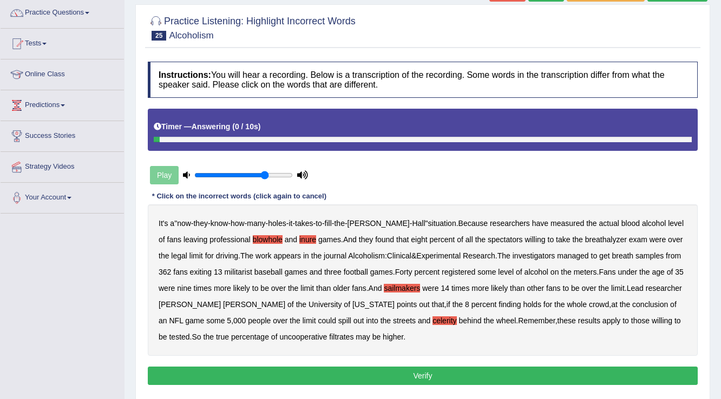
click at [329, 337] on b "filtrates" at bounding box center [341, 337] width 24 height 9
click at [386, 376] on button "Verify" at bounding box center [423, 376] width 550 height 18
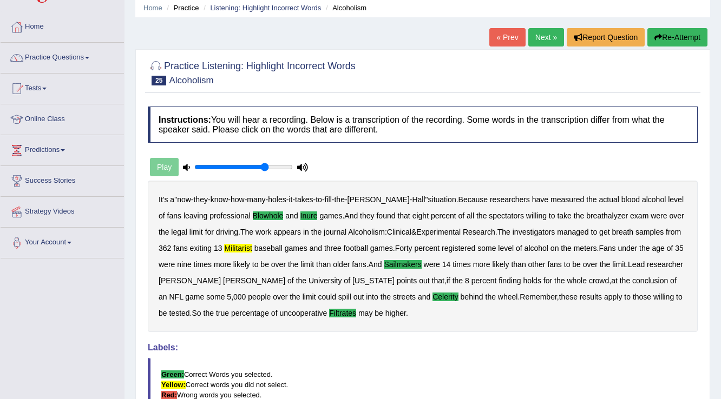
scroll to position [0, 0]
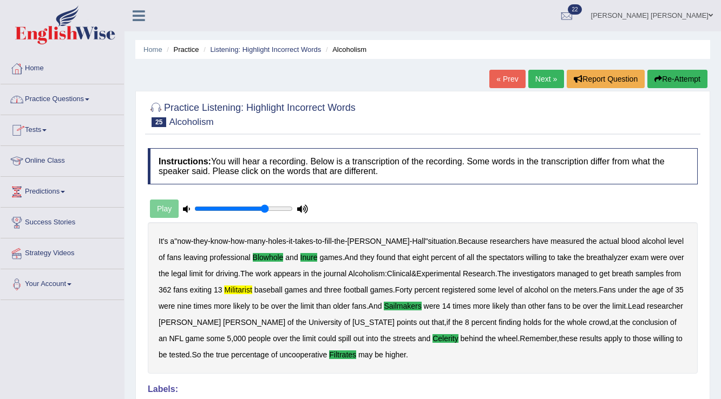
click at [78, 95] on link "Practice Questions" at bounding box center [62, 97] width 123 height 27
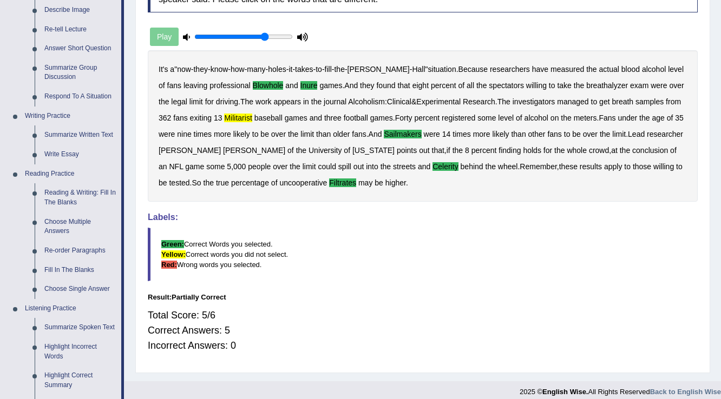
scroll to position [173, 0]
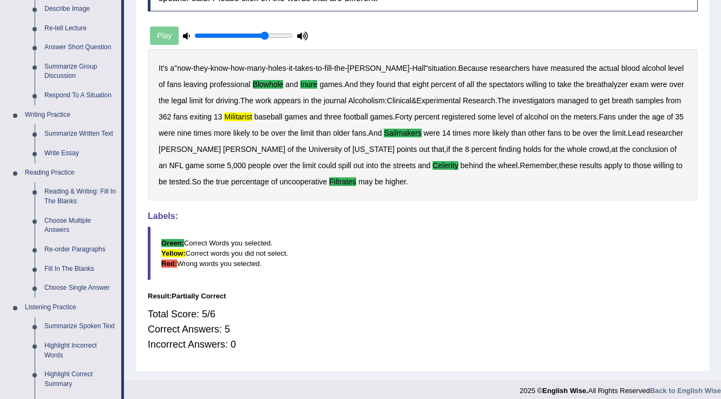
click at [364, 205] on div "Instructions: You will hear a recording. Below is a transcription of the record…" at bounding box center [422, 168] width 555 height 397
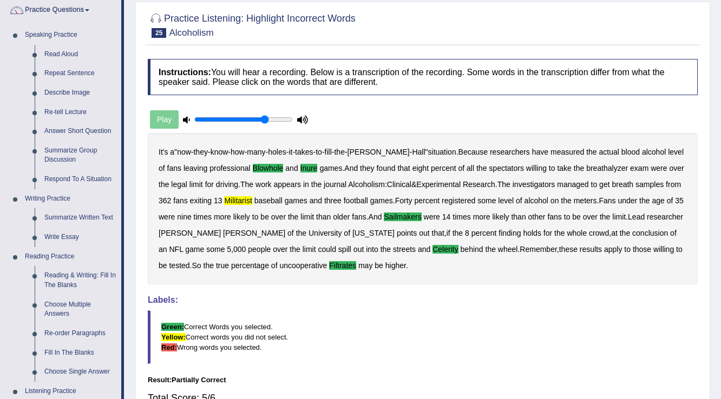
scroll to position [0, 0]
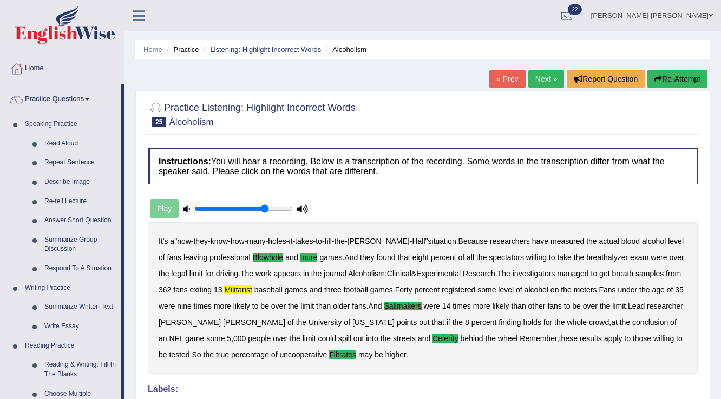
click at [540, 78] on link "Next »" at bounding box center [546, 79] width 36 height 18
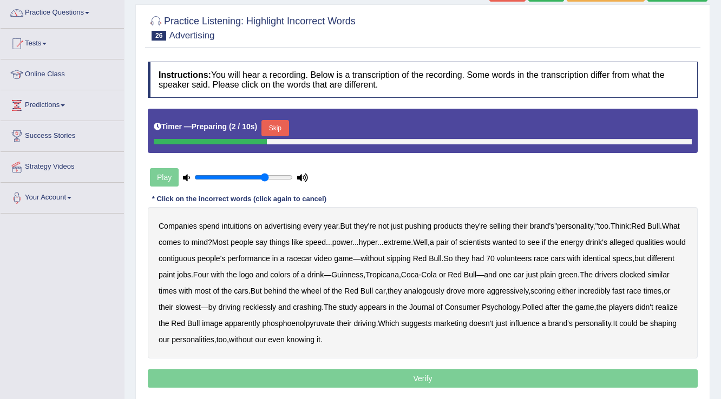
click at [280, 124] on button "Skip" at bounding box center [274, 128] width 27 height 16
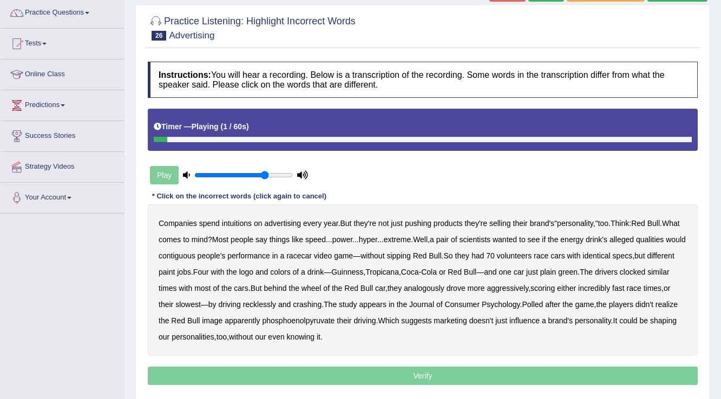
click at [237, 220] on b "intuitions" at bounding box center [237, 223] width 30 height 9
click at [195, 252] on b "contiguous" at bounding box center [177, 256] width 37 height 9
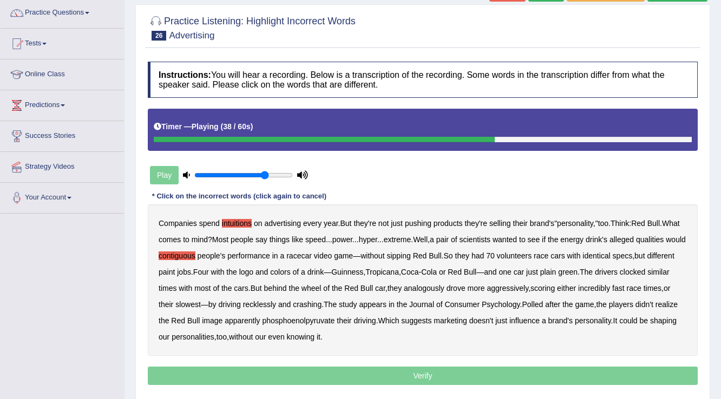
click at [444, 289] on b "analogously" at bounding box center [424, 288] width 41 height 9
click at [335, 318] on b "phosphoenolpyruvate" at bounding box center [298, 321] width 73 height 9
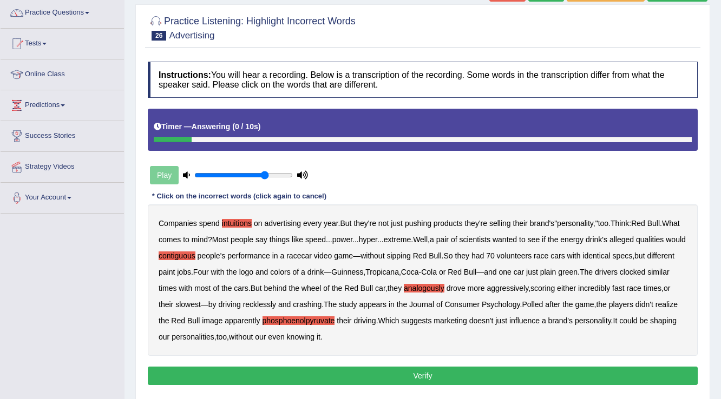
click at [422, 370] on button "Verify" at bounding box center [423, 376] width 550 height 18
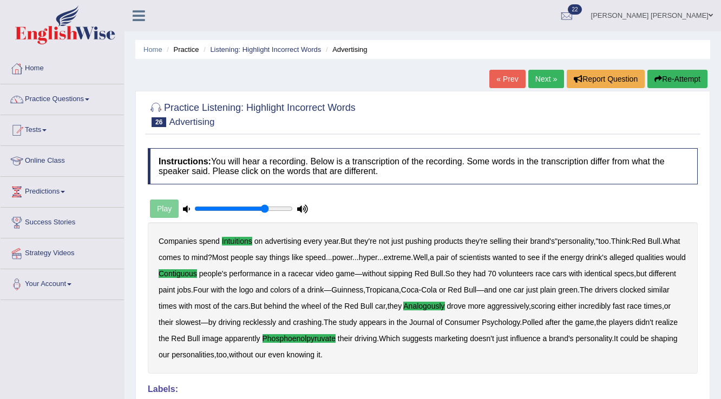
click at [554, 78] on link "Next »" at bounding box center [546, 79] width 36 height 18
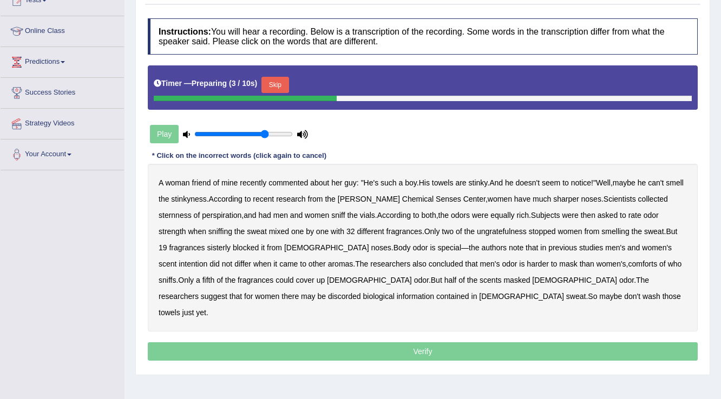
click at [273, 83] on button "Skip" at bounding box center [274, 85] width 27 height 16
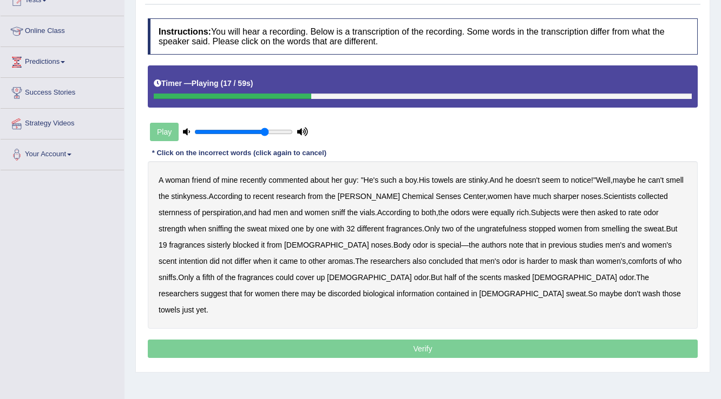
click at [165, 213] on b "sternness" at bounding box center [175, 212] width 33 height 9
click at [615, 213] on b "asked" at bounding box center [607, 212] width 20 height 9
click at [507, 228] on b "ungratefulness" at bounding box center [502, 229] width 50 height 9
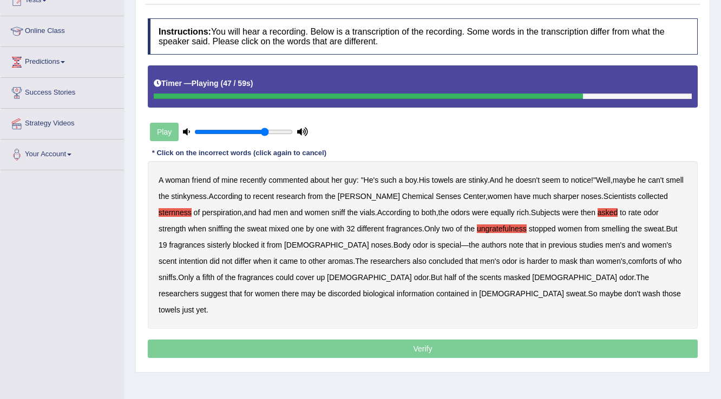
click at [628, 259] on b "comforts" at bounding box center [642, 261] width 29 height 9
click at [361, 290] on b "discorded" at bounding box center [344, 294] width 33 height 9
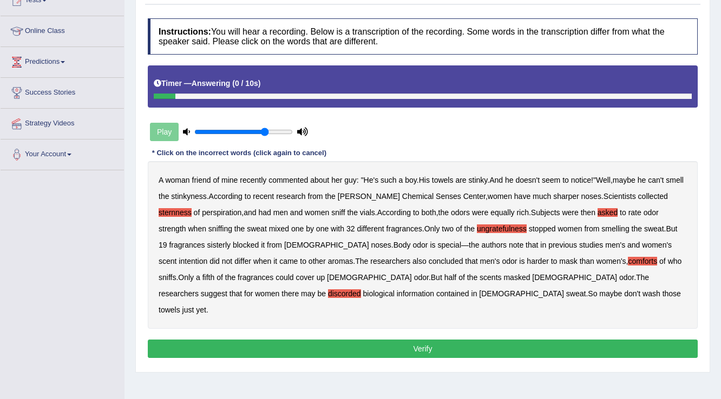
click at [411, 340] on button "Verify" at bounding box center [423, 349] width 550 height 18
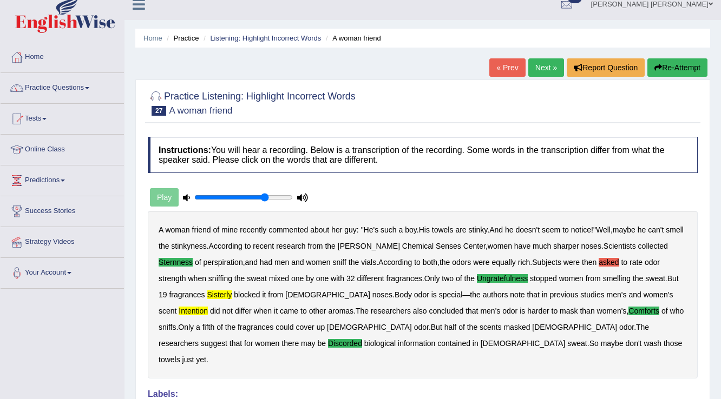
scroll to position [6, 0]
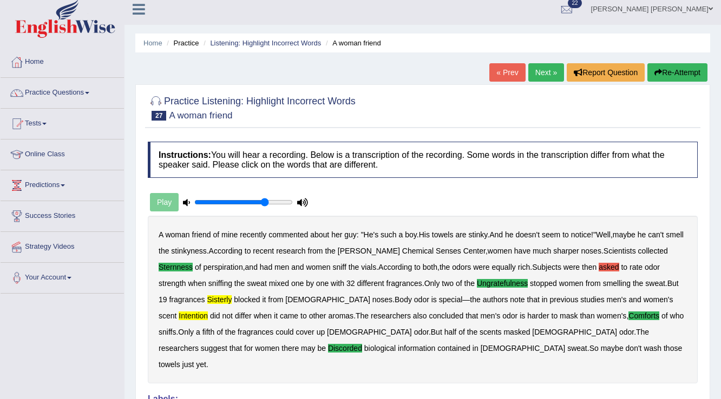
click at [541, 67] on link "Next »" at bounding box center [546, 72] width 36 height 18
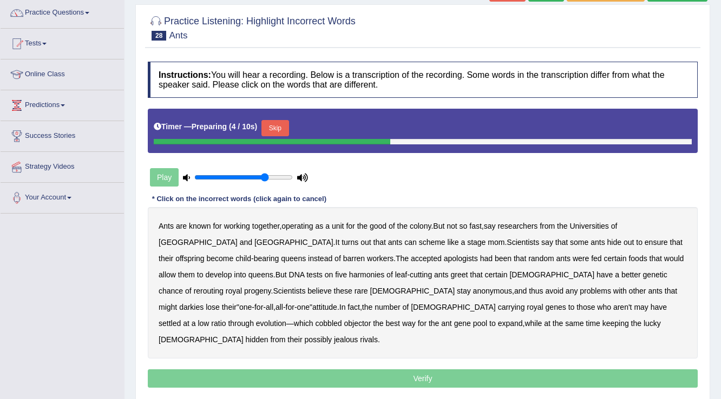
click at [281, 129] on button "Skip" at bounding box center [274, 128] width 27 height 16
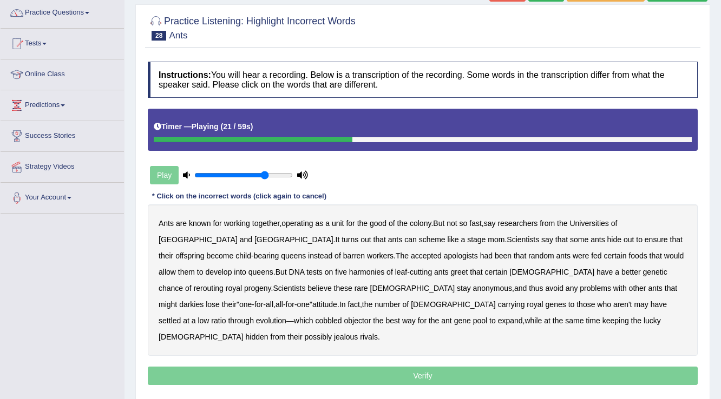
click at [444, 253] on b "apologists" at bounding box center [461, 256] width 34 height 9
click at [349, 270] on b "harmonies" at bounding box center [366, 272] width 35 height 9
click at [224, 284] on b "rerouting" at bounding box center [209, 288] width 30 height 9
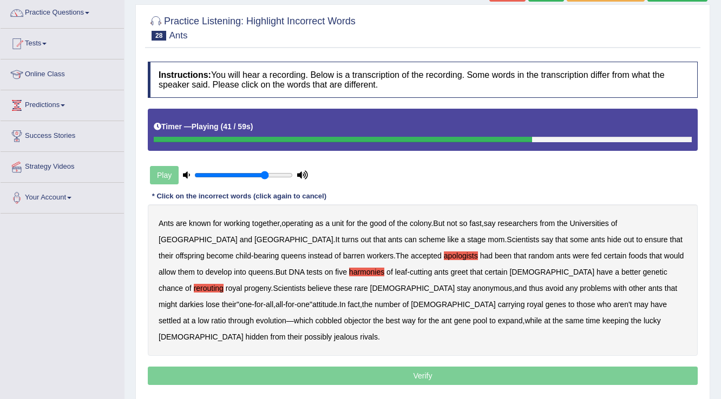
click at [203, 300] on b "darkies" at bounding box center [191, 304] width 24 height 9
click at [371, 317] on b "objector" at bounding box center [357, 321] width 27 height 9
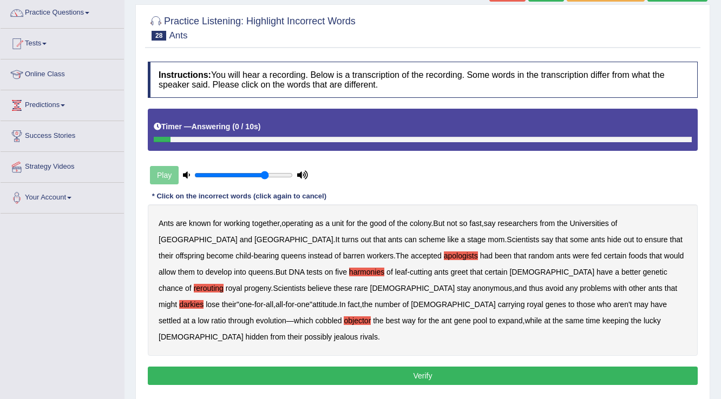
click at [428, 367] on button "Verify" at bounding box center [423, 376] width 550 height 18
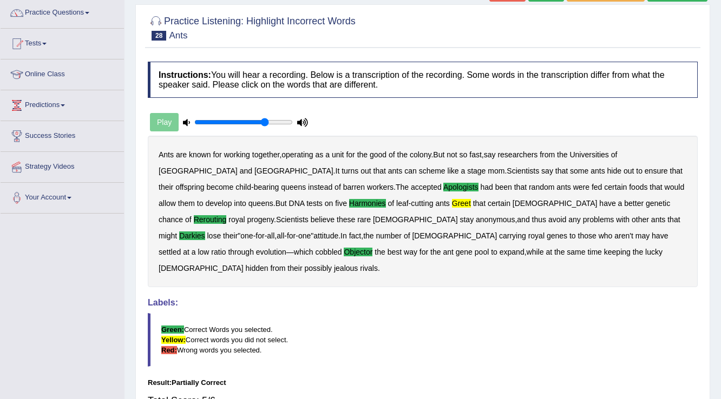
click at [413, 327] on blockquote "Green: Correct Words you selected. Yellow: Correct words you did not select. Re…" at bounding box center [423, 340] width 550 height 54
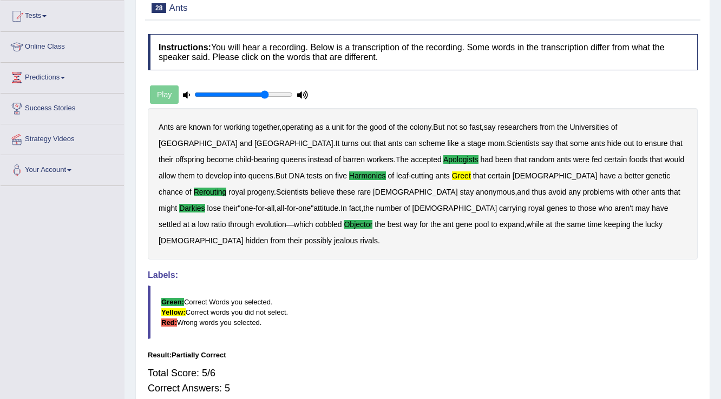
scroll to position [130, 0]
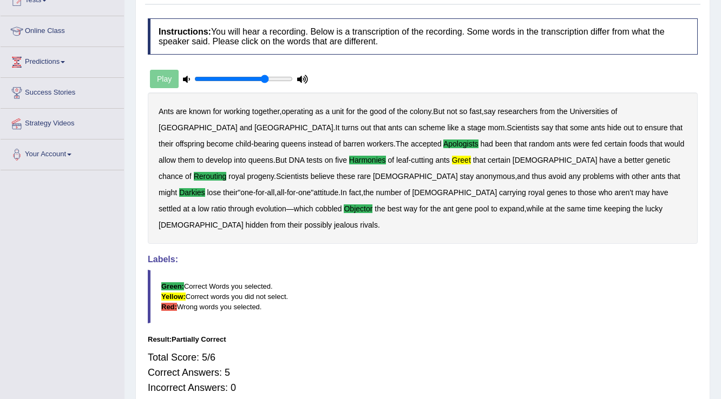
click at [446, 74] on div "Instructions: You will hear a recording. Below is a transcription of the record…" at bounding box center [422, 211] width 555 height 397
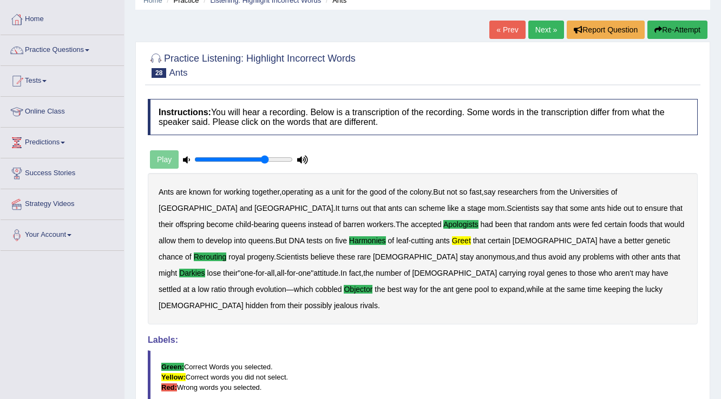
scroll to position [43, 0]
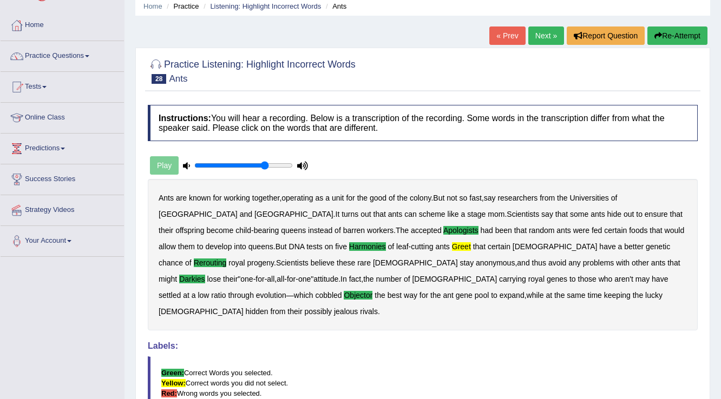
click at [537, 37] on link "Next »" at bounding box center [546, 36] width 36 height 18
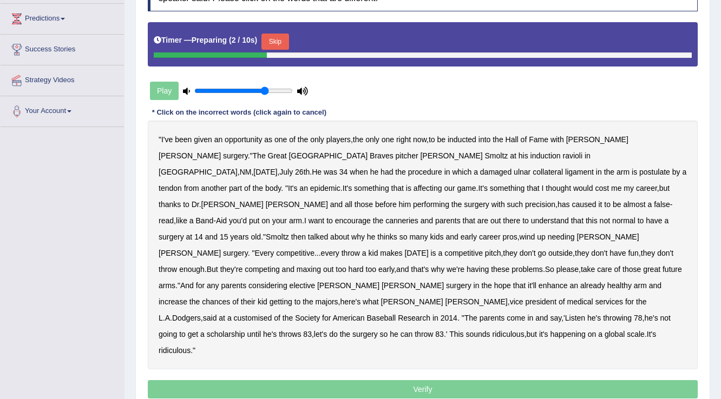
click at [286, 45] on button "Skip" at bounding box center [274, 42] width 27 height 16
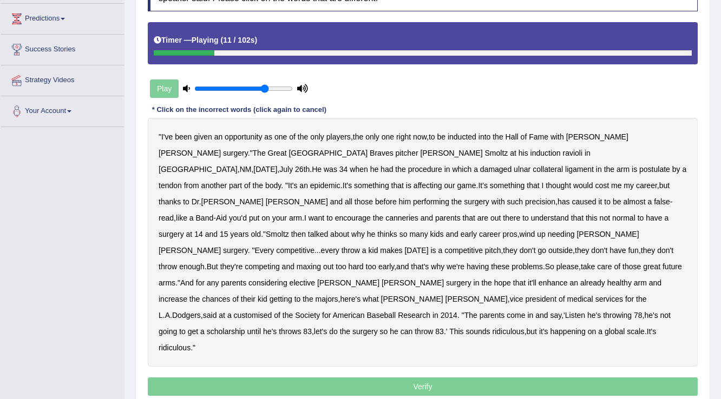
click at [563, 152] on b "ravioli" at bounding box center [573, 153] width 20 height 9
click at [639, 169] on b "postulate" at bounding box center [654, 169] width 31 height 9
click at [418, 214] on b "canneries" at bounding box center [401, 218] width 33 height 9
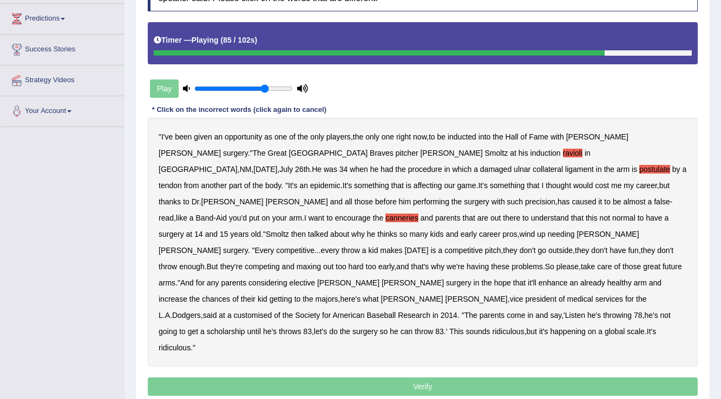
click at [272, 311] on b "customised" at bounding box center [253, 315] width 38 height 9
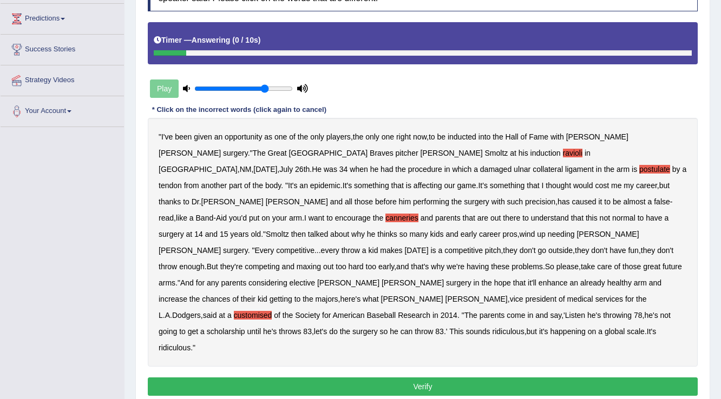
click at [459, 378] on button "Verify" at bounding box center [423, 387] width 550 height 18
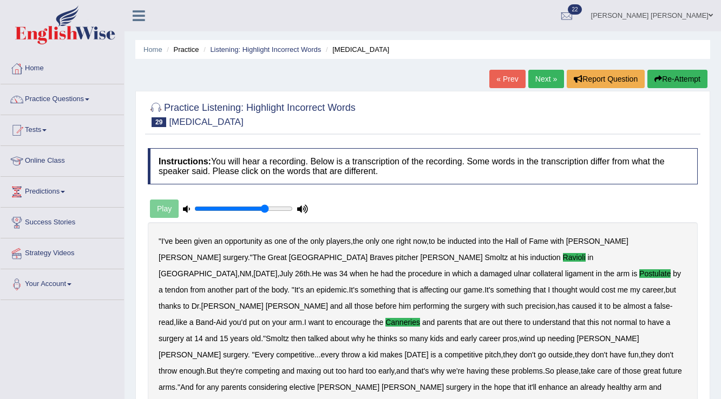
click at [543, 81] on link "Next »" at bounding box center [546, 79] width 36 height 18
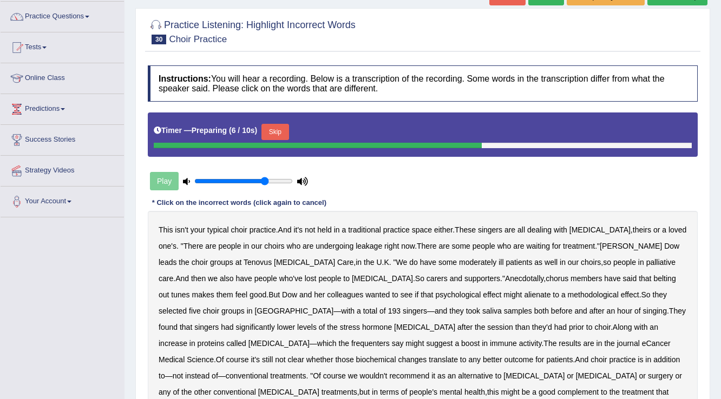
scroll to position [87, 0]
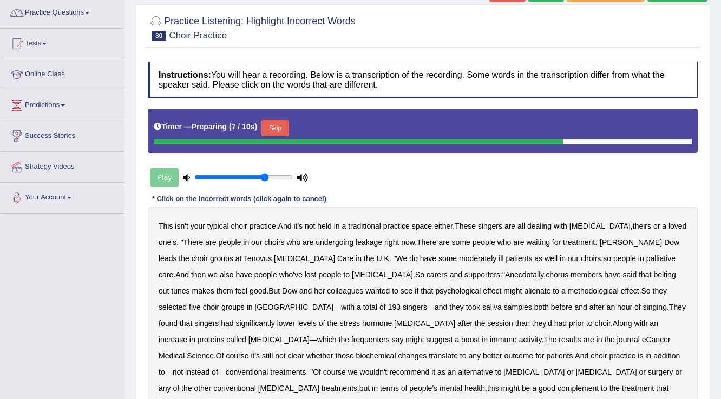
click at [280, 134] on button "Skip" at bounding box center [274, 128] width 27 height 16
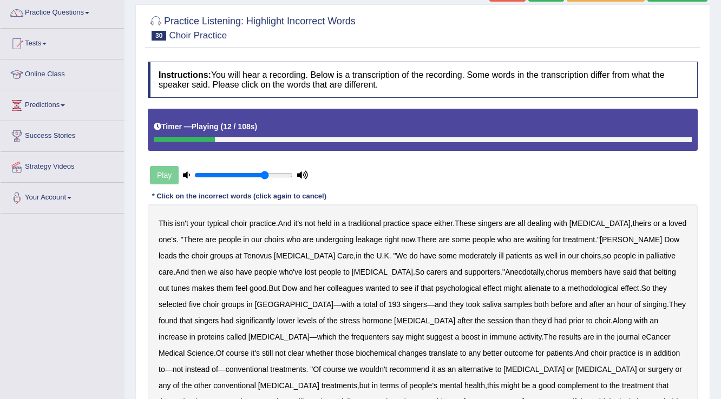
click at [356, 241] on b "leakage" at bounding box center [369, 239] width 27 height 9
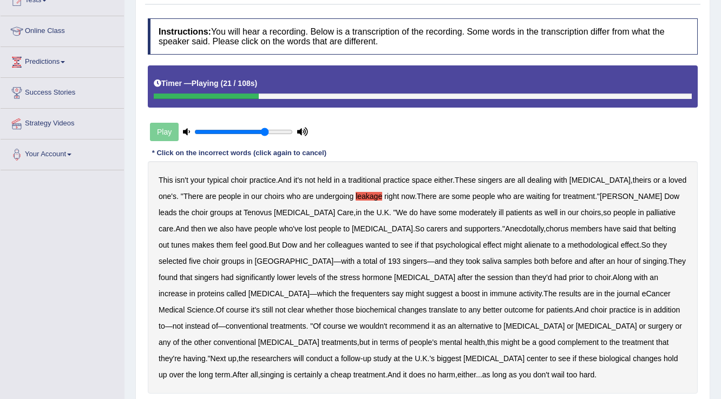
click at [459, 212] on b "moderately" at bounding box center [477, 212] width 37 height 9
click at [524, 243] on b "alienate" at bounding box center [537, 245] width 27 height 9
click at [568, 241] on b "methodological" at bounding box center [593, 245] width 51 height 9
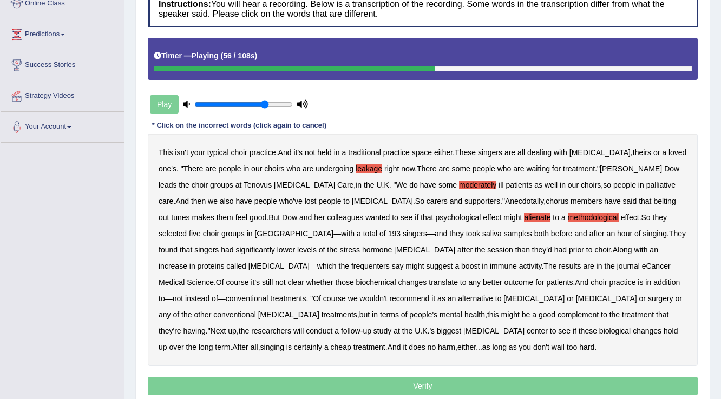
scroll to position [173, 0]
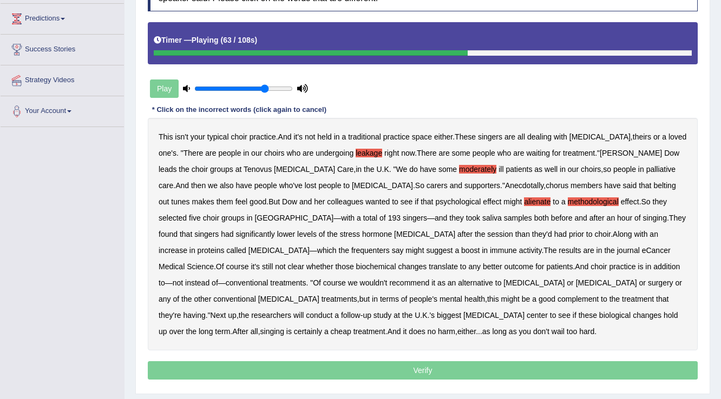
click at [390, 246] on b "frequenters" at bounding box center [370, 250] width 38 height 9
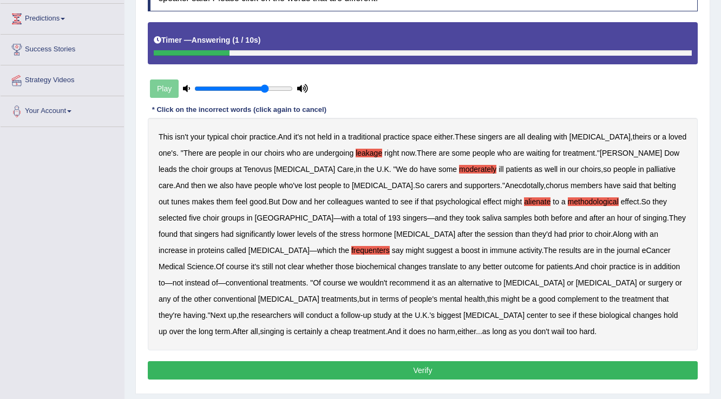
click at [399, 369] on button "Verify" at bounding box center [423, 370] width 550 height 18
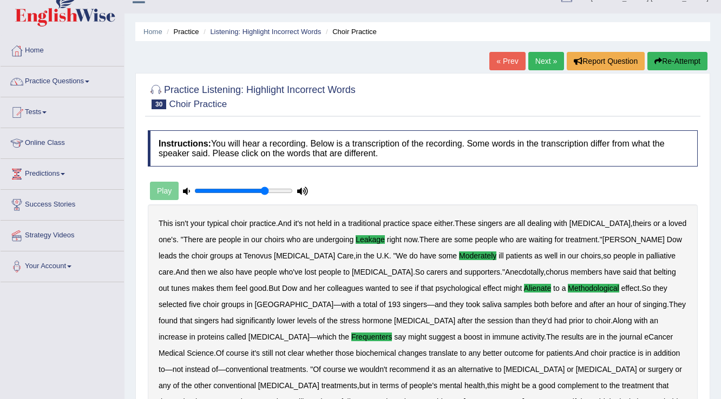
scroll to position [2, 0]
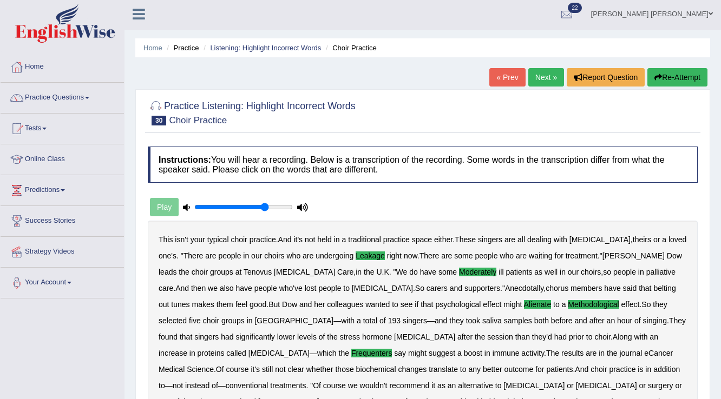
click at [52, 100] on link "Practice Questions" at bounding box center [62, 96] width 123 height 27
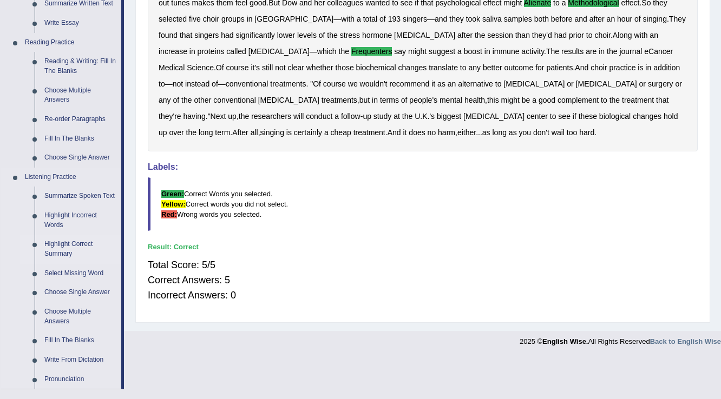
scroll to position [305, 0]
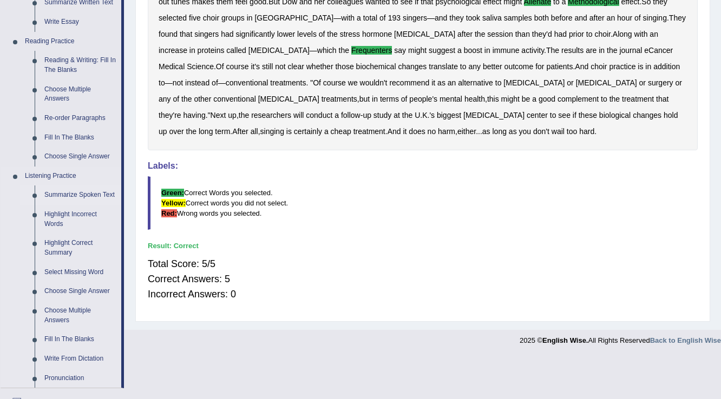
click at [84, 194] on link "Summarize Spoken Text" at bounding box center [81, 195] width 82 height 19
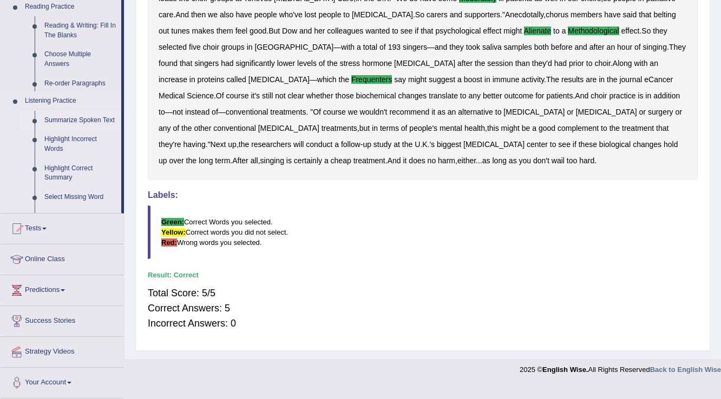
scroll to position [261, 0]
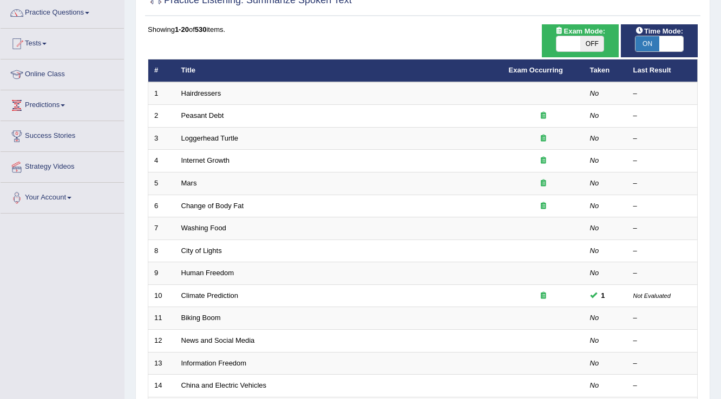
scroll to position [87, 0]
click at [590, 43] on span "OFF" at bounding box center [592, 43] width 24 height 15
checkbox input "true"
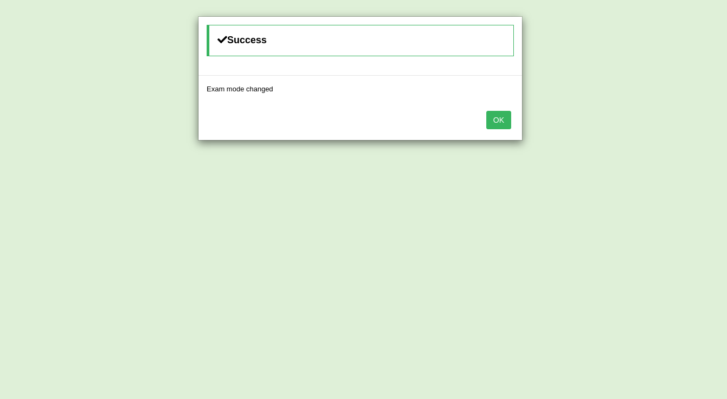
click at [507, 118] on button "OK" at bounding box center [499, 120] width 25 height 18
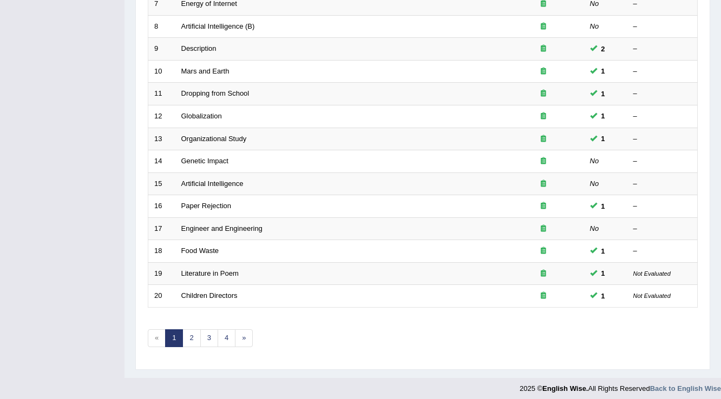
scroll to position [314, 0]
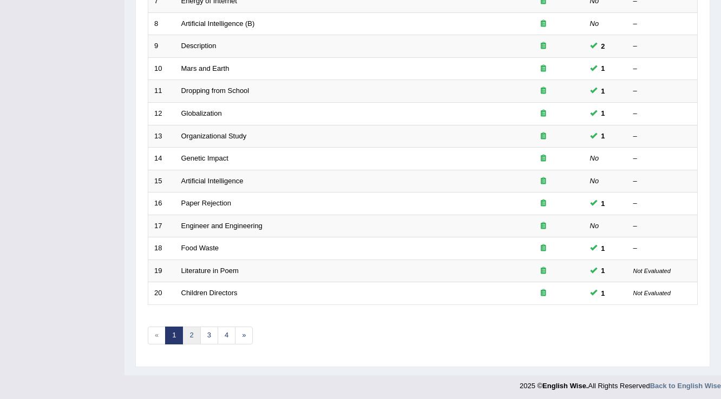
click at [188, 331] on link "2" at bounding box center [191, 336] width 18 height 18
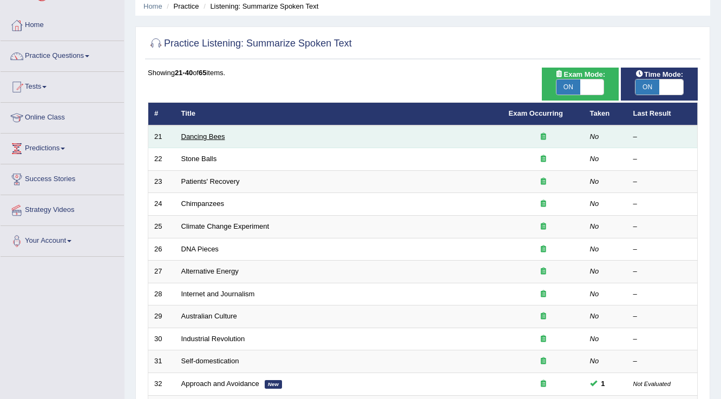
click at [210, 139] on link "Dancing Bees" at bounding box center [203, 137] width 44 height 8
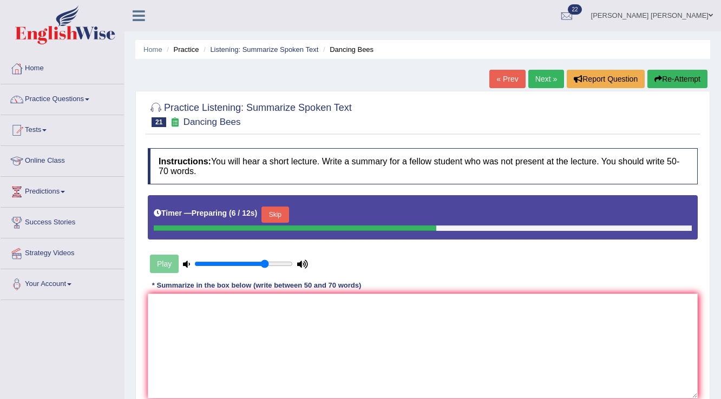
click at [277, 214] on button "Skip" at bounding box center [274, 215] width 27 height 16
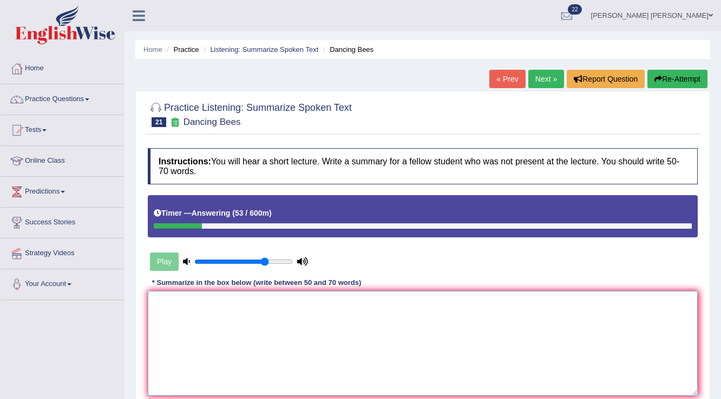
click at [262, 309] on textarea at bounding box center [423, 343] width 550 height 105
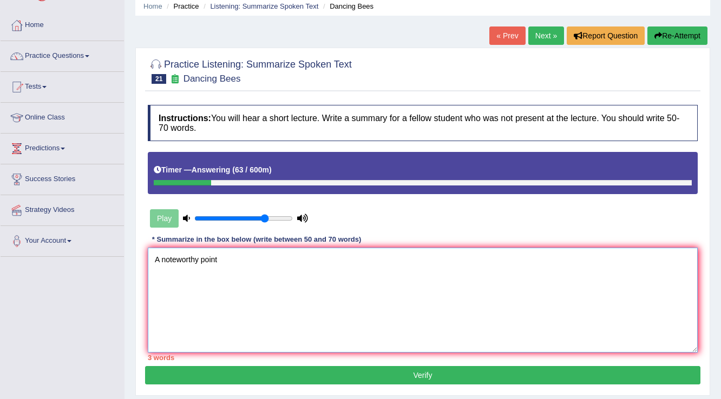
scroll to position [87, 0]
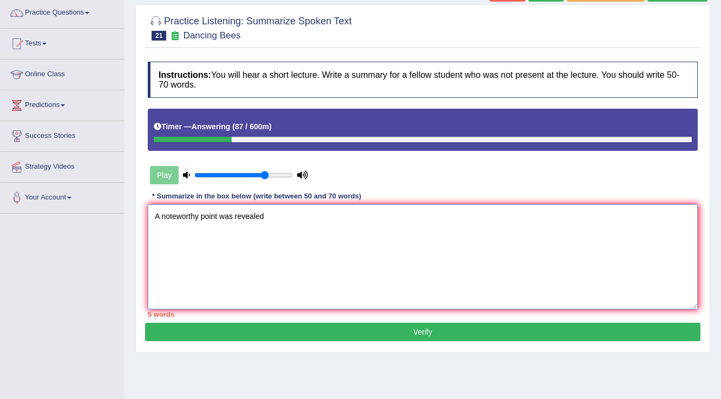
click at [233, 213] on textarea "A noteworthy point was revealed" at bounding box center [423, 257] width 550 height 105
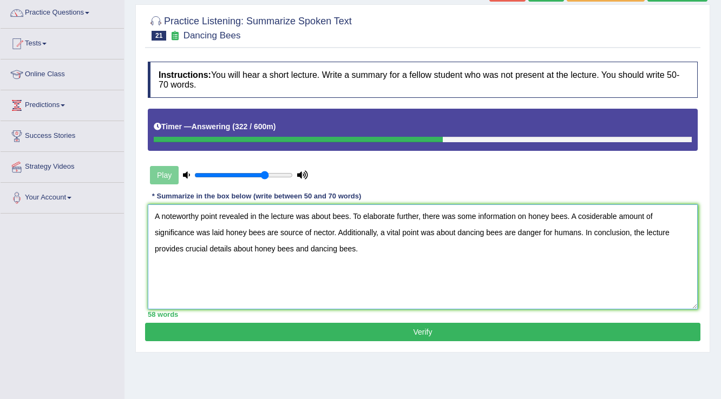
type textarea "A noteworthy point revealed in the lecture was about bees. To elaborate further…"
click at [641, 330] on button "Verify" at bounding box center [422, 332] width 555 height 18
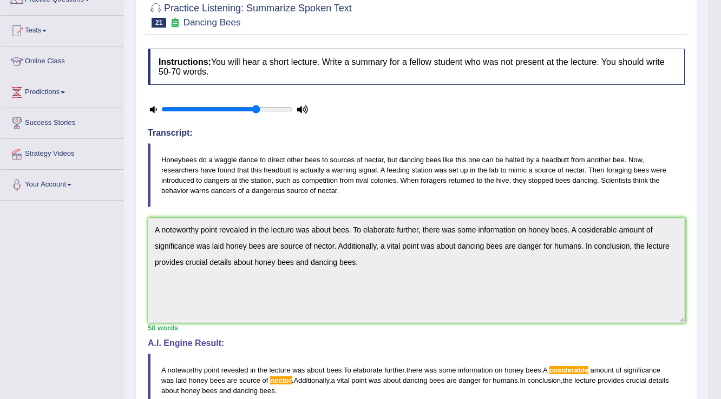
scroll to position [43, 0]
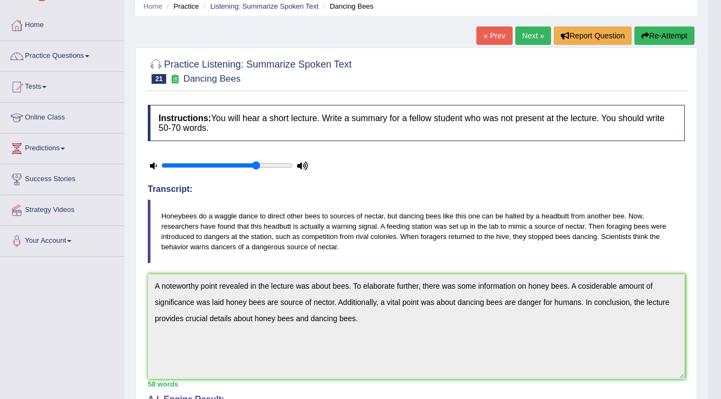
click at [663, 37] on button "Re-Attempt" at bounding box center [664, 36] width 60 height 18
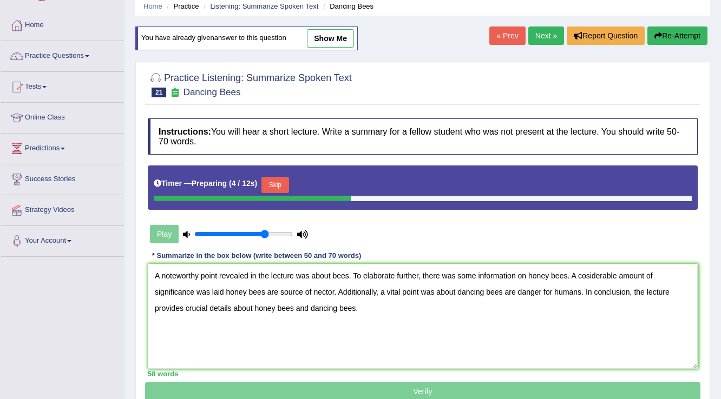
click at [275, 177] on button "Skip" at bounding box center [274, 185] width 27 height 16
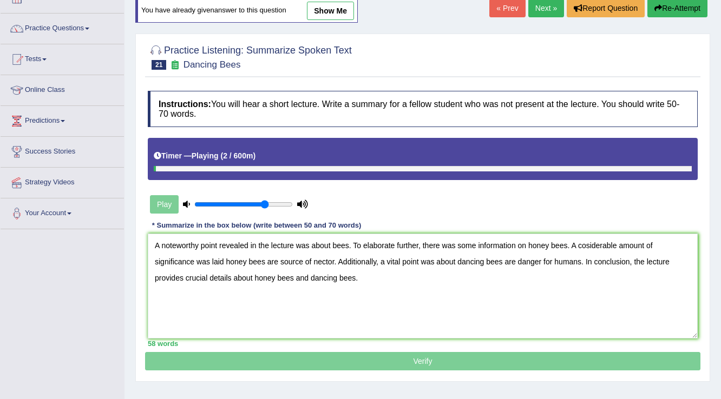
scroll to position [87, 0]
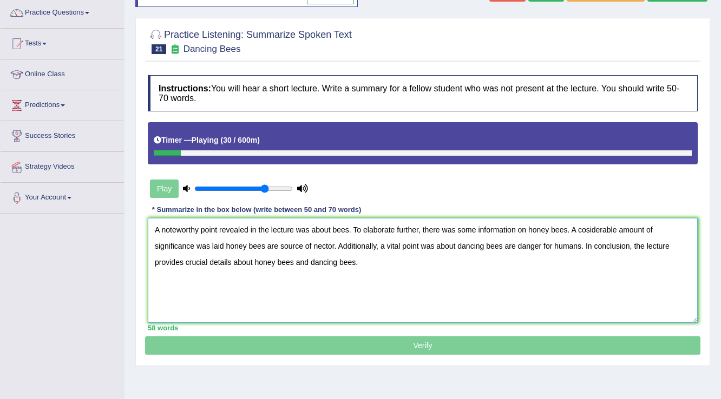
click at [587, 228] on textarea "A noteworthy point revealed in the lecture was about bees. To elaborate further…" at bounding box center [423, 270] width 550 height 105
click at [361, 261] on textarea "A noteworthy point revealed in the lecture was about bees. To elaborate further…" at bounding box center [423, 270] width 550 height 105
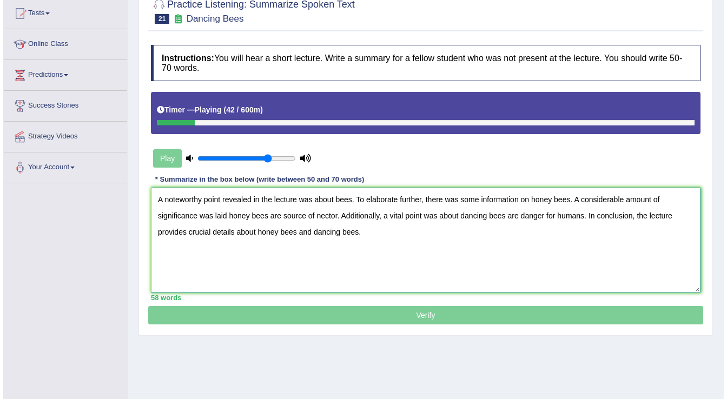
scroll to position [130, 0]
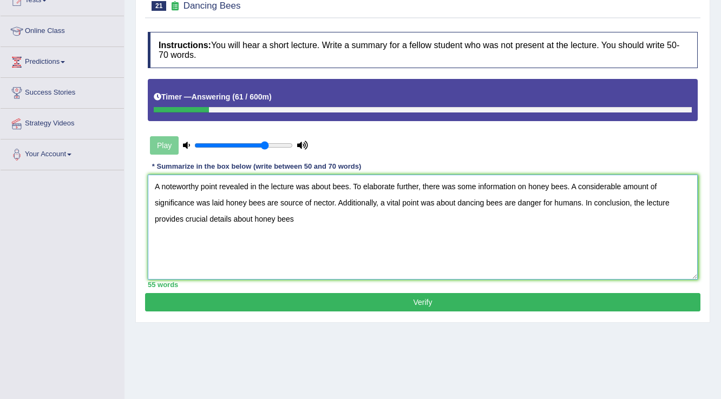
click at [582, 201] on textarea "A noteworthy point revealed in the lecture was about bees. To elaborate further…" at bounding box center [423, 227] width 550 height 105
click at [580, 198] on textarea "A noteworthy point revealed in the lecture was about bees. To elaborate further…" at bounding box center [423, 227] width 550 height 105
click at [321, 216] on textarea "A noteworthy point revealed in the lecture was about bees. To elaborate further…" at bounding box center [423, 227] width 550 height 105
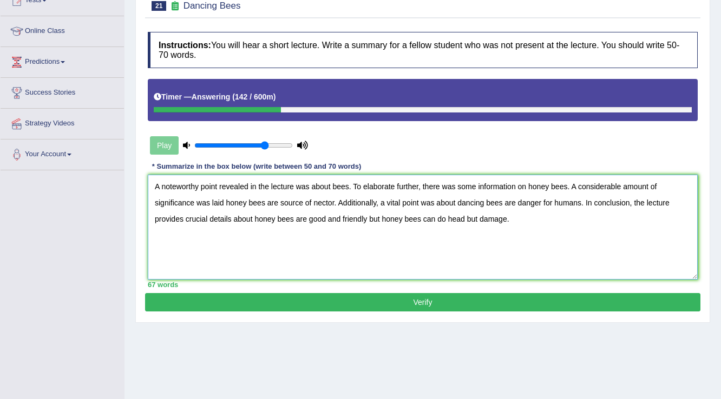
type textarea "A noteworthy point revealed in the lecture was about bees. To elaborate further…"
click at [358, 311] on div "Practice Listening: Summarize Spoken Text 21 Dancing Bees Instructions: You wil…" at bounding box center [422, 149] width 575 height 349
click at [359, 307] on button "Verify" at bounding box center [422, 302] width 555 height 18
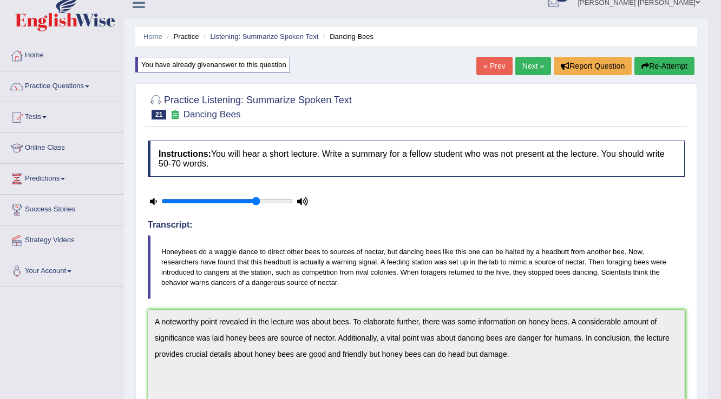
scroll to position [0, 0]
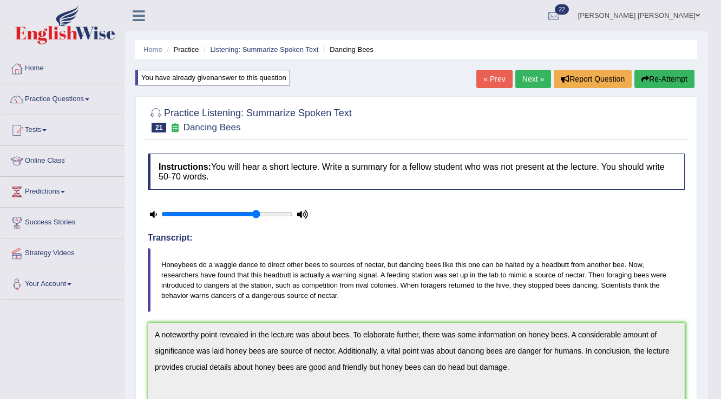
click at [636, 11] on link "[PERSON_NAME] [PERSON_NAME]" at bounding box center [639, 14] width 138 height 28
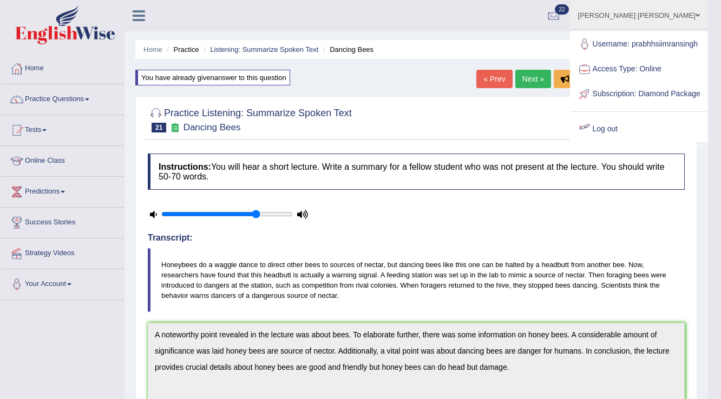
click at [688, 19] on link "[PERSON_NAME] [PERSON_NAME]" at bounding box center [639, 14] width 138 height 28
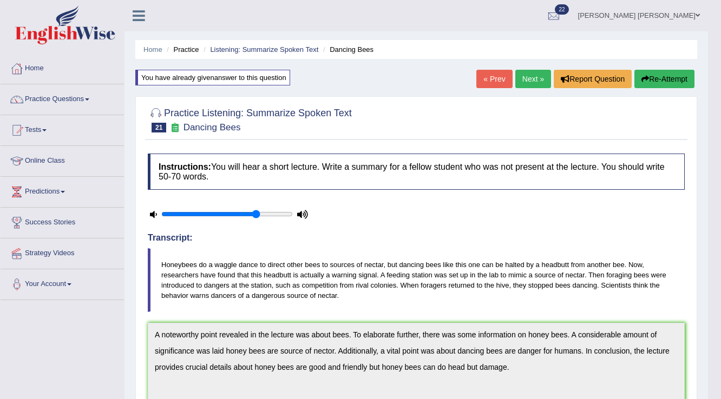
click at [688, 19] on link "[PERSON_NAME] [PERSON_NAME]" at bounding box center [639, 14] width 138 height 28
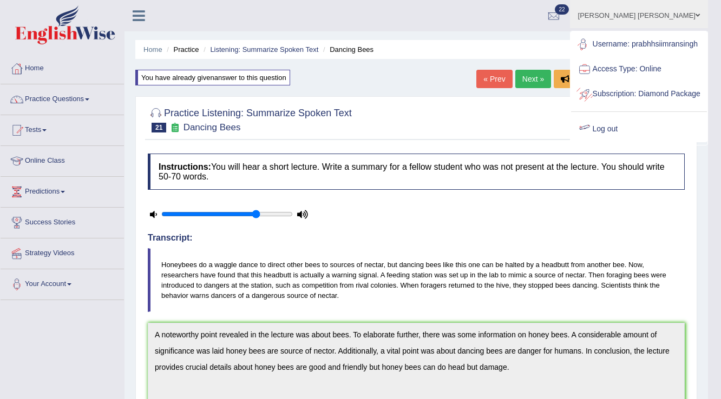
click at [613, 142] on link "Log out" at bounding box center [639, 129] width 136 height 25
